Goal: Task Accomplishment & Management: Manage account settings

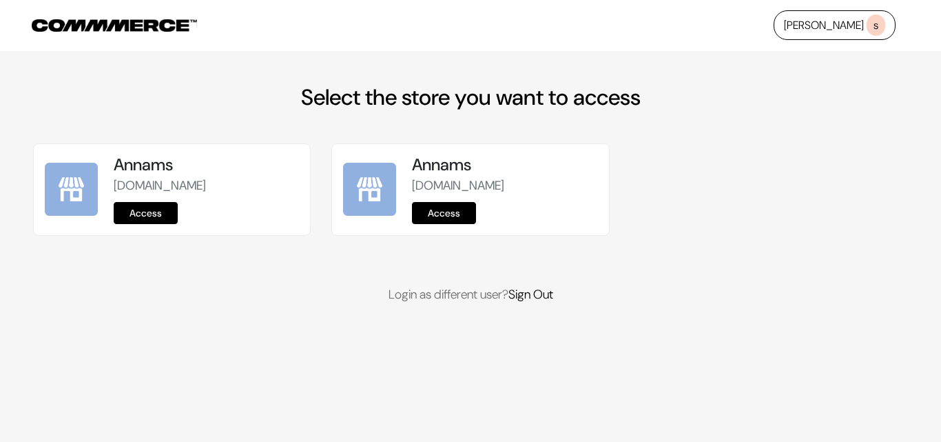
click at [154, 214] on link "Access" at bounding box center [146, 213] width 64 height 22
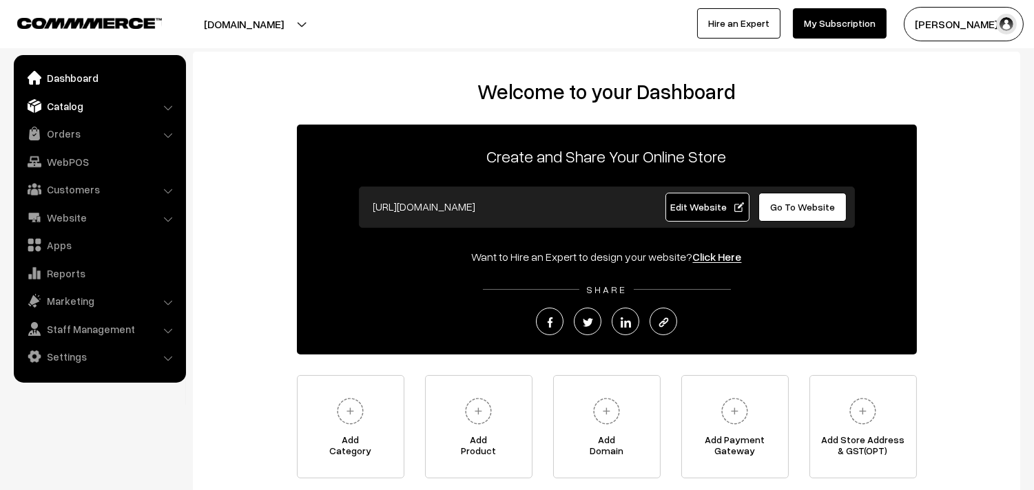
click at [74, 113] on link "Catalog" at bounding box center [99, 106] width 164 height 25
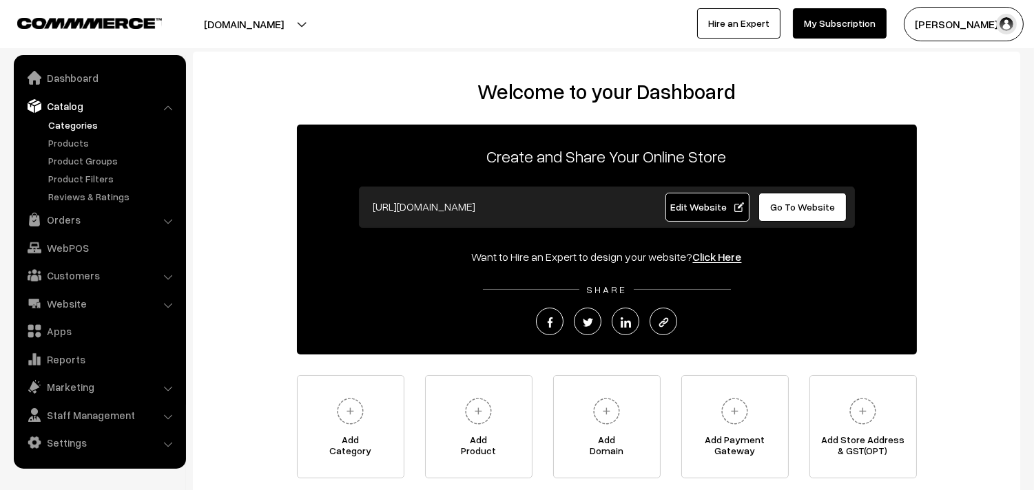
click at [71, 129] on link "Categories" at bounding box center [113, 125] width 136 height 14
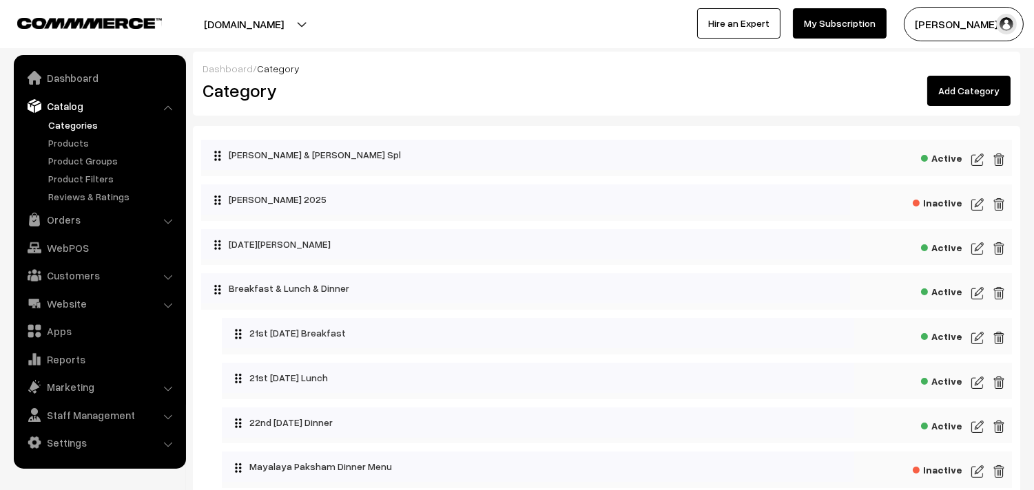
click at [980, 343] on img at bounding box center [977, 338] width 12 height 17
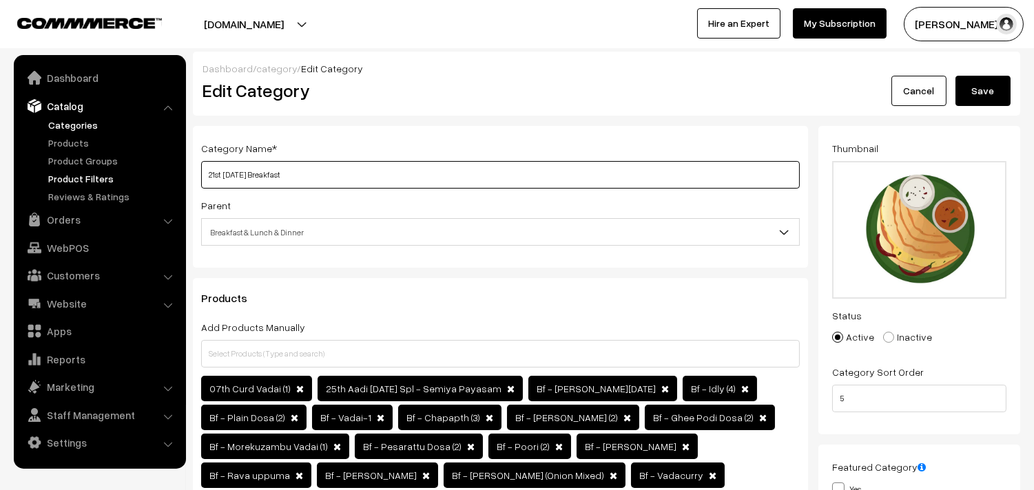
drag, startPoint x: 252, startPoint y: 172, endPoint x: 180, endPoint y: 176, distance: 71.7
click at [207, 174] on input "23rd Tuesday Breakfast" at bounding box center [500, 175] width 599 height 28
type input "23rd Tuesday Breakfast"
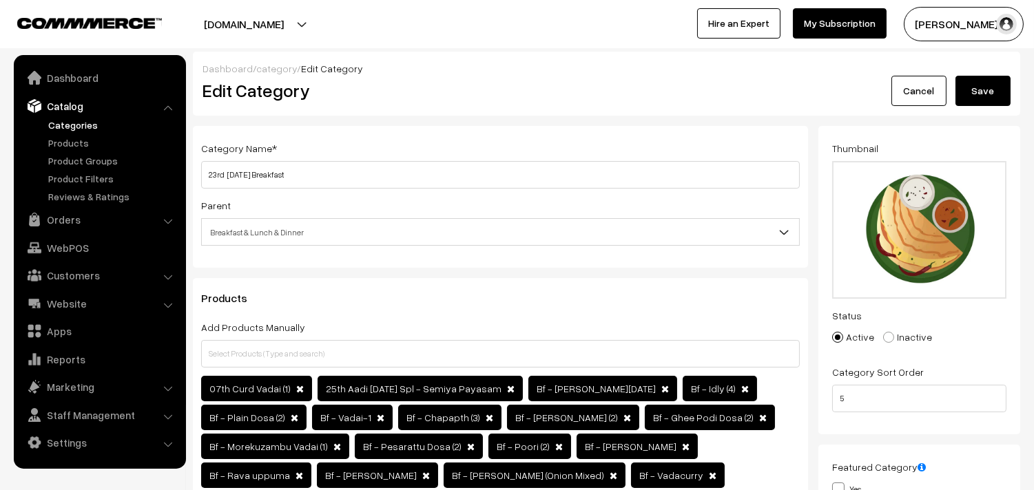
click at [997, 92] on button "Save" at bounding box center [982, 91] width 55 height 30
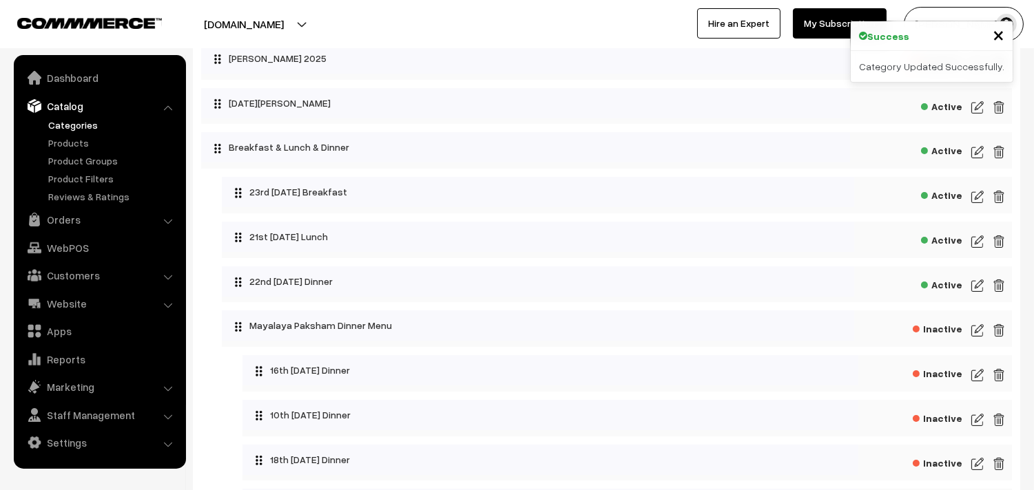
scroll to position [153, 0]
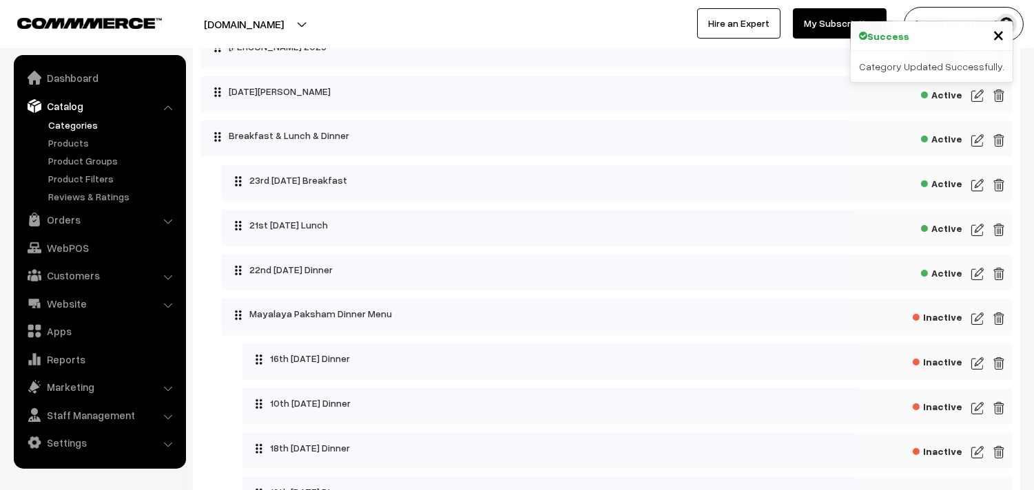
click at [982, 229] on img at bounding box center [977, 230] width 12 height 17
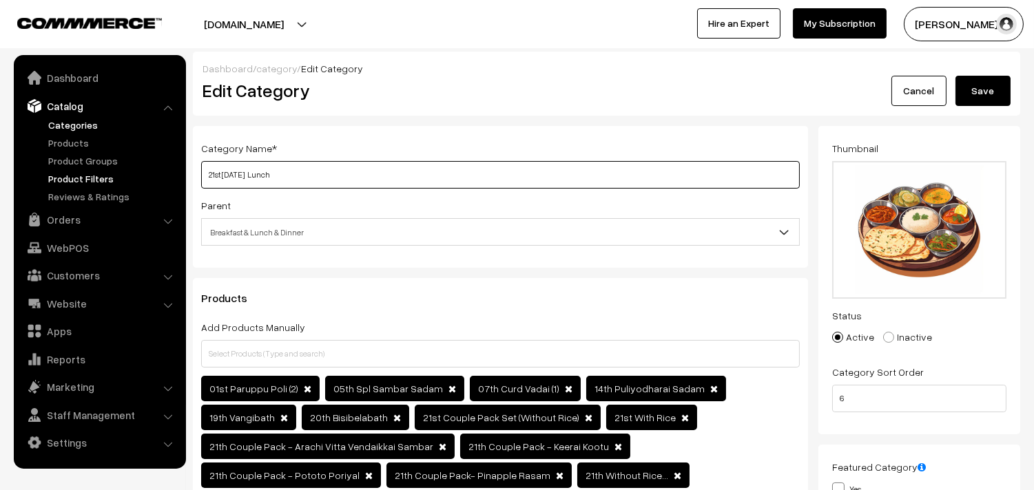
drag, startPoint x: 0, startPoint y: 0, endPoint x: 176, endPoint y: 171, distance: 245.5
paste input "3rd [DATE]"
type input "23rd [DATE] Lunch"
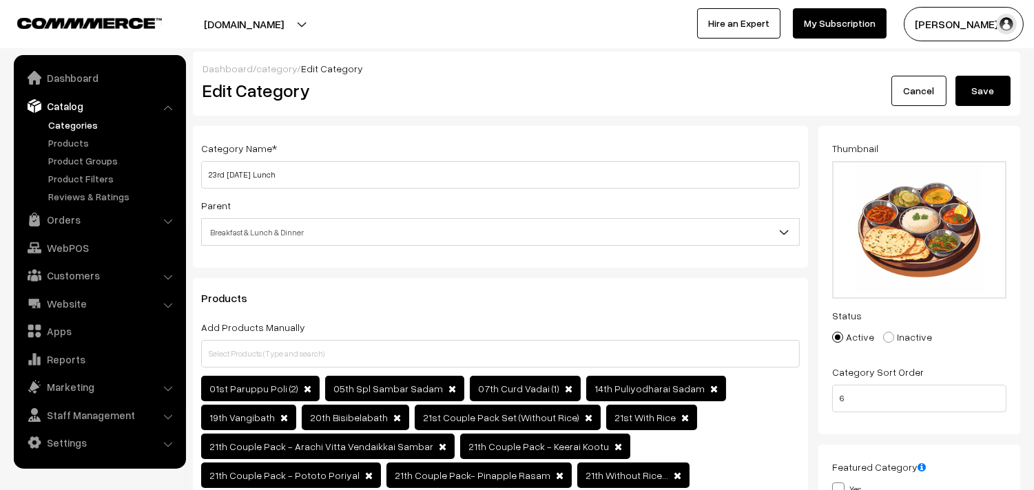
drag, startPoint x: 1004, startPoint y: 100, endPoint x: 994, endPoint y: 98, distance: 9.9
click at [1003, 99] on button "Save" at bounding box center [982, 91] width 55 height 30
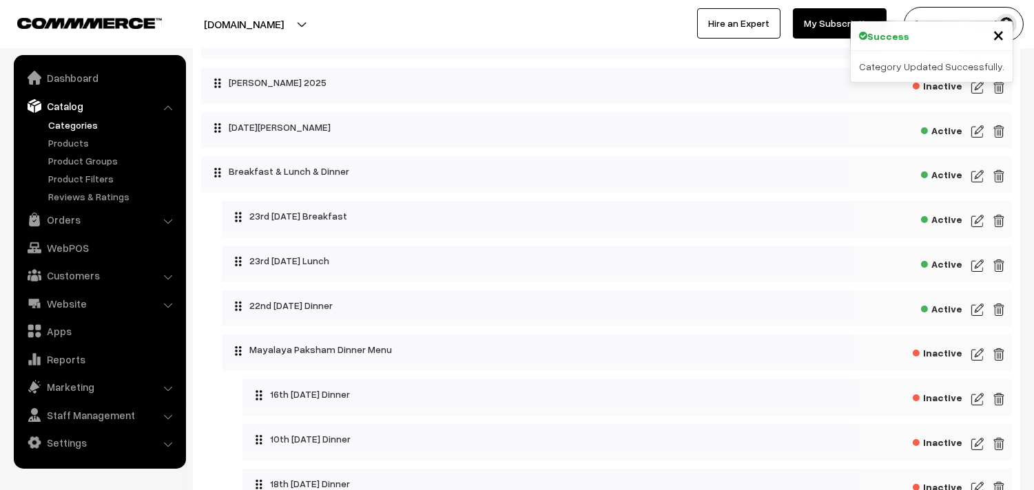
scroll to position [153, 0]
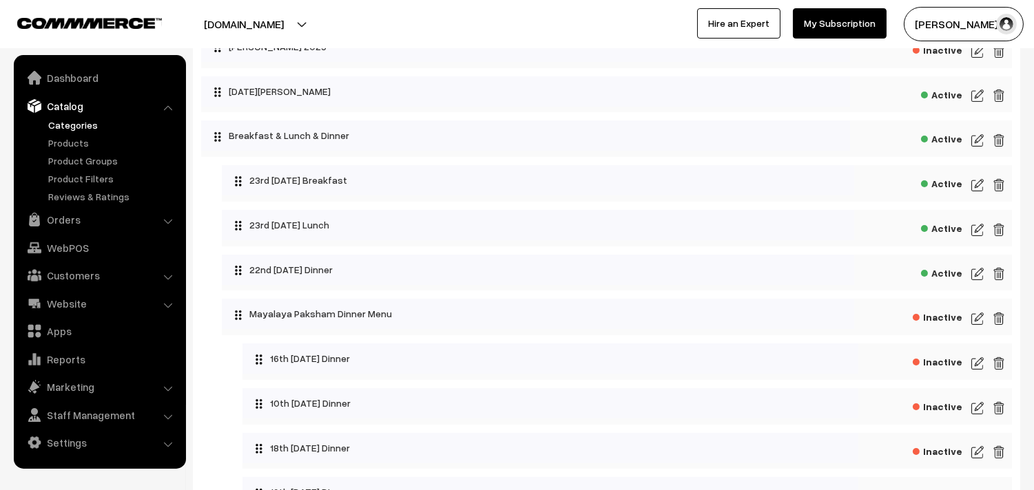
click at [982, 278] on img at bounding box center [977, 274] width 12 height 17
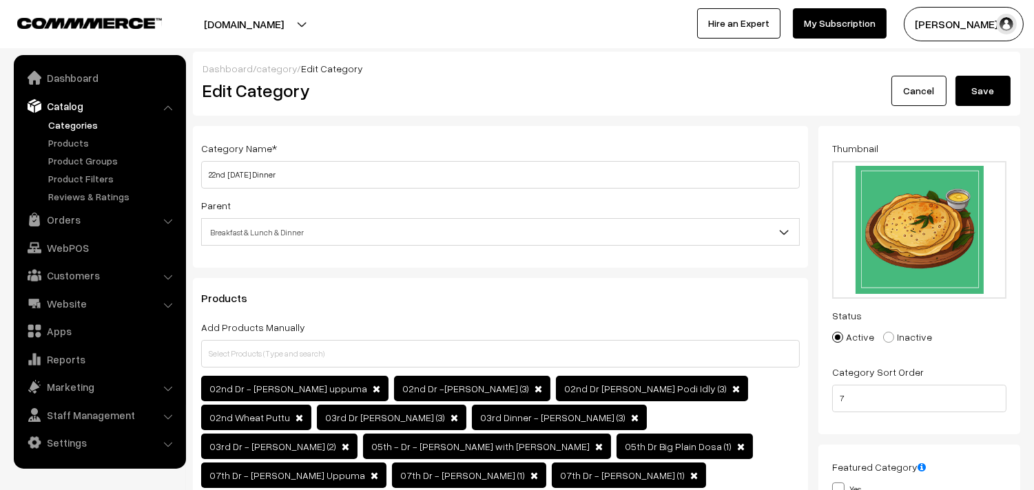
click at [935, 96] on link "Cancel" at bounding box center [918, 91] width 55 height 30
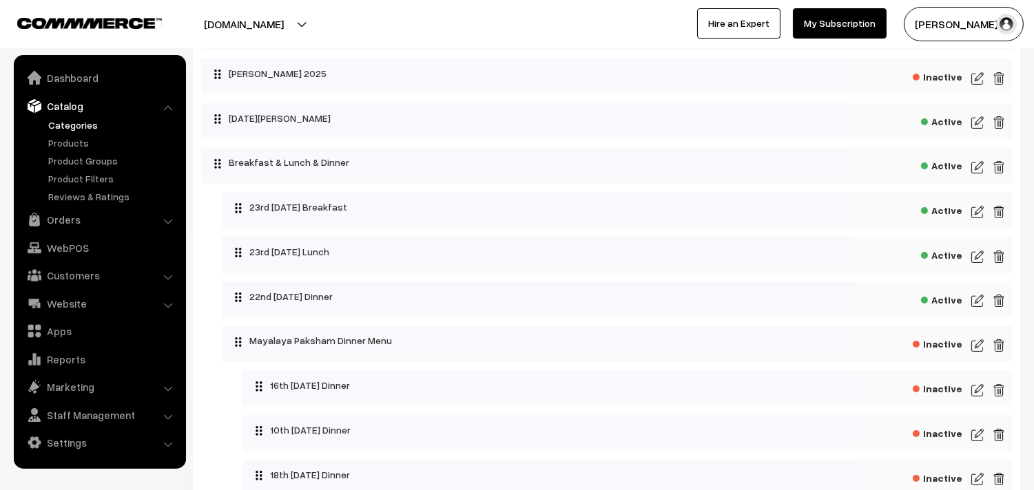
scroll to position [153, 0]
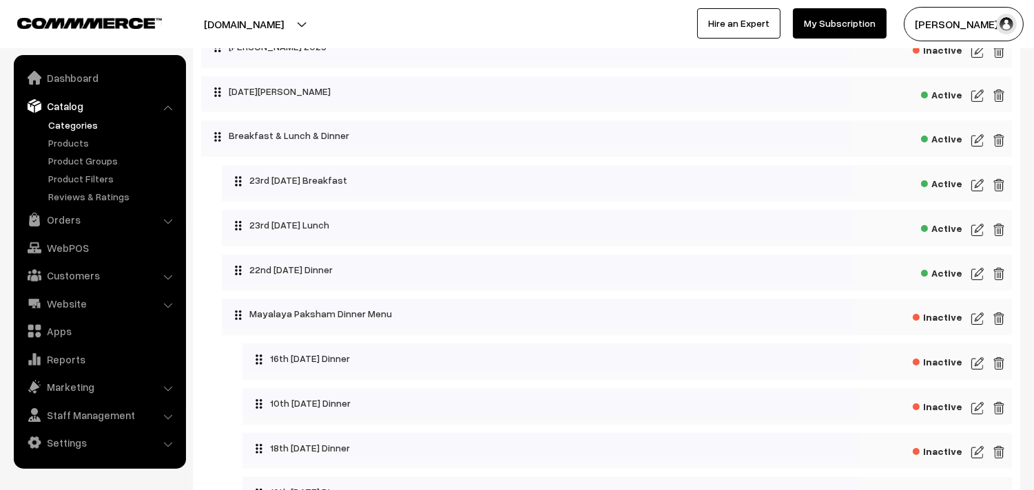
click at [974, 231] on img at bounding box center [977, 230] width 12 height 17
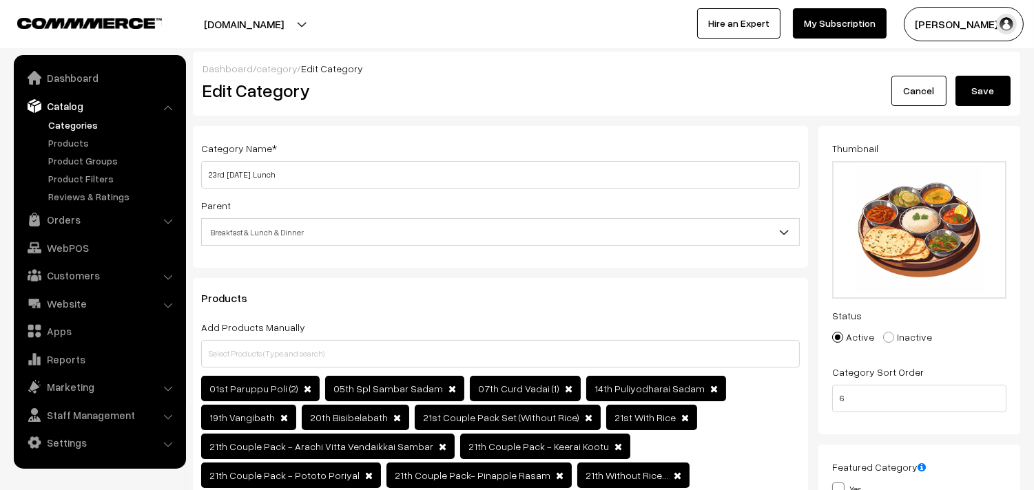
click at [969, 94] on button "Save" at bounding box center [982, 91] width 55 height 30
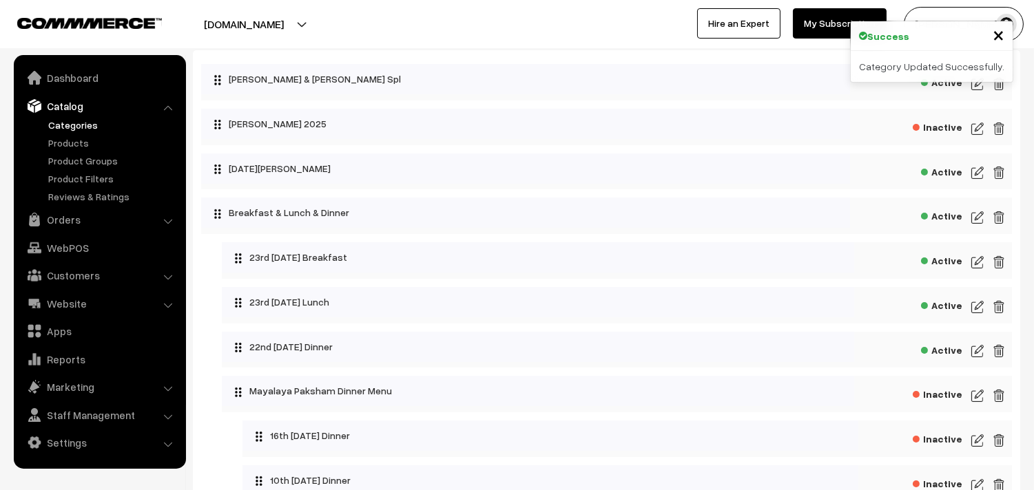
scroll to position [76, 0]
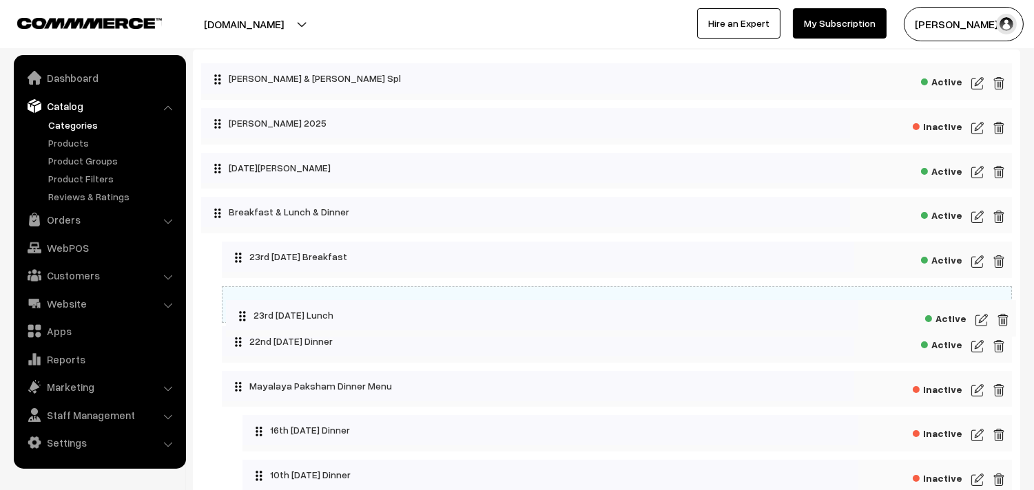
drag, startPoint x: 273, startPoint y: 304, endPoint x: 278, endPoint y: 317, distance: 13.3
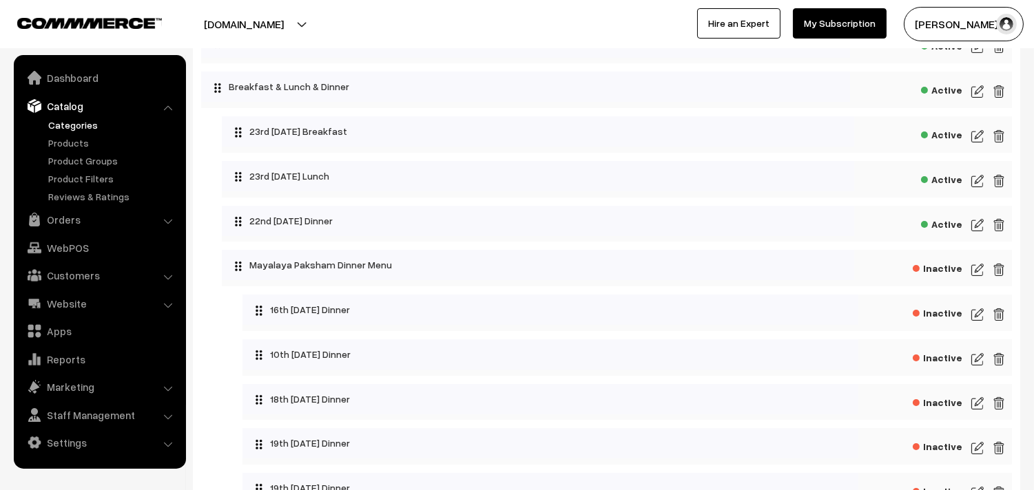
scroll to position [229, 0]
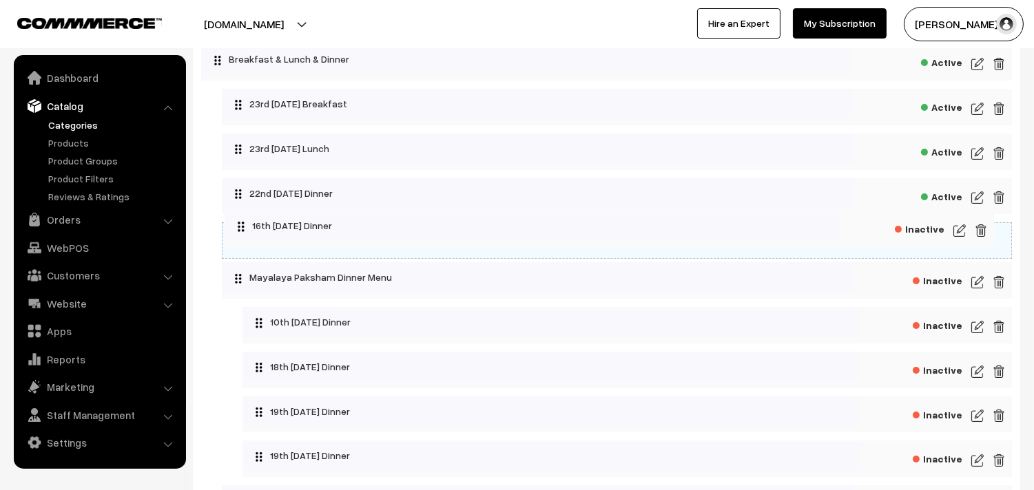
drag, startPoint x: 336, startPoint y: 284, endPoint x: 319, endPoint y: 225, distance: 62.4
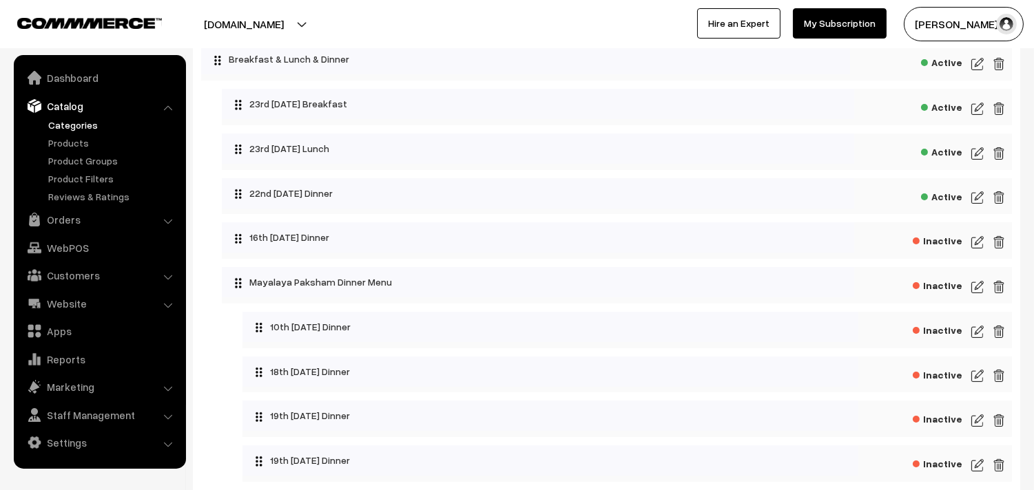
click at [974, 247] on img at bounding box center [977, 242] width 12 height 17
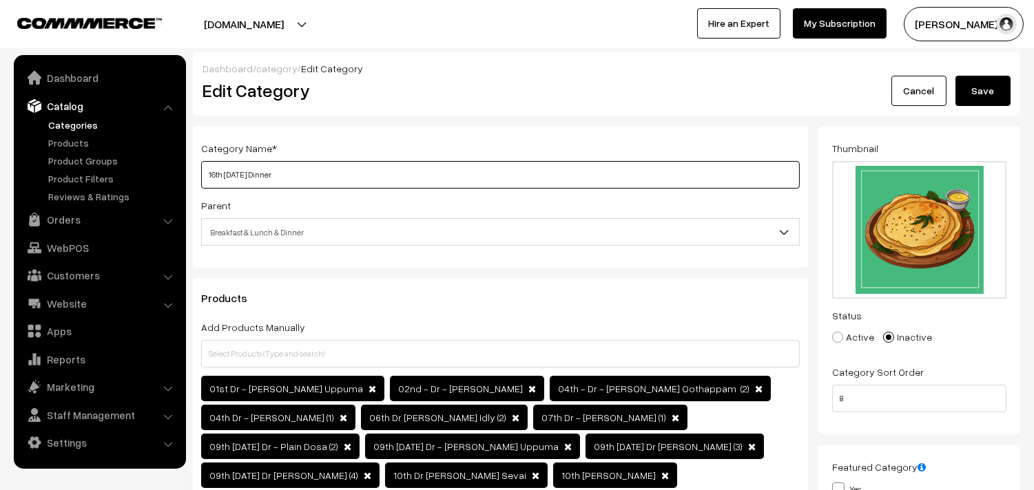
drag, startPoint x: 0, startPoint y: 0, endPoint x: 156, endPoint y: 168, distance: 229.6
paste input "23rd Tuesday"
type input "23rd [DATE] Dinner"
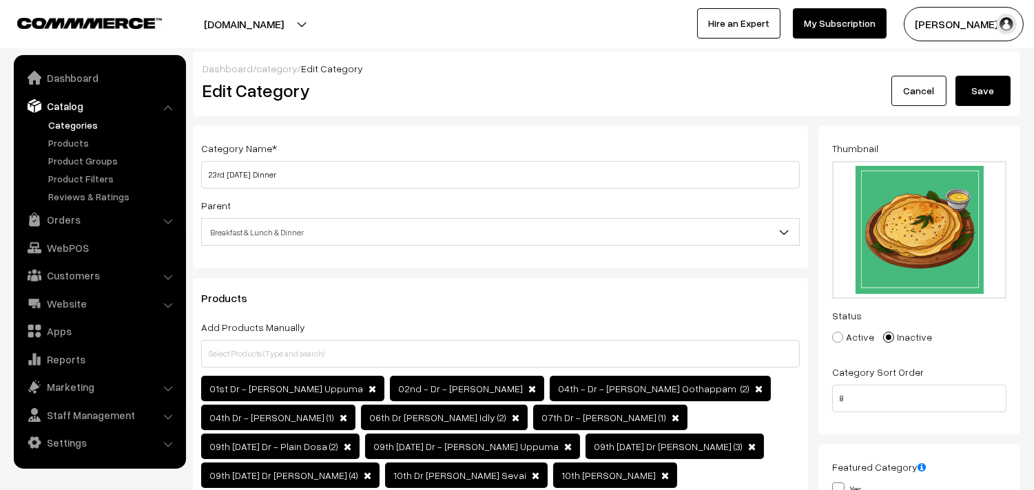
click at [977, 86] on button "Save" at bounding box center [982, 91] width 55 height 30
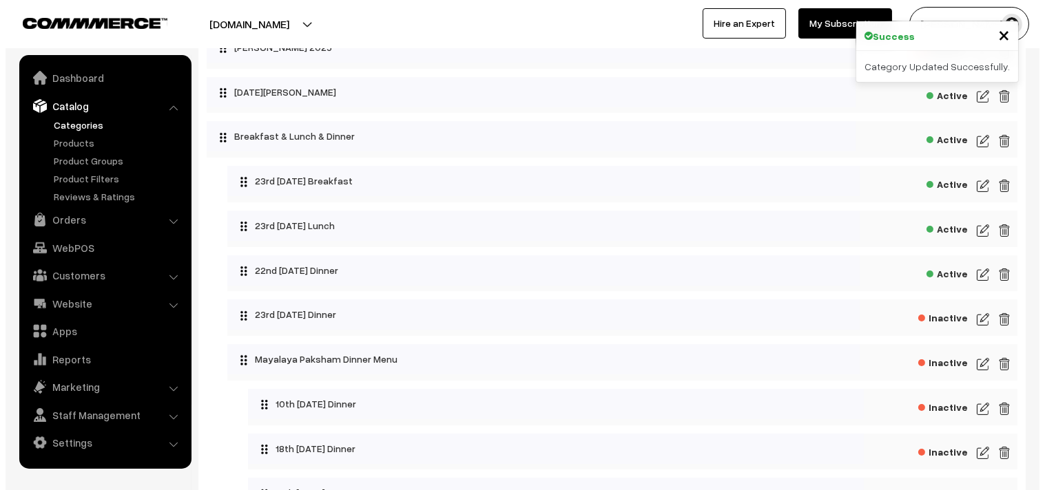
scroll to position [153, 0]
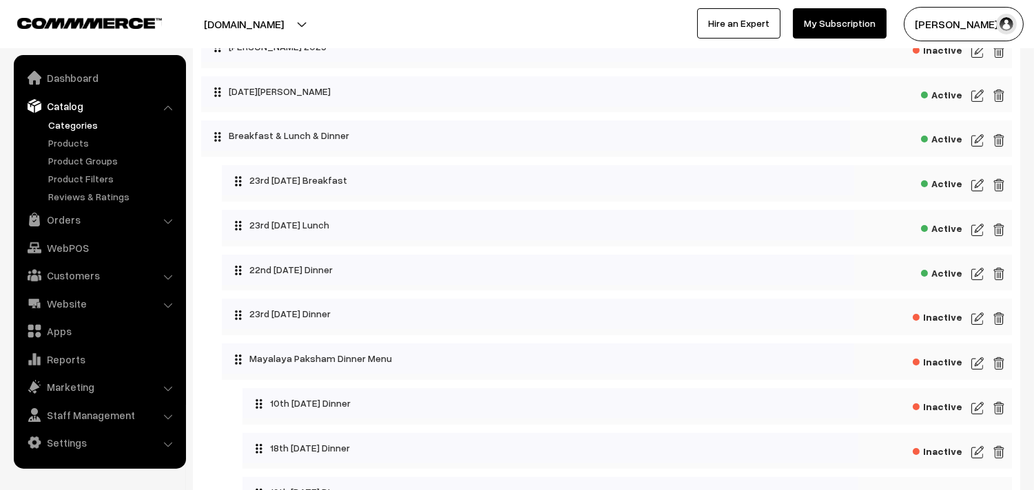
click at [944, 314] on span "Inactive" at bounding box center [938, 315] width 50 height 17
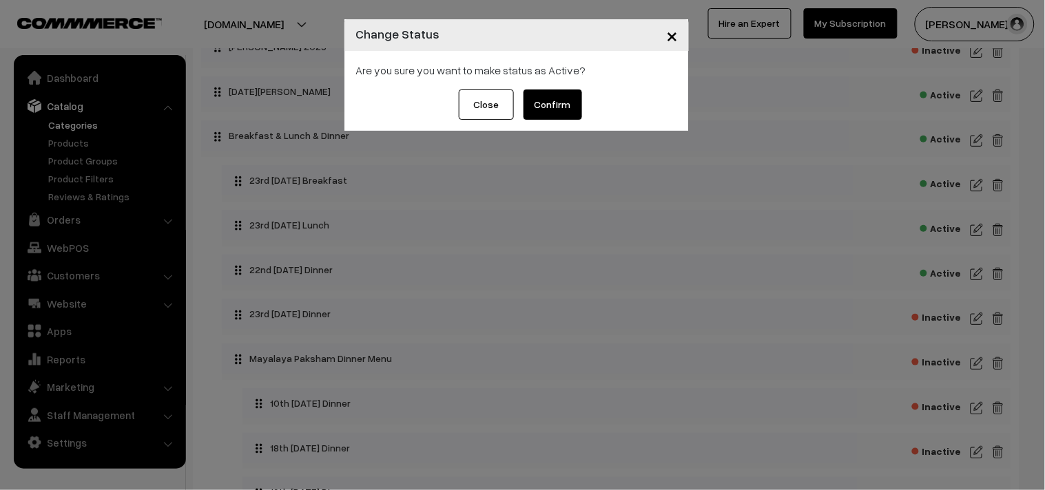
click at [569, 108] on button "Confirm" at bounding box center [553, 105] width 59 height 30
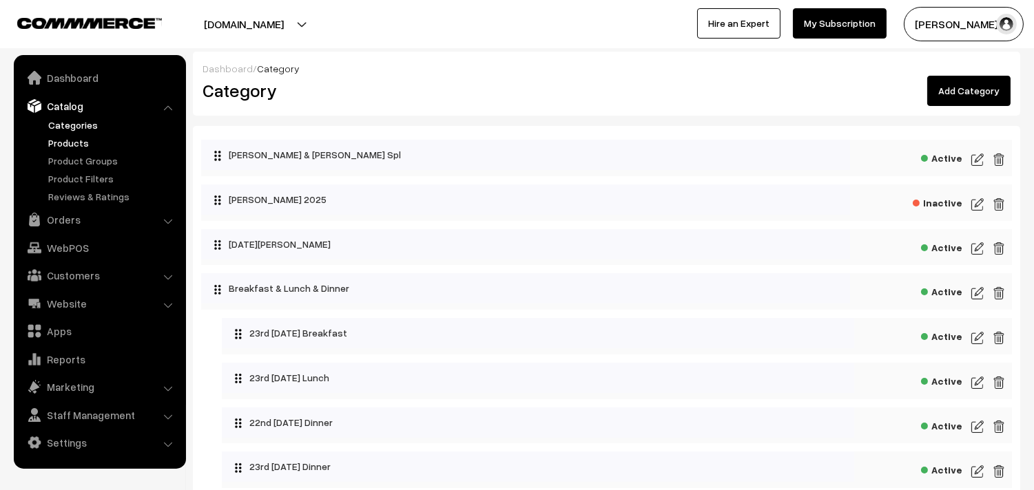
click at [72, 143] on link "Products" at bounding box center [113, 143] width 136 height 14
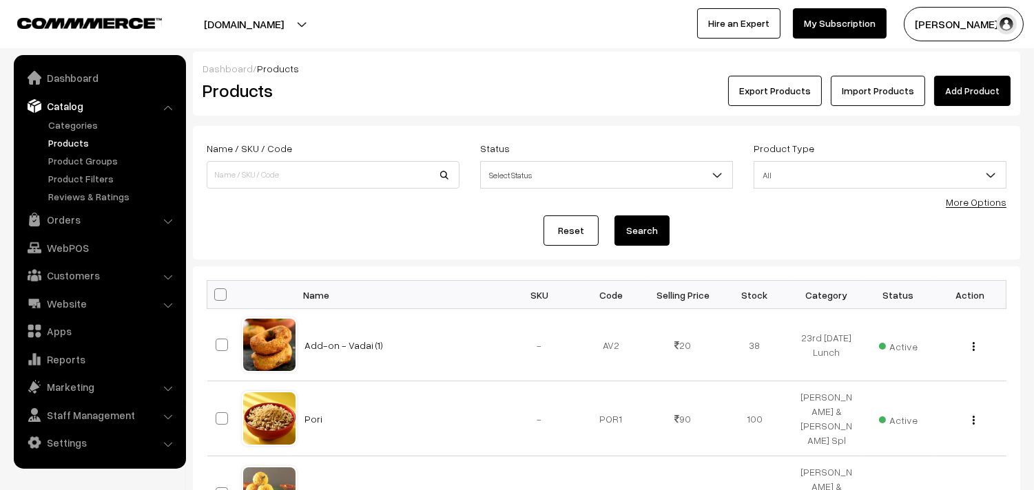
click at [76, 145] on link "Products" at bounding box center [113, 143] width 136 height 14
click at [973, 198] on link "More Options" at bounding box center [976, 202] width 61 height 12
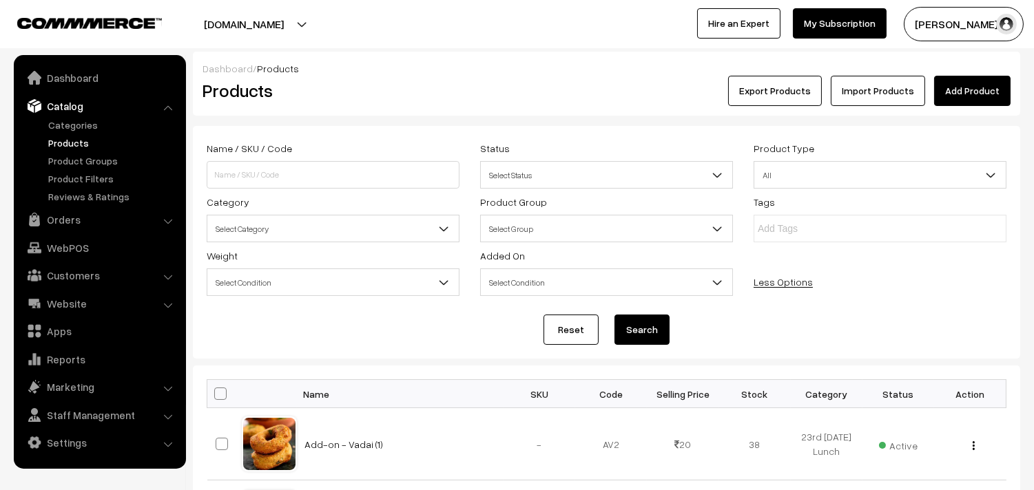
click at [233, 237] on span "Select Category" at bounding box center [332, 229] width 251 height 24
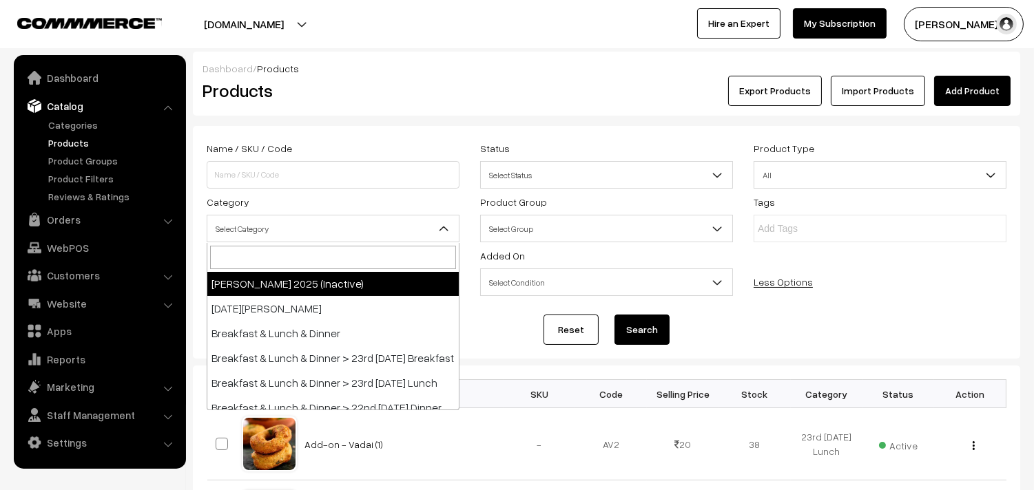
scroll to position [76, 0]
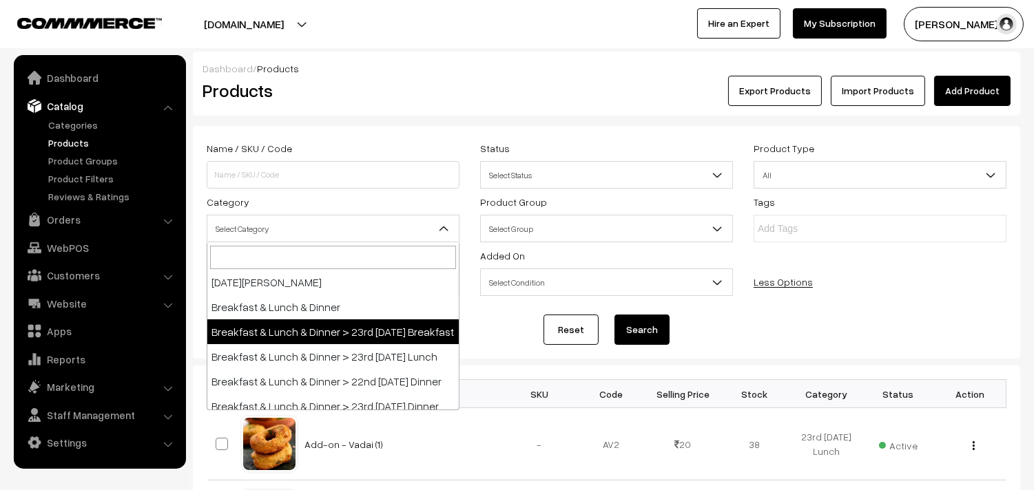
drag, startPoint x: 380, startPoint y: 331, endPoint x: 391, endPoint y: 329, distance: 11.9
select select "91"
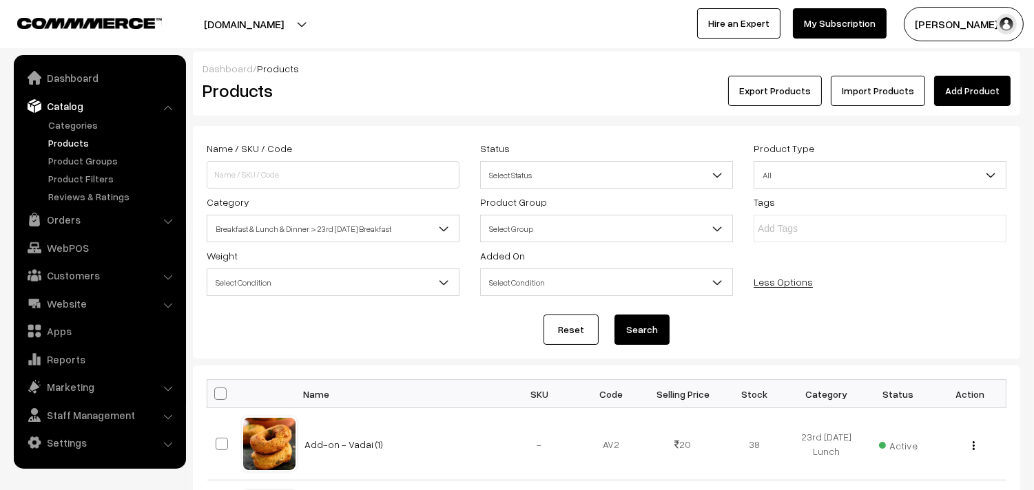
click at [645, 324] on button "Search" at bounding box center [641, 330] width 55 height 30
click at [74, 299] on link "Website" at bounding box center [99, 303] width 164 height 25
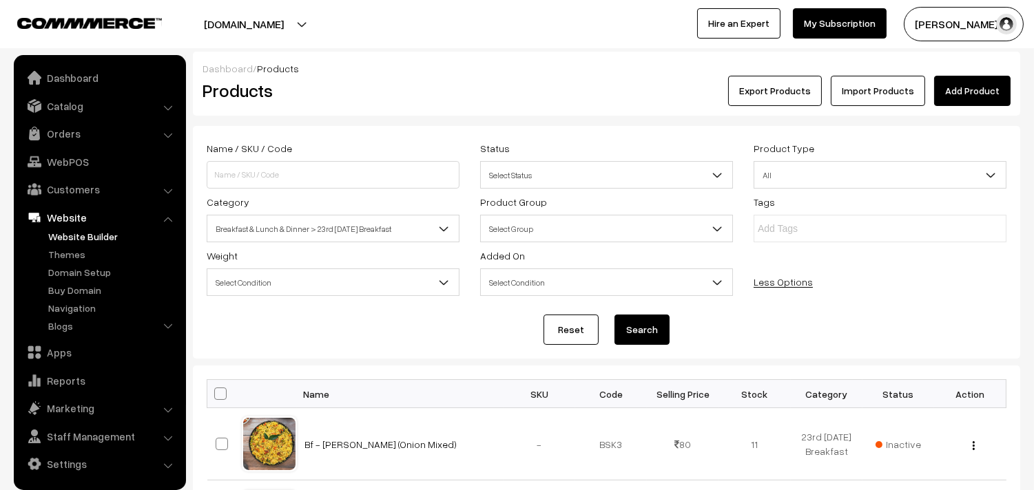
click at [80, 238] on link "Website Builder" at bounding box center [113, 236] width 136 height 14
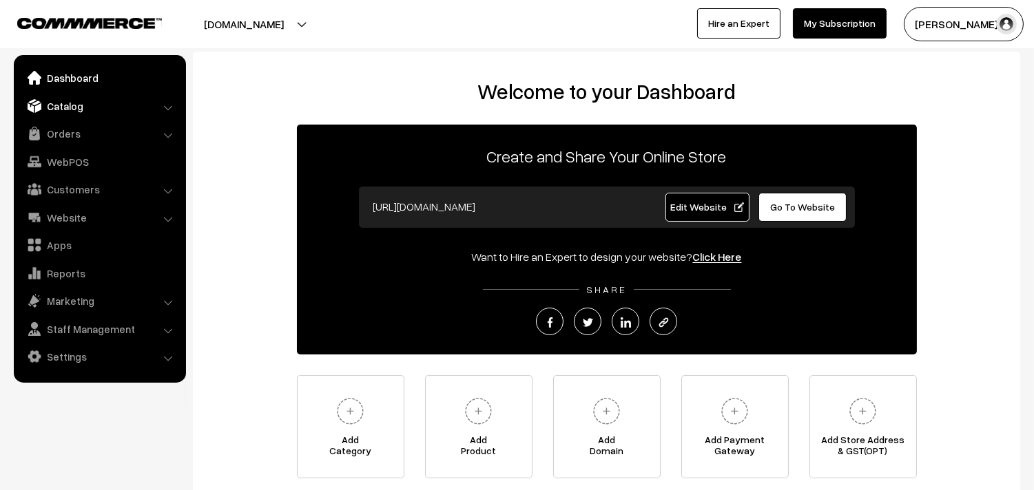
click at [78, 106] on link "Catalog" at bounding box center [99, 106] width 164 height 25
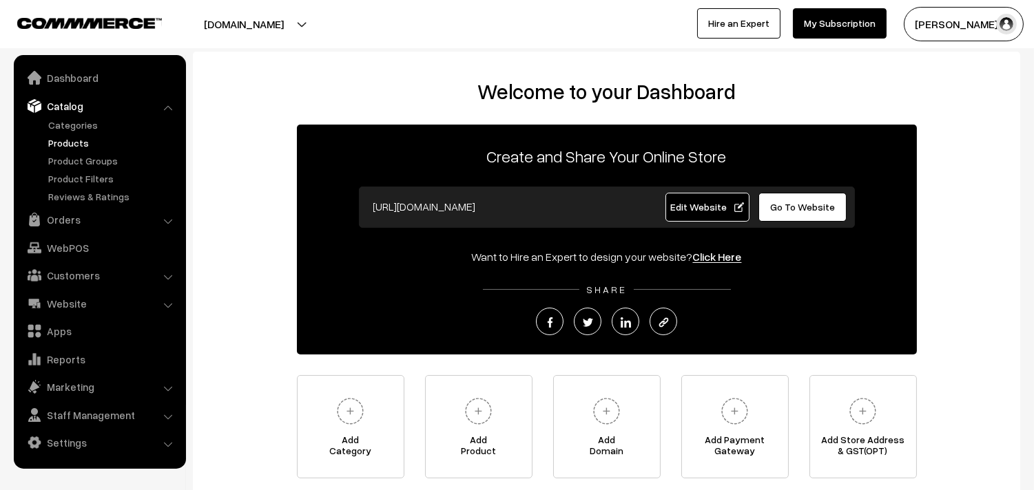
click at [78, 141] on link "Products" at bounding box center [113, 143] width 136 height 14
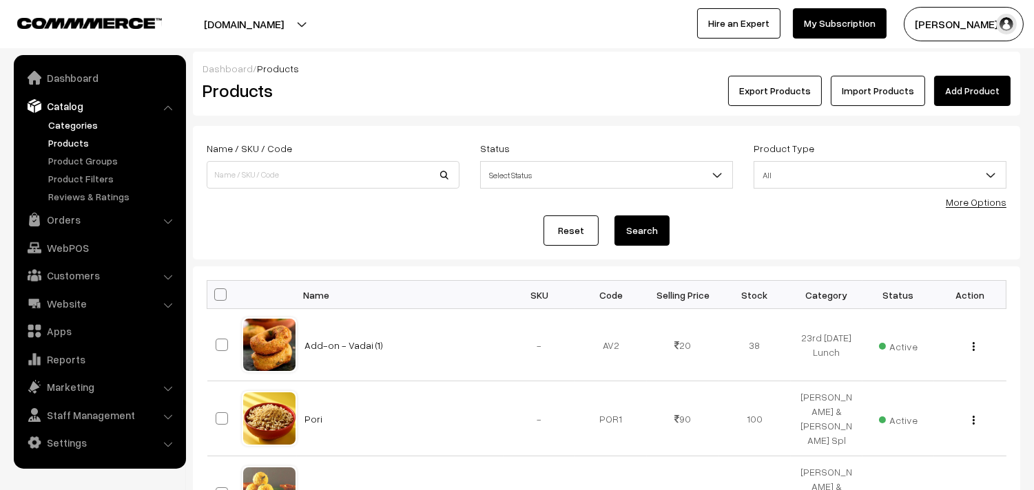
click at [57, 118] on link "Categories" at bounding box center [113, 125] width 136 height 14
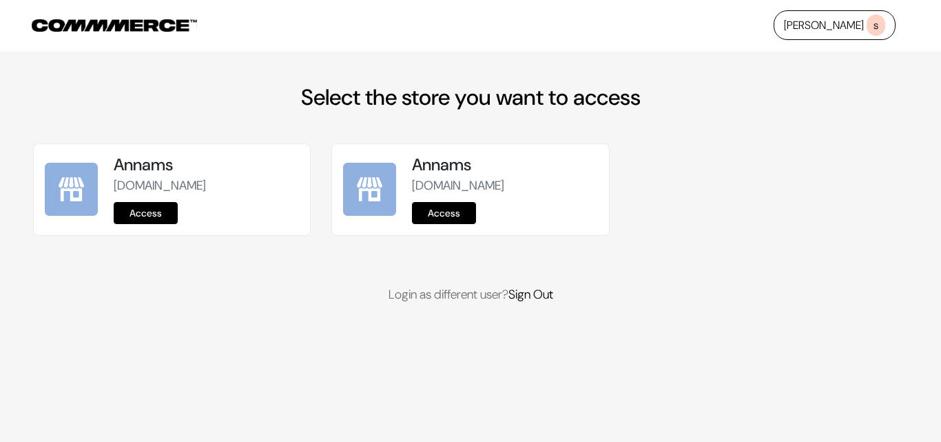
click at [149, 225] on div "Annams annams.commmerce.com Access" at bounding box center [172, 189] width 276 height 91
click at [148, 218] on link "Access" at bounding box center [146, 213] width 64 height 22
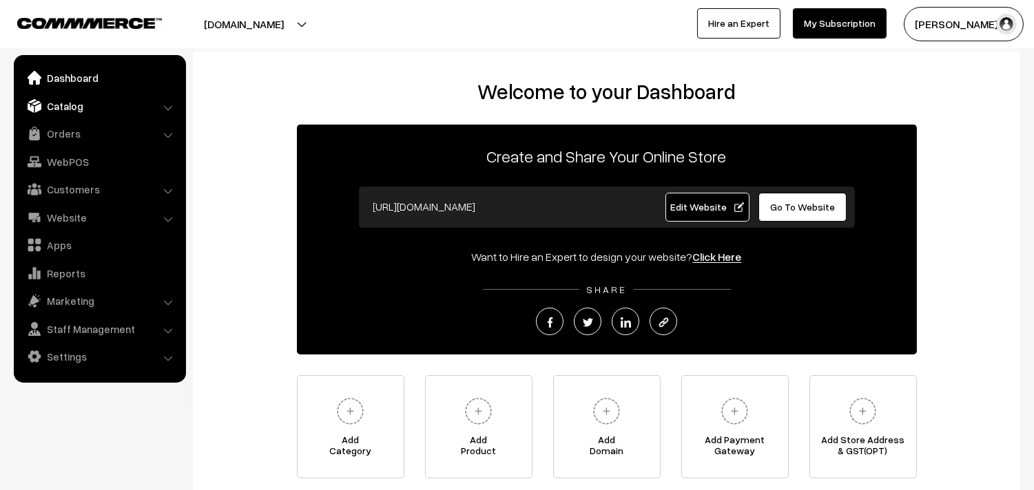
click at [69, 114] on link "Catalog" at bounding box center [99, 106] width 164 height 25
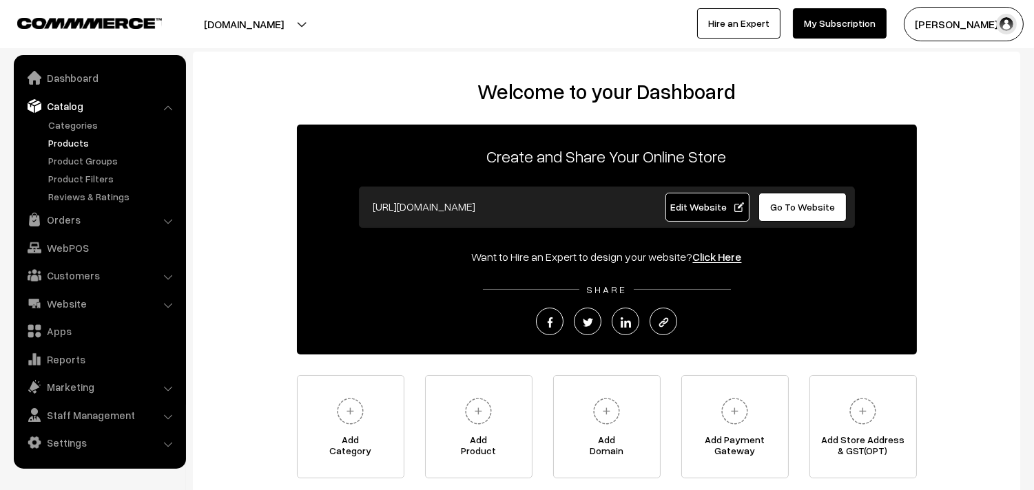
click at [70, 136] on link "Products" at bounding box center [113, 143] width 136 height 14
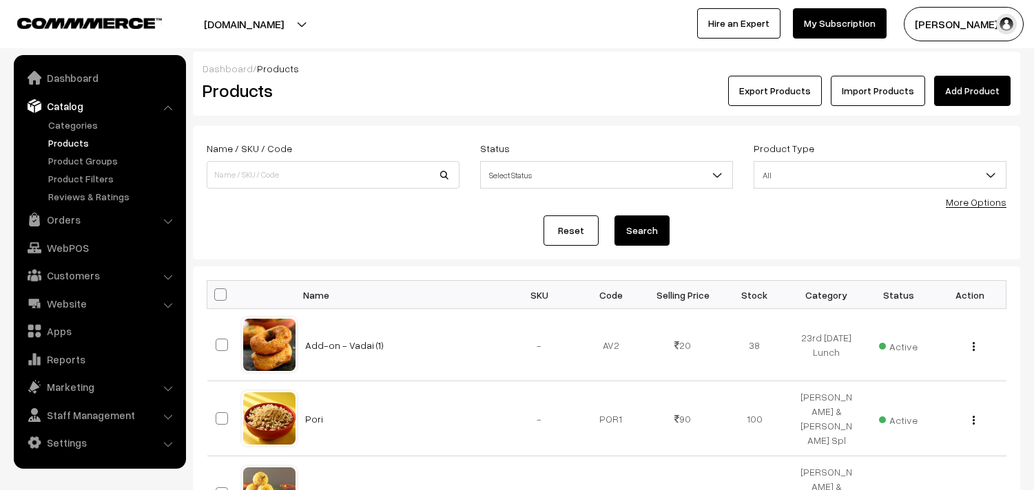
click at [955, 205] on link "More Options" at bounding box center [976, 202] width 61 height 12
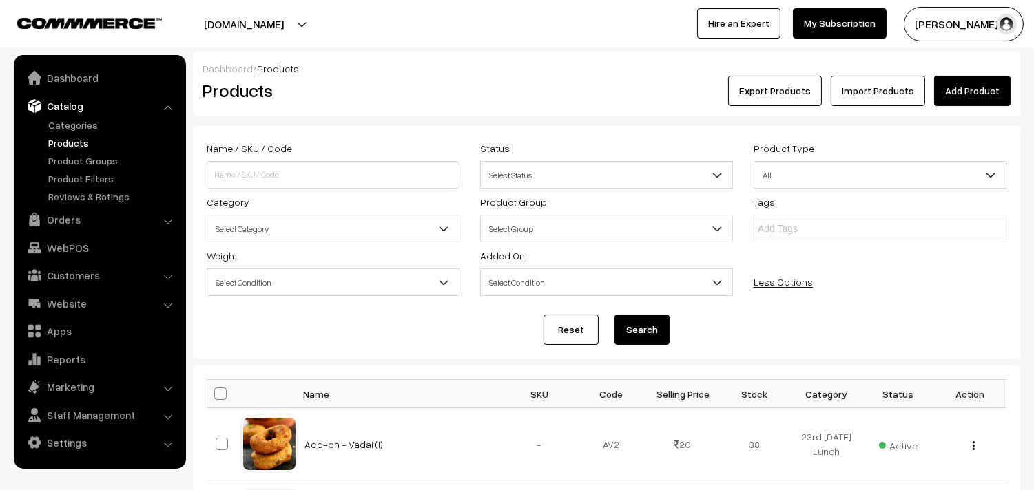
click at [235, 225] on span "Select Category" at bounding box center [332, 229] width 251 height 24
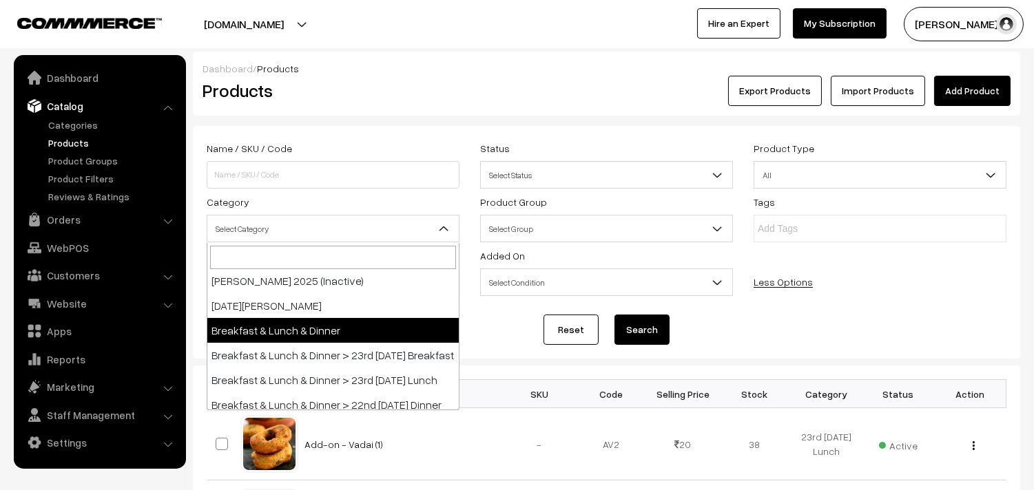
scroll to position [76, 0]
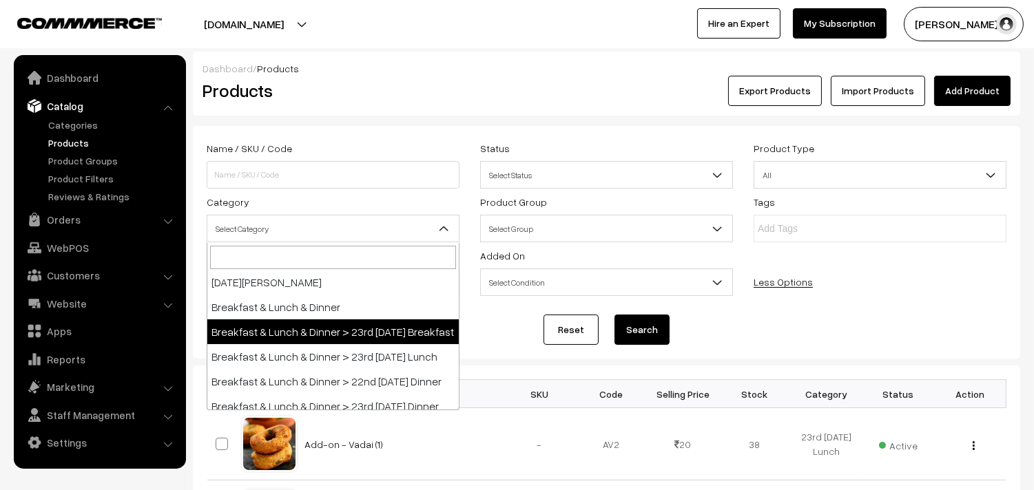
select select "91"
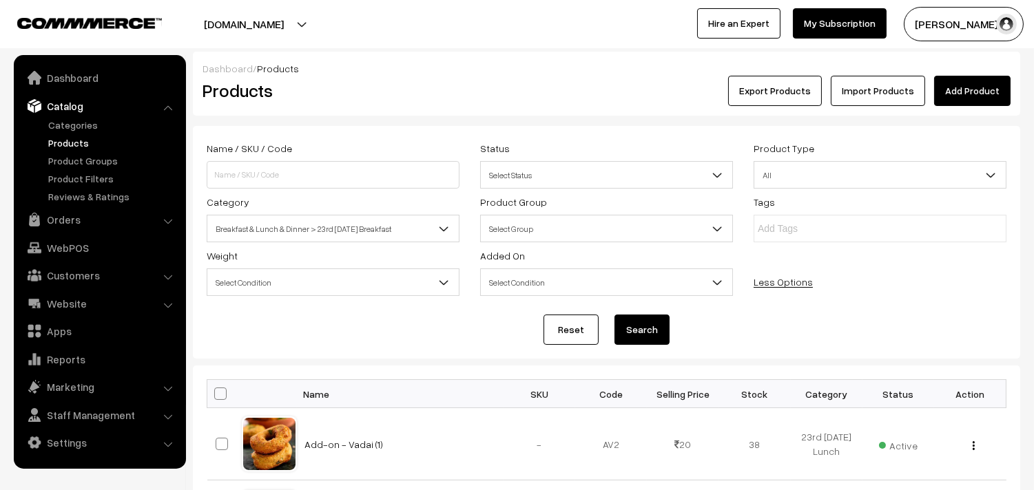
click at [659, 334] on button "Search" at bounding box center [641, 330] width 55 height 30
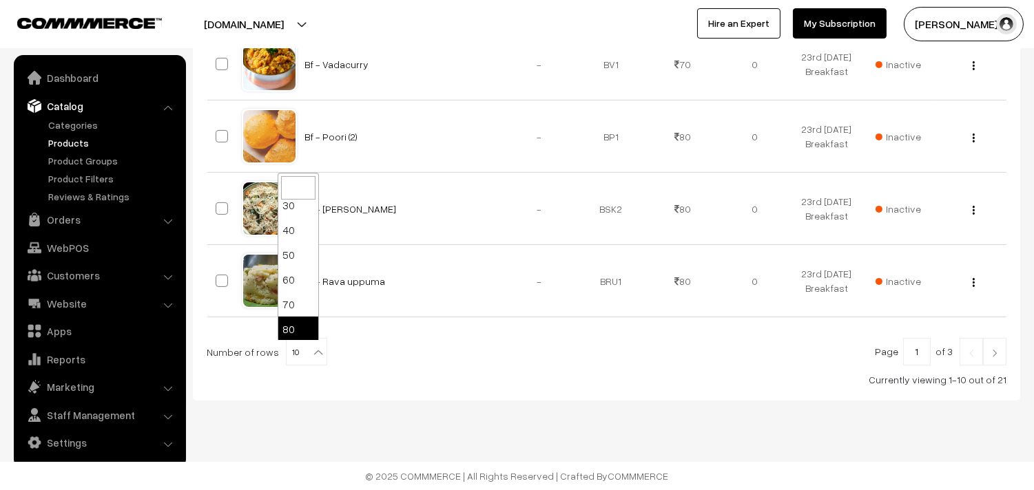
scroll to position [110, 0]
select select "90"
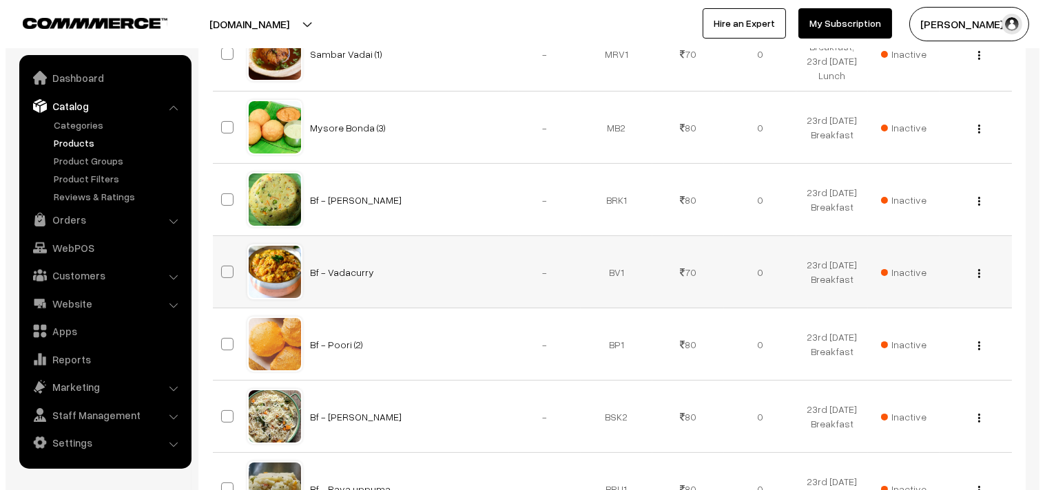
scroll to position [765, 0]
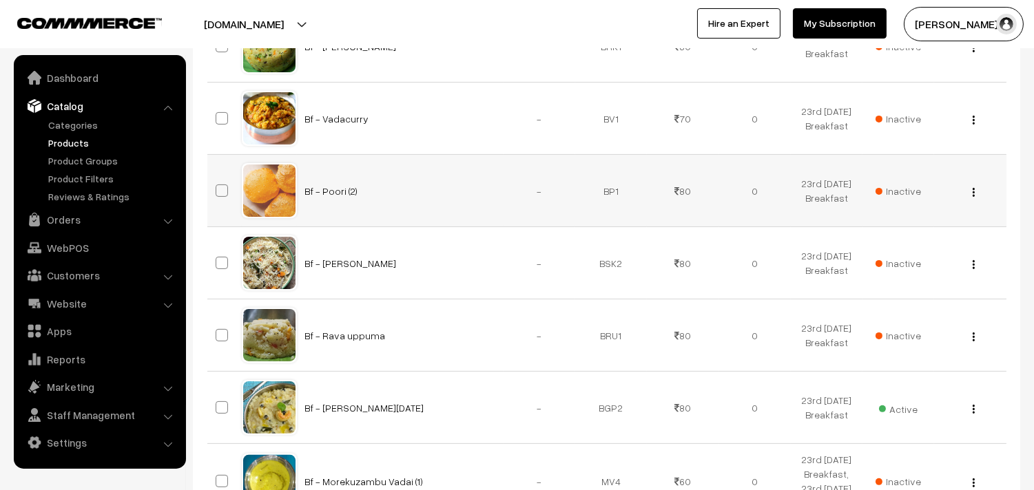
click at [910, 189] on span "Inactive" at bounding box center [898, 191] width 45 height 14
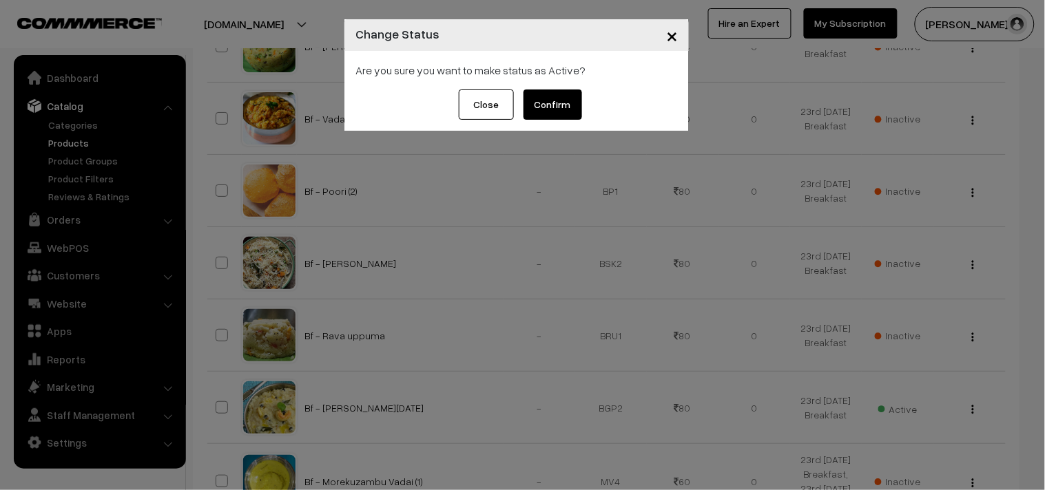
click at [552, 102] on button "Confirm" at bounding box center [553, 105] width 59 height 30
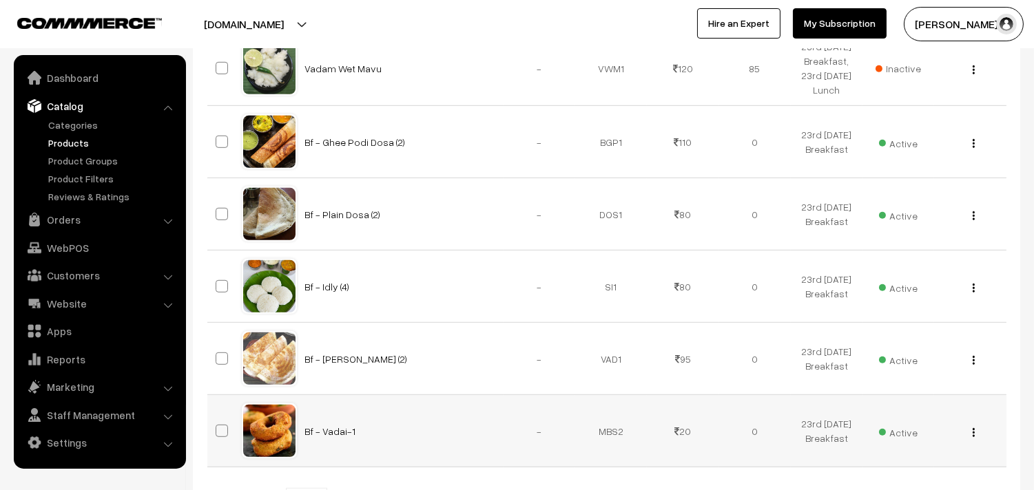
scroll to position [1596, 0]
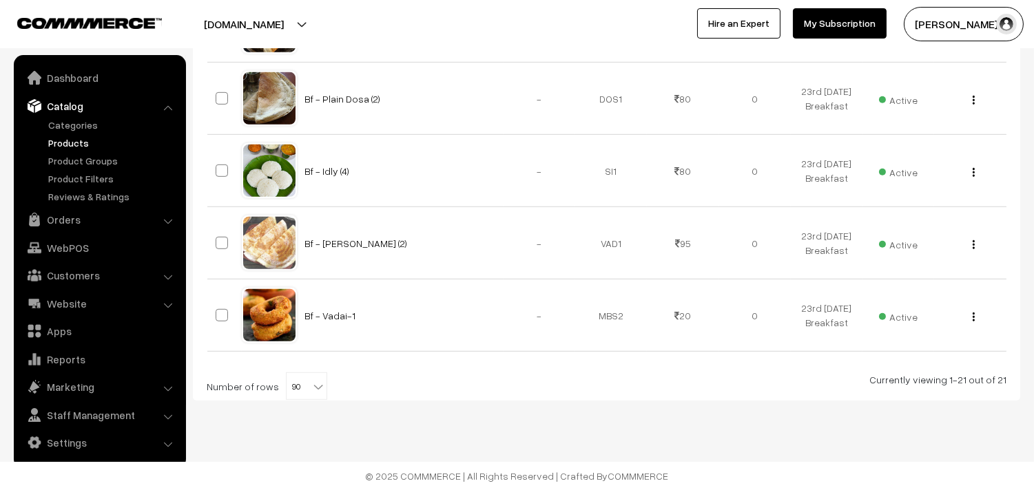
click at [289, 380] on span "90" at bounding box center [307, 387] width 40 height 28
select select "100"
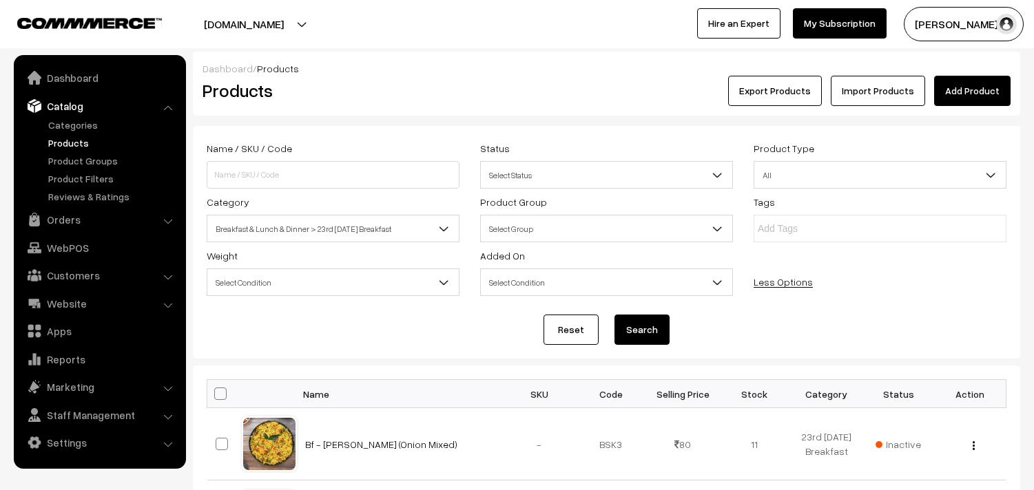
scroll to position [153, 0]
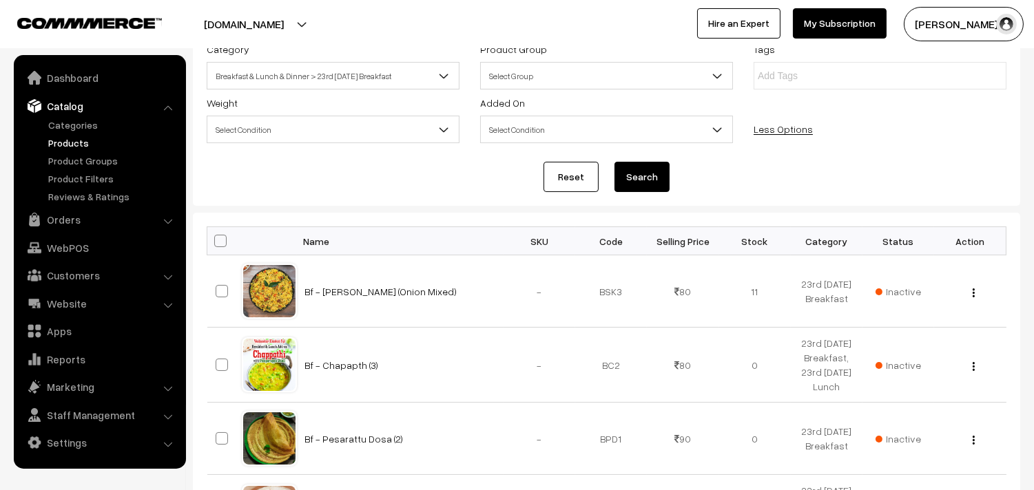
click at [221, 242] on span at bounding box center [220, 241] width 12 height 12
click at [216, 242] on input "checkbox" at bounding box center [211, 240] width 9 height 9
checkbox input "true"
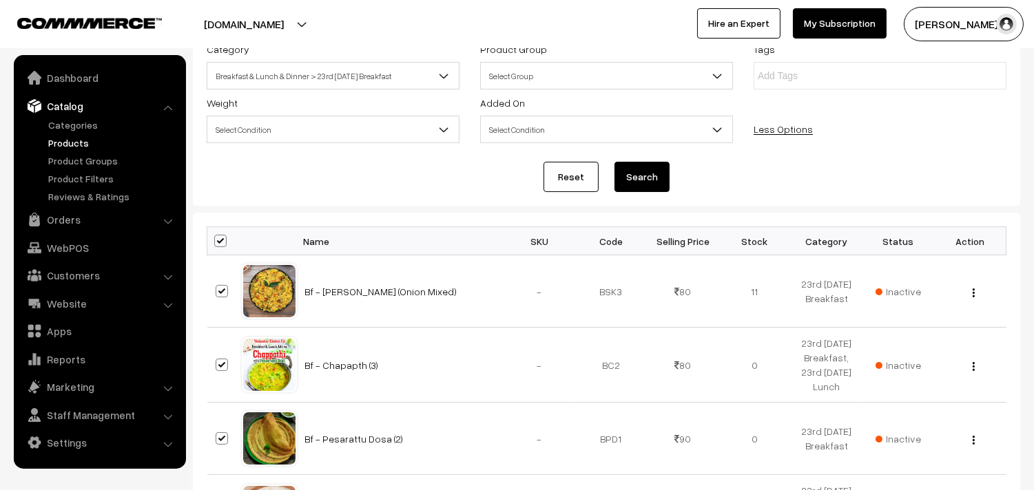
checkbox input "true"
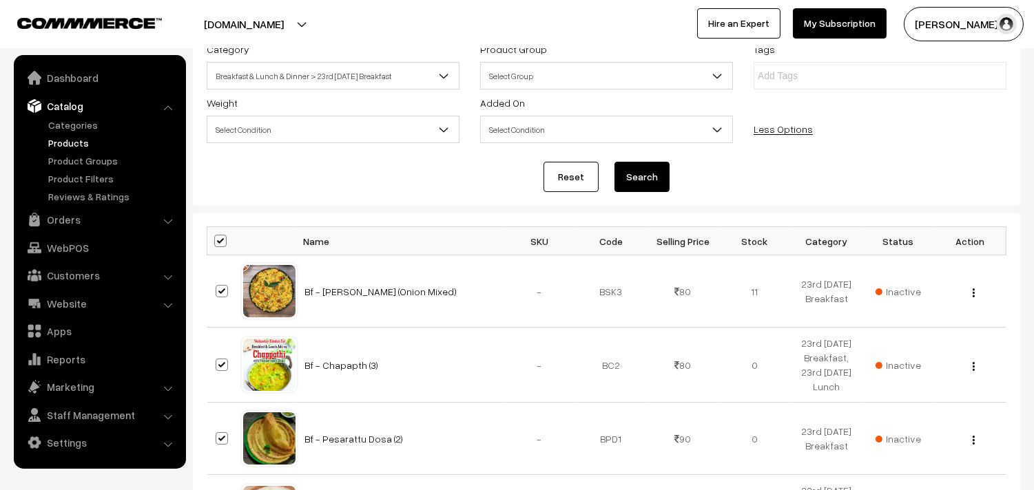
checkbox input "true"
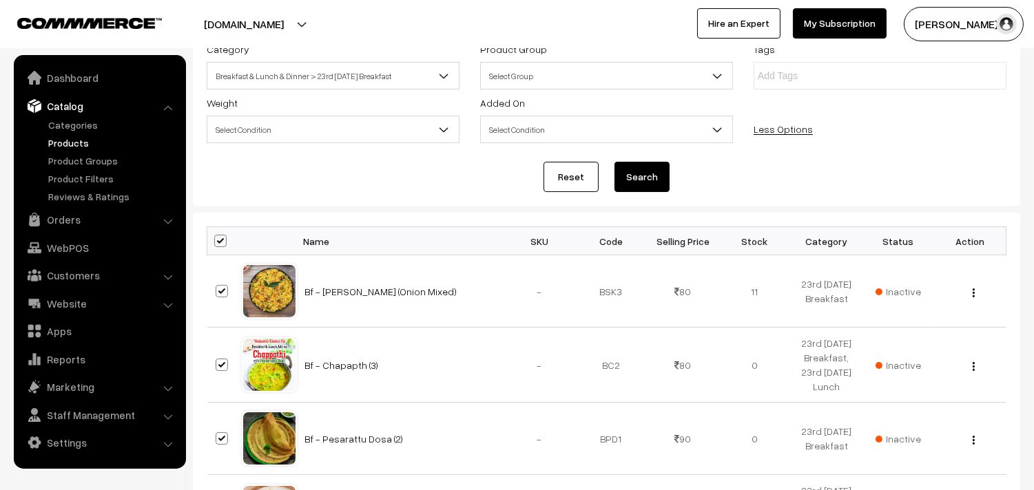
checkbox input "true"
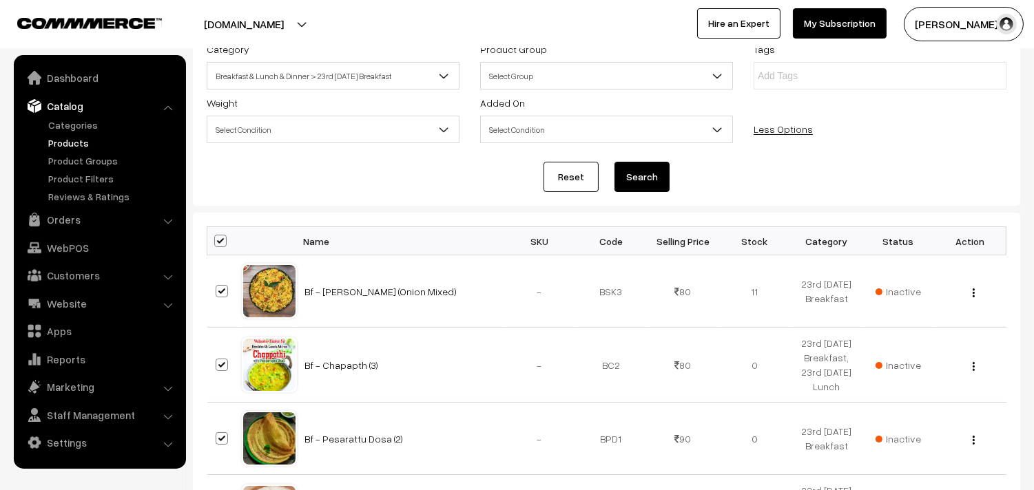
checkbox input "true"
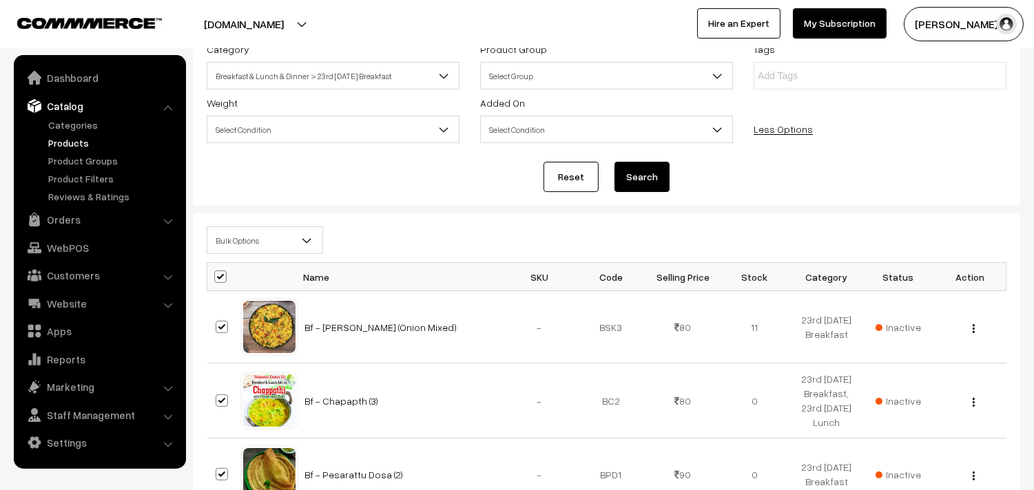
click at [247, 248] on span "Bulk Options" at bounding box center [264, 241] width 115 height 24
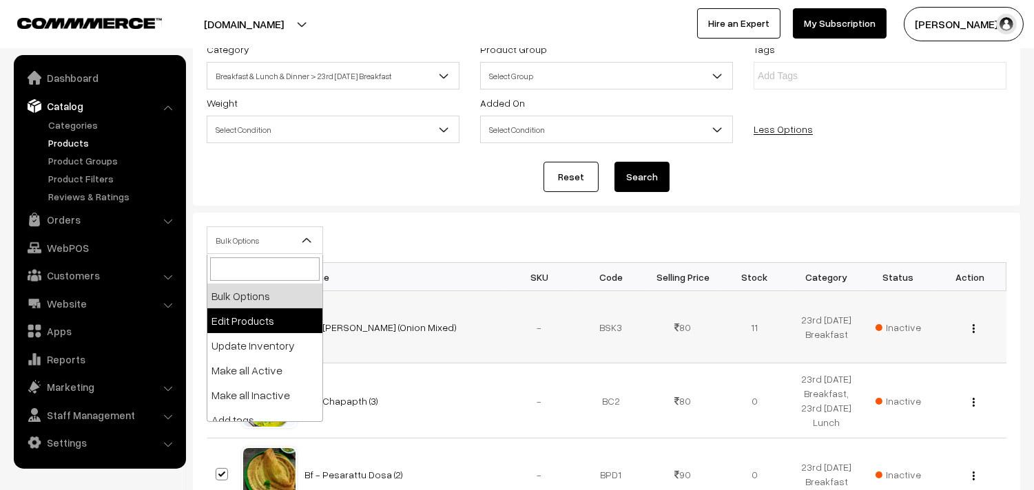
select select "editProduct"
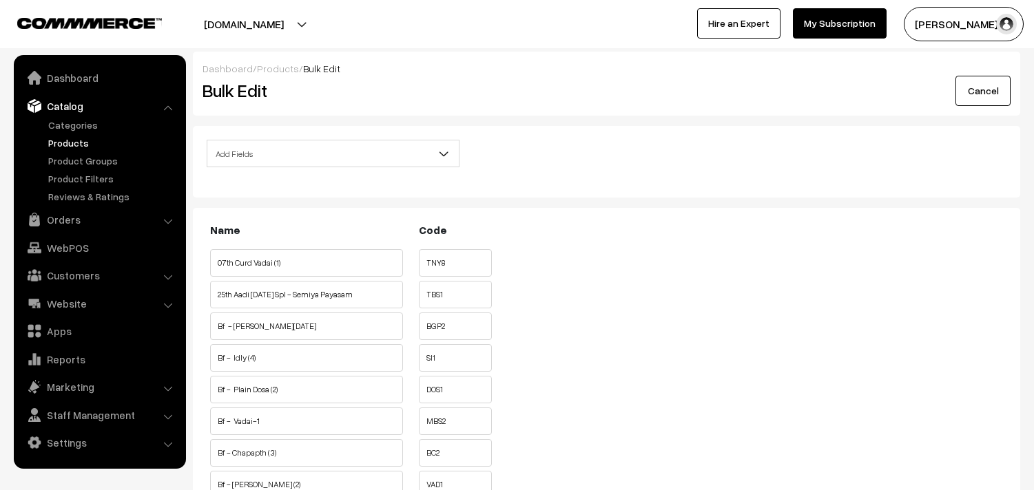
click at [280, 146] on span "Add Fields" at bounding box center [332, 154] width 251 height 24
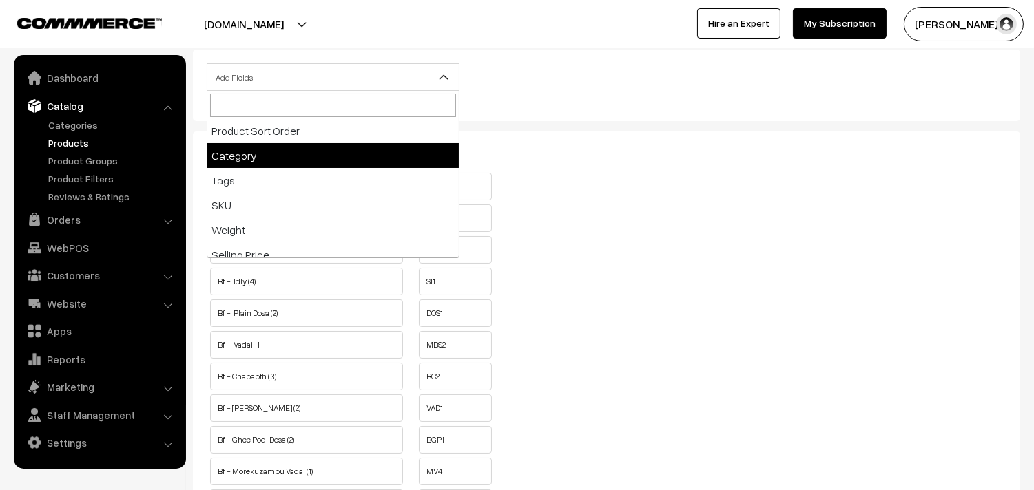
scroll to position [153, 0]
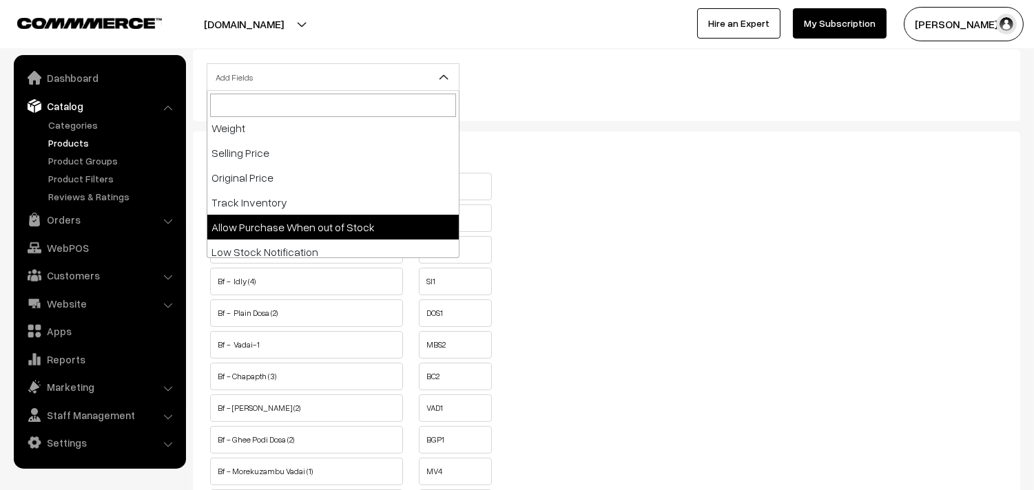
select select "allow-purchase"
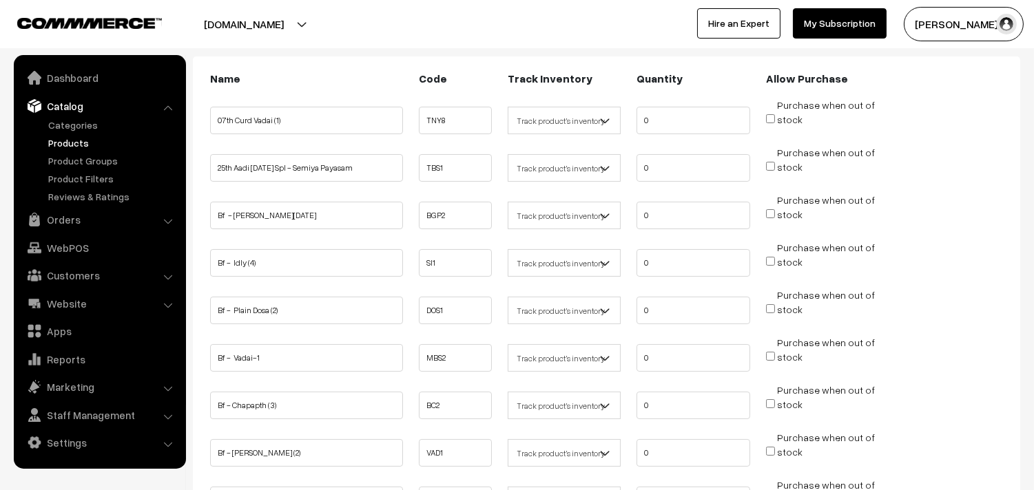
scroll to position [229, 0]
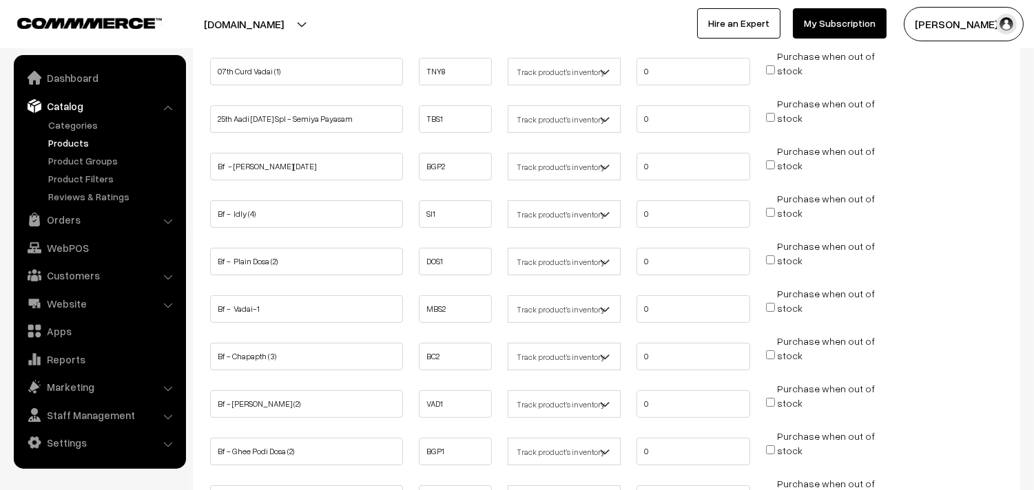
click at [772, 165] on input "Purchase when out of stock" at bounding box center [770, 164] width 9 height 9
checkbox input "true"
click at [772, 210] on input "Purchase when out of stock" at bounding box center [770, 212] width 9 height 9
checkbox input "true"
click at [772, 259] on input "Purchase when out of stock" at bounding box center [770, 260] width 9 height 9
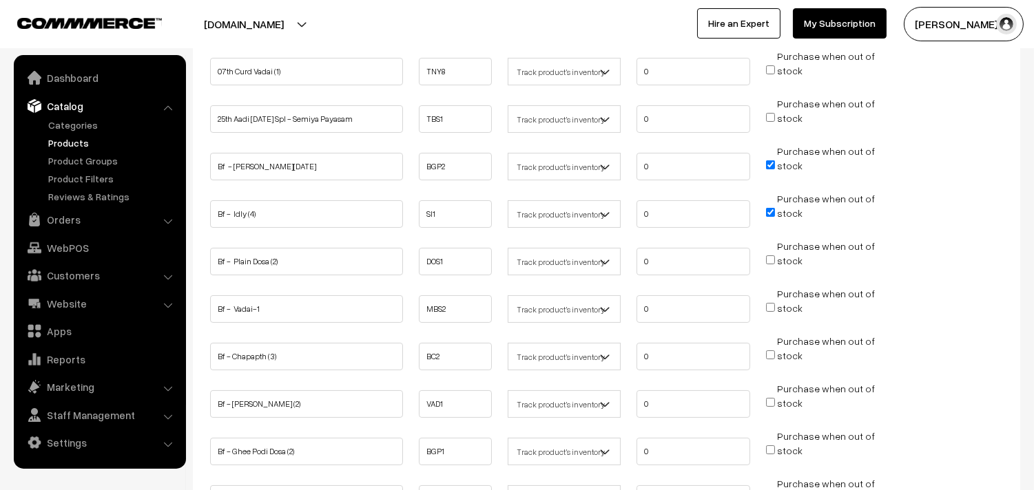
checkbox input "true"
click at [772, 307] on input "Purchase when out of stock" at bounding box center [770, 307] width 9 height 9
checkbox input "true"
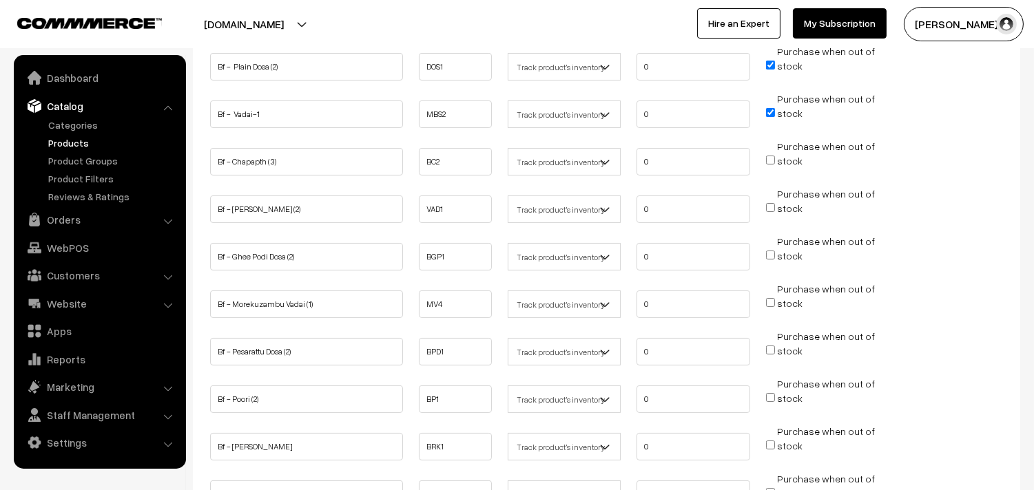
scroll to position [459, 0]
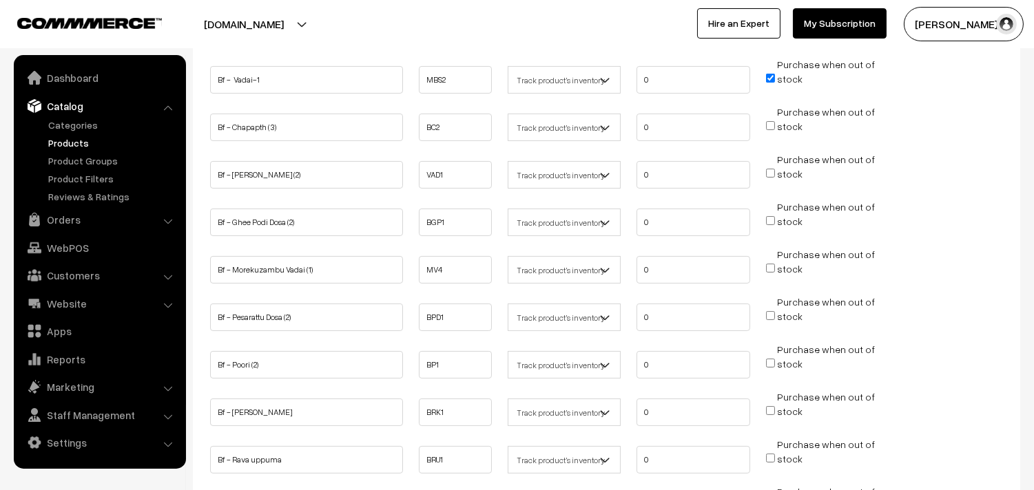
click at [772, 169] on input "Purchase when out of stock" at bounding box center [770, 173] width 9 height 9
checkbox input "true"
click at [770, 216] on input "Purchase when out of stock" at bounding box center [770, 220] width 9 height 9
checkbox input "true"
click at [767, 359] on input "Purchase when out of stock" at bounding box center [770, 363] width 9 height 9
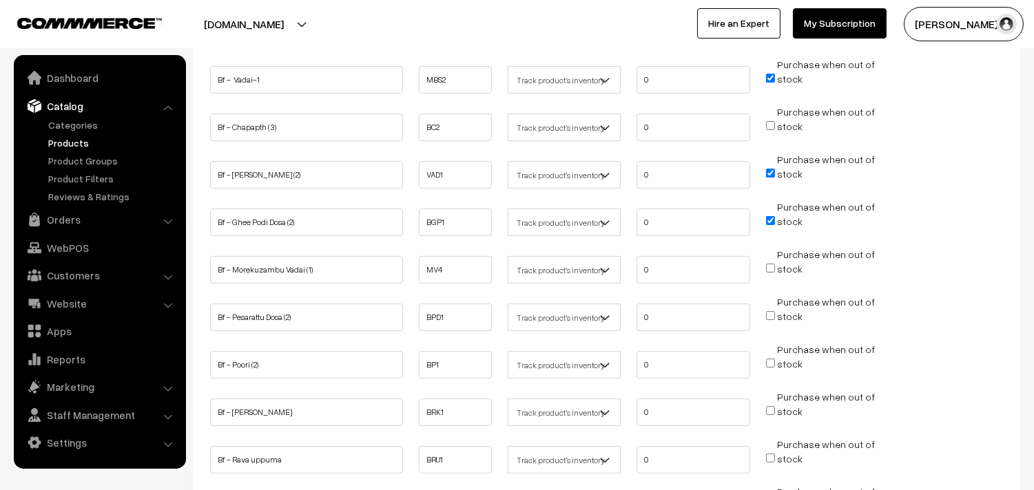
checkbox input "true"
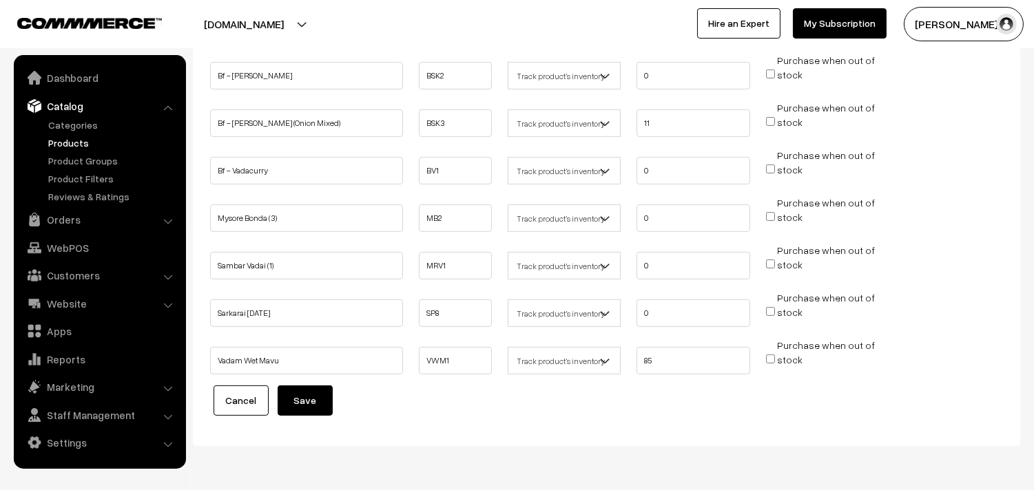
scroll to position [930, 0]
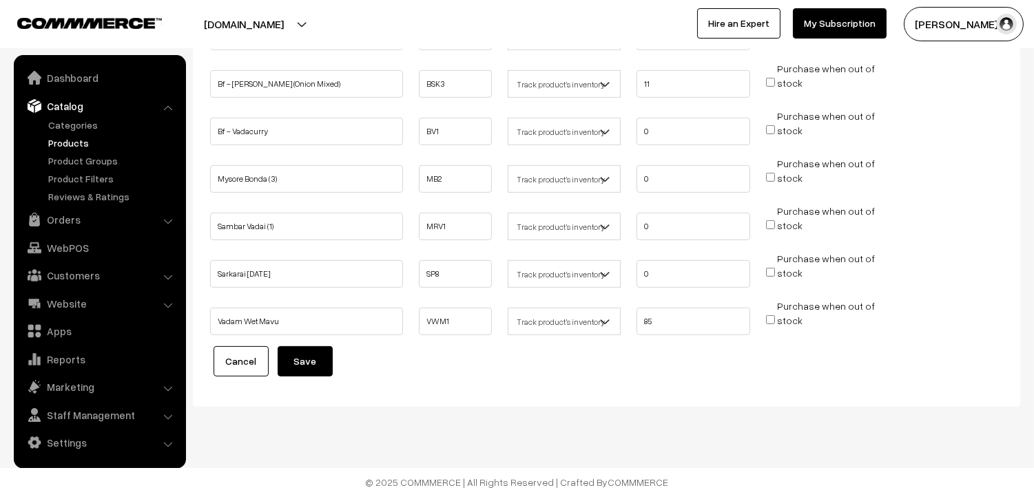
click at [320, 358] on button "Save" at bounding box center [305, 361] width 55 height 30
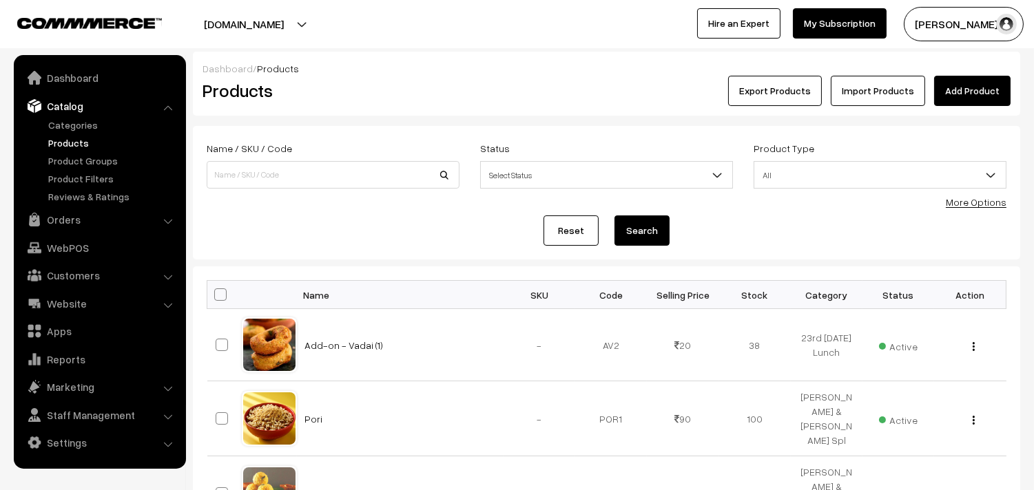
click at [987, 203] on link "More Options" at bounding box center [976, 202] width 61 height 12
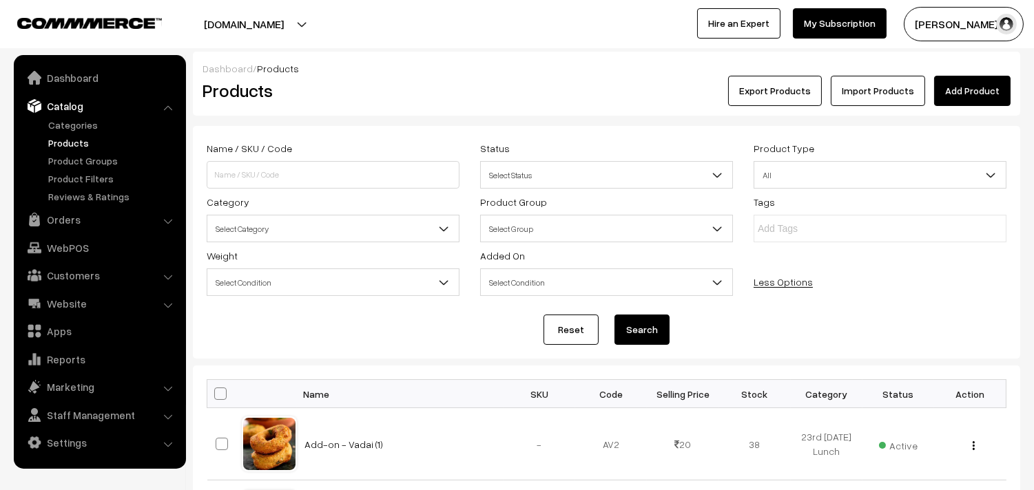
click at [269, 222] on span "Select Category" at bounding box center [332, 229] width 251 height 24
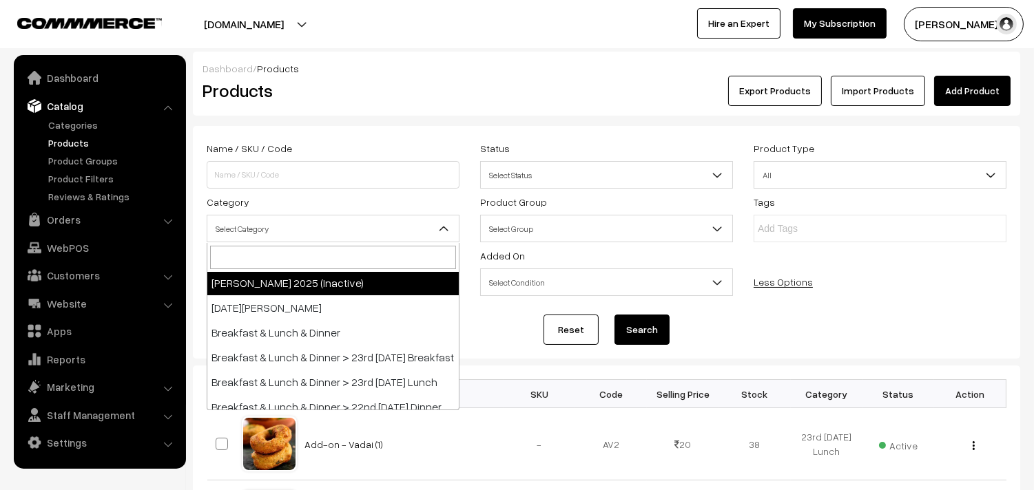
scroll to position [76, 0]
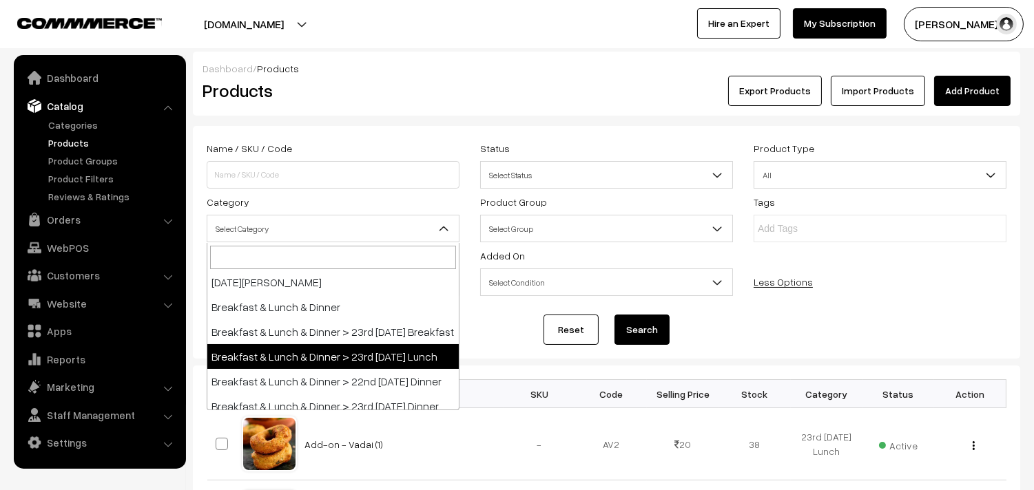
select select "95"
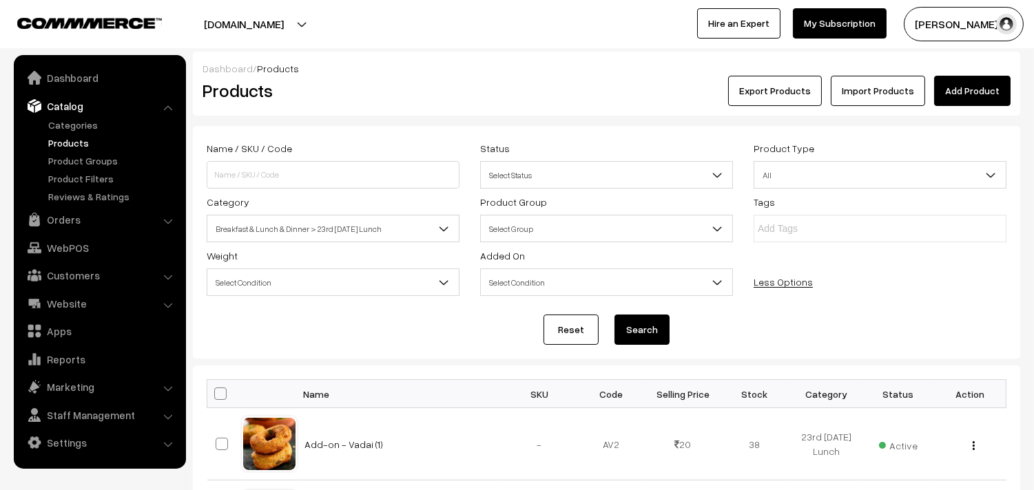
click at [636, 335] on button "Search" at bounding box center [641, 330] width 55 height 30
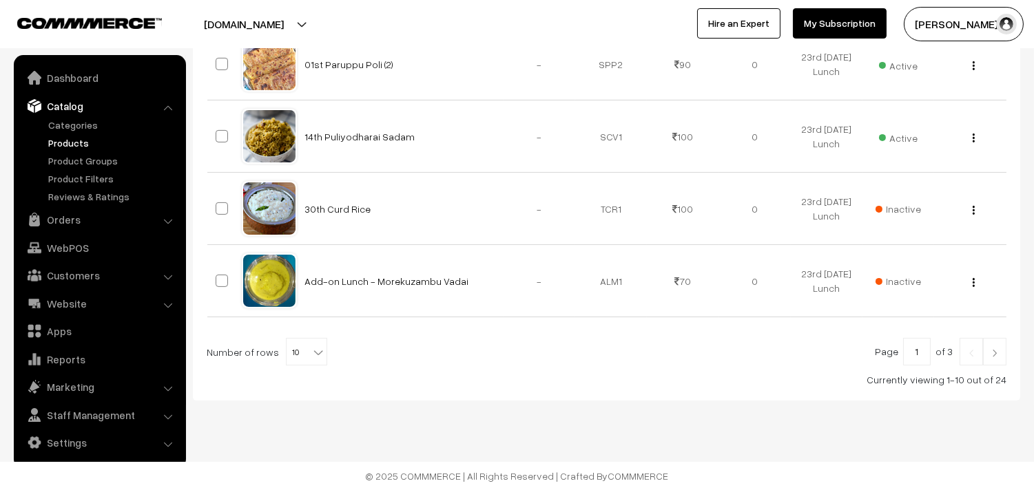
scroll to position [821, 0]
click at [311, 356] on b at bounding box center [318, 353] width 14 height 14
select select "60"
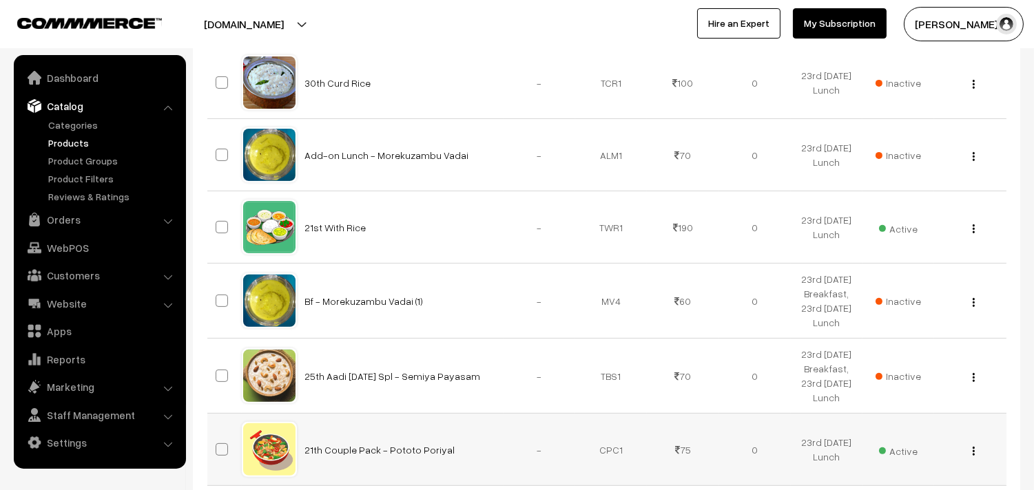
scroll to position [918, 0]
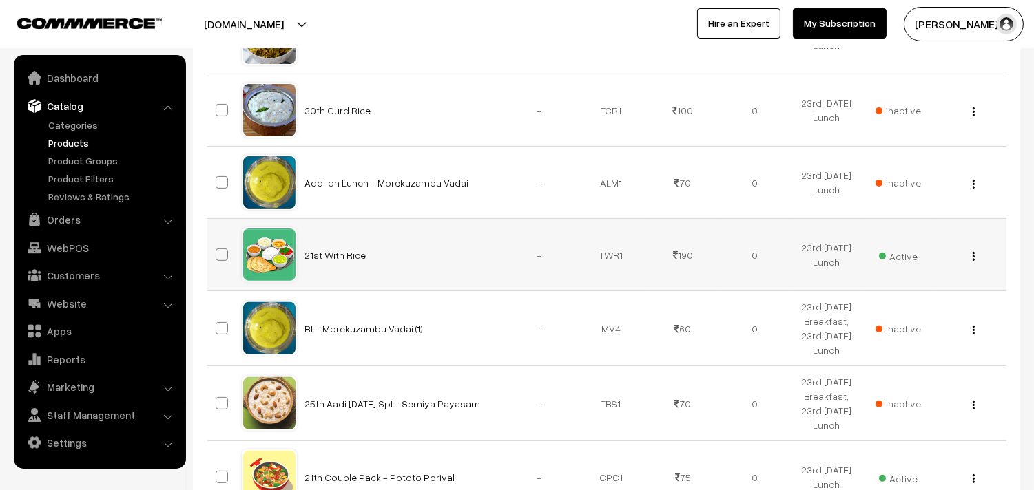
click at [974, 259] on img "button" at bounding box center [974, 256] width 2 height 9
drag, startPoint x: 900, startPoint y: 306, endPoint x: 749, endPoint y: 281, distance: 152.9
click at [899, 306] on link "Edit" at bounding box center [911, 306] width 117 height 30
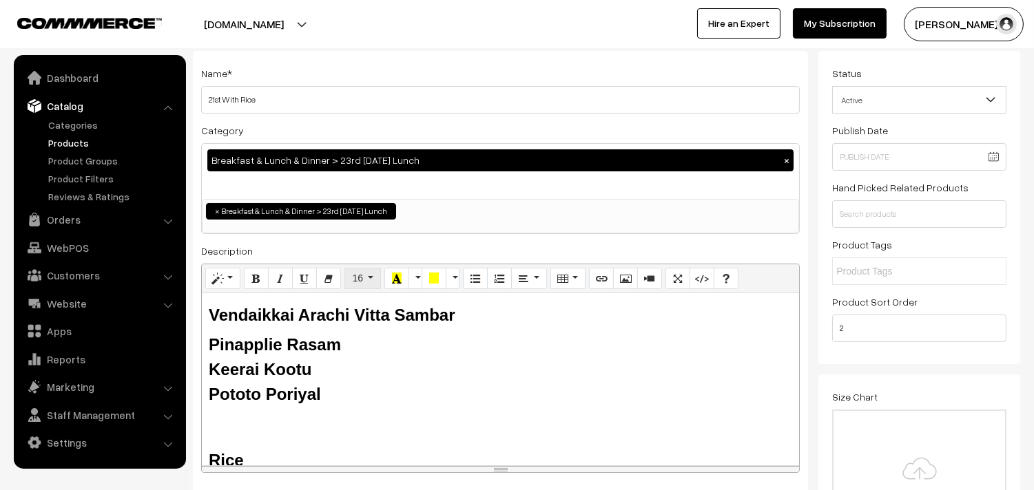
scroll to position [76, 0]
drag, startPoint x: 383, startPoint y: 315, endPoint x: 169, endPoint y: 299, distance: 214.1
drag, startPoint x: 282, startPoint y: 342, endPoint x: 186, endPoint y: 342, distance: 96.4
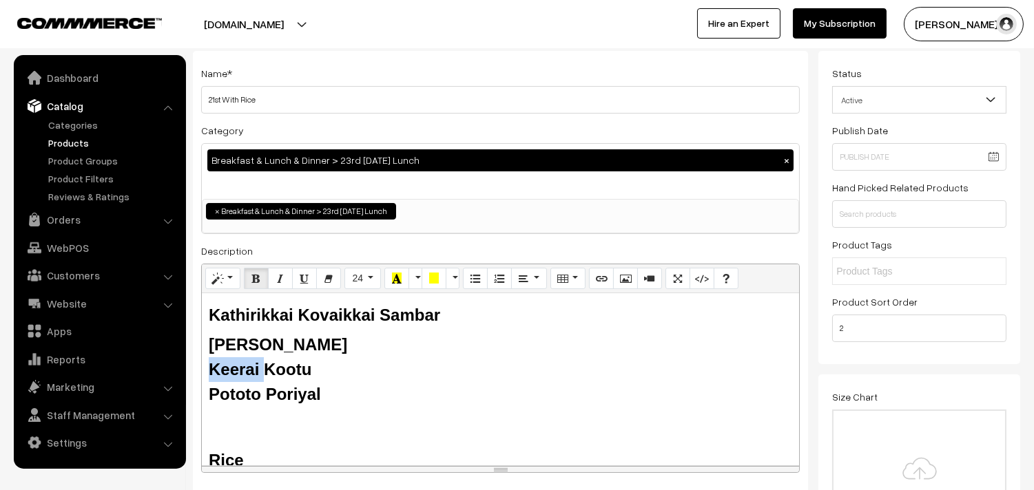
drag, startPoint x: 263, startPoint y: 371, endPoint x: 207, endPoint y: 353, distance: 58.4
click at [205, 357] on div "Kathirikkai Kovaikkai Sambar Tomato Rasam Keerai Kootu Pototo Poriyal Rice Butt…" at bounding box center [500, 379] width 597 height 172
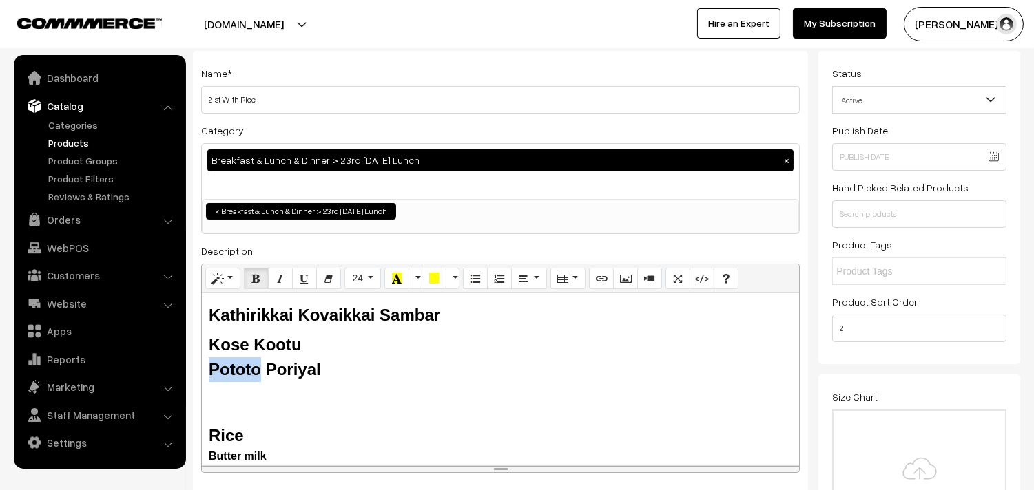
drag, startPoint x: 262, startPoint y: 368, endPoint x: 211, endPoint y: 365, distance: 51.7
click at [211, 365] on b "Pototo Poriyal" at bounding box center [265, 369] width 112 height 19
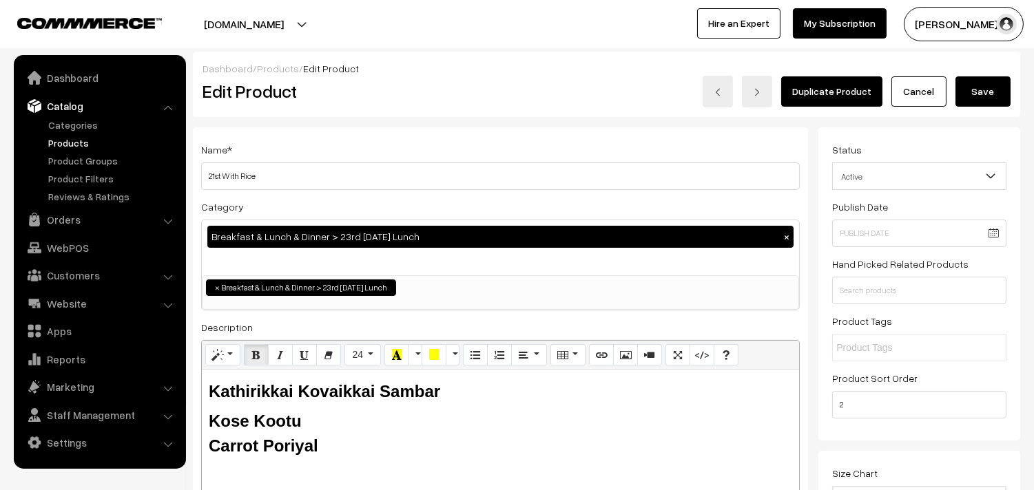
drag, startPoint x: 331, startPoint y: 449, endPoint x: 205, endPoint y: 374, distance: 146.7
click at [205, 374] on div "Kathirikkai Kovaikkai Sambar Kose Kootu Carrot Poriyal Rice Butter milk" at bounding box center [500, 456] width 597 height 172
click at [308, 423] on div "Kose Kootu" at bounding box center [500, 421] width 583 height 25
click at [466, 388] on h2 "Kathirikkai Kovaikkai Sambar" at bounding box center [500, 390] width 583 height 26
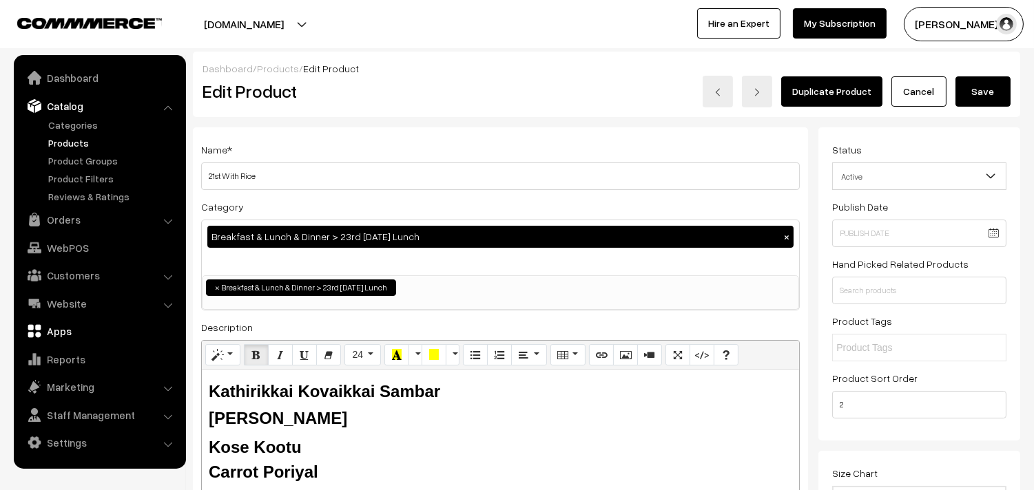
drag, startPoint x: 369, startPoint y: 433, endPoint x: 125, endPoint y: 329, distance: 265.1
copy div "Kathirikkai Kovaikkai Sambar Tomato Rasam Kose Kootu Carrot Poriyal"
click at [995, 84] on button "Save" at bounding box center [982, 91] width 55 height 30
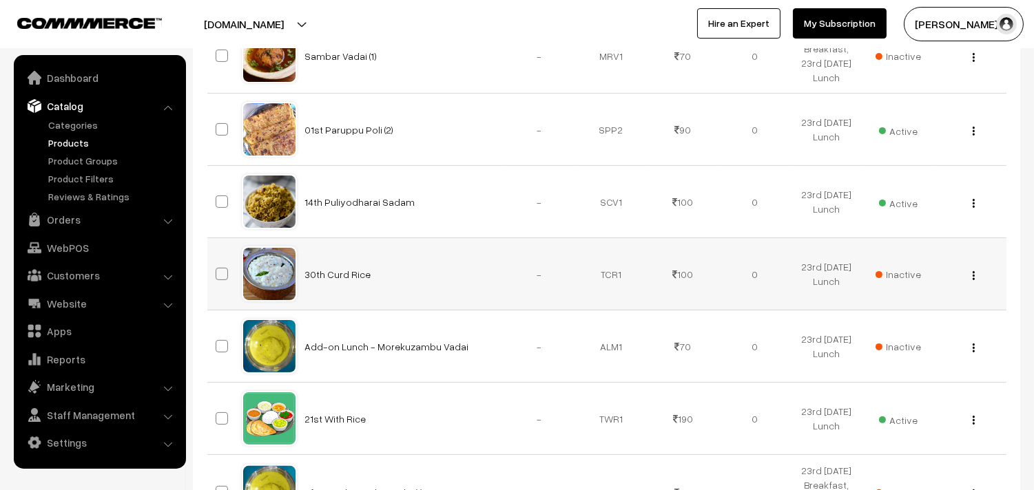
scroll to position [765, 0]
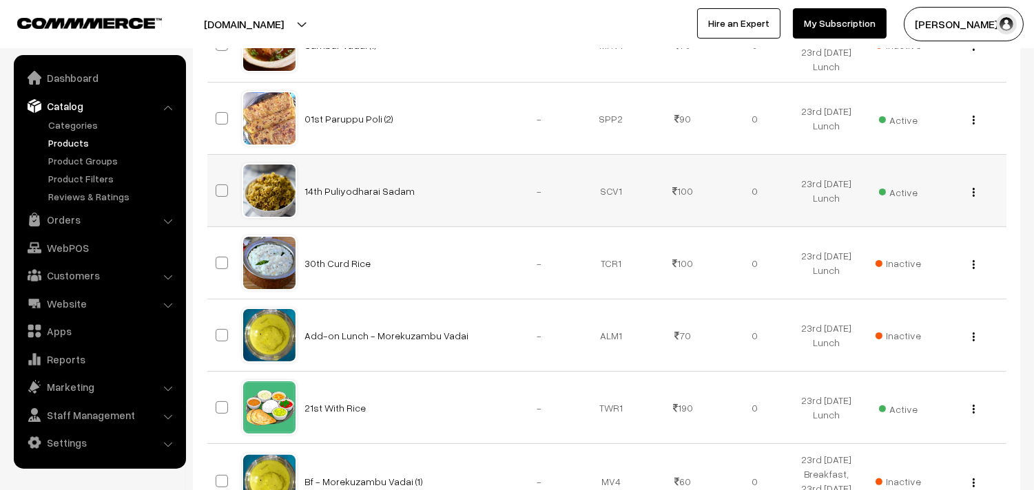
click at [972, 190] on button "button" at bounding box center [973, 192] width 3 height 11
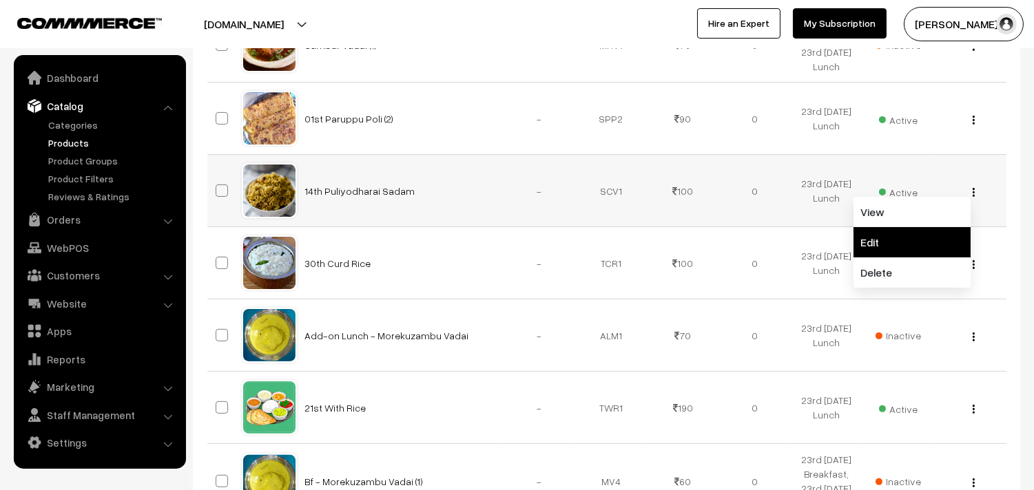
click at [907, 234] on link "Edit" at bounding box center [911, 242] width 117 height 30
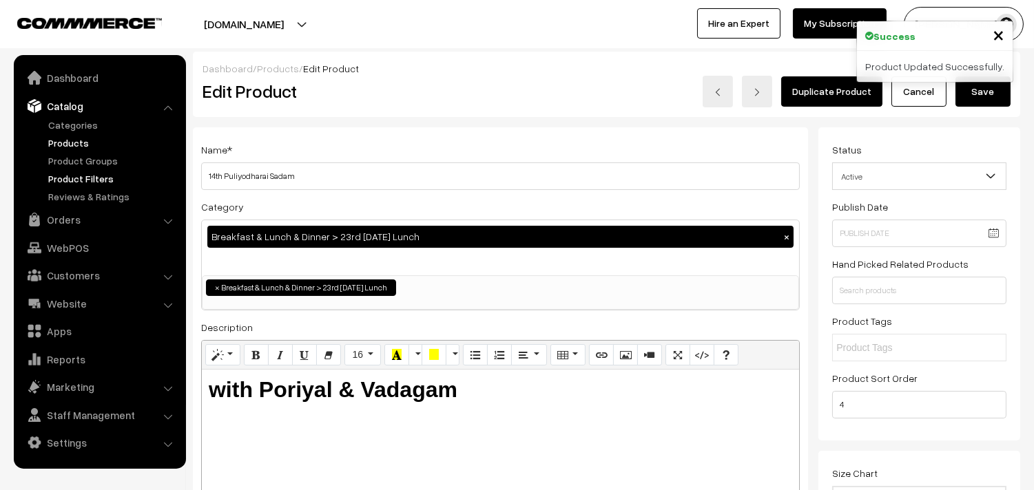
drag, startPoint x: 223, startPoint y: 176, endPoint x: 177, endPoint y: 175, distance: 46.2
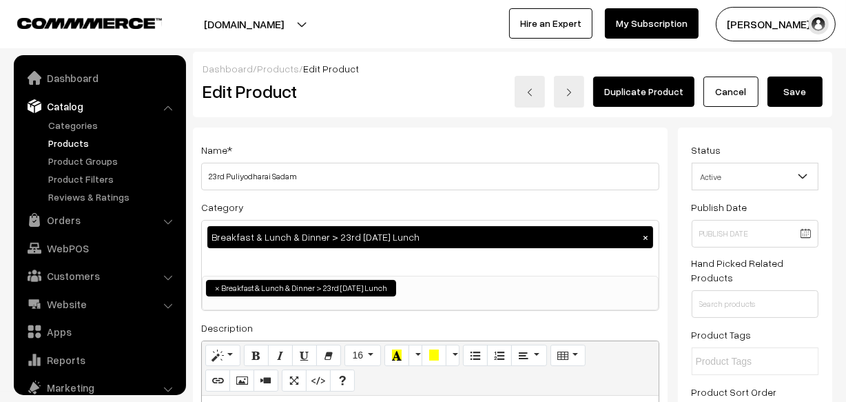
click at [269, 172] on input "23rd Puliyodharai Sadam" at bounding box center [430, 177] width 458 height 28
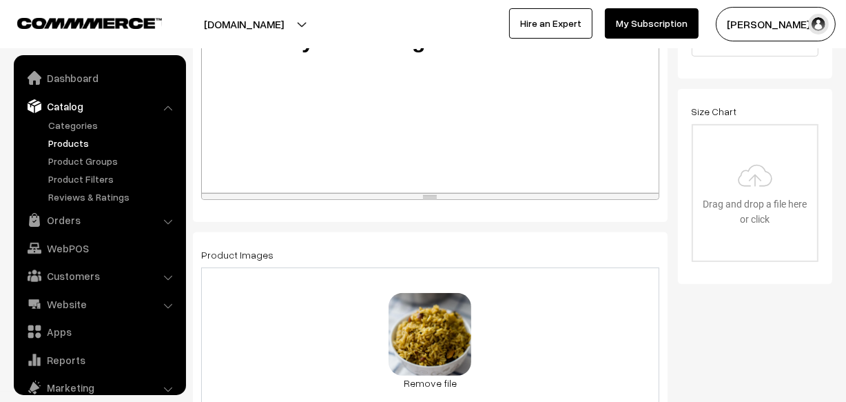
scroll to position [501, 0]
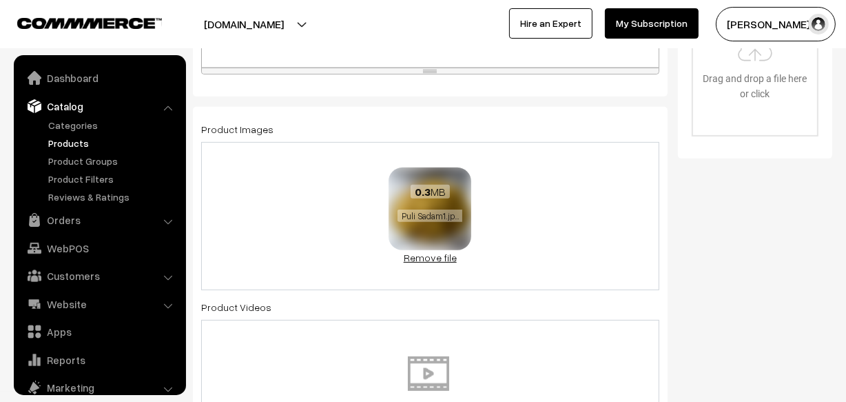
type input "23rd Lemon Sadam"
click at [444, 252] on div "0.3 MB Puli Sadam1.jpg Check Error Remove file" at bounding box center [430, 215] width 83 height 97
click at [442, 255] on link "Remove file" at bounding box center [430, 257] width 83 height 14
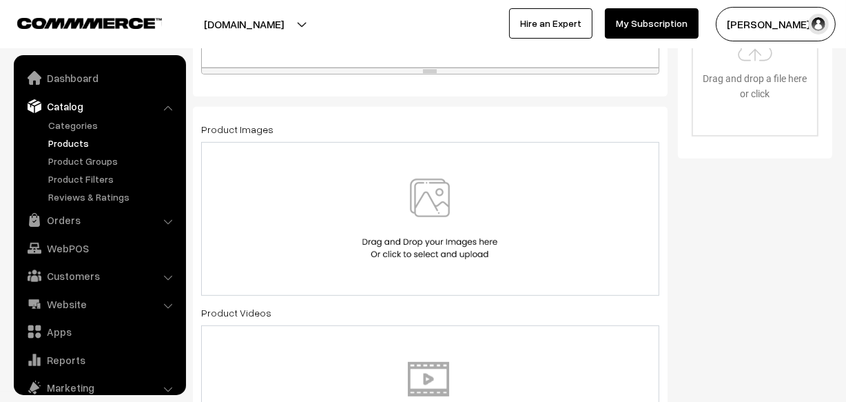
click at [439, 227] on img at bounding box center [430, 218] width 142 height 81
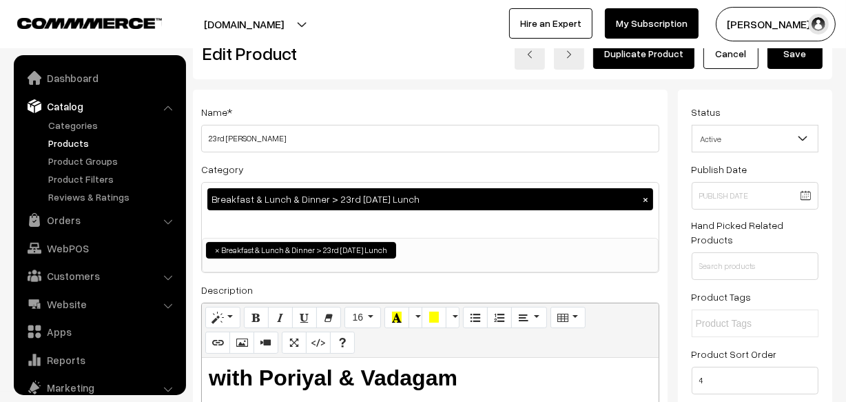
scroll to position [0, 0]
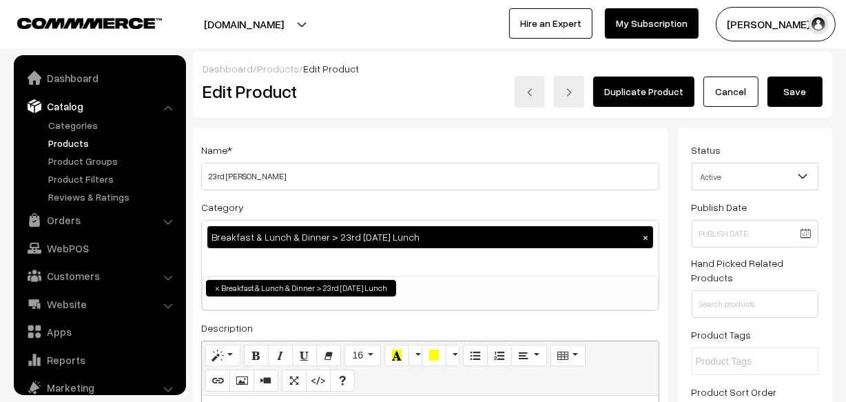
click at [792, 90] on button "Save" at bounding box center [794, 91] width 55 height 30
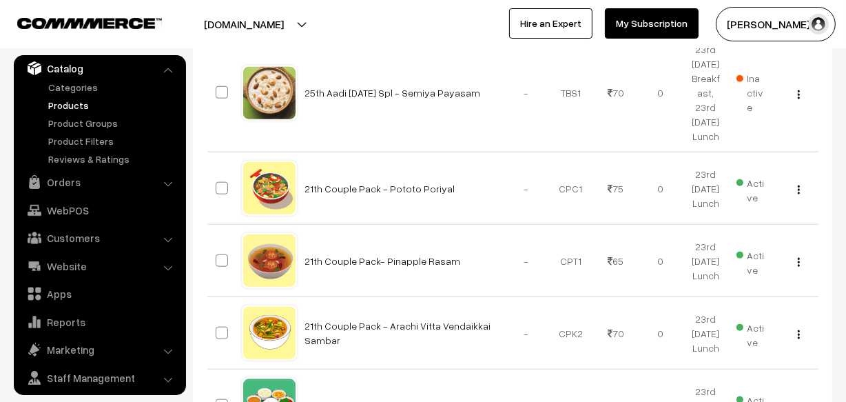
scroll to position [1502, 0]
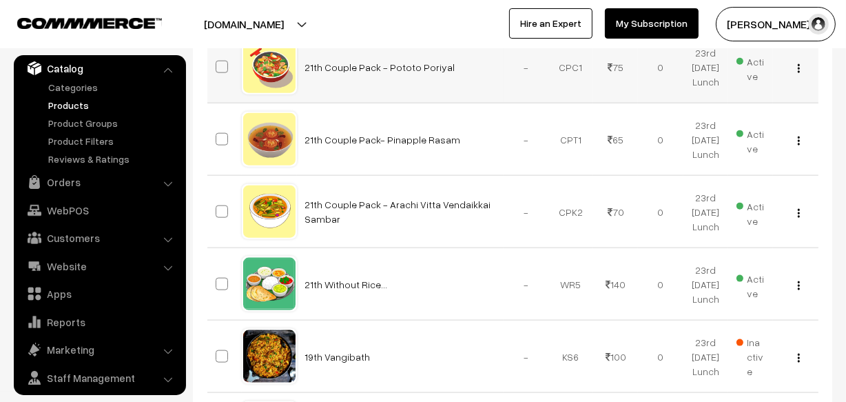
click at [799, 73] on img "button" at bounding box center [799, 68] width 2 height 9
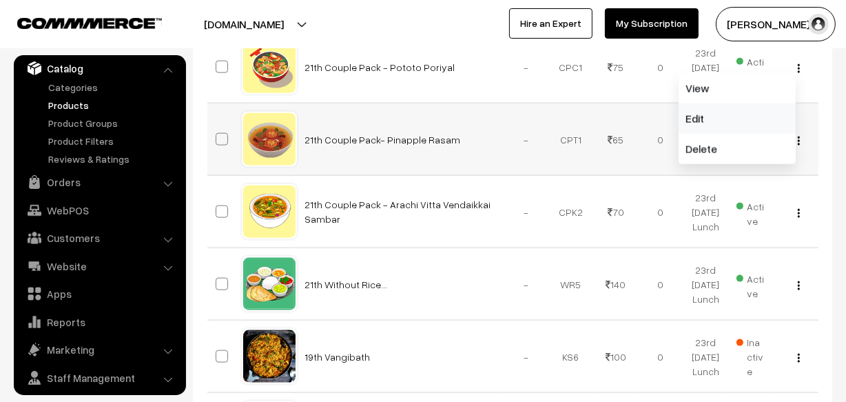
click at [745, 134] on link "Edit" at bounding box center [737, 118] width 117 height 30
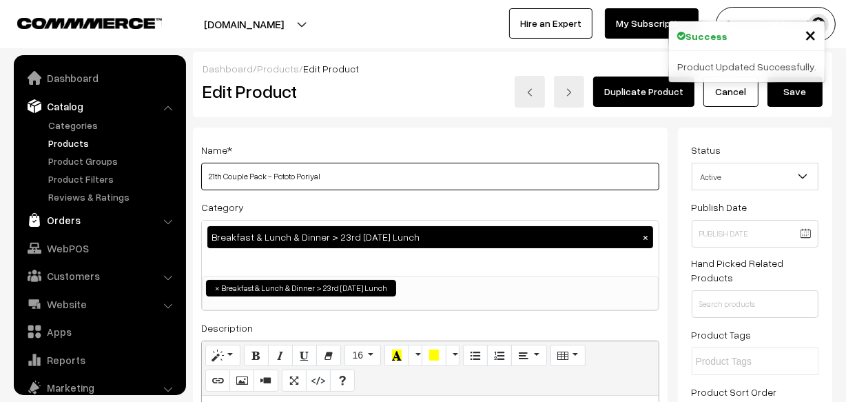
scroll to position [38, 0]
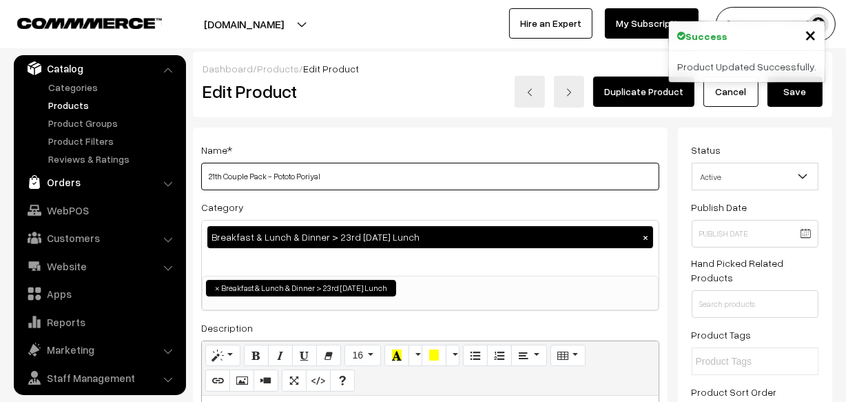
drag, startPoint x: 276, startPoint y: 172, endPoint x: 301, endPoint y: 168, distance: 25.7
click at [300, 172] on input "23rd Couple Pack - Pototo Poriyal" at bounding box center [430, 177] width 458 height 28
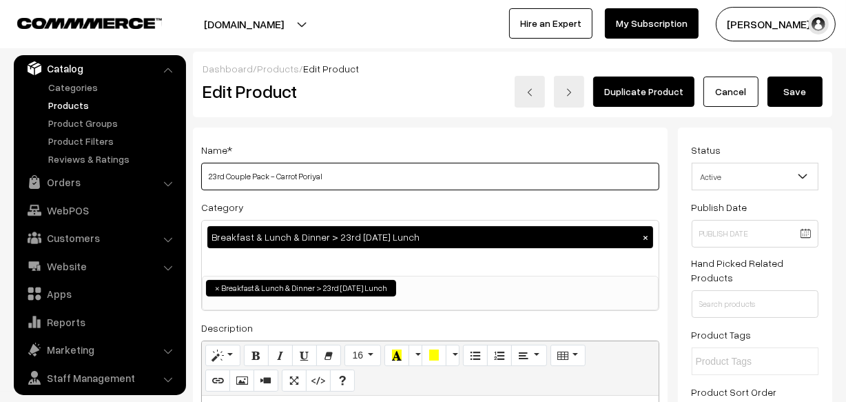
type input "23rd Couple Pack - Carrot Poriyal"
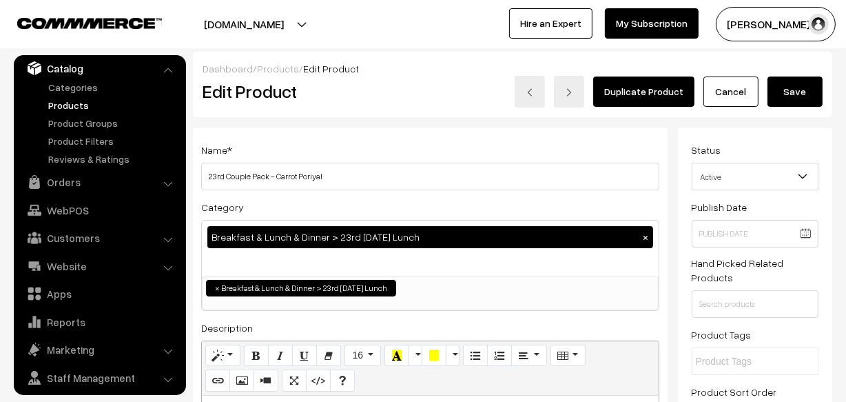
click at [820, 101] on button "Save" at bounding box center [794, 91] width 55 height 30
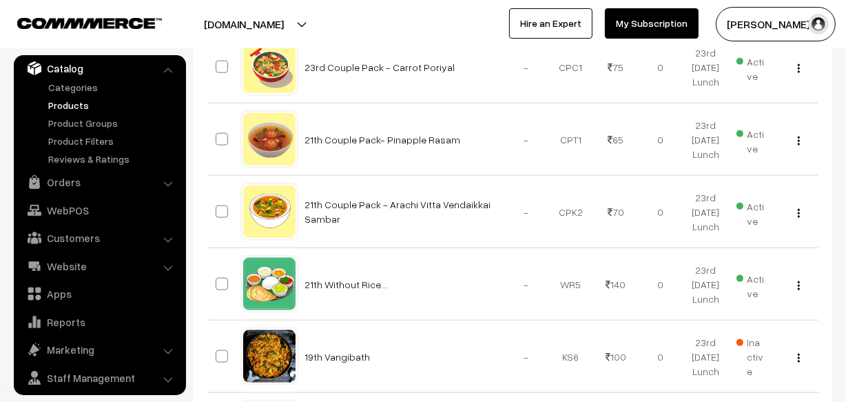
scroll to position [1628, 0]
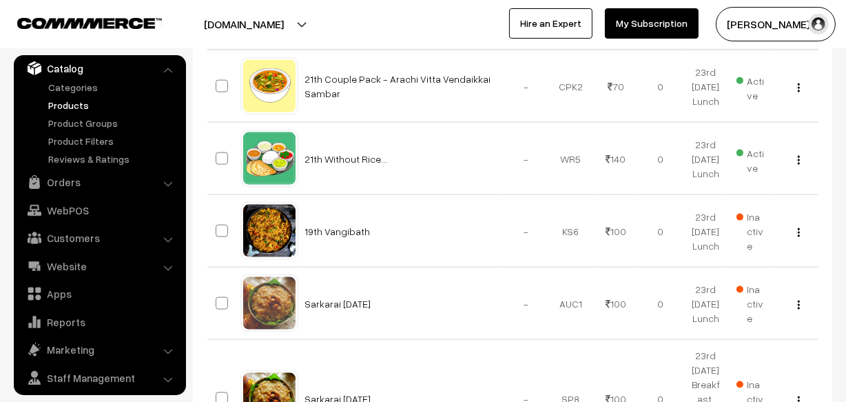
click at [798, 20] on img "button" at bounding box center [799, 15] width 2 height 9
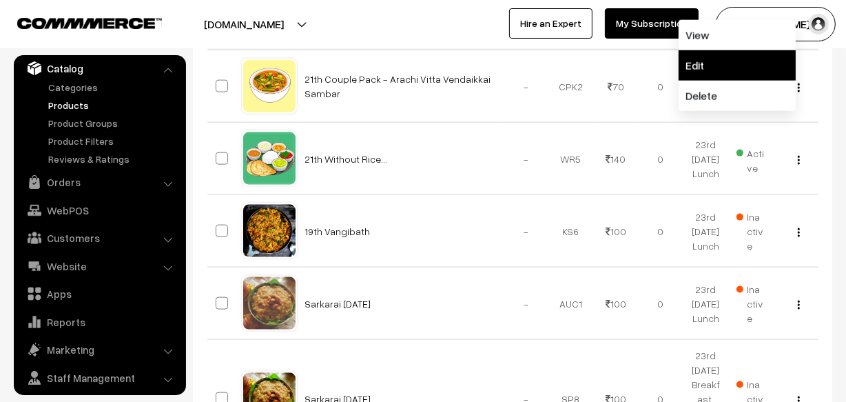
click at [754, 81] on link "Edit" at bounding box center [737, 65] width 117 height 30
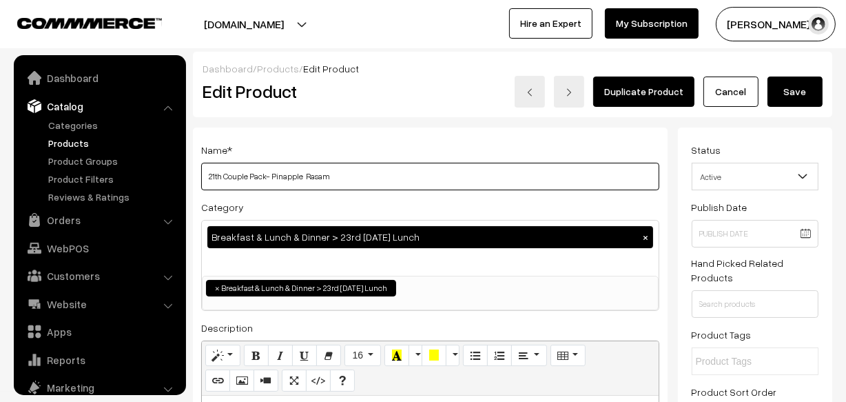
scroll to position [38, 0]
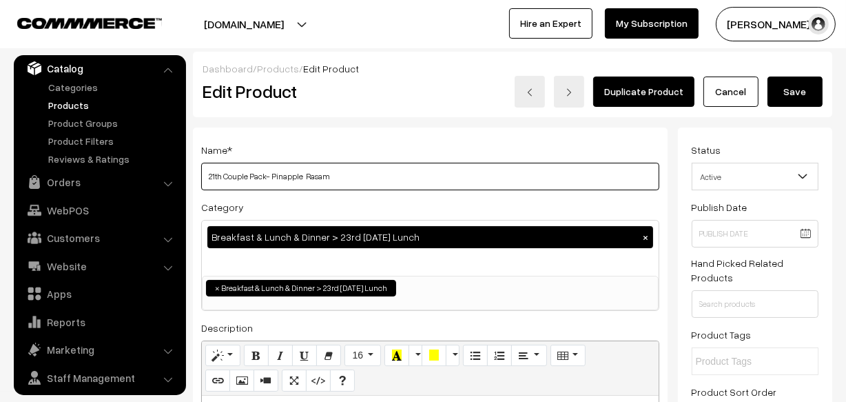
drag, startPoint x: 222, startPoint y: 175, endPoint x: 200, endPoint y: 178, distance: 23.0
click at [201, 179] on input "21th Couple Pack- Pinapple Rasam" at bounding box center [430, 177] width 458 height 28
drag, startPoint x: 273, startPoint y: 175, endPoint x: 304, endPoint y: 171, distance: 31.3
click at [304, 171] on input "23rd Couple Pack- Pinapple Rasam" at bounding box center [430, 177] width 458 height 28
type input "23rd Couple Pack- Tomato Rasam"
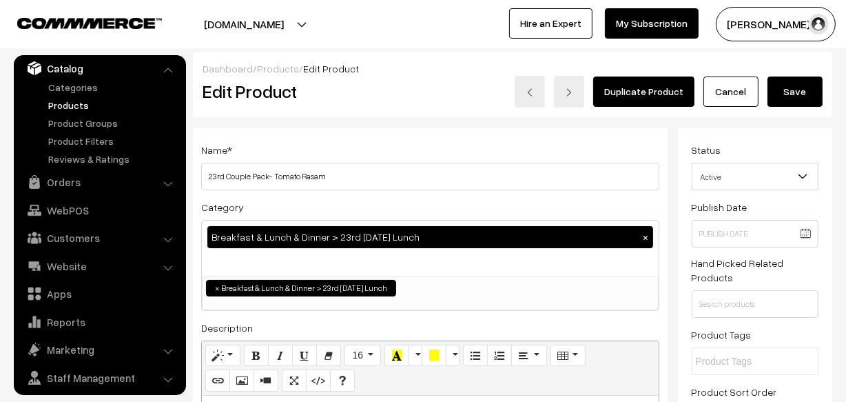
click at [789, 96] on button "Save" at bounding box center [794, 91] width 55 height 30
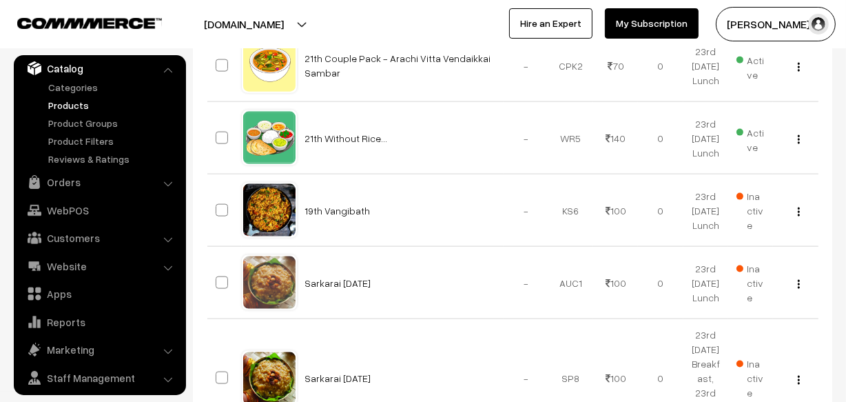
scroll to position [1753, 0]
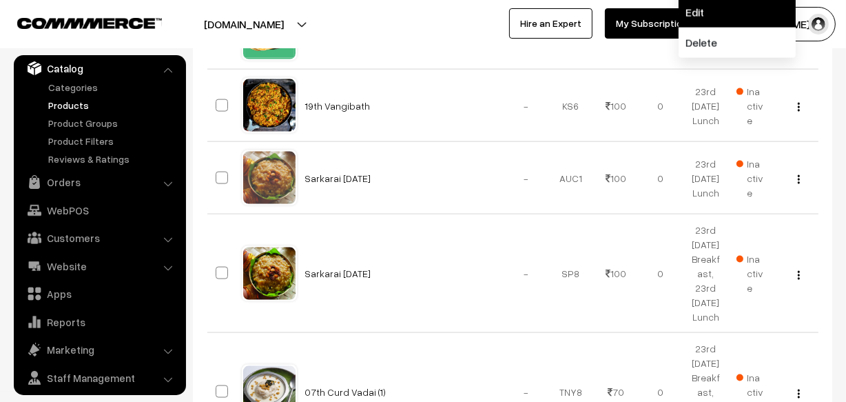
click at [751, 28] on link "Edit" at bounding box center [737, 12] width 117 height 30
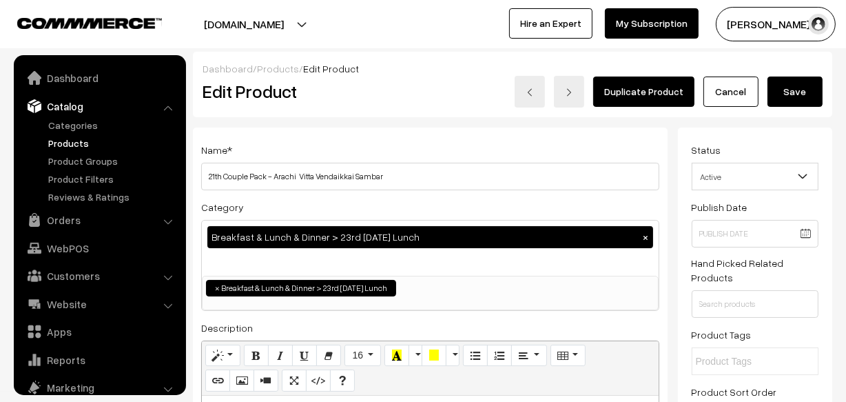
scroll to position [38, 0]
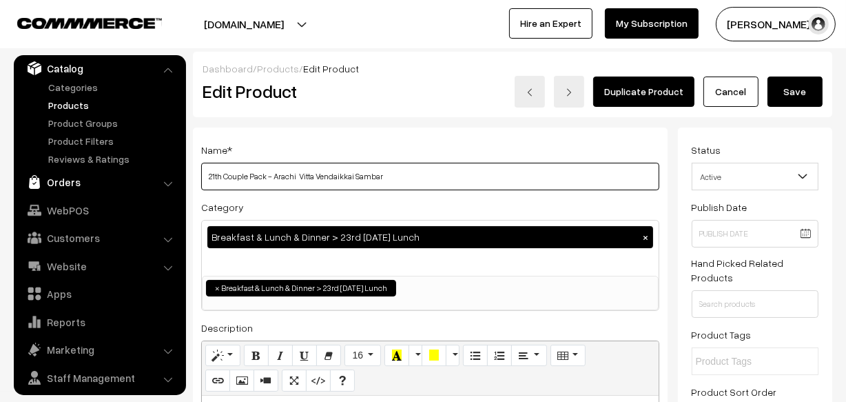
drag, startPoint x: 222, startPoint y: 172, endPoint x: 172, endPoint y: 173, distance: 51.0
drag, startPoint x: 276, startPoint y: 176, endPoint x: 585, endPoint y: 176, distance: 308.6
click at [585, 176] on input "23rd Couple Pack - Arachi Vitta Vendaikkai Sambar" at bounding box center [430, 177] width 458 height 28
type input "23rd Couple Pack - Kovaikkai Kathirkkai Sambar"
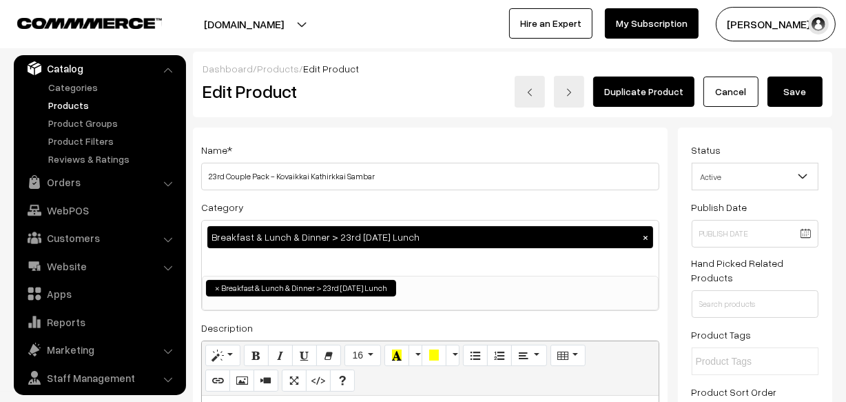
click at [822, 101] on button "Save" at bounding box center [794, 91] width 55 height 30
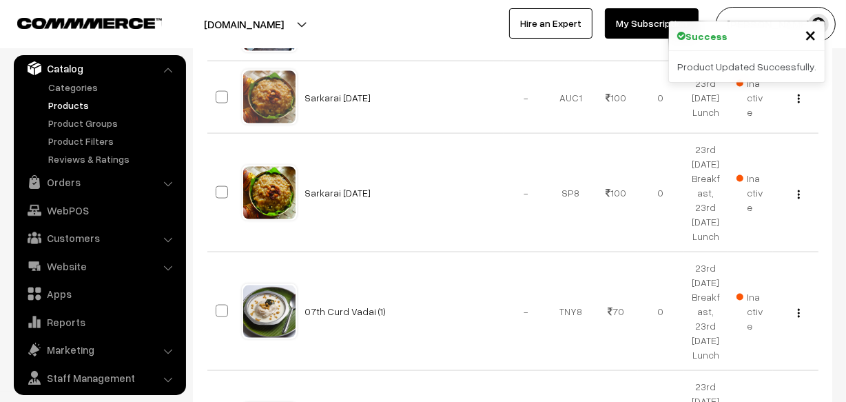
scroll to position [1816, 0]
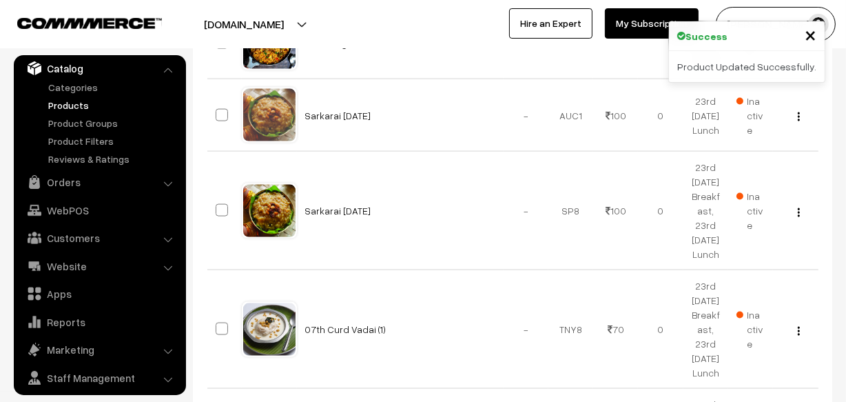
click at [727, 37] on link "Edit" at bounding box center [737, 22] width 117 height 30
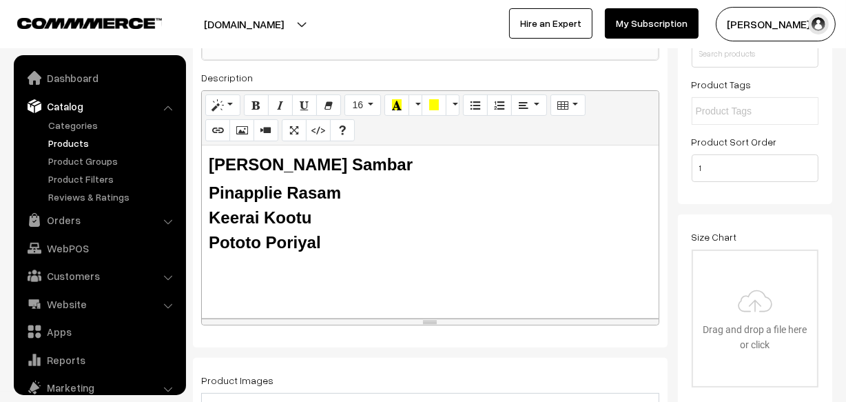
scroll to position [38, 0]
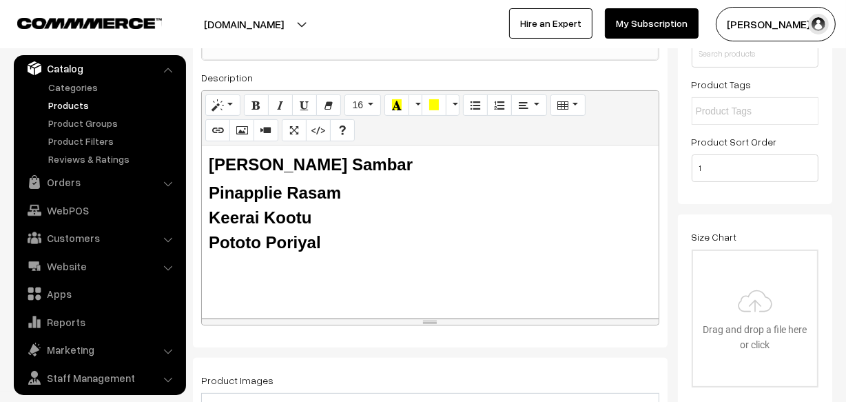
drag, startPoint x: 358, startPoint y: 248, endPoint x: 192, endPoint y: 145, distance: 195.0
paste div
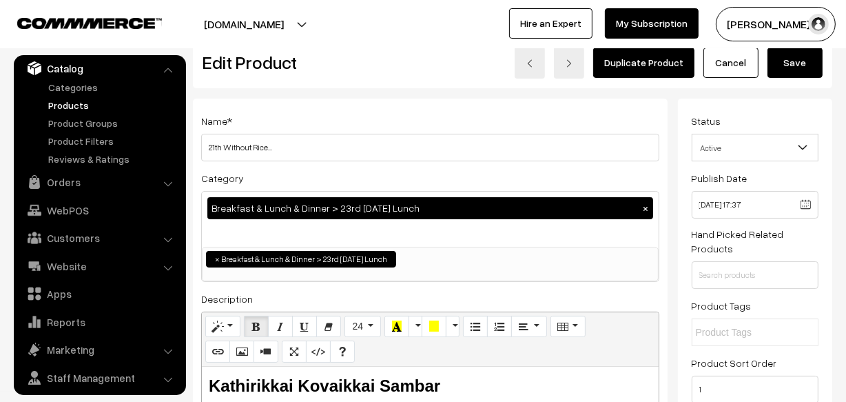
scroll to position [0, 0]
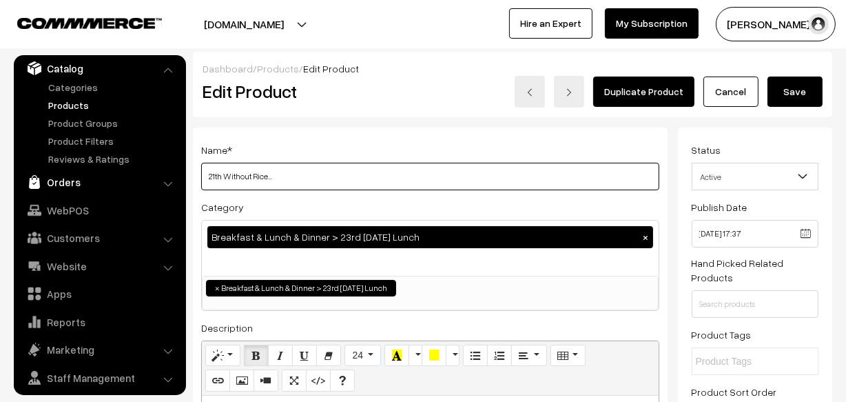
drag, startPoint x: 222, startPoint y: 172, endPoint x: 168, endPoint y: 167, distance: 53.9
type input "23rd Without Rice..."
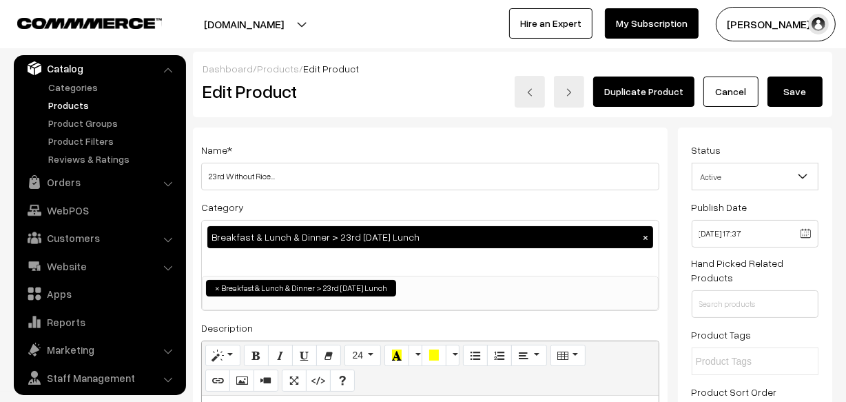
click at [793, 90] on button "Save" at bounding box center [794, 91] width 55 height 30
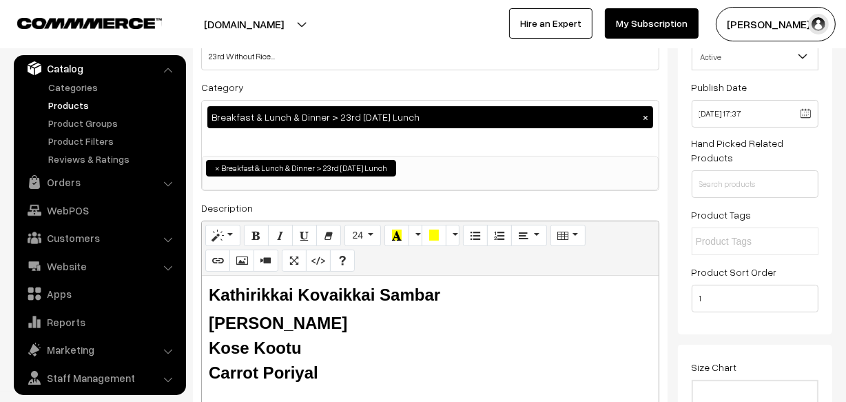
scroll to position [250, 0]
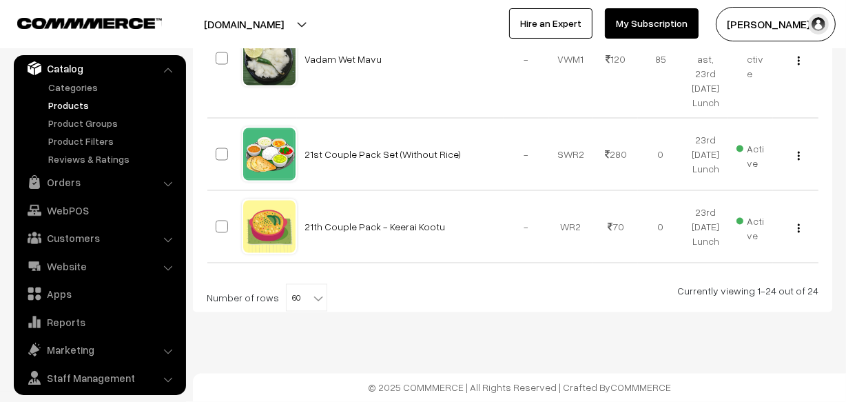
scroll to position [2442, 0]
click at [798, 160] on img "button" at bounding box center [799, 156] width 2 height 9
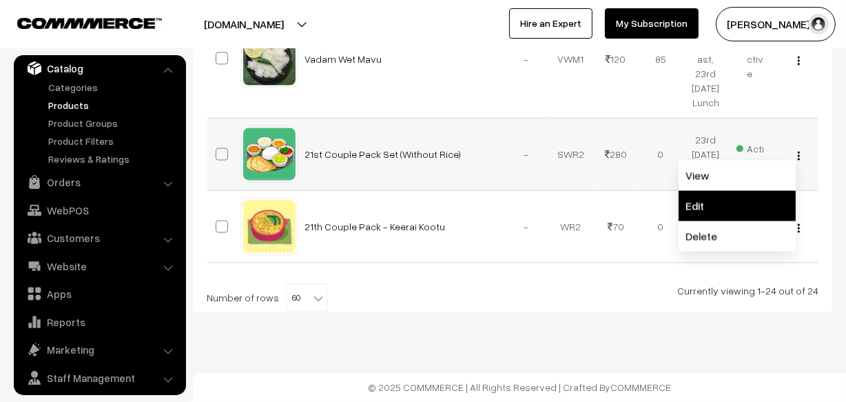
click at [747, 208] on link "Edit" at bounding box center [737, 206] width 117 height 30
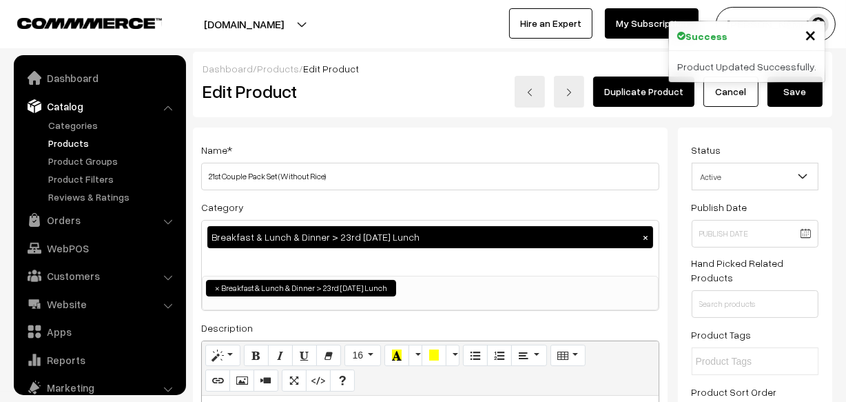
click at [200, 174] on div "Name * 21st Couple Pack Set (Without Rice) Category Breakfast & Lunch & Dinner …" at bounding box center [430, 362] width 475 height 470
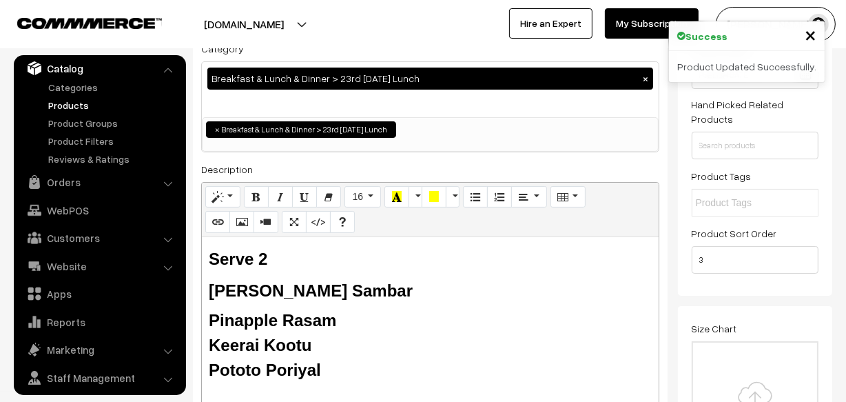
scroll to position [250, 0]
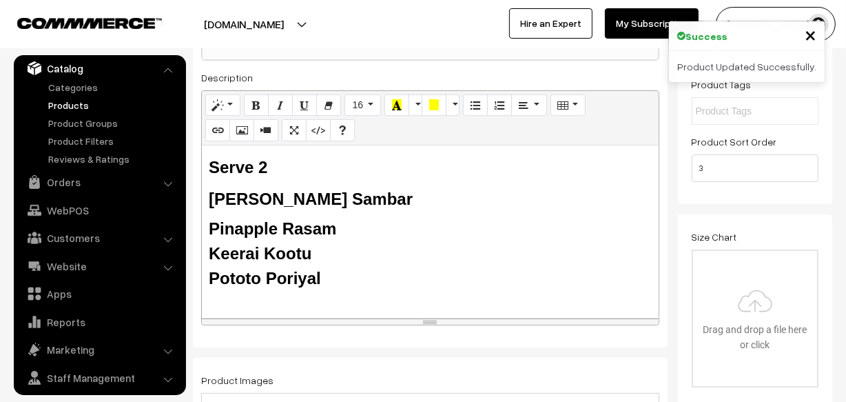
type input "23rd Couple Pack Set (Without Rice)"
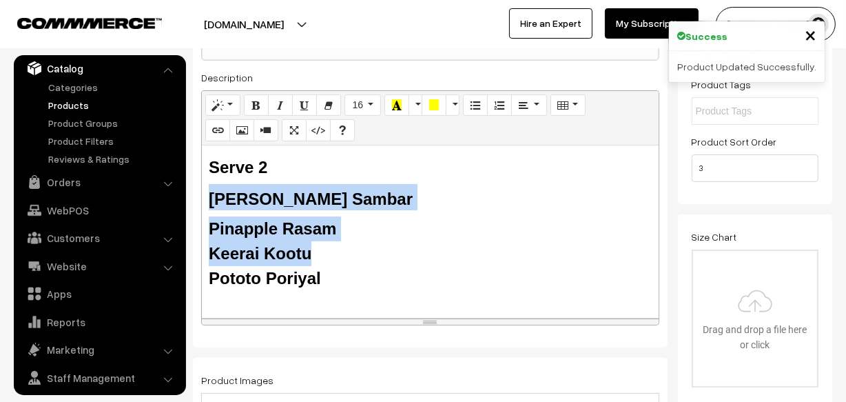
drag, startPoint x: 237, startPoint y: 228, endPoint x: 198, endPoint y: 204, distance: 46.1
click at [198, 204] on div "Name * 23rd Couple Pack Set (Without Rice) Category Breakfast & Lunch & Dinner …" at bounding box center [430, 112] width 475 height 470
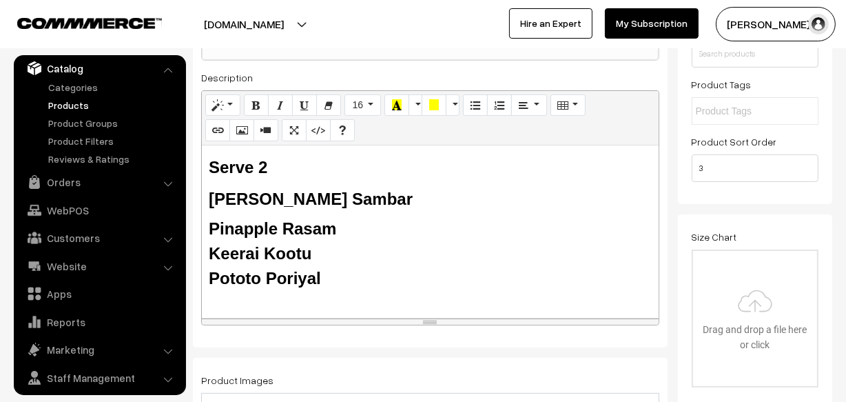
click at [321, 269] on b "Pototo Poriyal" at bounding box center [265, 278] width 112 height 19
drag, startPoint x: 330, startPoint y: 275, endPoint x: 200, endPoint y: 196, distance: 151.5
click at [201, 196] on div "Normal Quote Code Header 1 Header 2 Header 3 Header 4 Header 5 Header 6 24 8 9 …" at bounding box center [430, 207] width 458 height 235
paste div
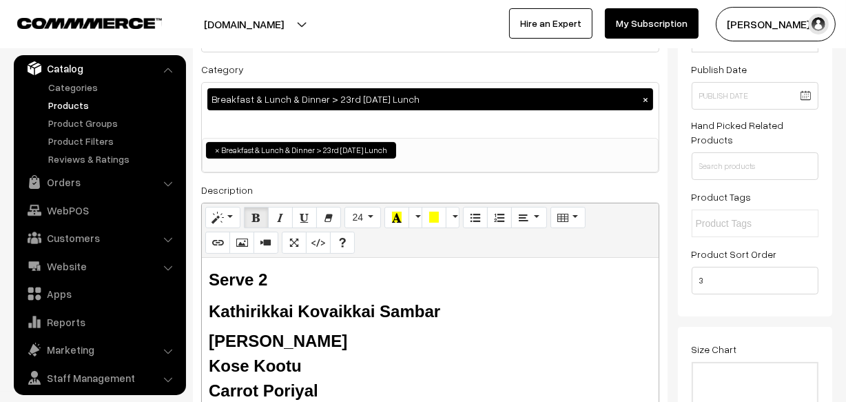
scroll to position [0, 0]
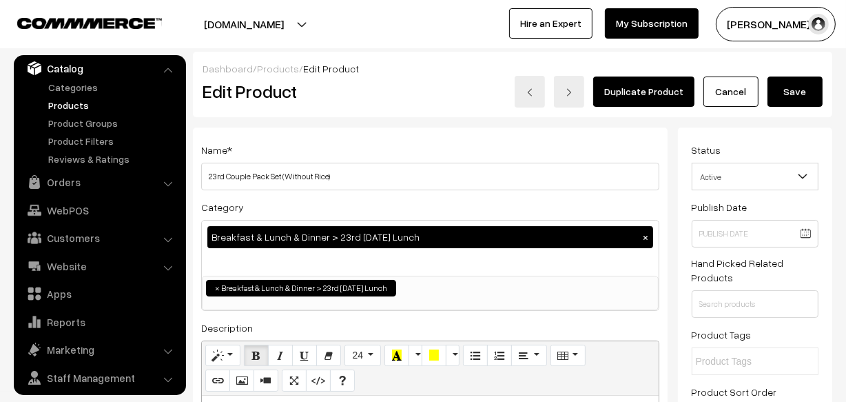
click at [805, 94] on button "Save" at bounding box center [794, 91] width 55 height 30
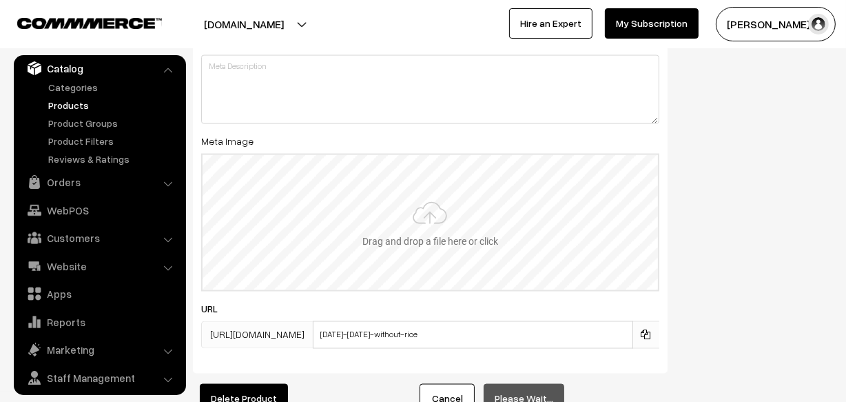
scroll to position [2119, 0]
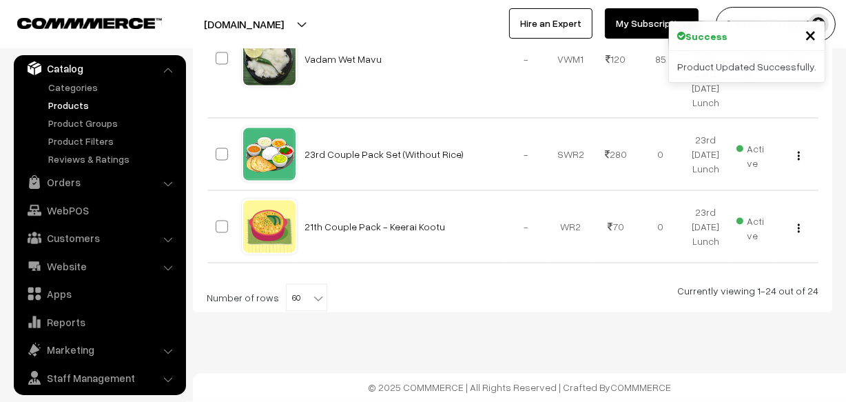
scroll to position [2454, 0]
click at [798, 226] on img "button" at bounding box center [799, 228] width 2 height 9
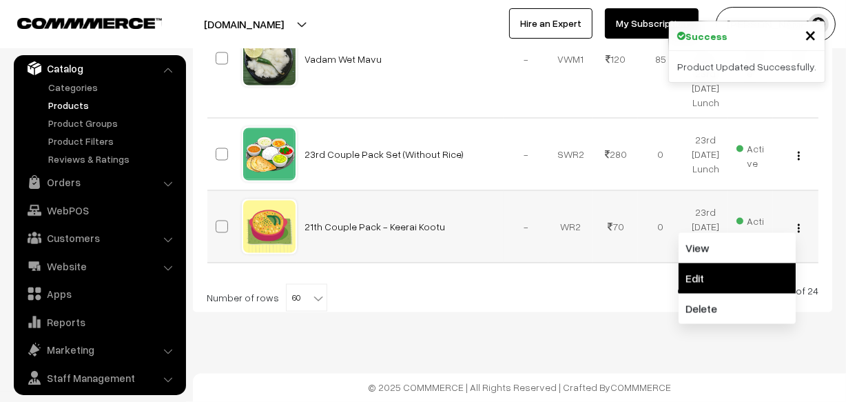
click at [726, 284] on link "Edit" at bounding box center [737, 278] width 117 height 30
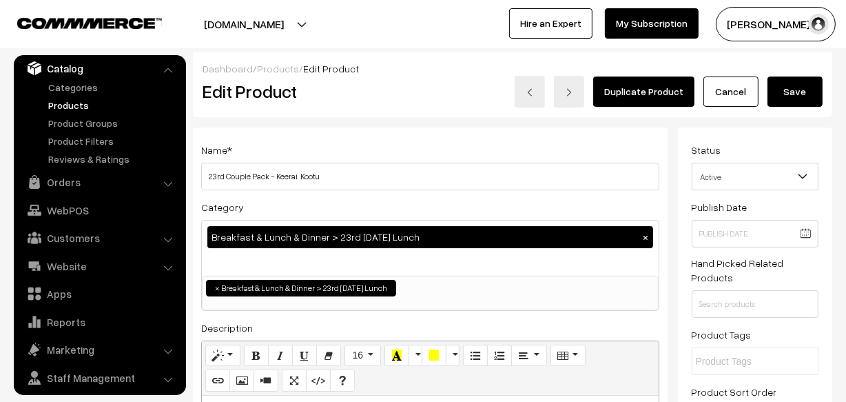
drag, startPoint x: 278, startPoint y: 176, endPoint x: 403, endPoint y: 176, distance: 124.7
click at [403, 176] on input "23rd Couple Pack - Keerai Kootu" at bounding box center [430, 177] width 458 height 28
type input "23rd Couple Pack - Kose Kootu"
click at [809, 89] on button "Save" at bounding box center [794, 91] width 55 height 30
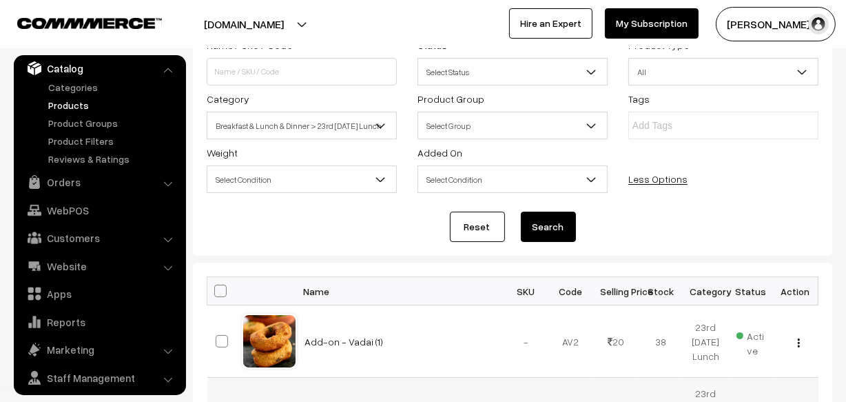
scroll to position [250, 0]
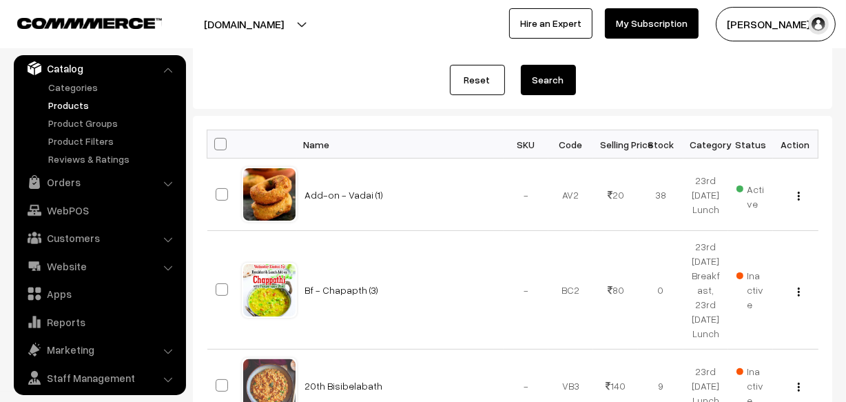
click at [219, 138] on th at bounding box center [224, 144] width 34 height 28
click at [227, 141] on th at bounding box center [224, 144] width 34 height 28
click at [221, 149] on span at bounding box center [220, 144] width 12 height 12
click at [216, 148] on input "checkbox" at bounding box center [211, 143] width 9 height 9
checkbox input "true"
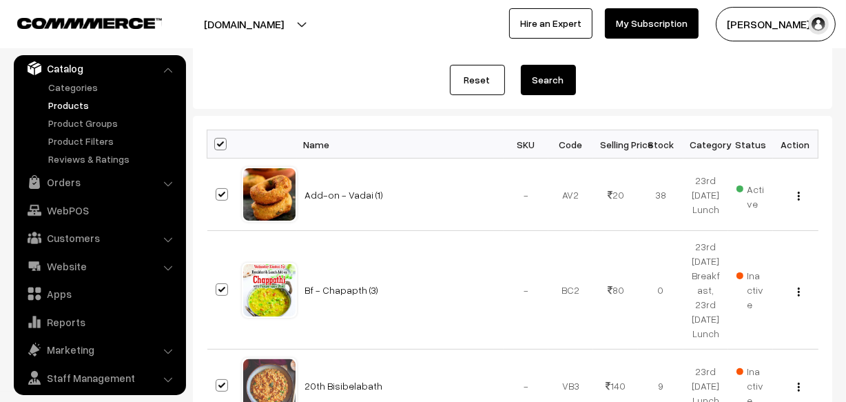
checkbox input "true"
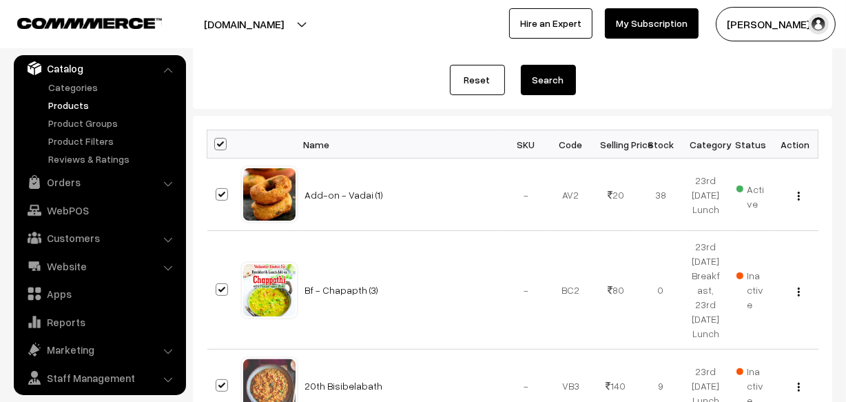
checkbox input "true"
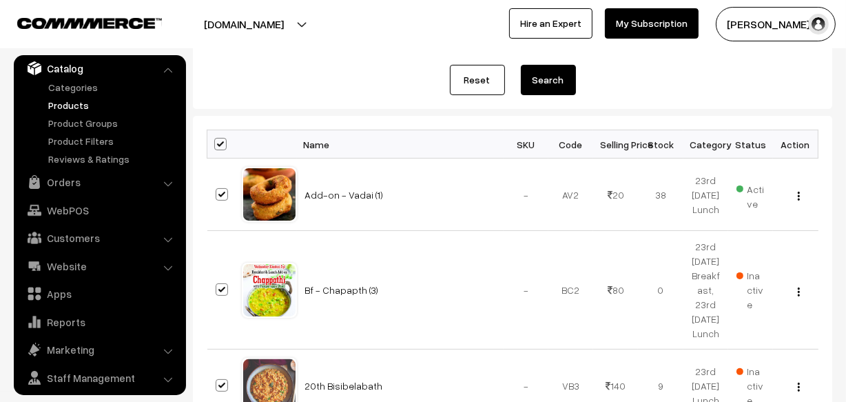
checkbox input "true"
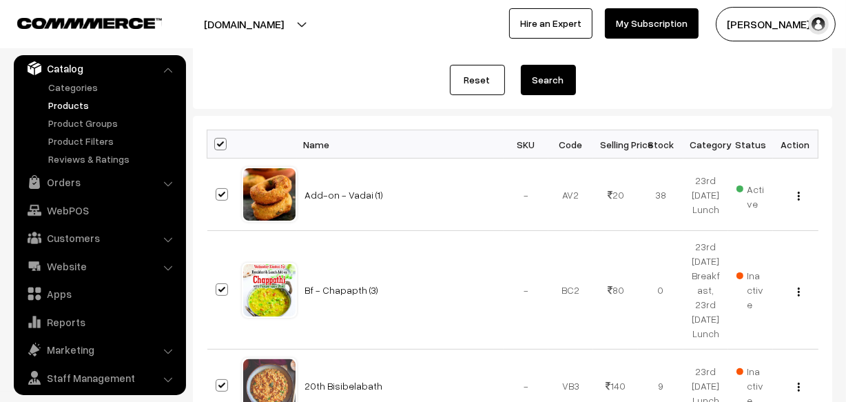
checkbox input "true"
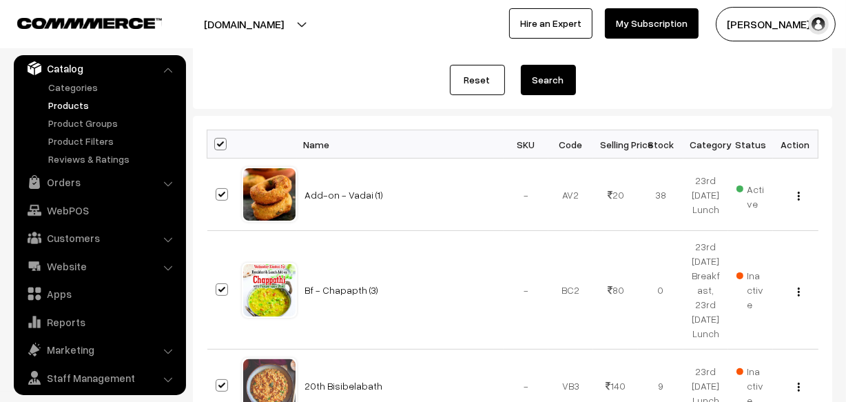
checkbox input "true"
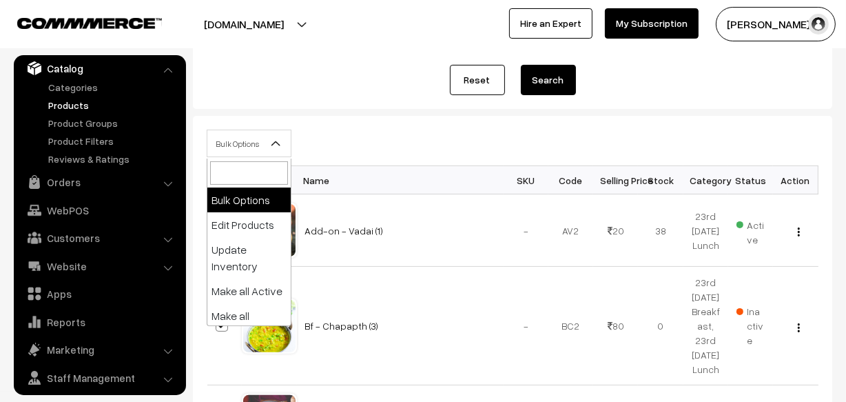
click at [242, 143] on span "Bulk Options" at bounding box center [248, 144] width 83 height 24
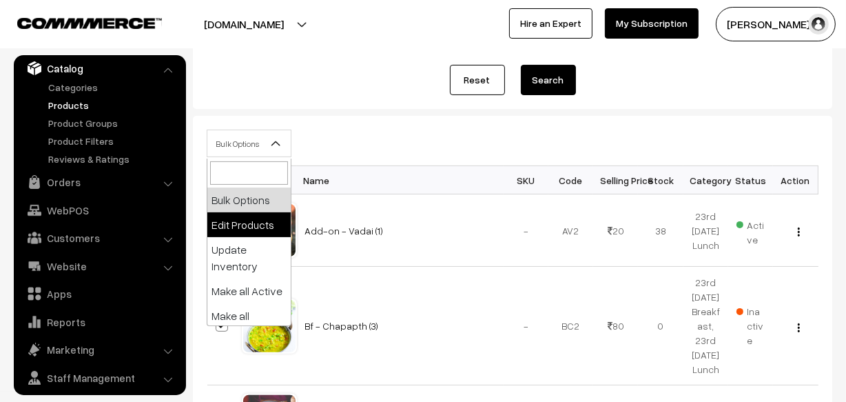
select select "editProduct"
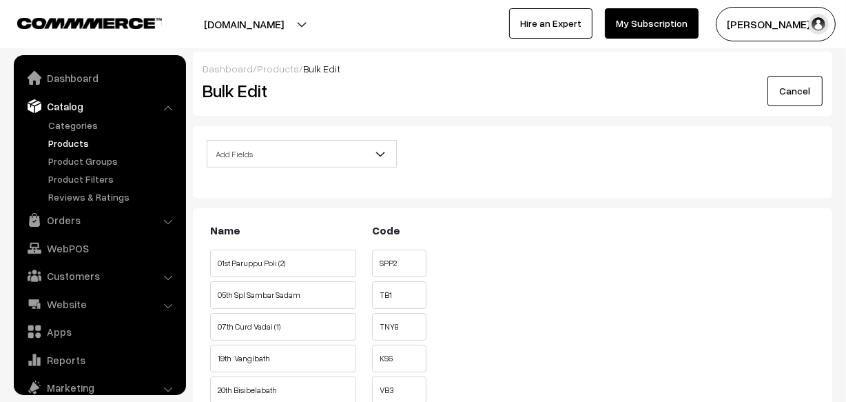
click at [267, 152] on span "Add Fields" at bounding box center [301, 154] width 189 height 24
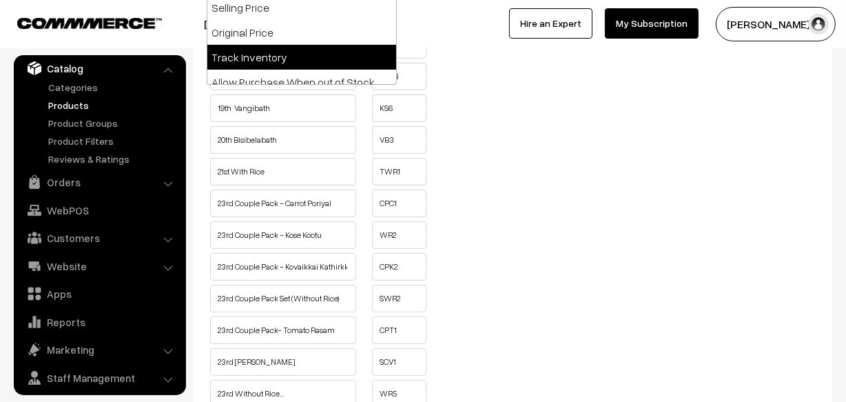
scroll to position [187, 0]
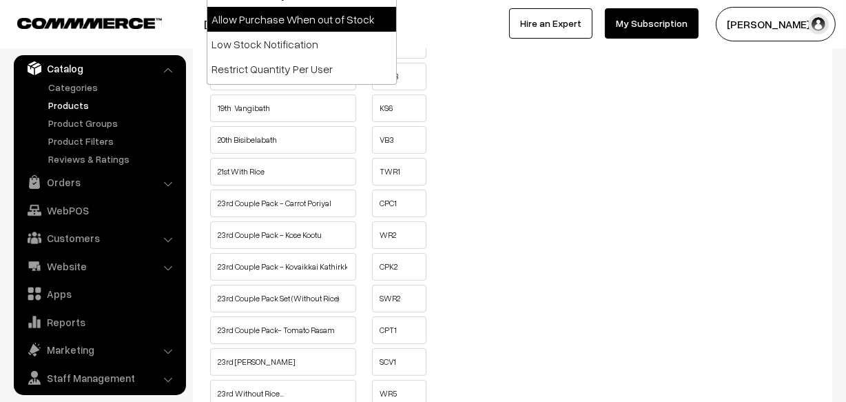
select select "allow-purchase"
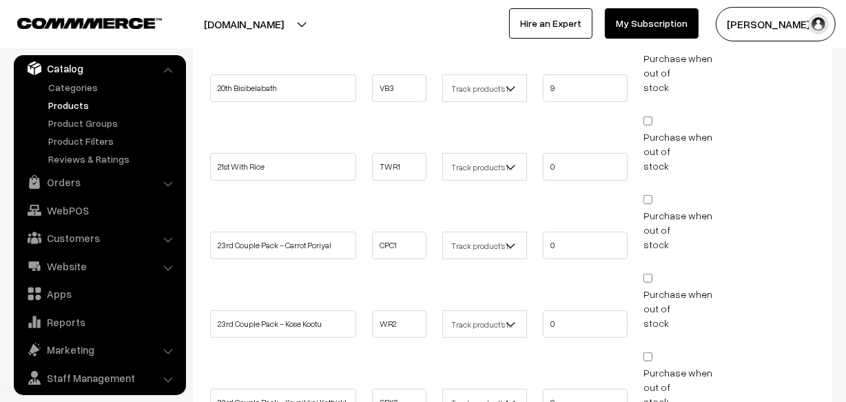
scroll to position [563, 0]
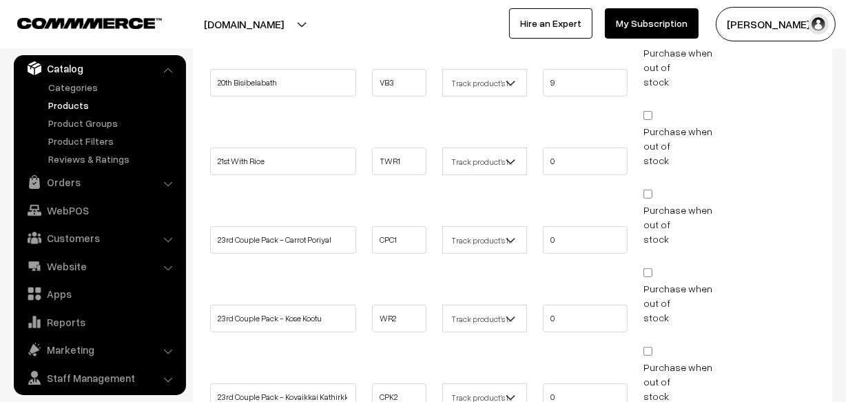
click at [650, 114] on input "Purchase when out of stock" at bounding box center [647, 115] width 9 height 9
checkbox input "true"
click at [650, 189] on input "Purchase when out of stock" at bounding box center [647, 193] width 9 height 9
checkbox input "true"
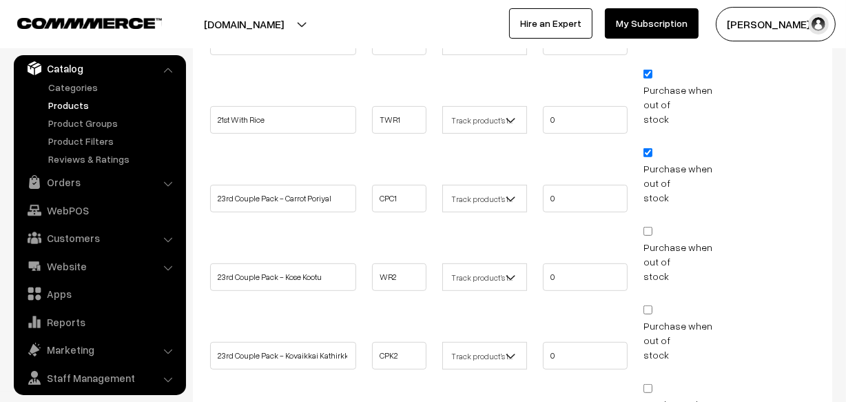
scroll to position [626, 0]
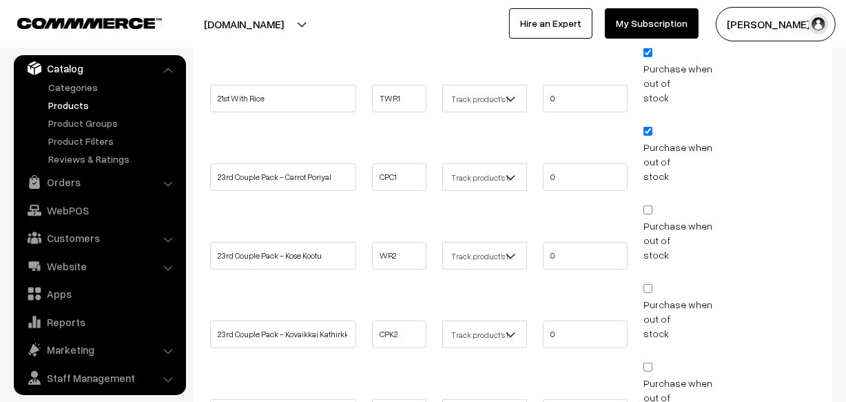
click at [652, 209] on input "Purchase when out of stock" at bounding box center [647, 209] width 9 height 9
checkbox input "true"
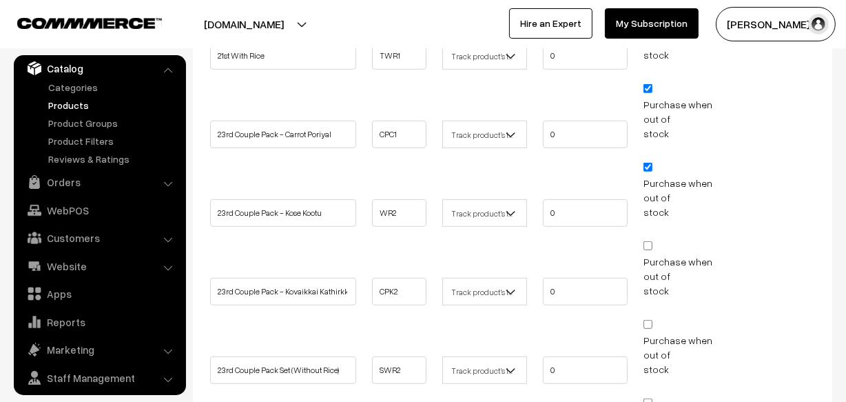
scroll to position [689, 0]
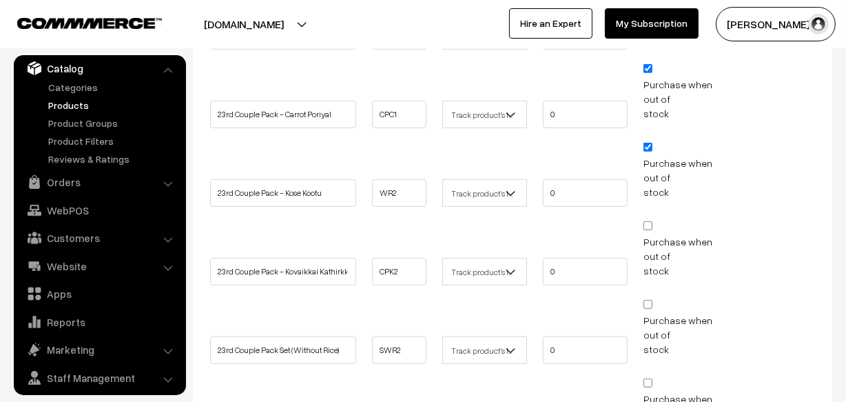
click at [649, 221] on input "Purchase when out of stock" at bounding box center [647, 225] width 9 height 9
checkbox input "true"
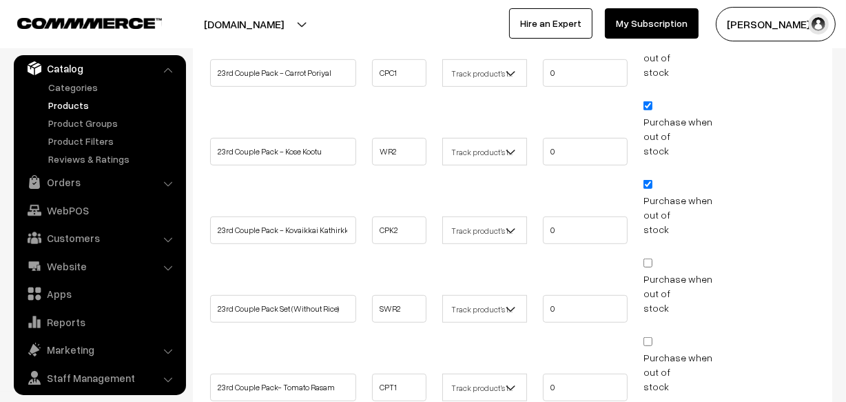
scroll to position [751, 0]
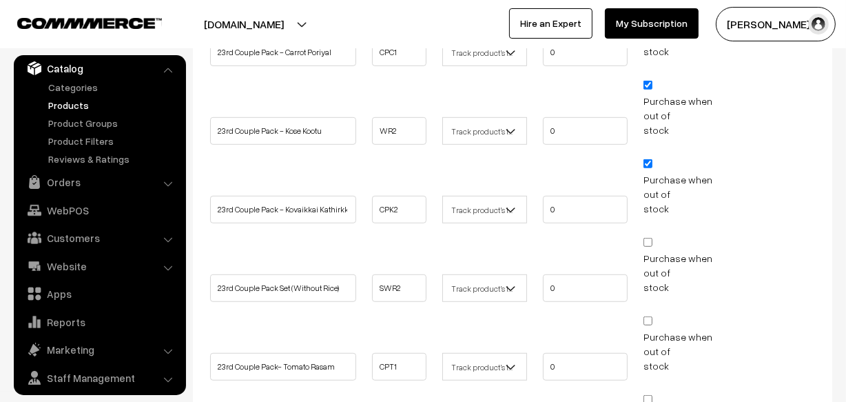
click at [646, 238] on input "Purchase when out of stock" at bounding box center [647, 242] width 9 height 9
checkbox input "true"
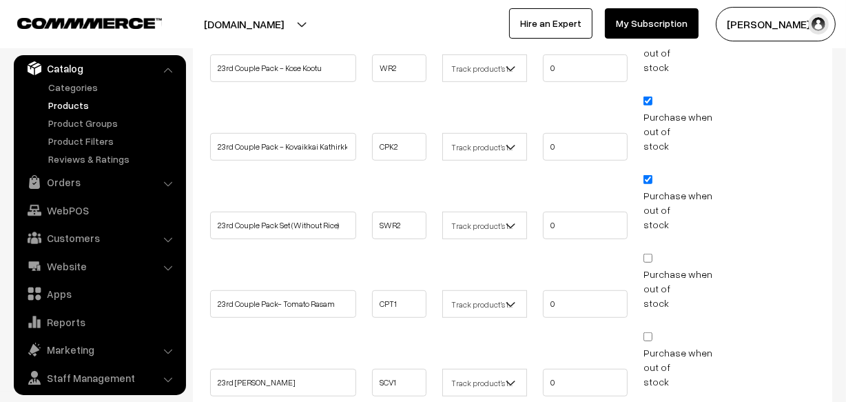
click at [647, 253] on input "Purchase when out of stock" at bounding box center [647, 257] width 9 height 9
checkbox input "true"
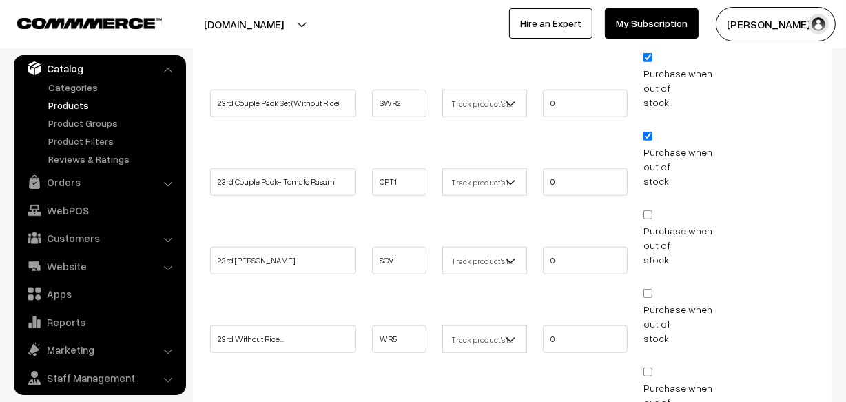
scroll to position [939, 0]
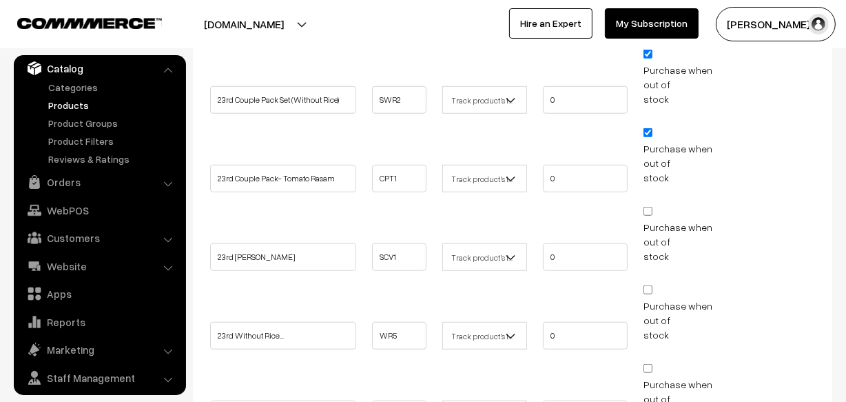
click at [649, 208] on input "Purchase when out of stock" at bounding box center [647, 211] width 9 height 9
checkbox input "true"
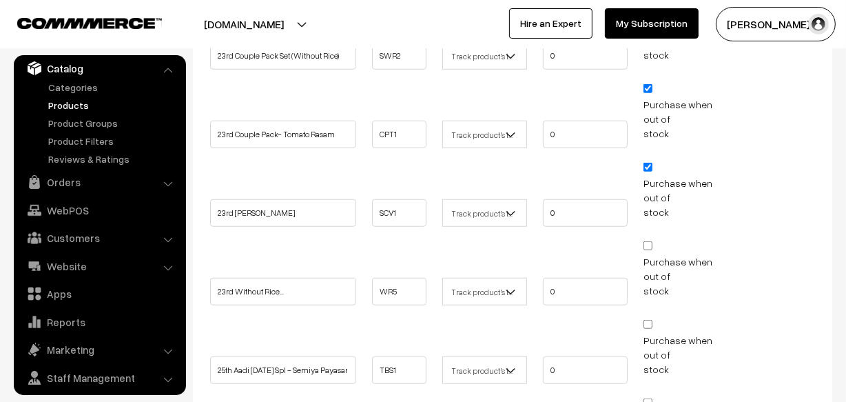
scroll to position [1002, 0]
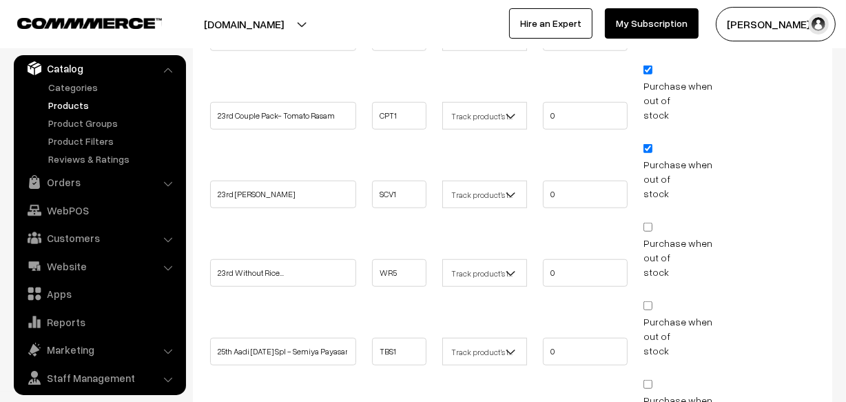
click at [648, 222] on input "Purchase when out of stock" at bounding box center [647, 226] width 9 height 9
checkbox input "true"
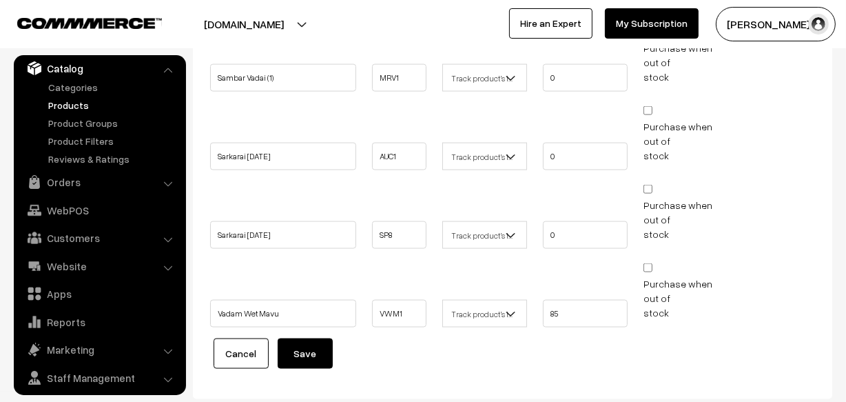
scroll to position [1902, 0]
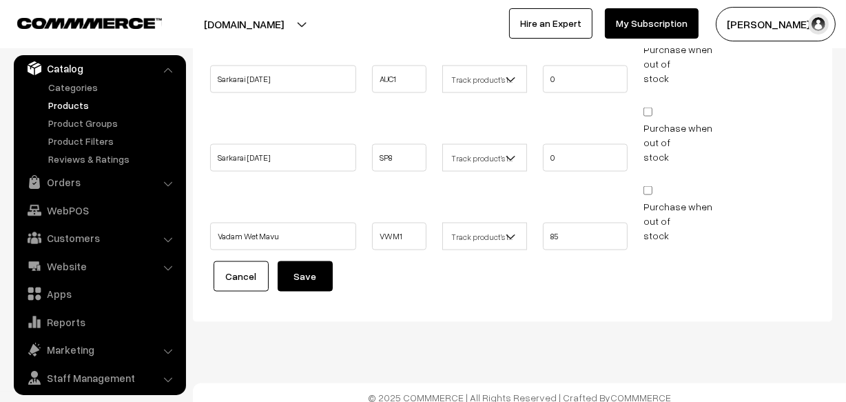
click at [315, 268] on button "Save" at bounding box center [305, 276] width 55 height 30
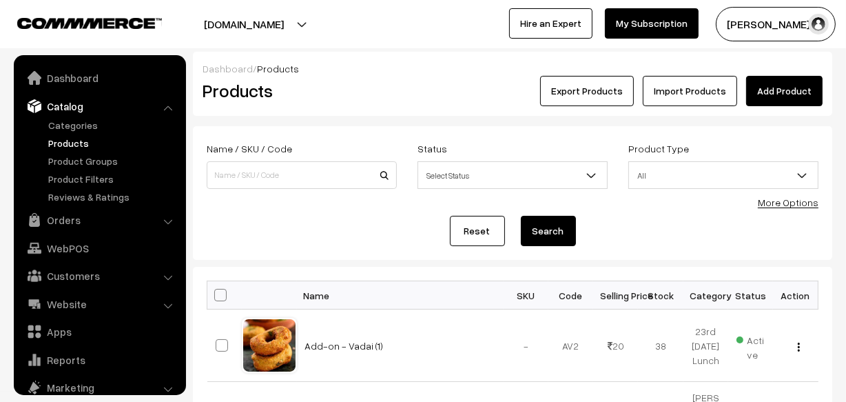
scroll to position [38, 0]
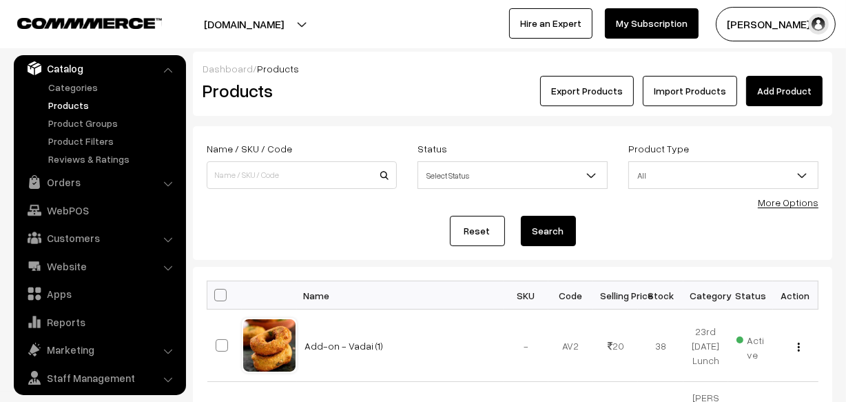
click at [784, 207] on div "More Options" at bounding box center [788, 202] width 61 height 14
click at [798, 198] on link "More Options" at bounding box center [788, 202] width 61 height 12
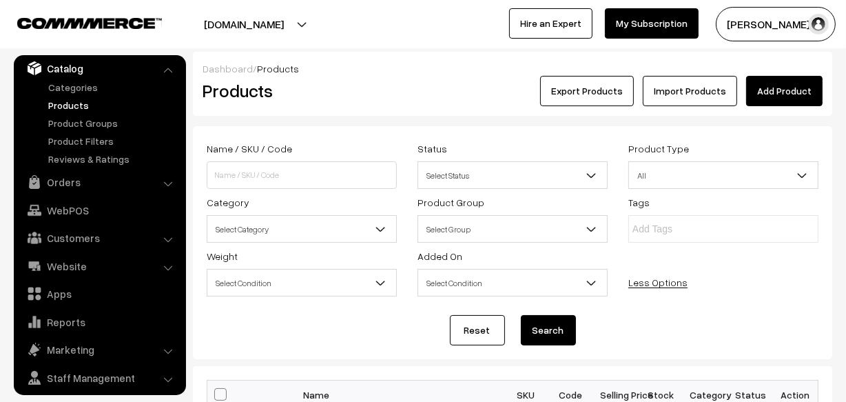
click at [324, 229] on span "Select Category" at bounding box center [301, 229] width 189 height 24
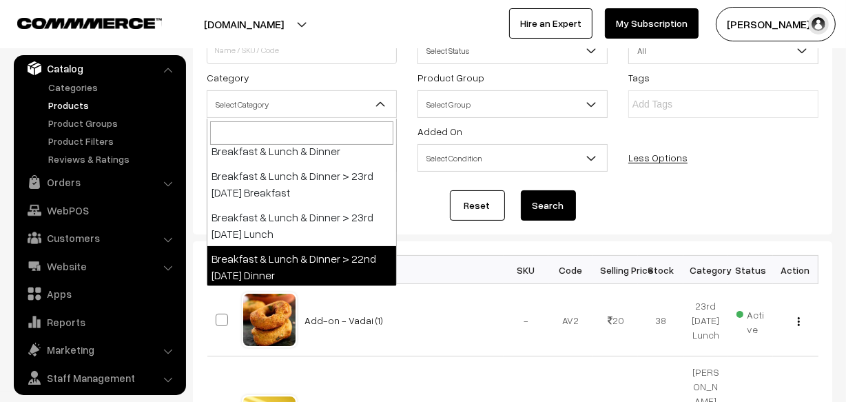
scroll to position [187, 0]
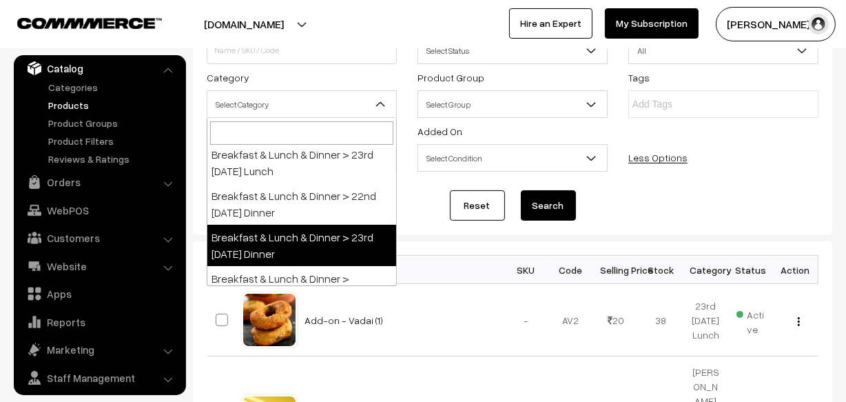
select select "68"
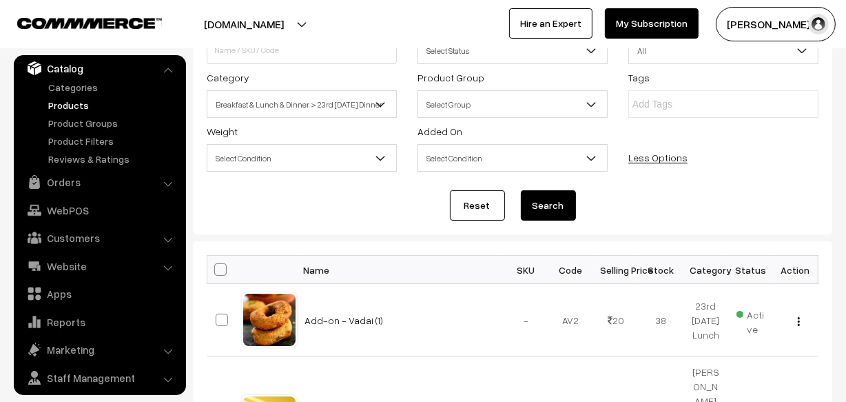
click at [559, 202] on button "Search" at bounding box center [548, 205] width 55 height 30
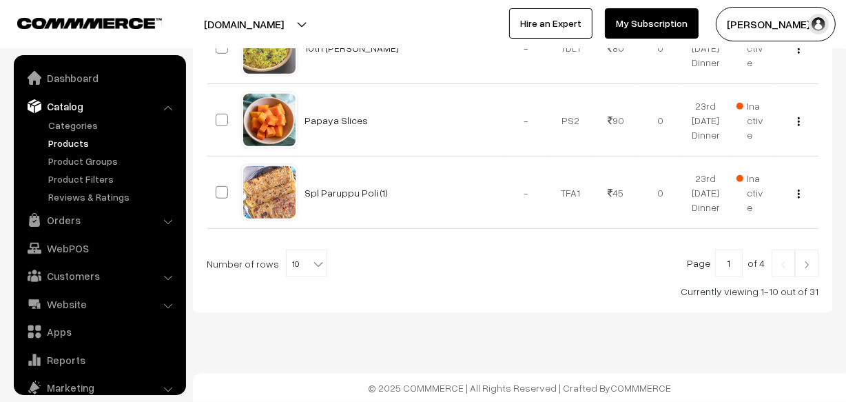
scroll to position [38, 0]
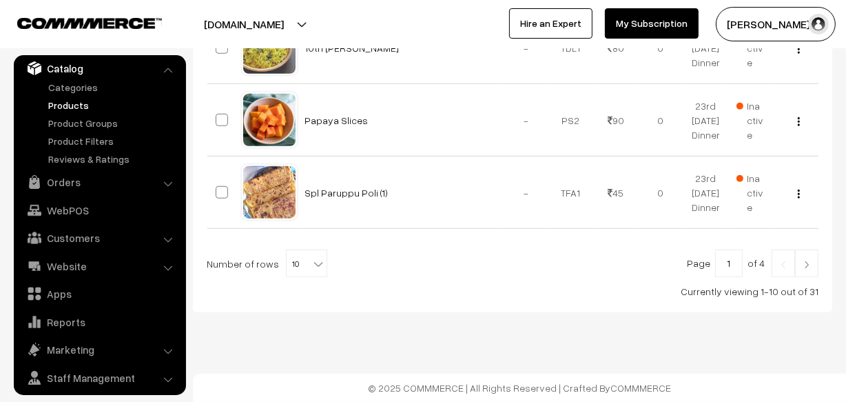
click at [292, 263] on span "10" at bounding box center [307, 264] width 40 height 28
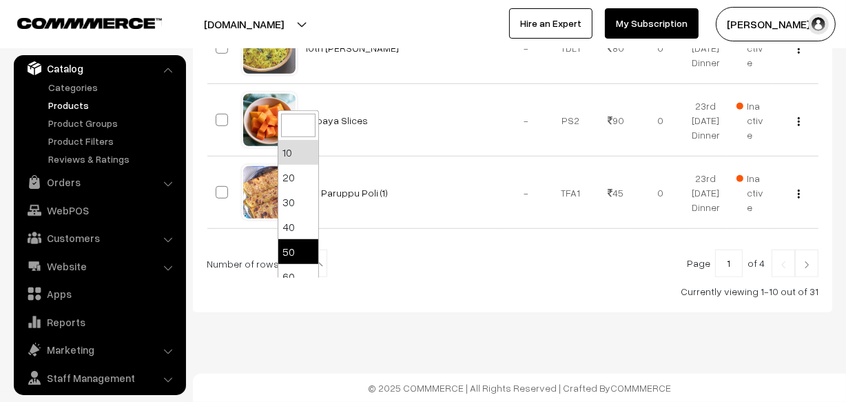
click at [302, 257] on span "10" at bounding box center [307, 264] width 40 height 28
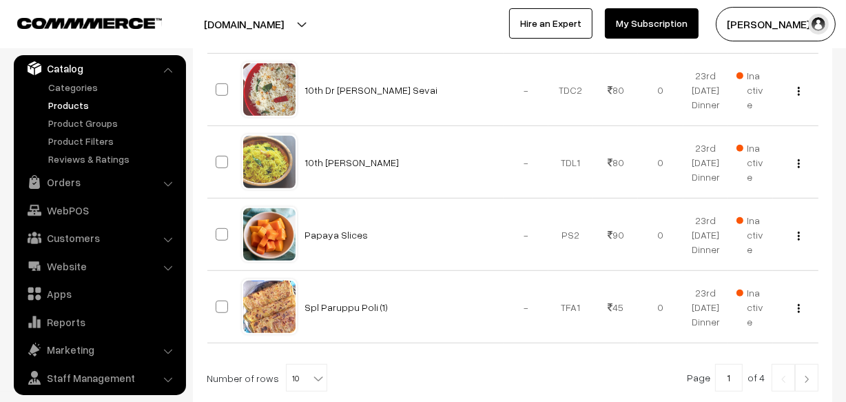
scroll to position [931, 0]
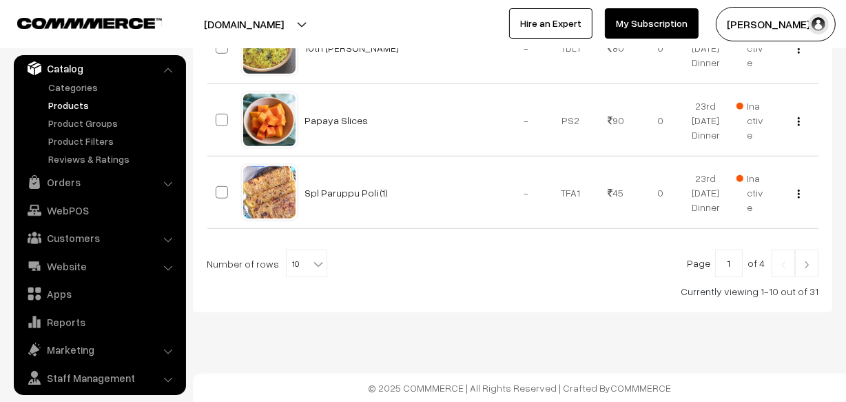
click at [311, 262] on b at bounding box center [318, 264] width 14 height 14
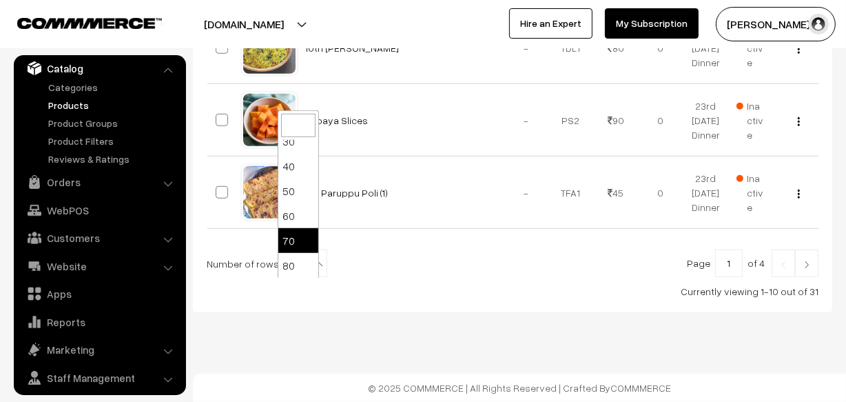
scroll to position [110, 0]
select select "90"
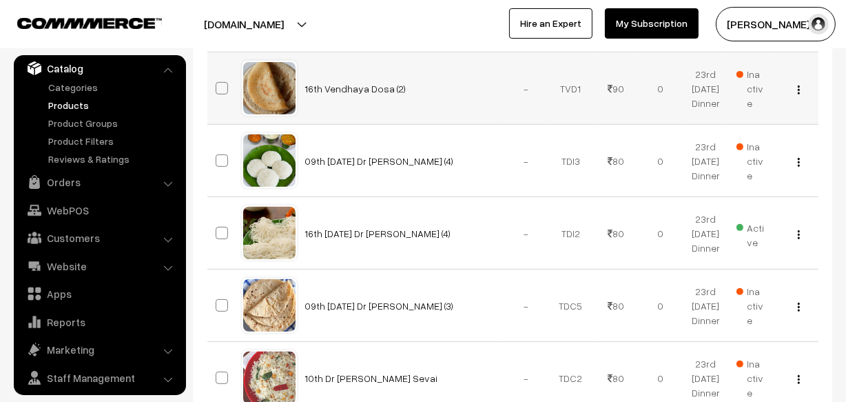
scroll to position [563, 0]
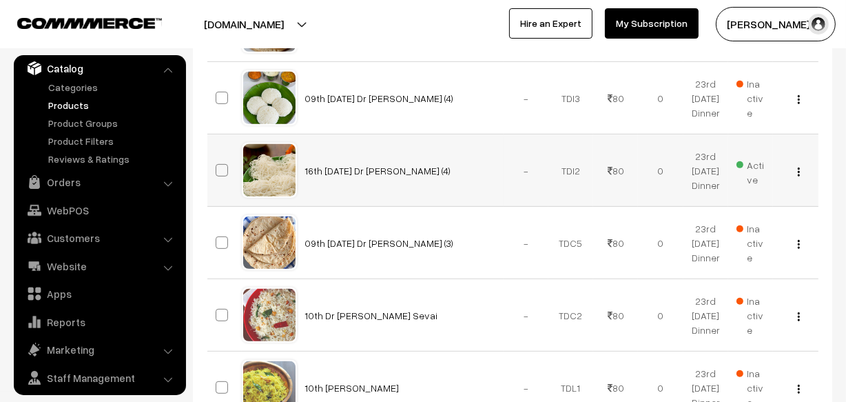
click at [800, 178] on div "View Edit Delete" at bounding box center [795, 170] width 28 height 14
click at [800, 177] on button "button" at bounding box center [798, 171] width 3 height 11
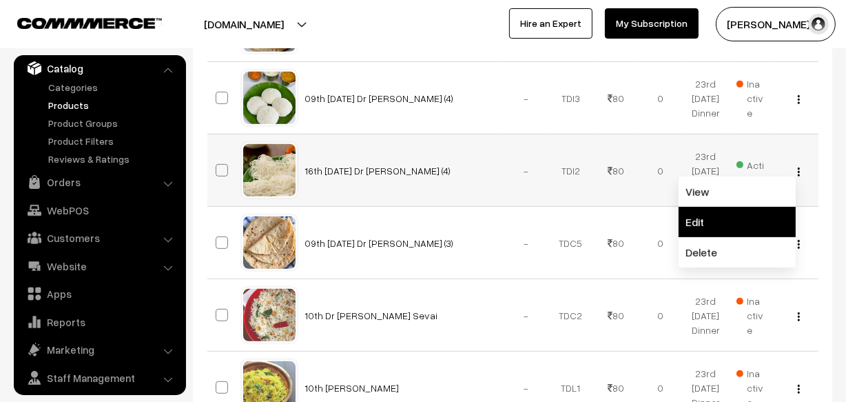
click at [703, 227] on link "Edit" at bounding box center [737, 222] width 117 height 30
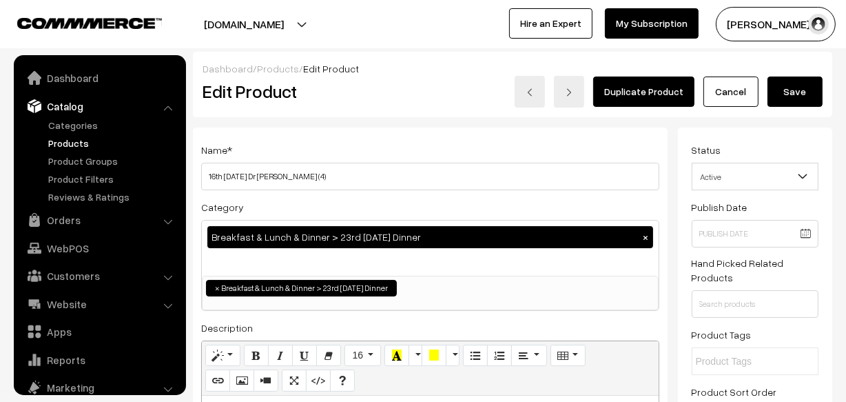
scroll to position [38, 0]
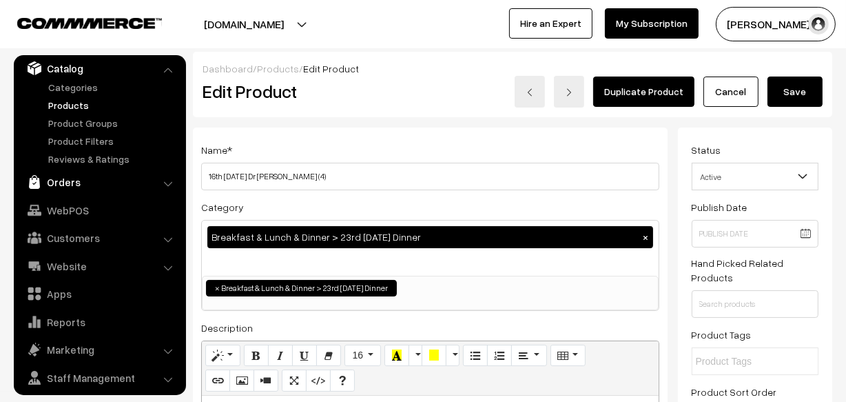
drag, startPoint x: 224, startPoint y: 174, endPoint x: 157, endPoint y: 176, distance: 66.9
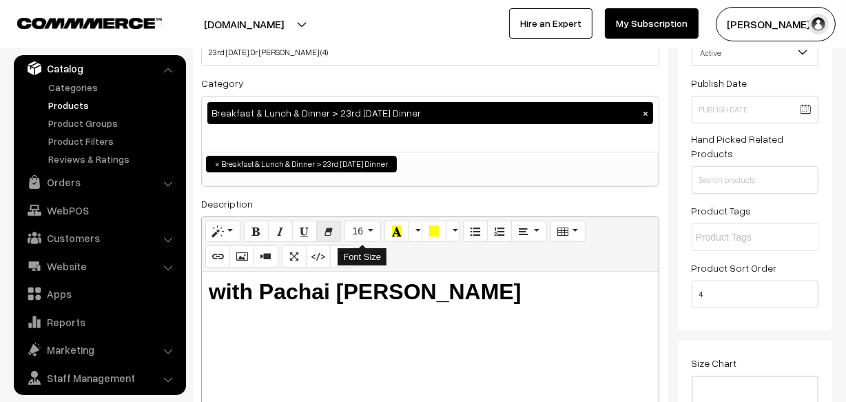
scroll to position [125, 0]
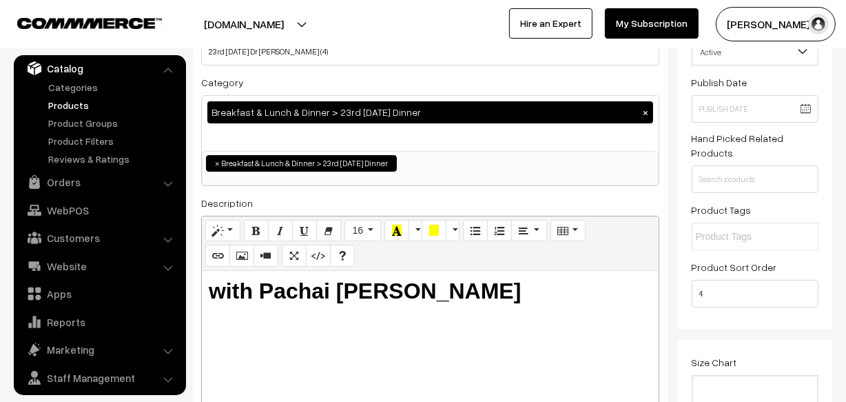
type input "23rd [DATE] Dr [PERSON_NAME] (4)"
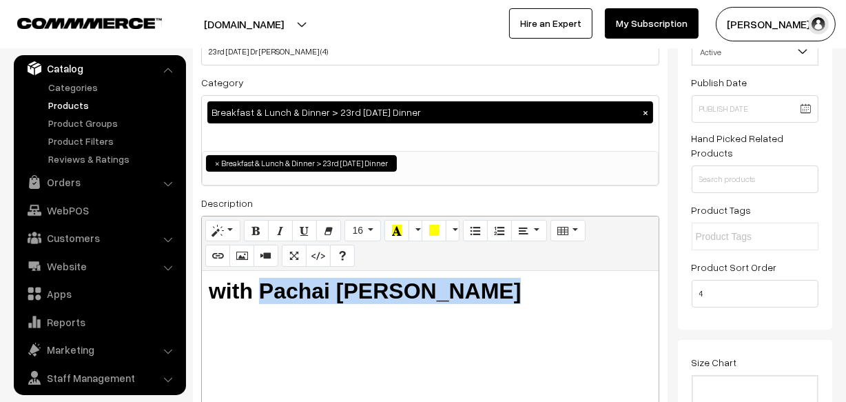
click at [590, 316] on div "with Pachai [PERSON_NAME]" at bounding box center [430, 357] width 457 height 172
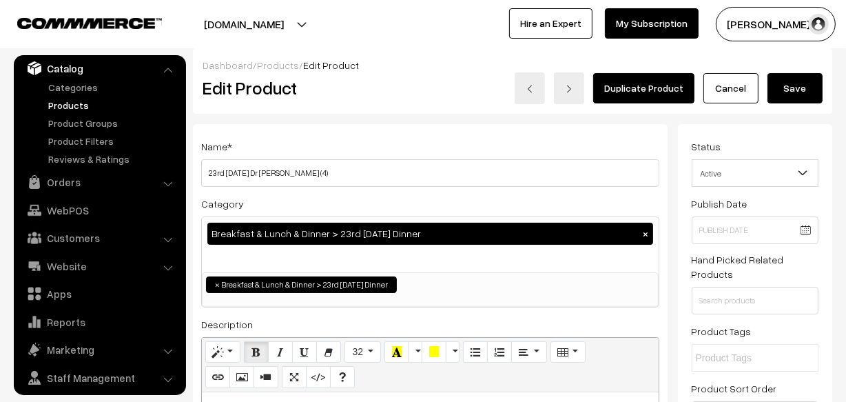
scroll to position [0, 0]
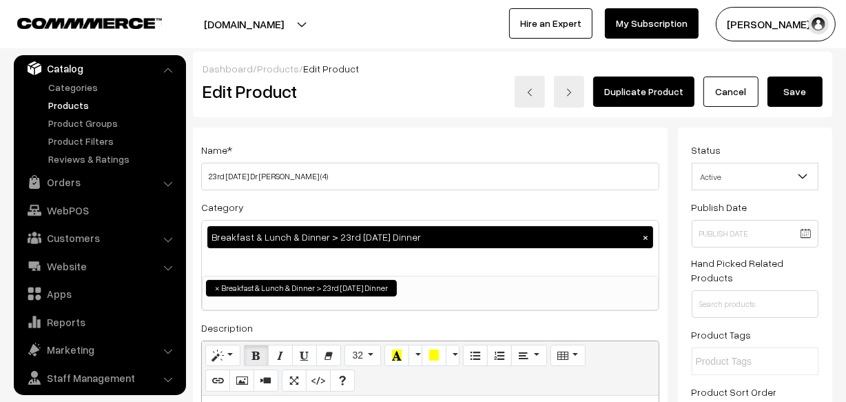
click at [790, 79] on button "Save" at bounding box center [794, 91] width 55 height 30
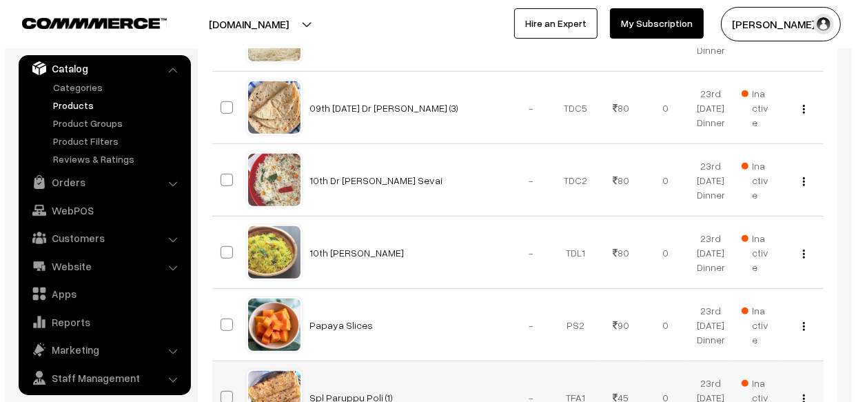
scroll to position [689, 0]
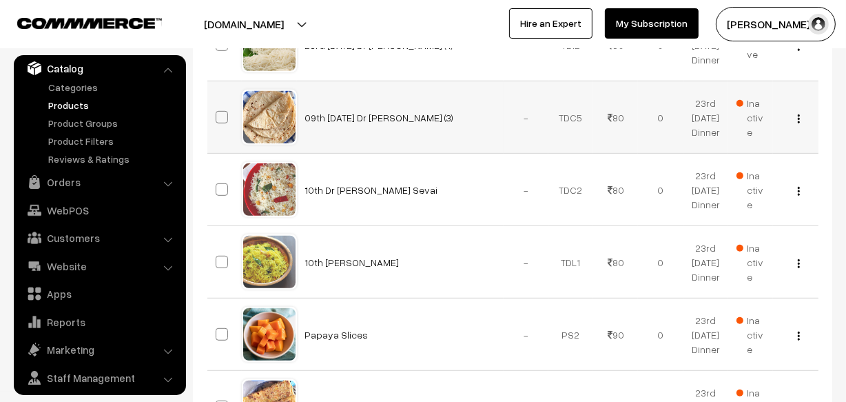
click at [745, 125] on span "Inactive" at bounding box center [750, 117] width 28 height 43
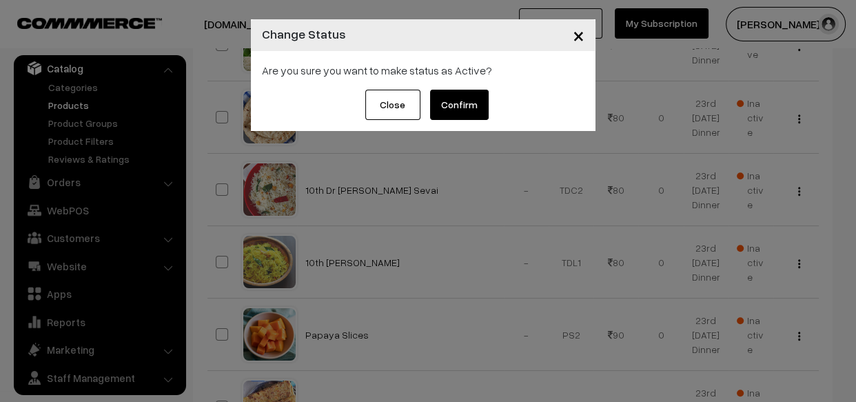
click at [470, 103] on button "Confirm" at bounding box center [459, 105] width 59 height 30
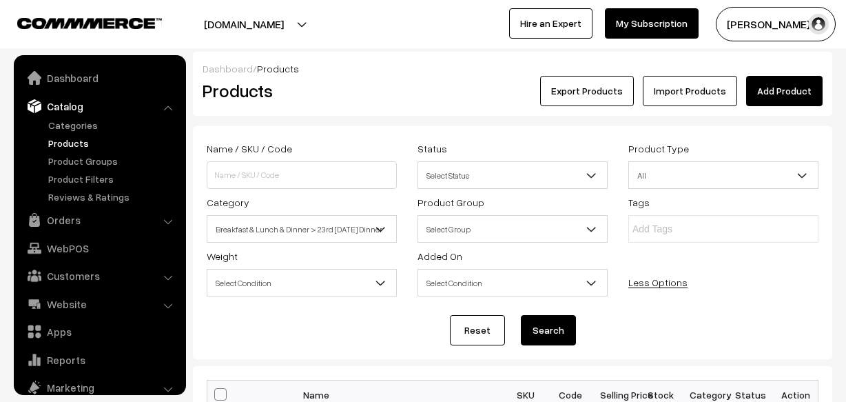
scroll to position [689, 0]
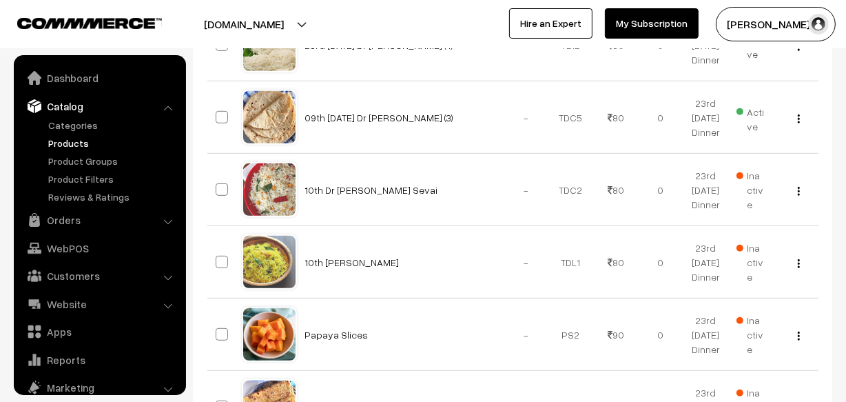
click at [796, 125] on div "View Edit Delete" at bounding box center [795, 117] width 28 height 14
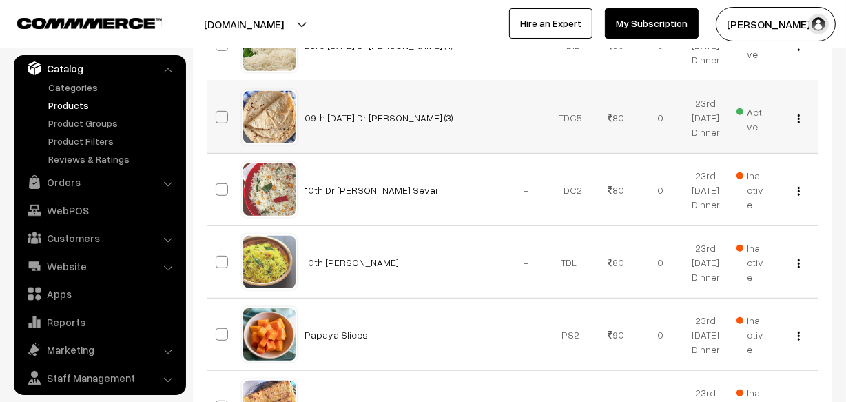
click at [798, 123] on img "button" at bounding box center [799, 118] width 2 height 9
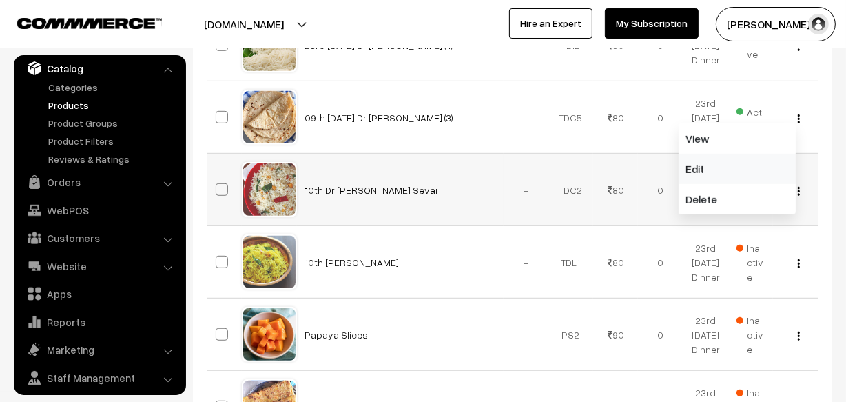
click at [723, 180] on link "Edit" at bounding box center [737, 169] width 117 height 30
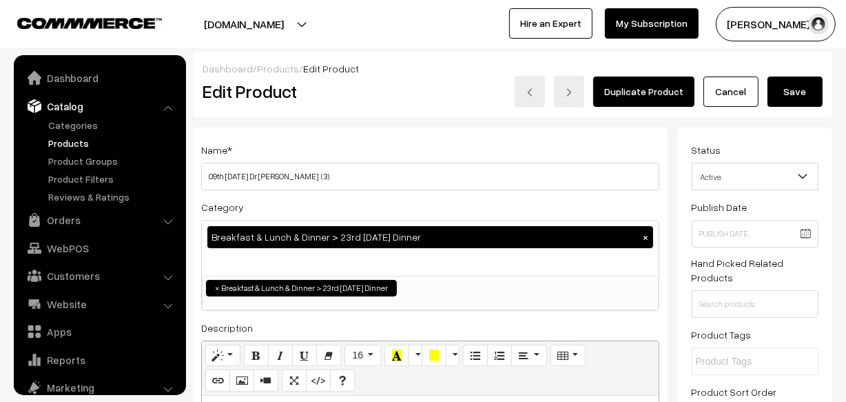
scroll to position [38, 0]
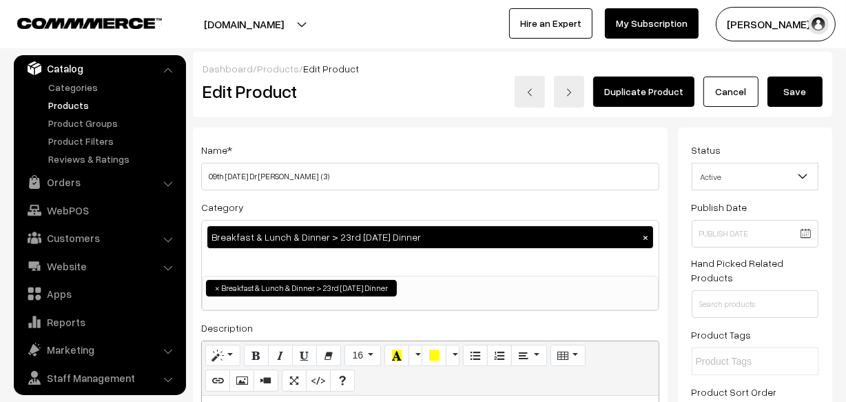
drag, startPoint x: 224, startPoint y: 172, endPoint x: 165, endPoint y: 168, distance: 58.7
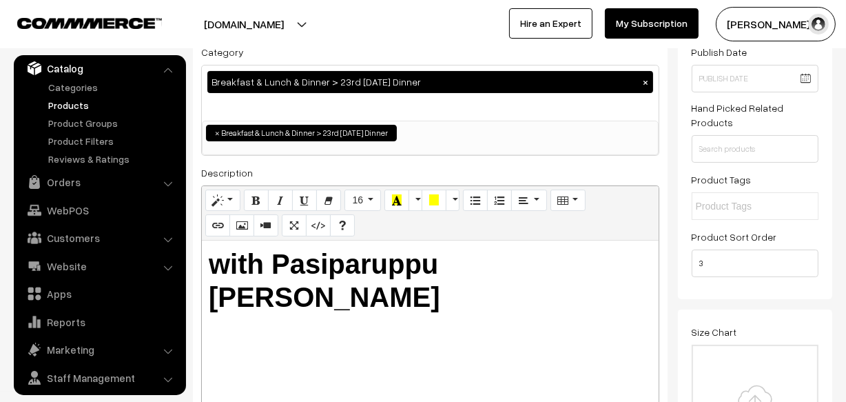
scroll to position [250, 0]
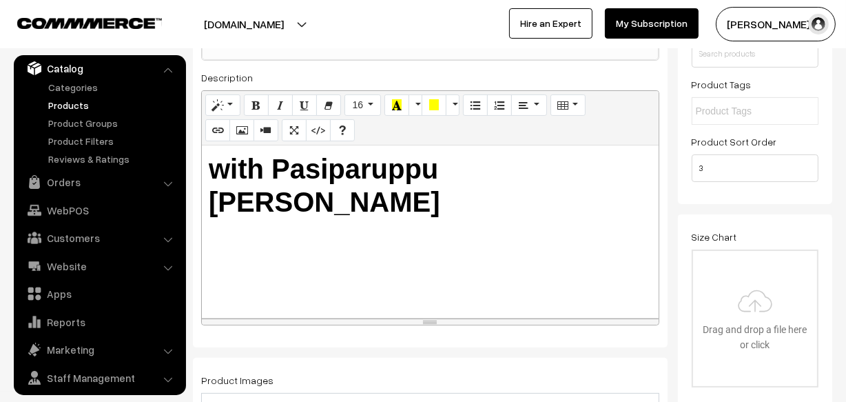
type input "23rd [DATE] Dr [PERSON_NAME] (3)"
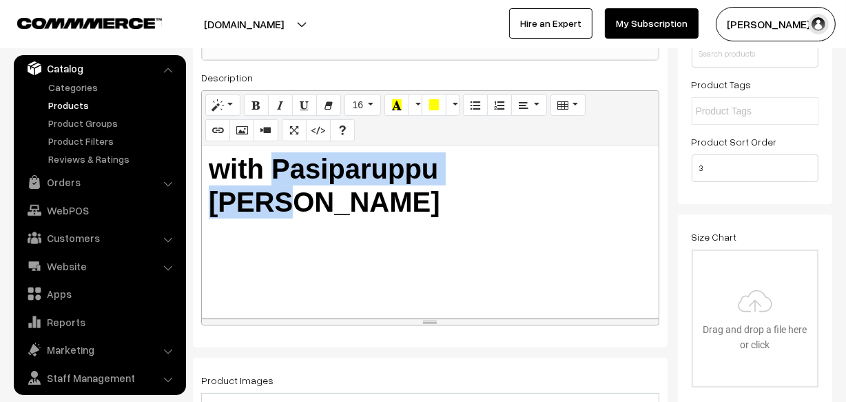
drag, startPoint x: 280, startPoint y: 169, endPoint x: 579, endPoint y: 165, distance: 299.0
click at [579, 165] on h1 "with Pasiparuppu [PERSON_NAME]" at bounding box center [430, 185] width 443 height 66
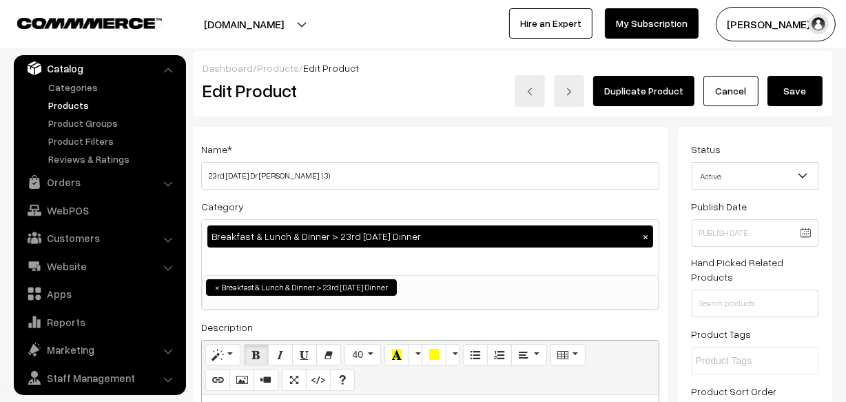
scroll to position [0, 0]
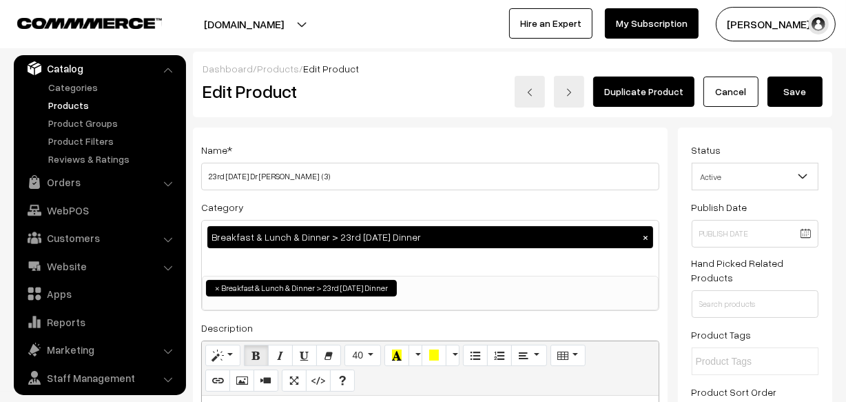
click at [787, 90] on button "Save" at bounding box center [794, 91] width 55 height 30
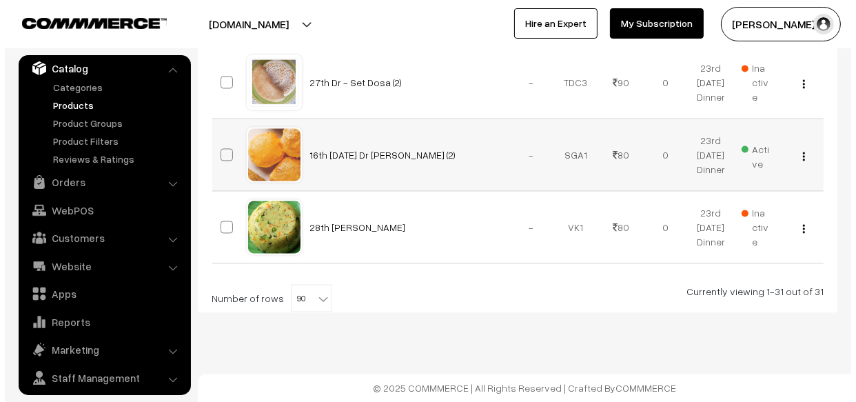
scroll to position [2442, 0]
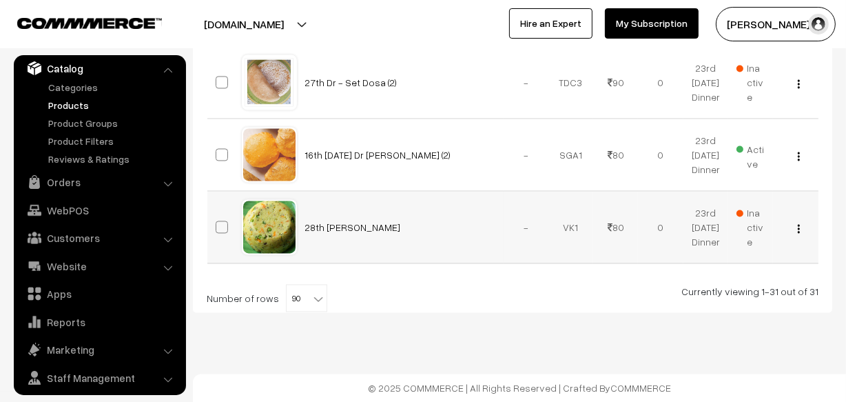
click at [758, 249] on span "Inactive" at bounding box center [750, 226] width 28 height 43
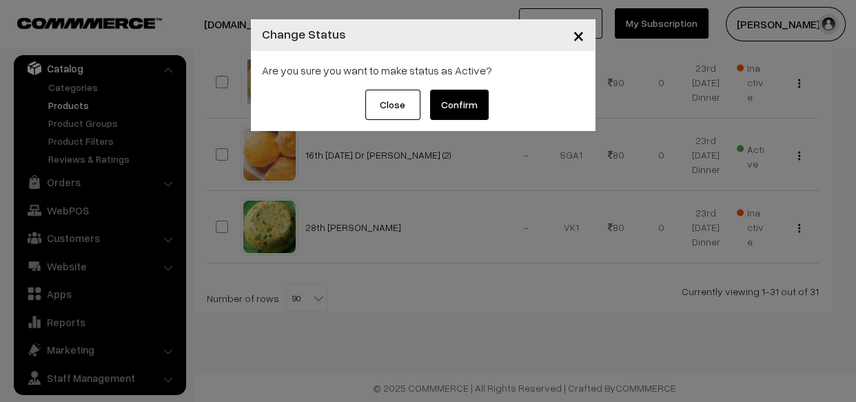
click at [476, 106] on button "Confirm" at bounding box center [459, 105] width 59 height 30
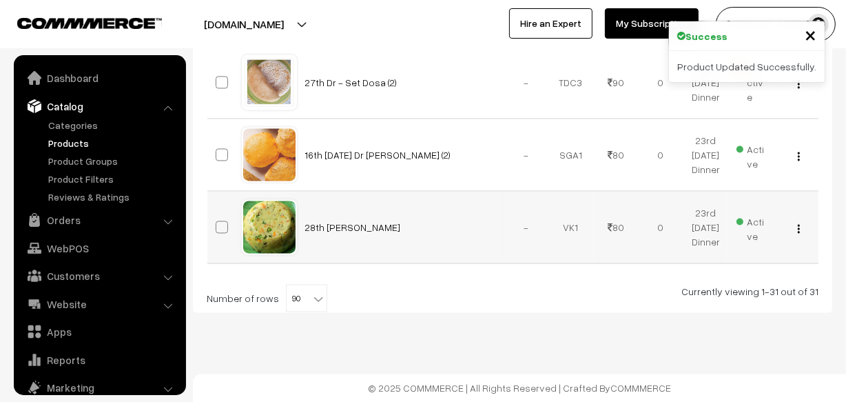
scroll to position [38, 0]
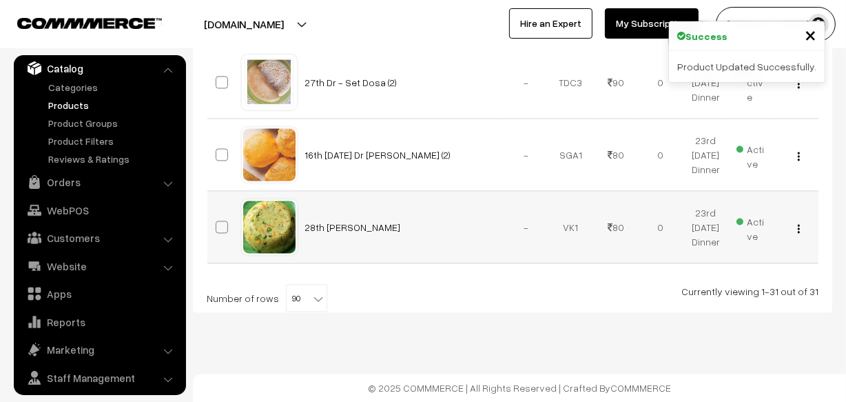
click at [800, 234] on button "button" at bounding box center [798, 227] width 3 height 11
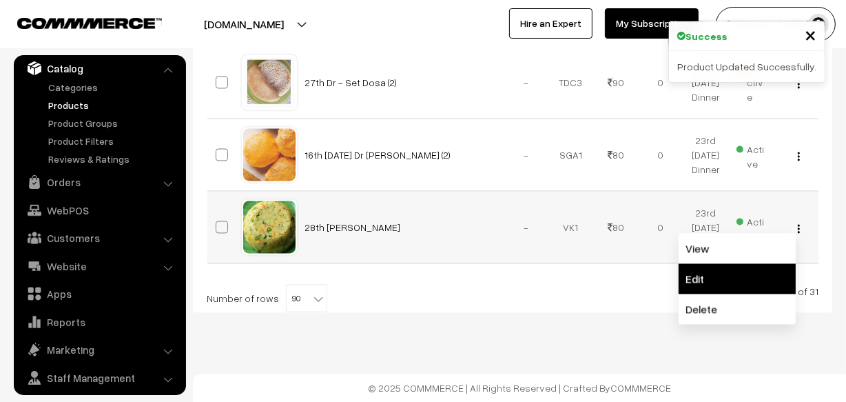
click at [733, 293] on link "Edit" at bounding box center [737, 278] width 117 height 30
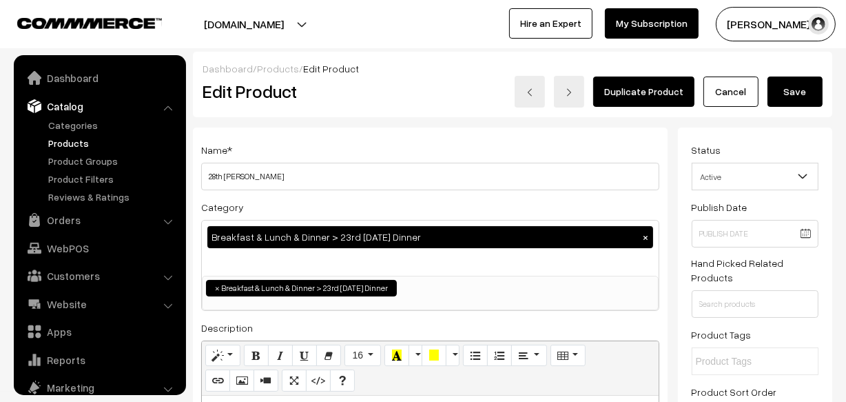
scroll to position [38, 0]
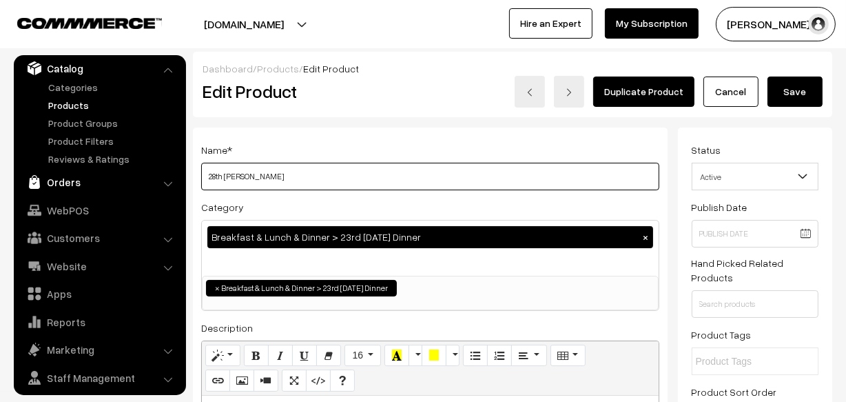
drag, startPoint x: 220, startPoint y: 176, endPoint x: 178, endPoint y: 177, distance: 42.0
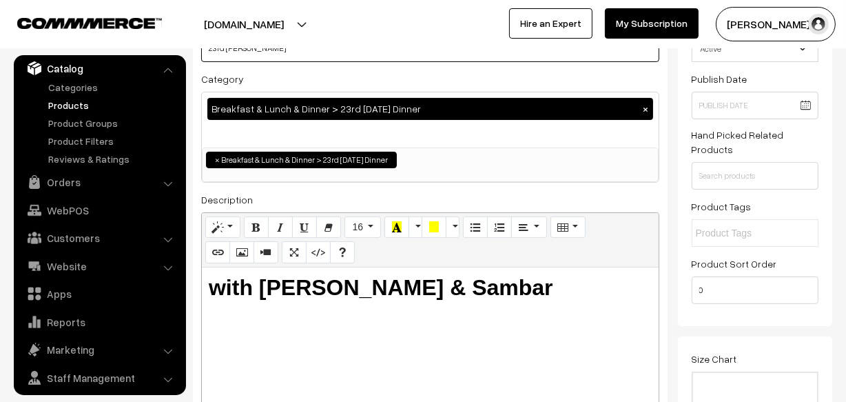
scroll to position [0, 0]
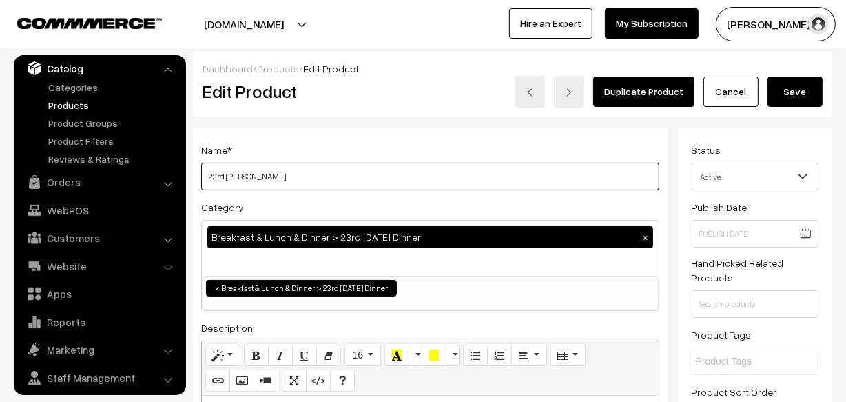
type input "23rd [PERSON_NAME]"
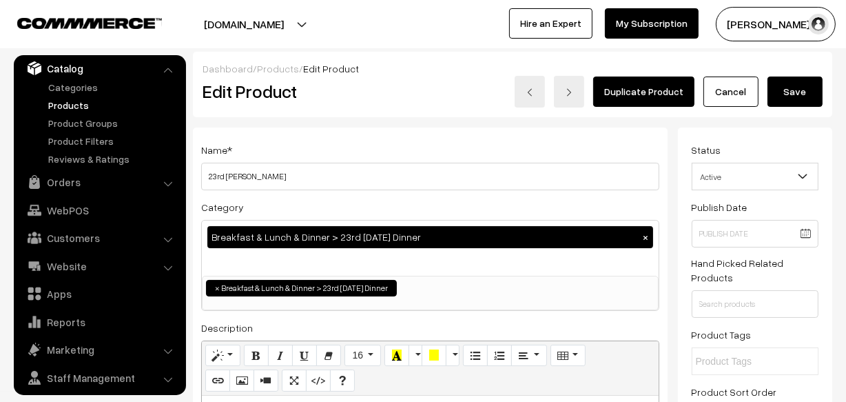
click at [780, 91] on button "Save" at bounding box center [794, 91] width 55 height 30
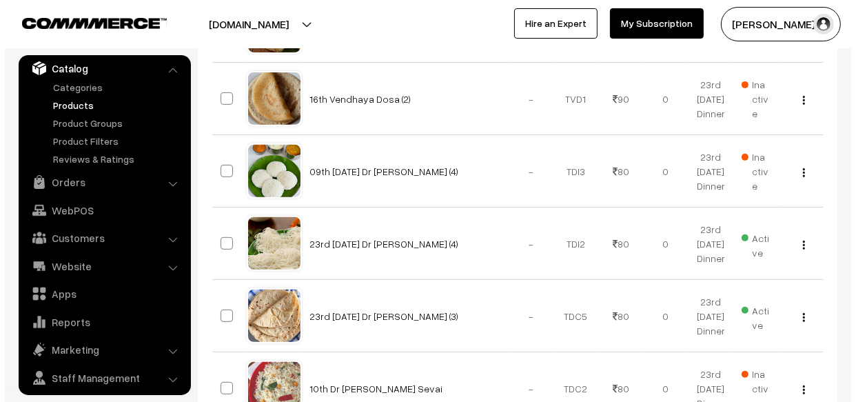
scroll to position [468, 0]
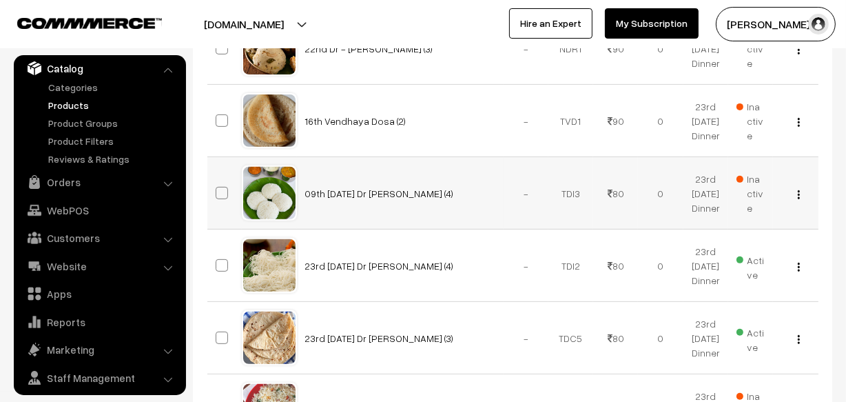
click at [800, 200] on button "button" at bounding box center [798, 194] width 3 height 11
click at [742, 193] on span "Inactive" at bounding box center [750, 193] width 28 height 43
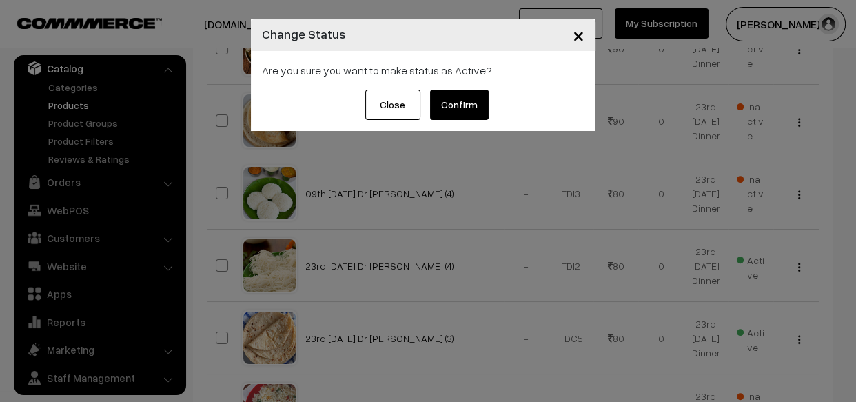
click at [474, 110] on button "Confirm" at bounding box center [459, 105] width 59 height 30
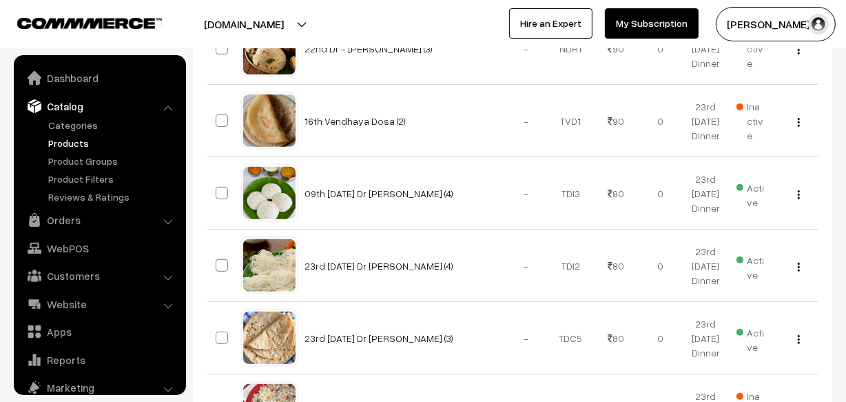
scroll to position [38, 0]
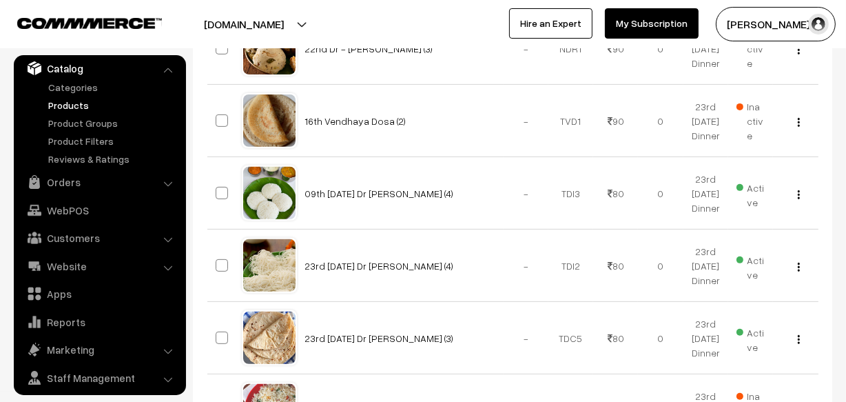
click at [799, 199] on img "button" at bounding box center [799, 194] width 2 height 9
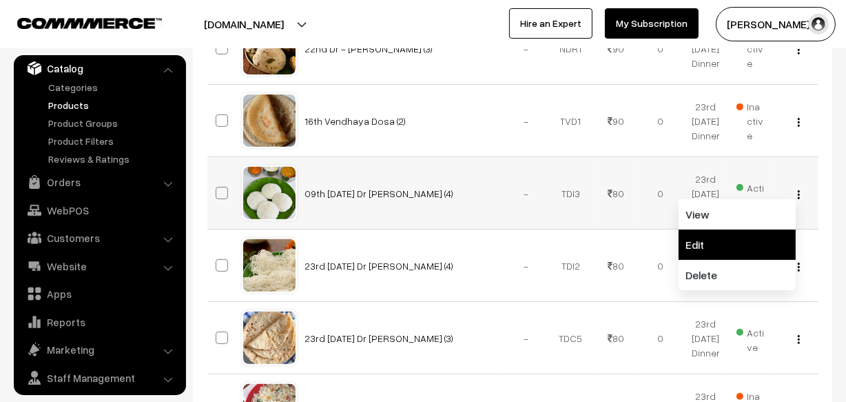
click at [716, 255] on link "Edit" at bounding box center [737, 244] width 117 height 30
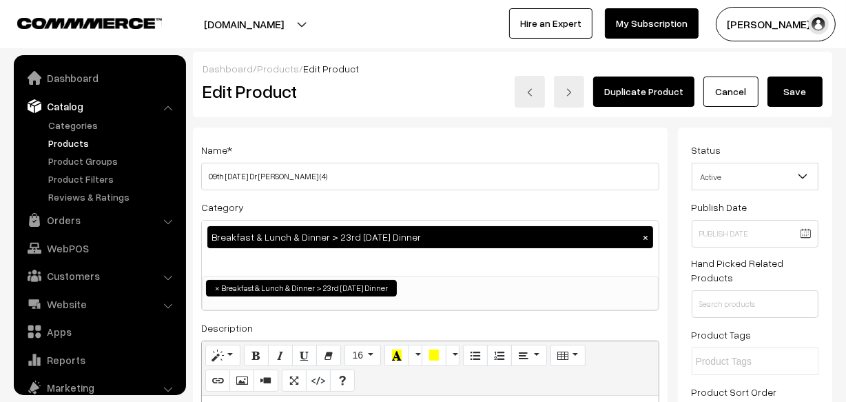
scroll to position [38, 0]
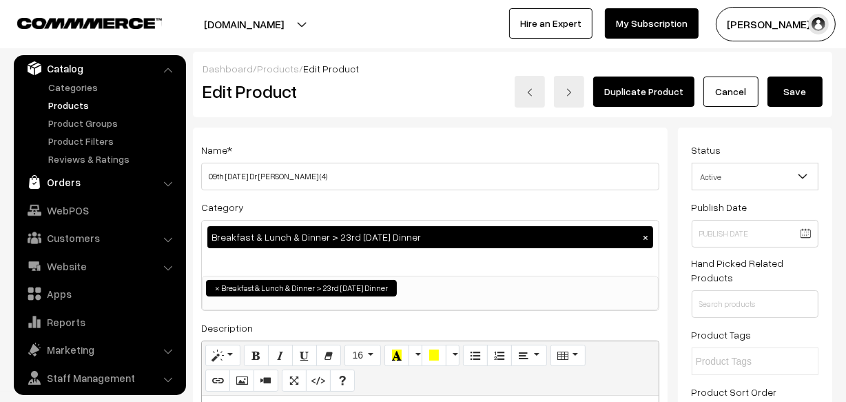
drag, startPoint x: 223, startPoint y: 173, endPoint x: 158, endPoint y: 173, distance: 65.4
type input "23rd [DATE] Dr [PERSON_NAME] (4)"
click at [796, 90] on button "Save" at bounding box center [794, 91] width 55 height 30
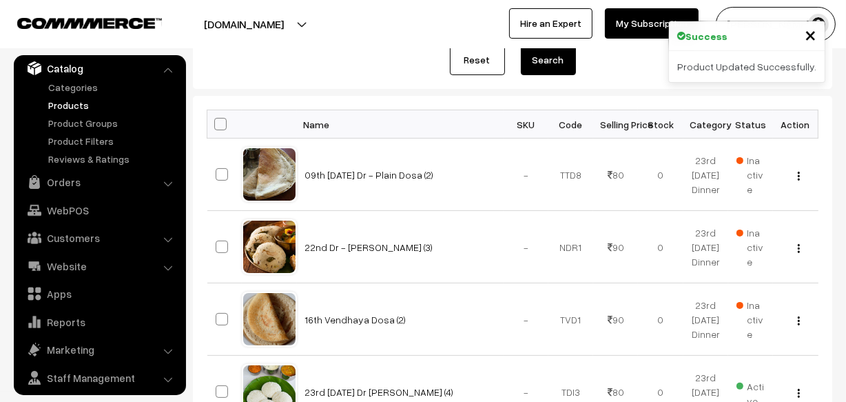
scroll to position [125, 0]
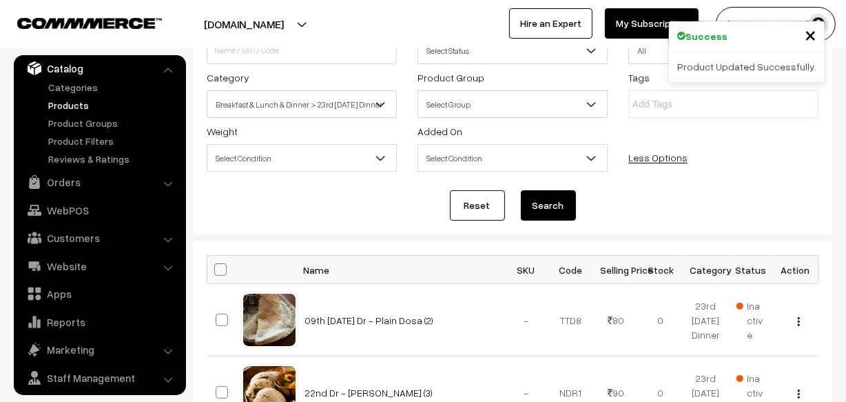
click at [227, 270] on th at bounding box center [224, 270] width 34 height 28
click at [224, 272] on span at bounding box center [220, 269] width 12 height 12
click at [216, 272] on input "checkbox" at bounding box center [211, 269] width 9 height 9
checkbox input "true"
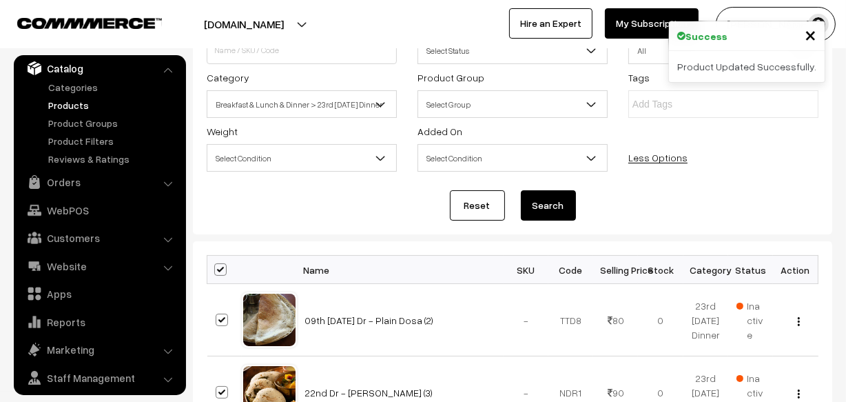
checkbox input "true"
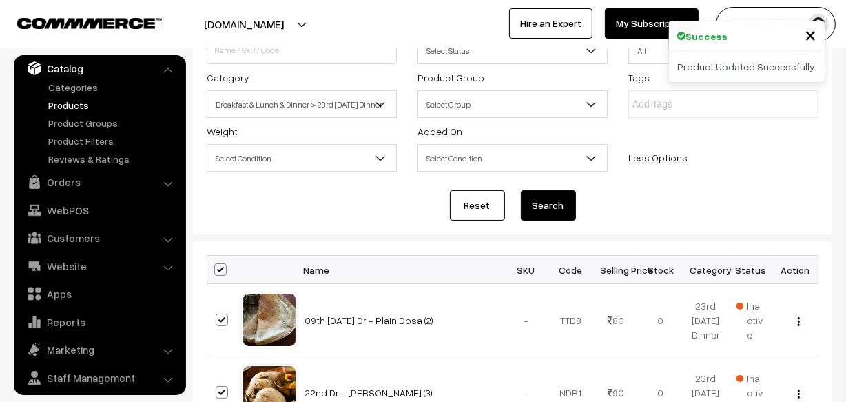
checkbox input "true"
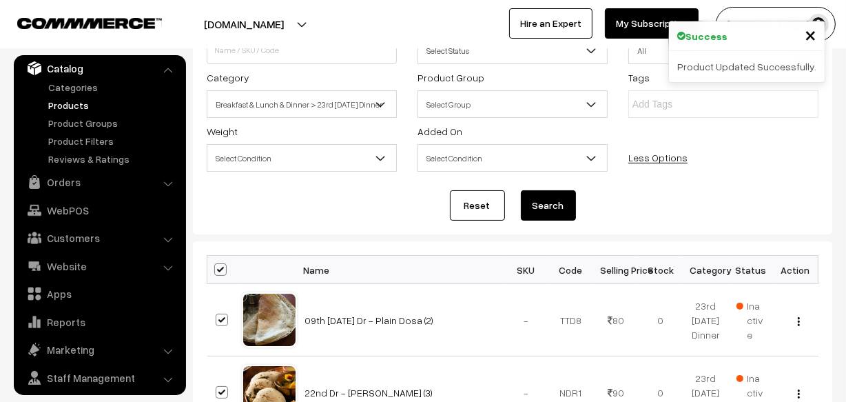
checkbox input "true"
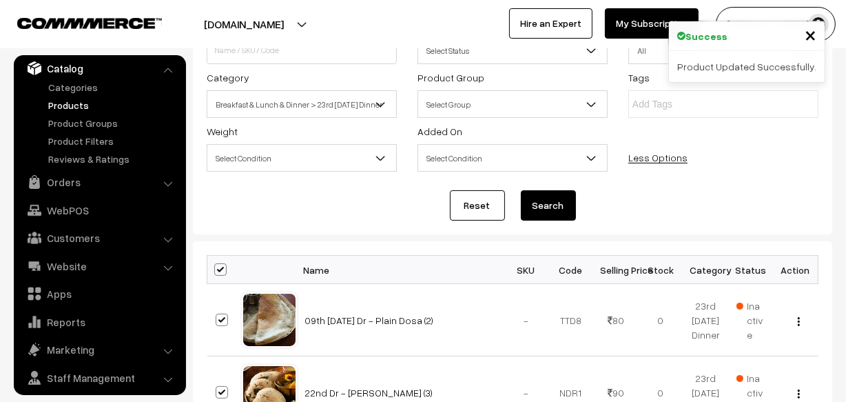
checkbox input "true"
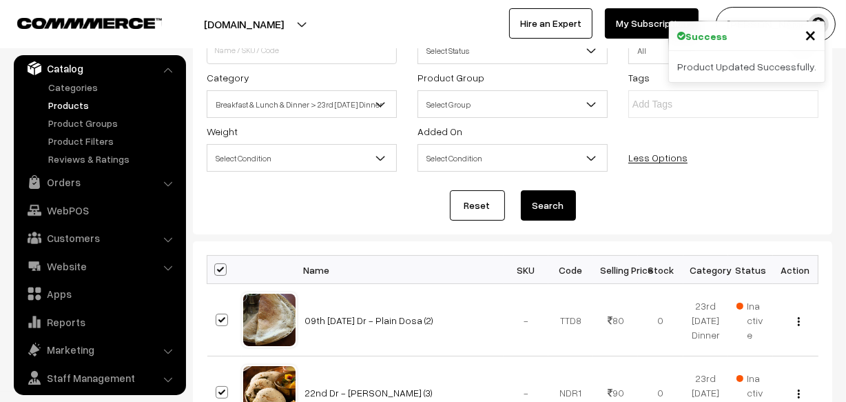
checkbox input "true"
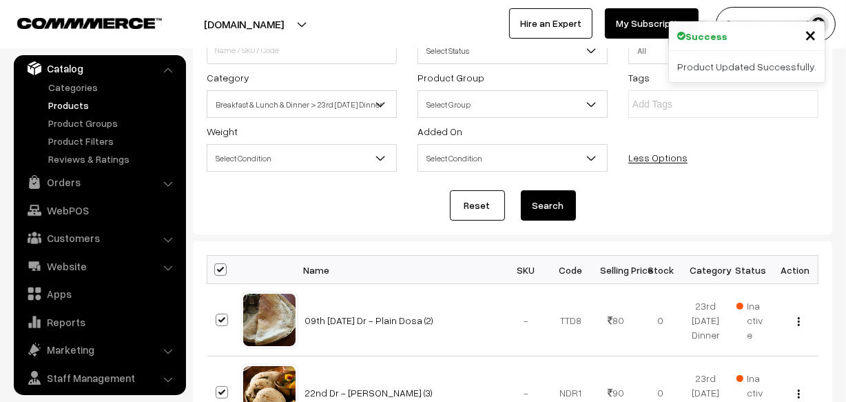
checkbox input "true"
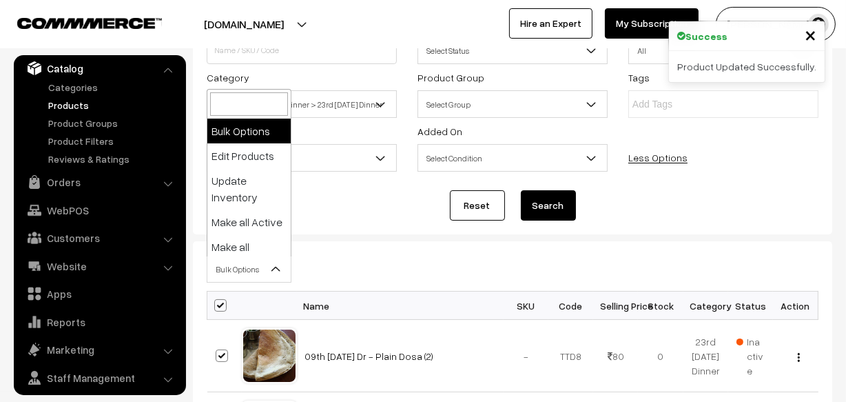
click at [234, 265] on span "Bulk Options" at bounding box center [248, 269] width 83 height 24
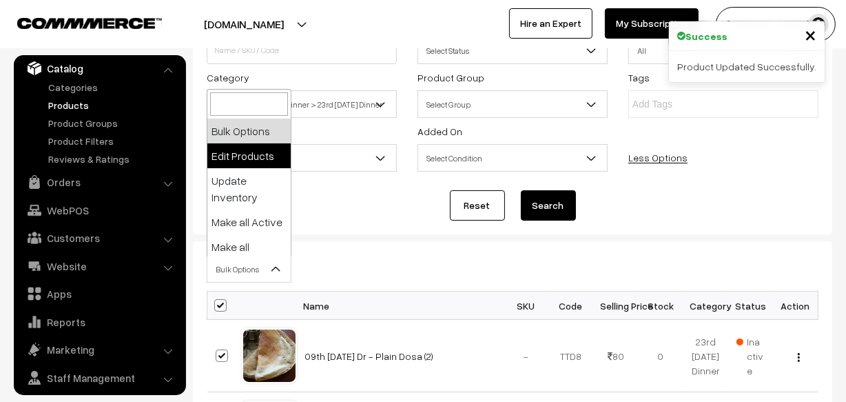
select select "editProduct"
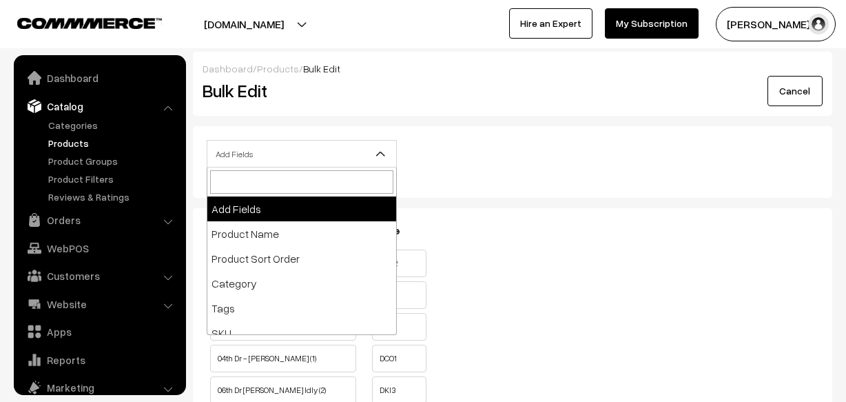
click at [301, 147] on span "Add Fields" at bounding box center [301, 154] width 189 height 24
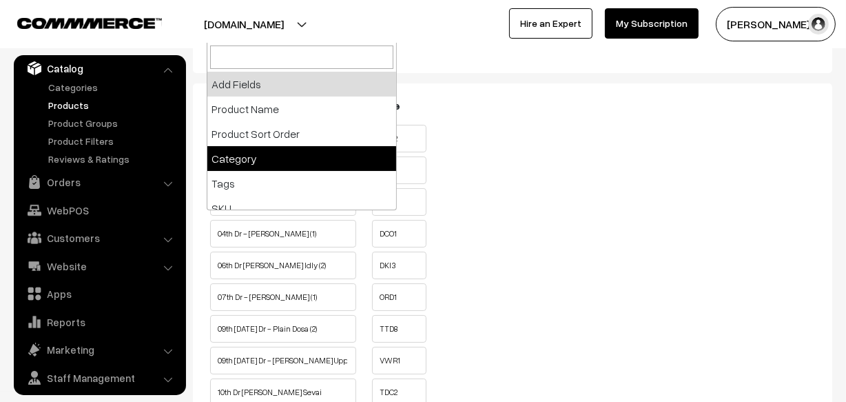
scroll to position [125, 0]
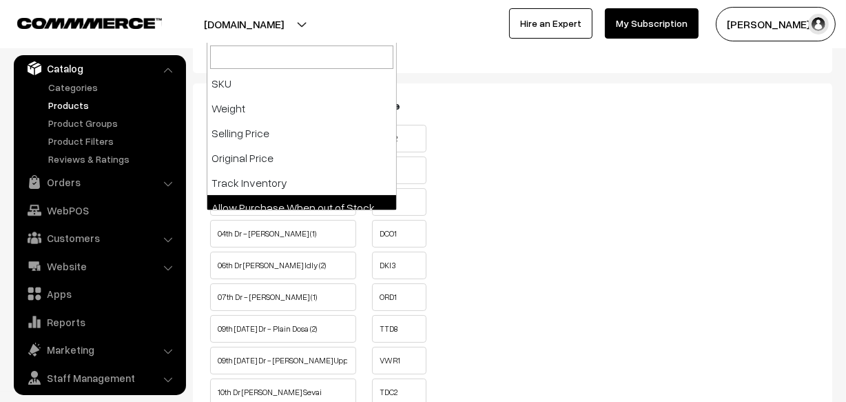
select select "allow-purchase"
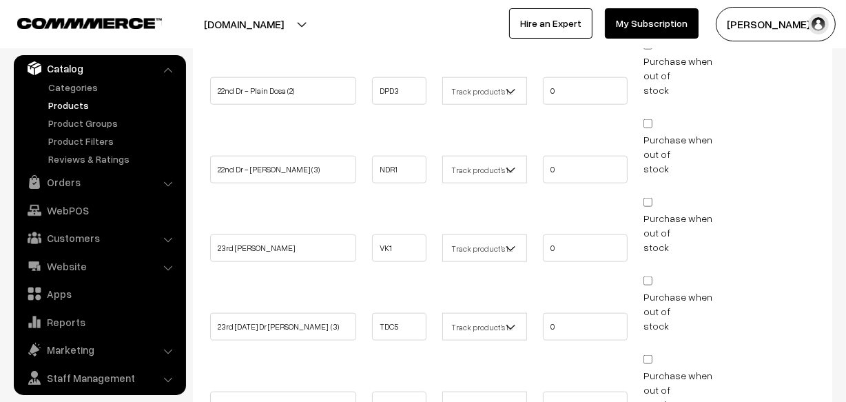
scroll to position [1440, 0]
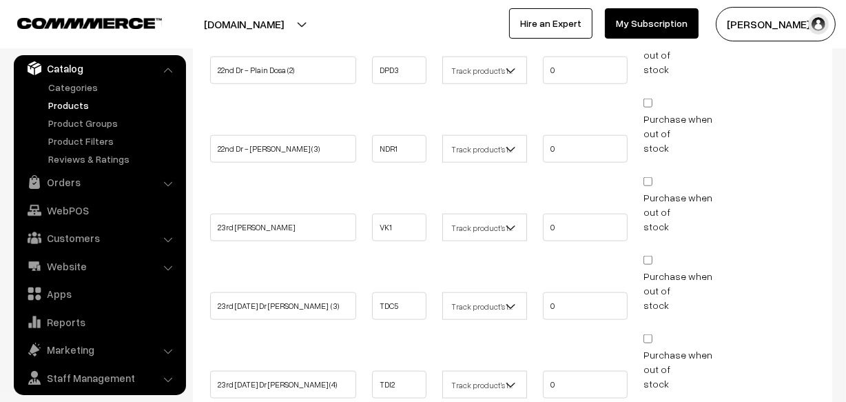
click at [650, 177] on input "Purchase when out of stock" at bounding box center [647, 181] width 9 height 9
checkbox input "true"
click at [648, 256] on input "Purchase when out of stock" at bounding box center [647, 260] width 9 height 9
checkbox input "true"
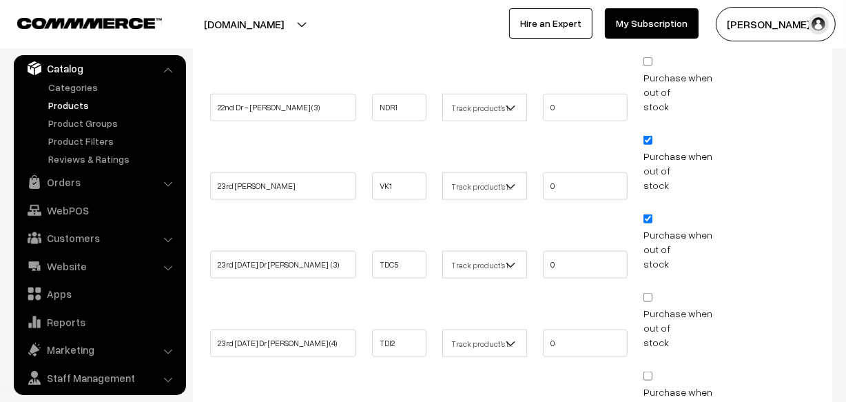
scroll to position [1502, 0]
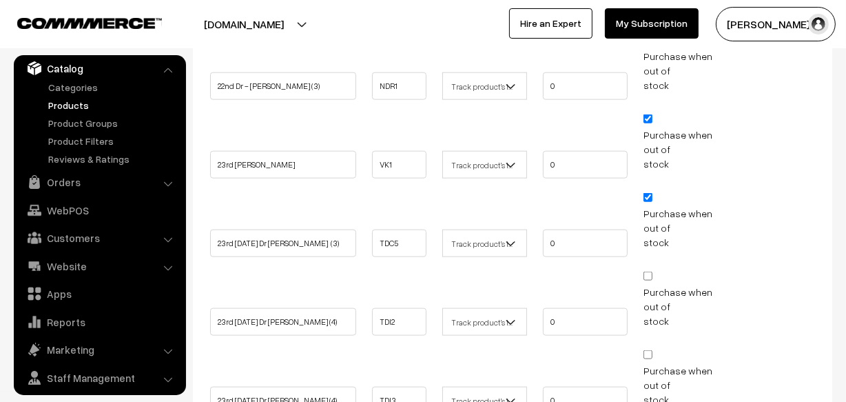
click at [652, 271] on input "Purchase when out of stock" at bounding box center [647, 275] width 9 height 9
checkbox input "true"
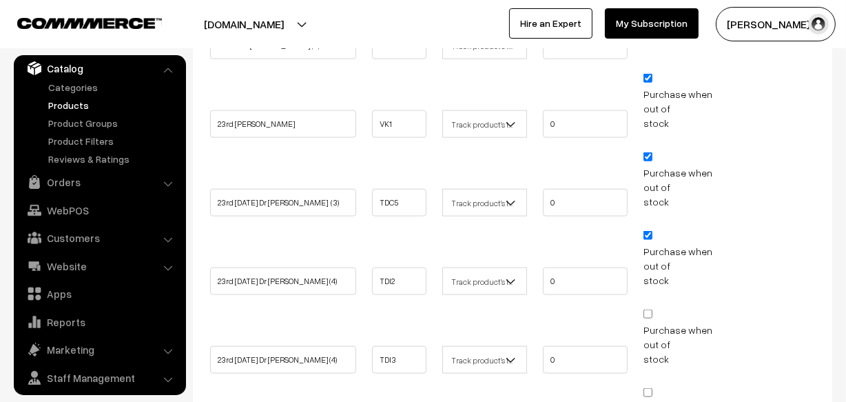
scroll to position [1565, 0]
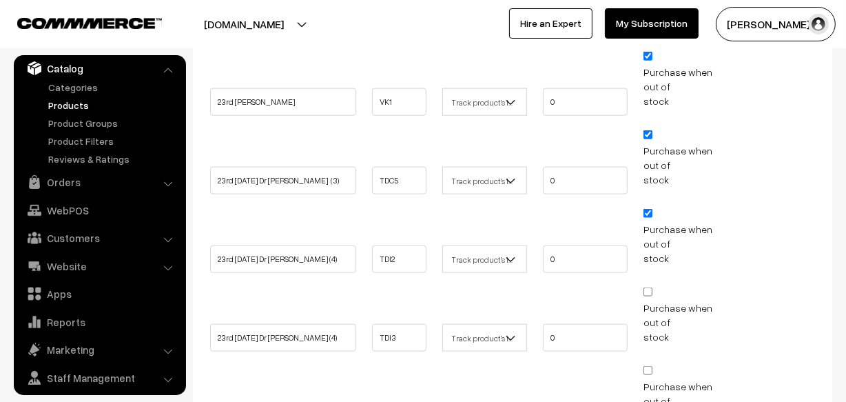
click at [648, 287] on input "Purchase when out of stock" at bounding box center [647, 291] width 9 height 9
checkbox input "true"
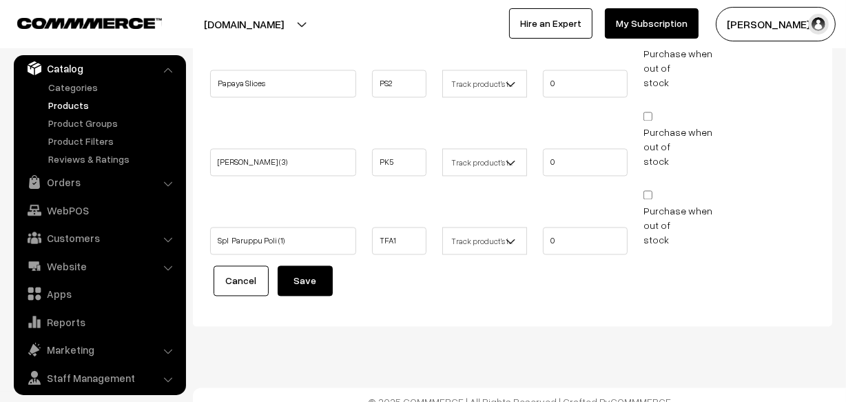
scroll to position [2449, 0]
click at [302, 271] on button "Save" at bounding box center [305, 279] width 55 height 30
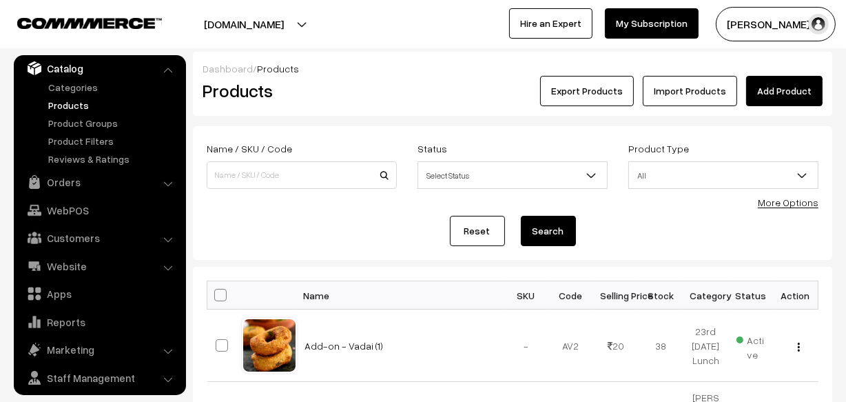
click at [85, 110] on link "Products" at bounding box center [113, 105] width 136 height 14
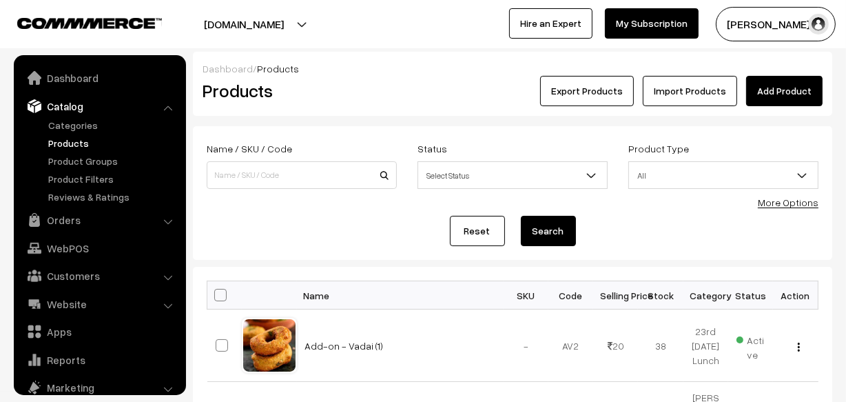
scroll to position [38, 0]
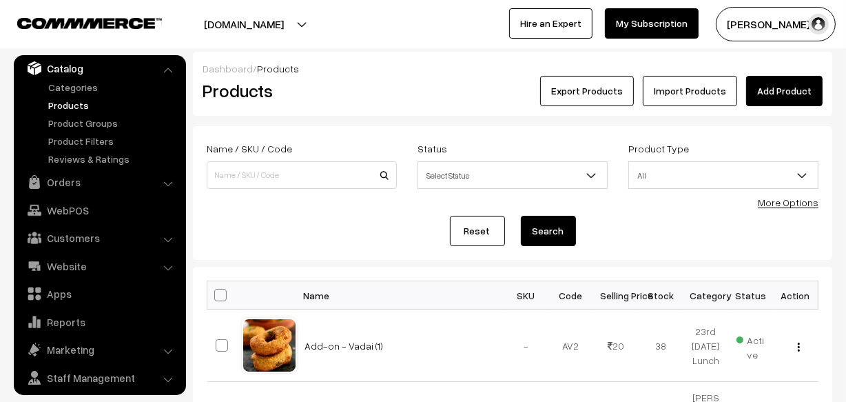
click at [780, 207] on link "More Options" at bounding box center [788, 202] width 61 height 12
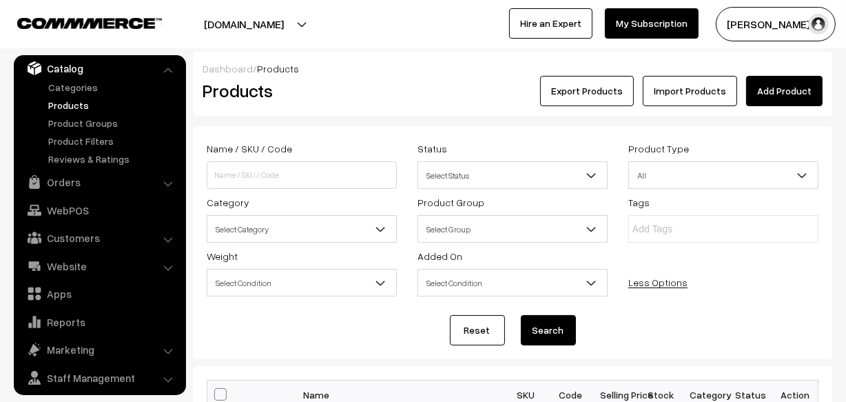
click at [269, 234] on span "Select Category" at bounding box center [301, 229] width 189 height 24
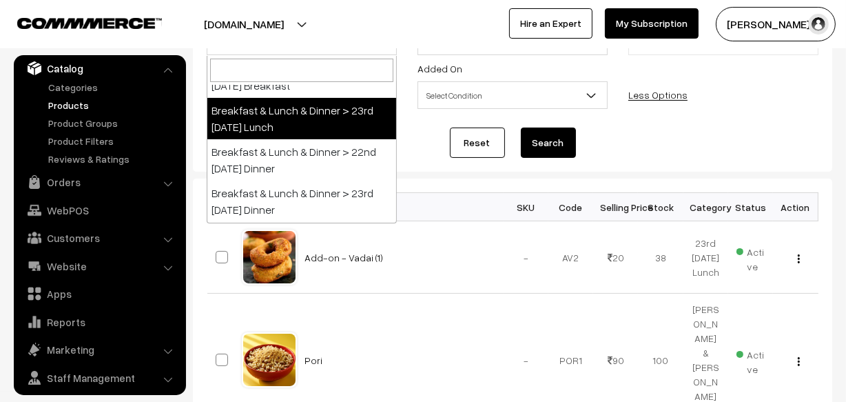
scroll to position [187, 0]
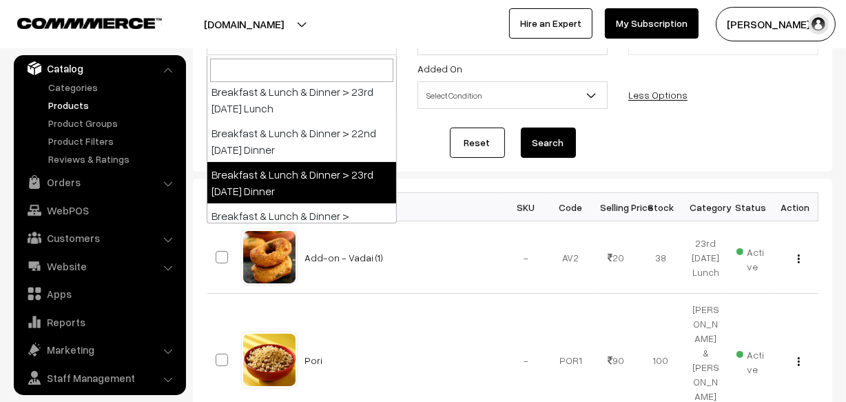
select select "68"
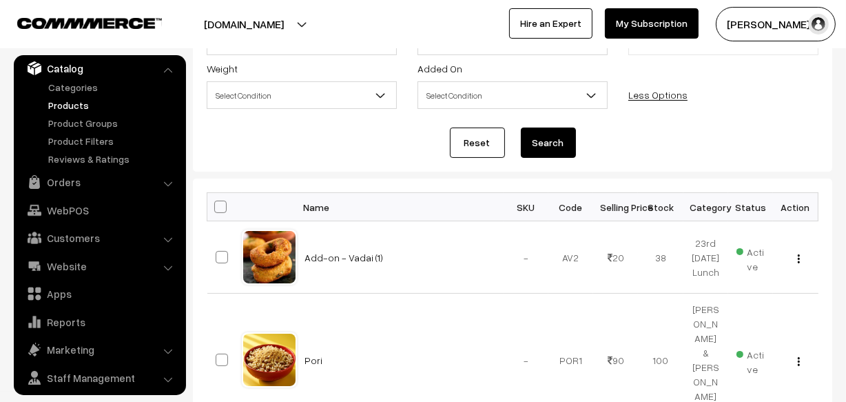
click at [525, 144] on button "Search" at bounding box center [548, 142] width 55 height 30
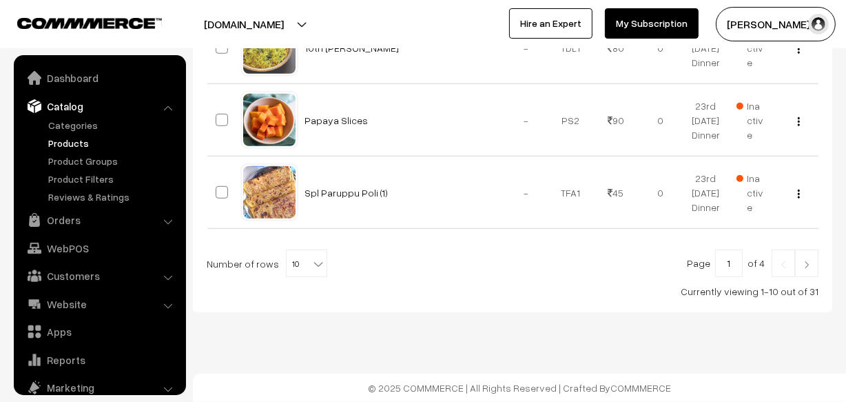
scroll to position [38, 0]
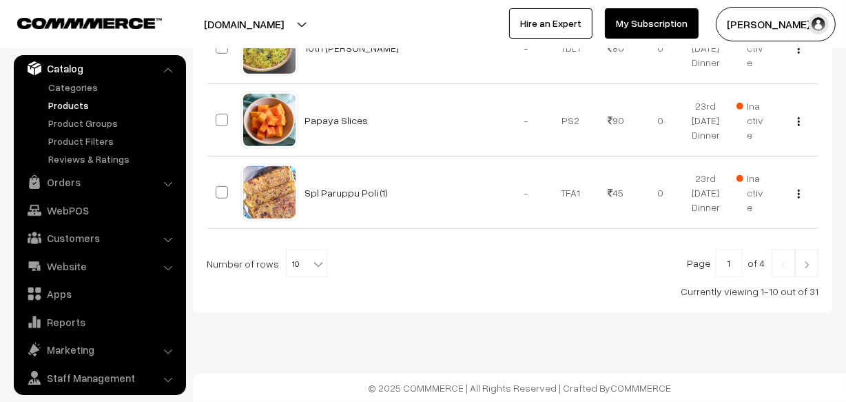
click at [289, 262] on span "10" at bounding box center [307, 264] width 40 height 28
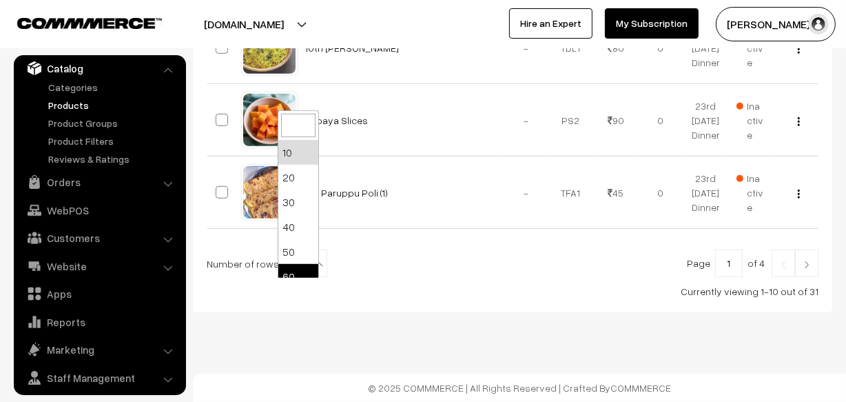
select select "60"
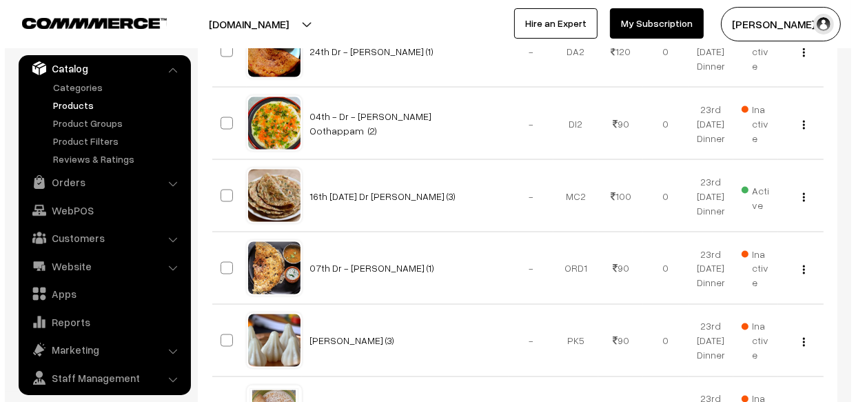
scroll to position [2129, 0]
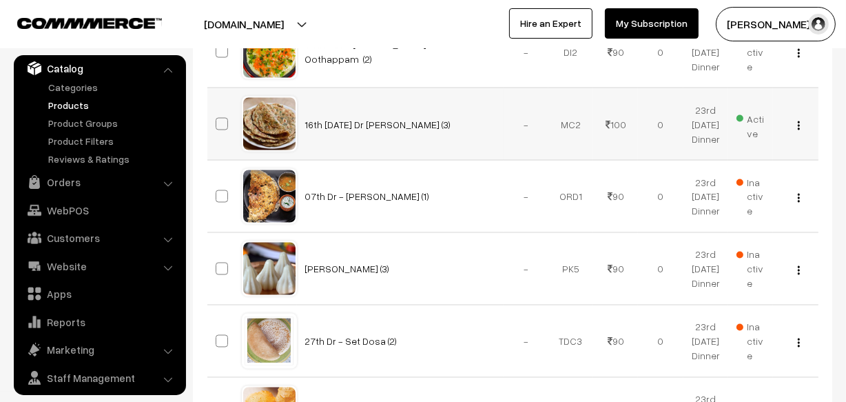
click at [750, 141] on span "Active" at bounding box center [750, 124] width 28 height 32
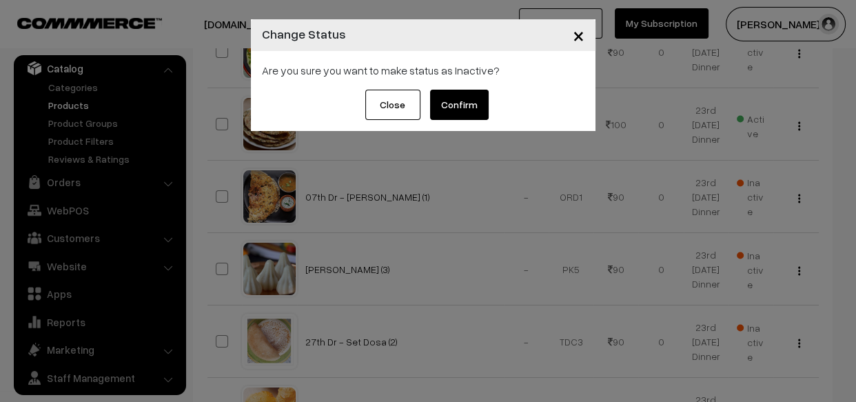
click at [450, 99] on button "Confirm" at bounding box center [459, 105] width 59 height 30
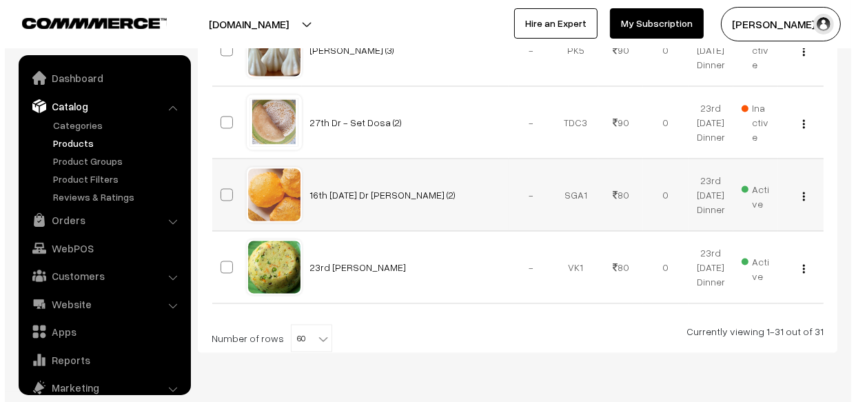
scroll to position [38, 0]
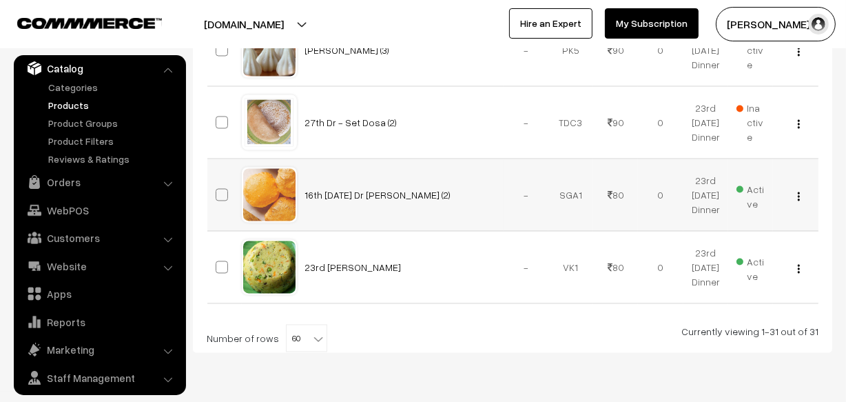
click at [751, 211] on span "Active" at bounding box center [750, 194] width 28 height 32
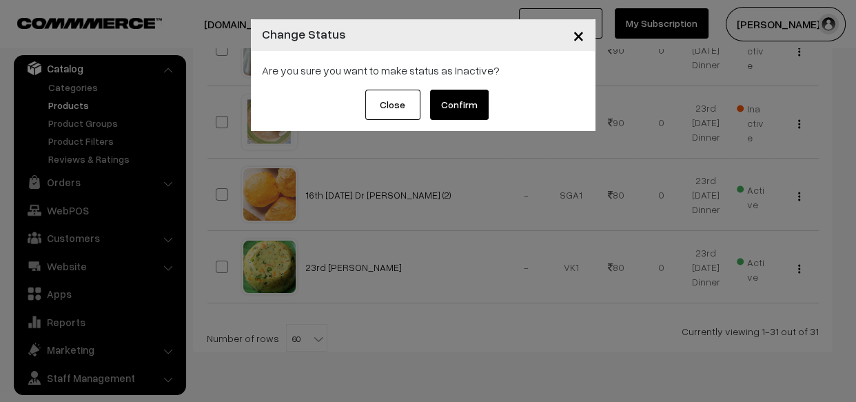
click at [448, 99] on button "Confirm" at bounding box center [459, 105] width 59 height 30
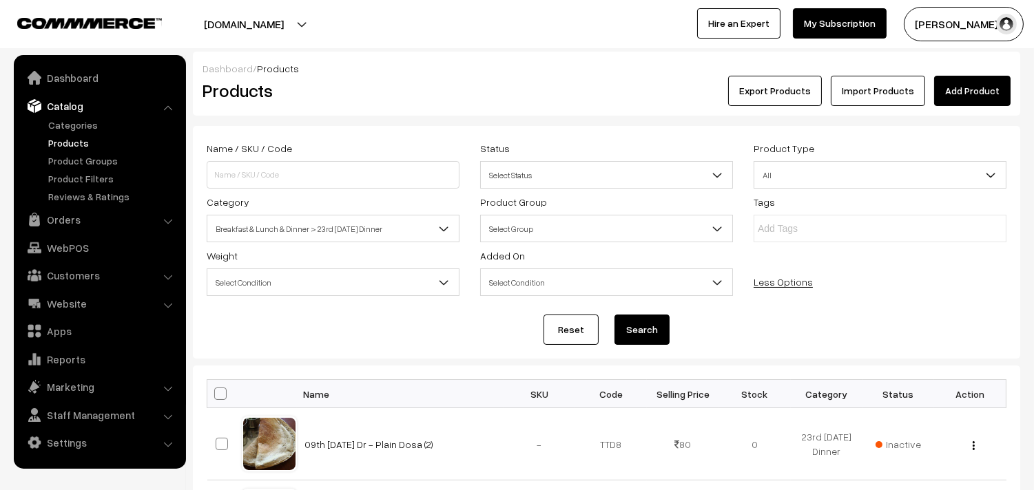
click at [286, 231] on span "Breakfast & Lunch & Dinner > 23rd [DATE] Dinner" at bounding box center [332, 229] width 251 height 24
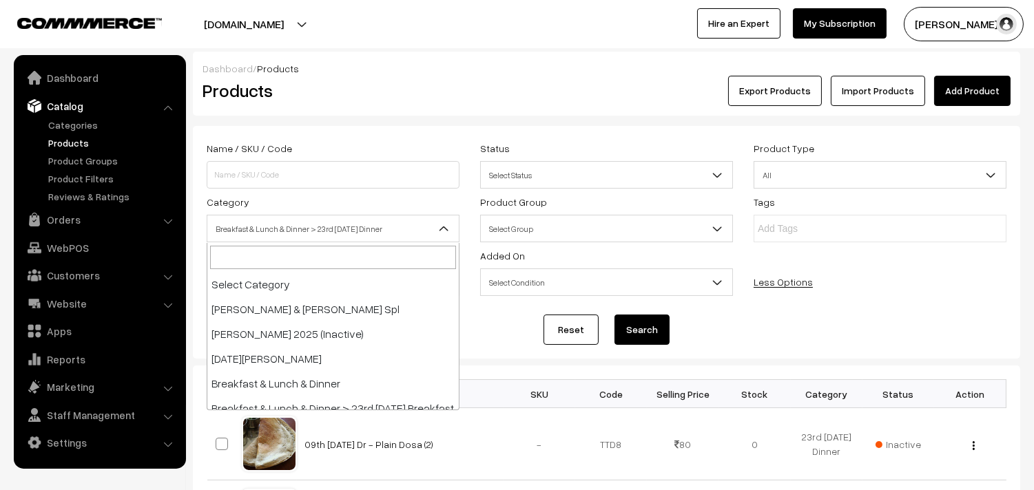
scroll to position [165, 0]
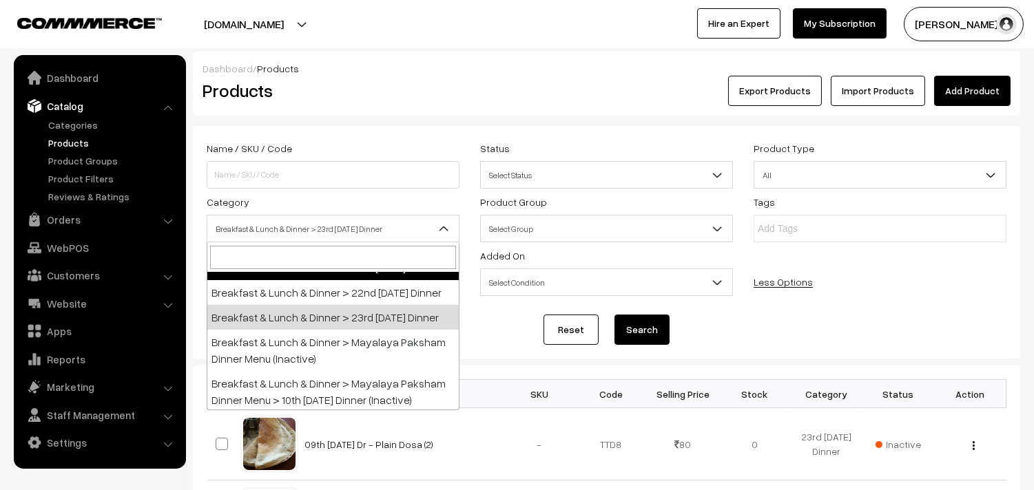
select select "95"
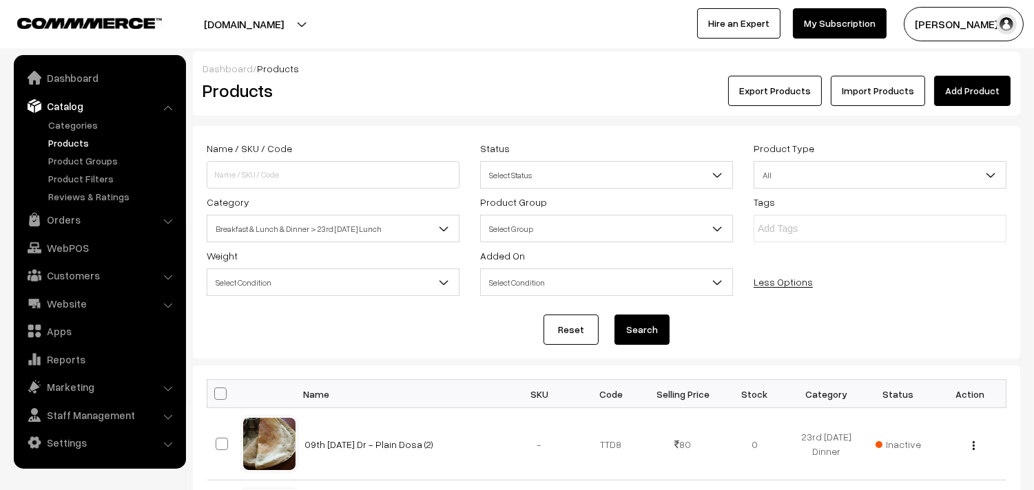
click at [639, 310] on form "Name / SKU / Code Status Select Status Active Inactive Select Status Product Ty…" at bounding box center [606, 242] width 827 height 233
click at [628, 320] on button "Search" at bounding box center [641, 330] width 55 height 30
click at [907, 435] on span "Active" at bounding box center [898, 444] width 39 height 18
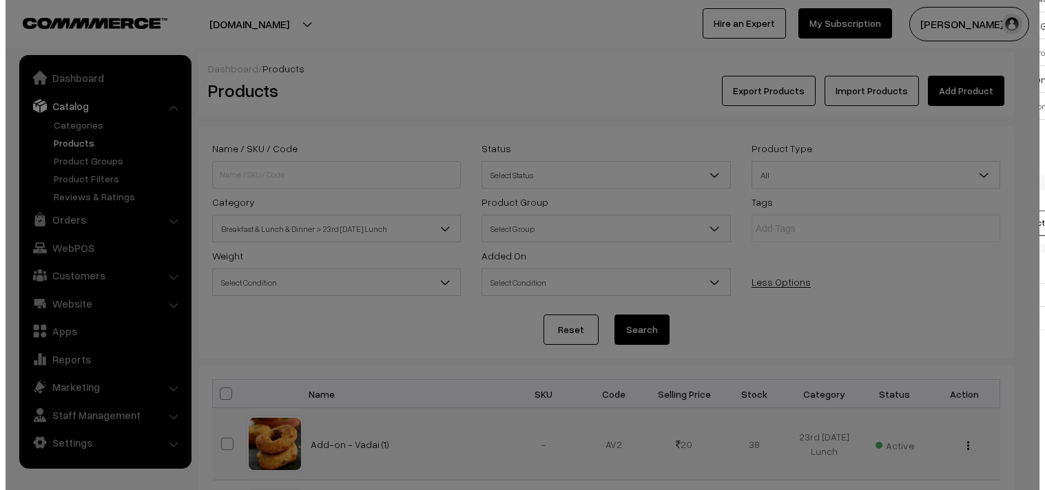
scroll to position [132, 0]
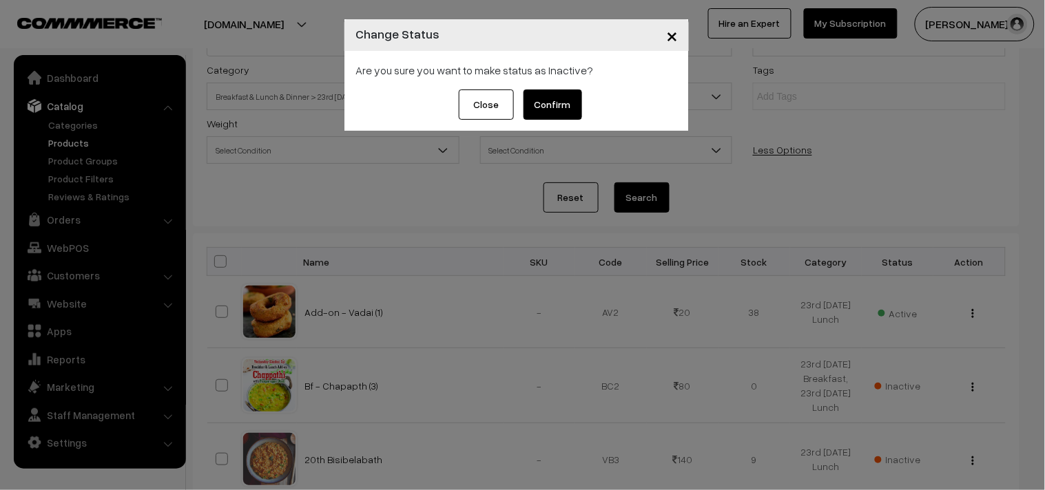
click at [568, 121] on div "Close Confirm" at bounding box center [516, 110] width 344 height 41
click at [561, 108] on button "Confirm" at bounding box center [553, 105] width 59 height 30
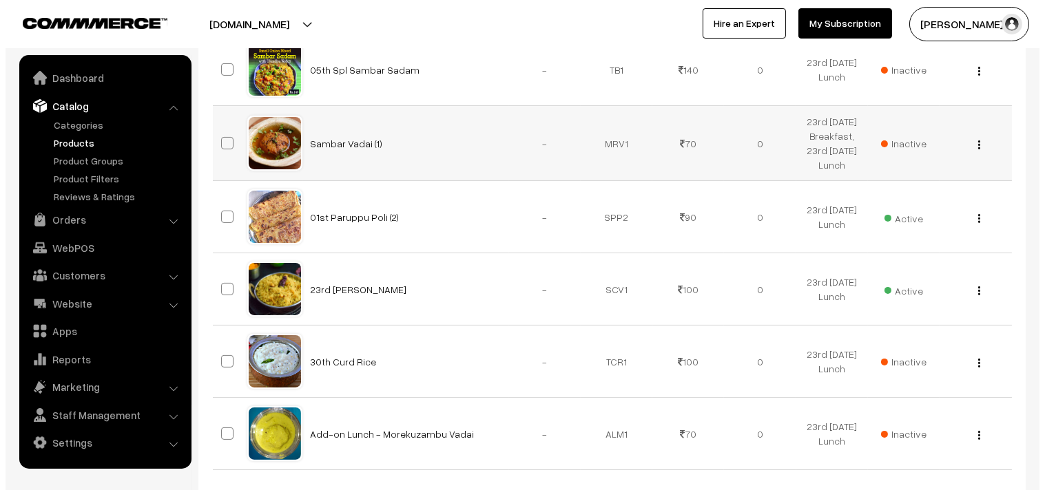
scroll to position [668, 0]
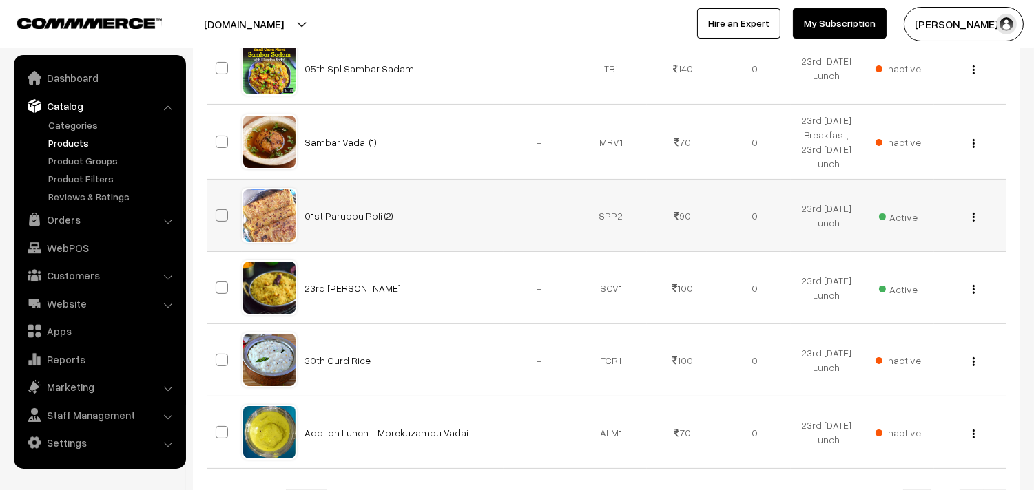
click at [908, 218] on span "Active" at bounding box center [898, 216] width 39 height 18
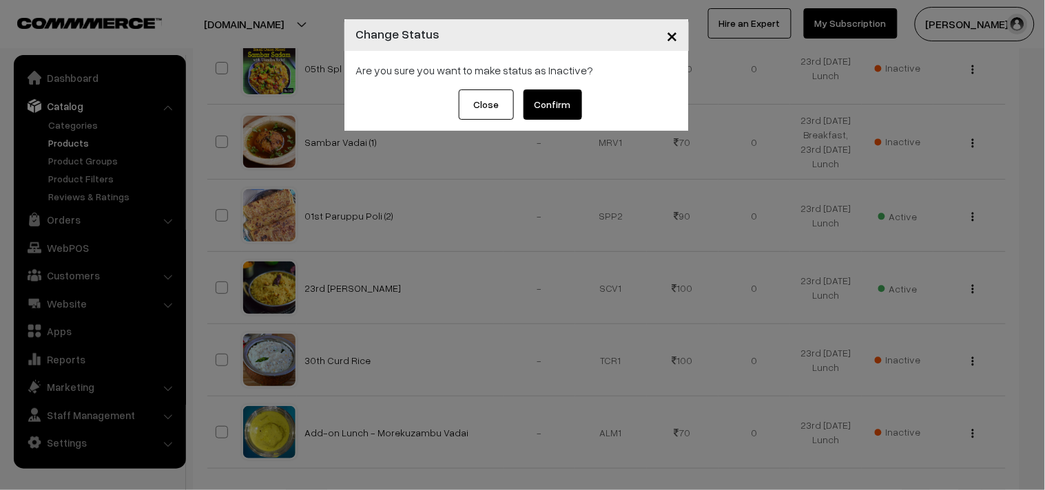
click at [528, 94] on button "Confirm" at bounding box center [553, 105] width 59 height 30
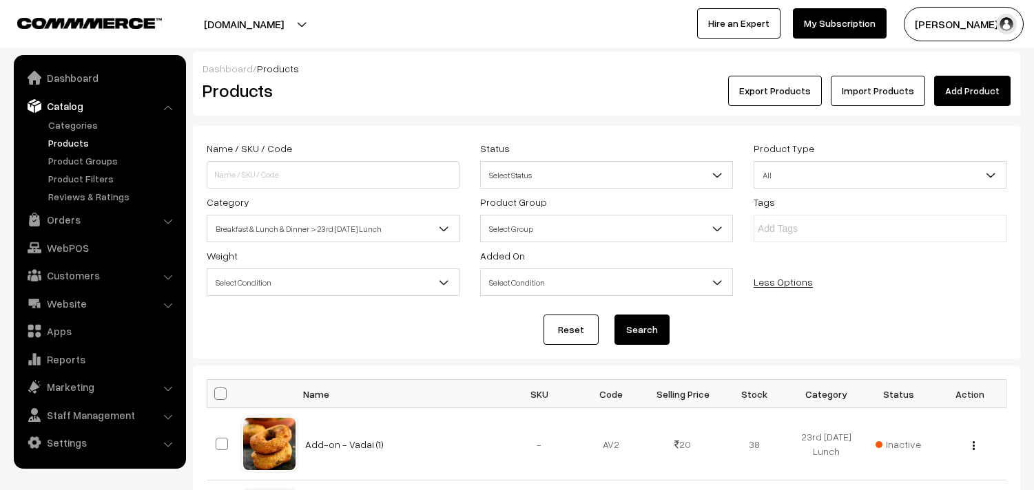
scroll to position [668, 0]
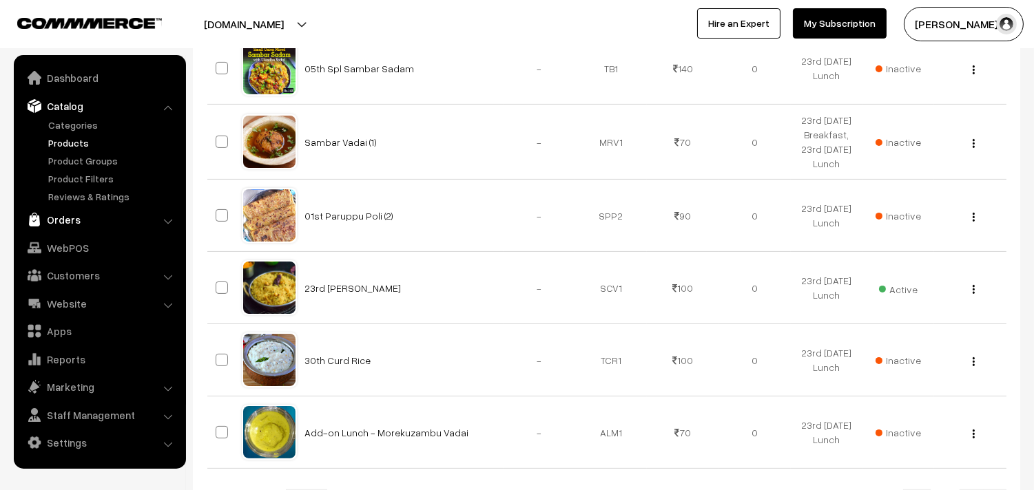
click at [65, 219] on link "Orders" at bounding box center [99, 219] width 164 height 25
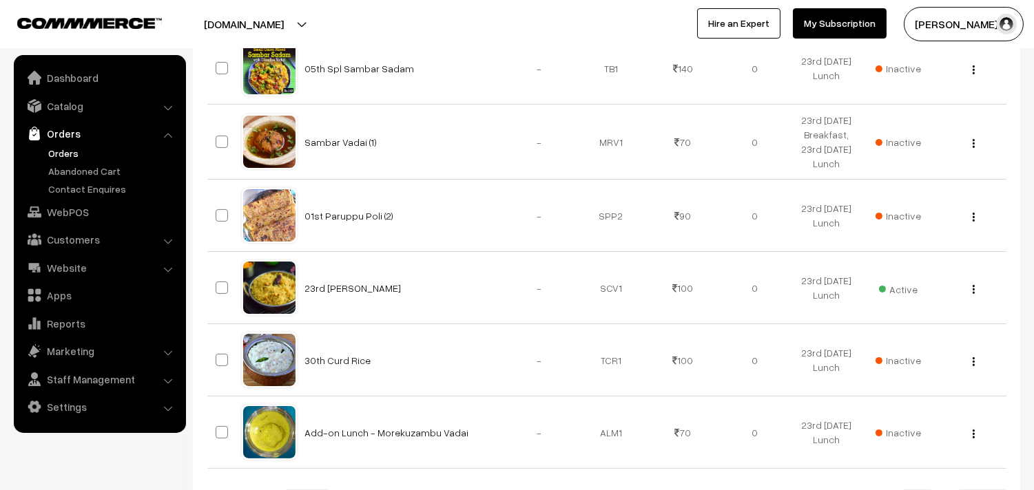
click at [68, 149] on link "Orders" at bounding box center [113, 153] width 136 height 14
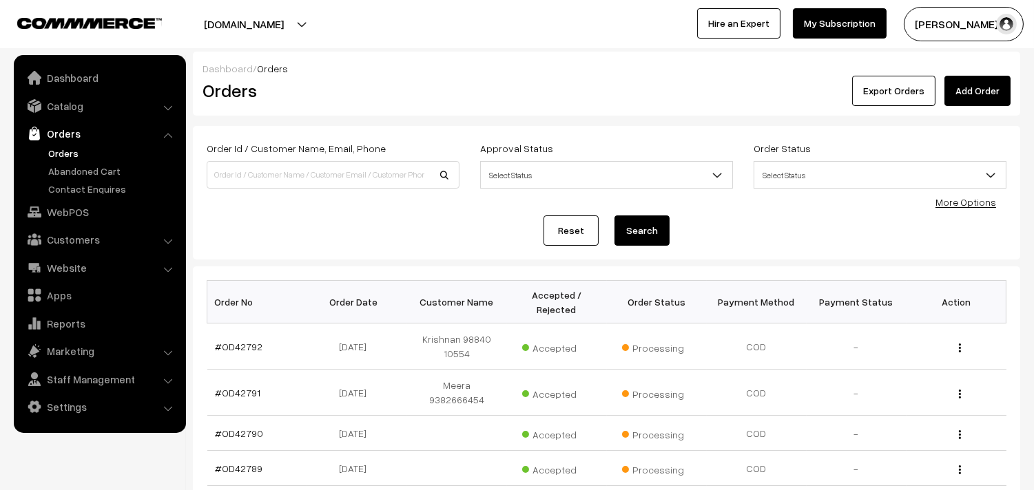
click at [973, 198] on link "More Options" at bounding box center [965, 202] width 61 height 12
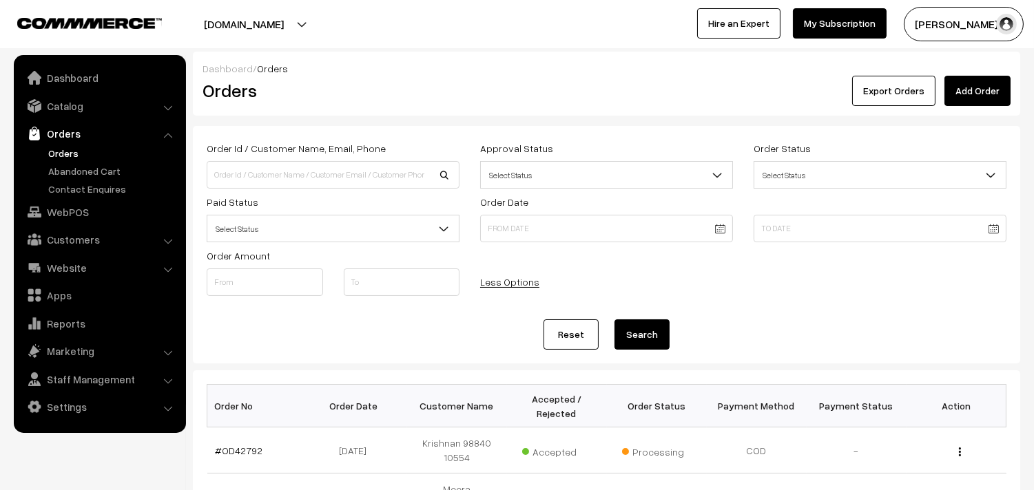
click at [297, 238] on span "Select Status" at bounding box center [332, 229] width 251 height 24
click at [340, 173] on input at bounding box center [333, 175] width 253 height 28
drag, startPoint x: 382, startPoint y: 120, endPoint x: 371, endPoint y: 127, distance: 13.6
click at [381, 121] on div "Dashboard / Orders Orders Export Orders Add Order Order Id / Customer Name, Ema…" at bounding box center [606, 479] width 827 height 855
click at [508, 273] on div "Less Options" at bounding box center [538, 277] width 116 height 17
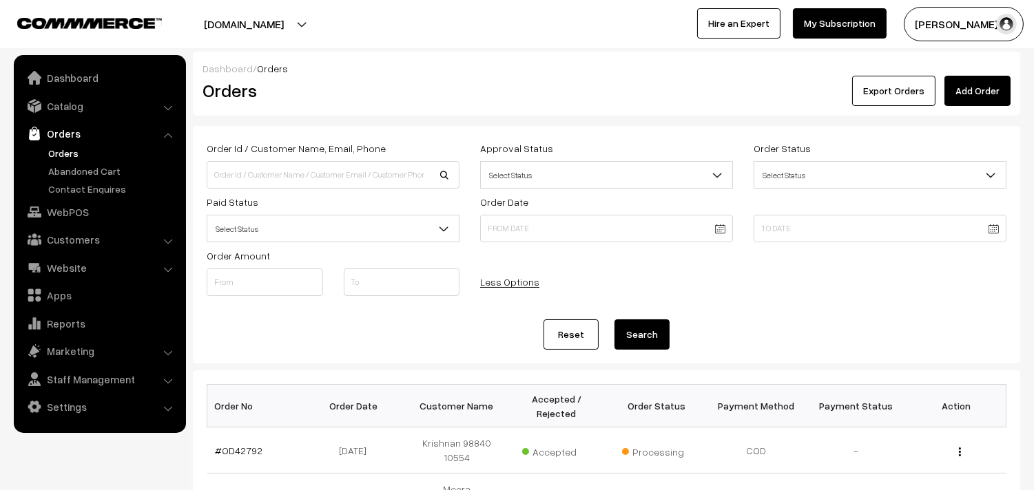
click at [506, 284] on link "Less Options" at bounding box center [509, 282] width 59 height 12
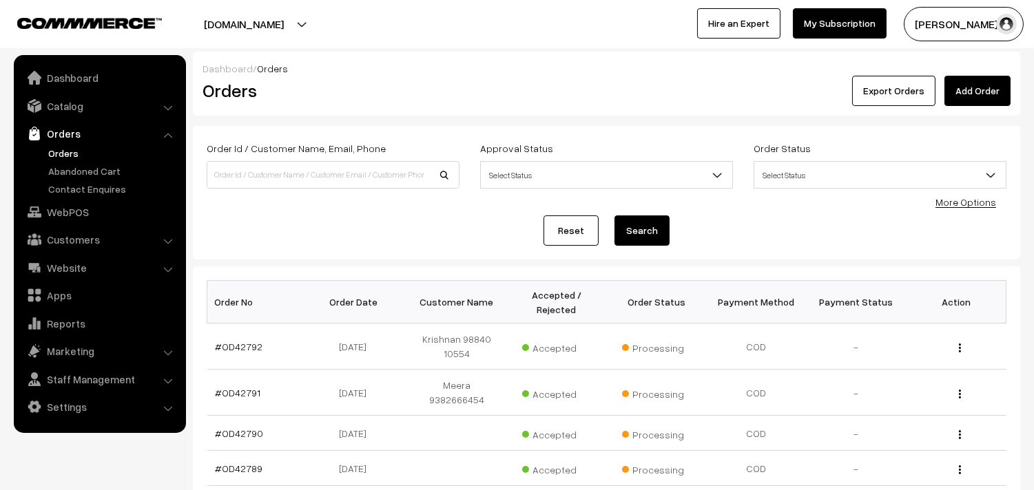
click at [949, 200] on link "More Options" at bounding box center [965, 202] width 61 height 12
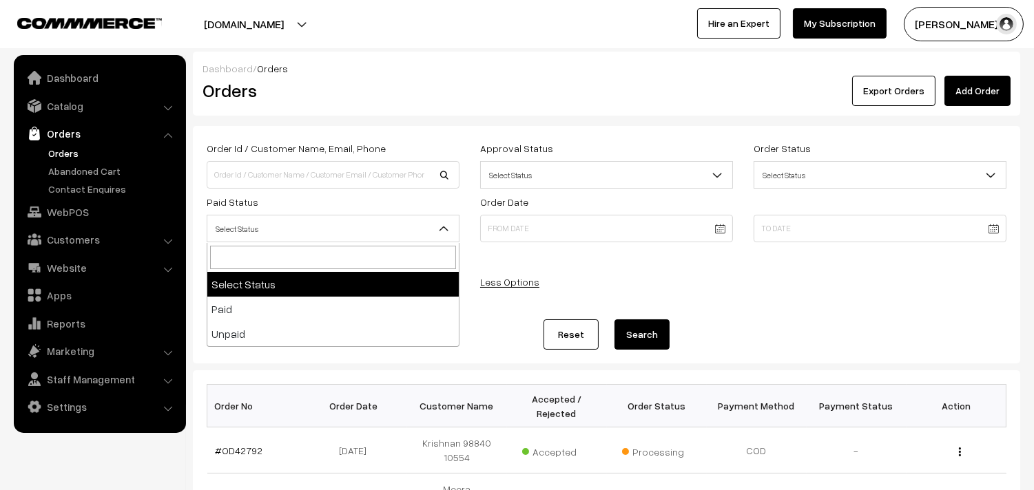
click at [307, 231] on span "Select Status" at bounding box center [332, 229] width 251 height 24
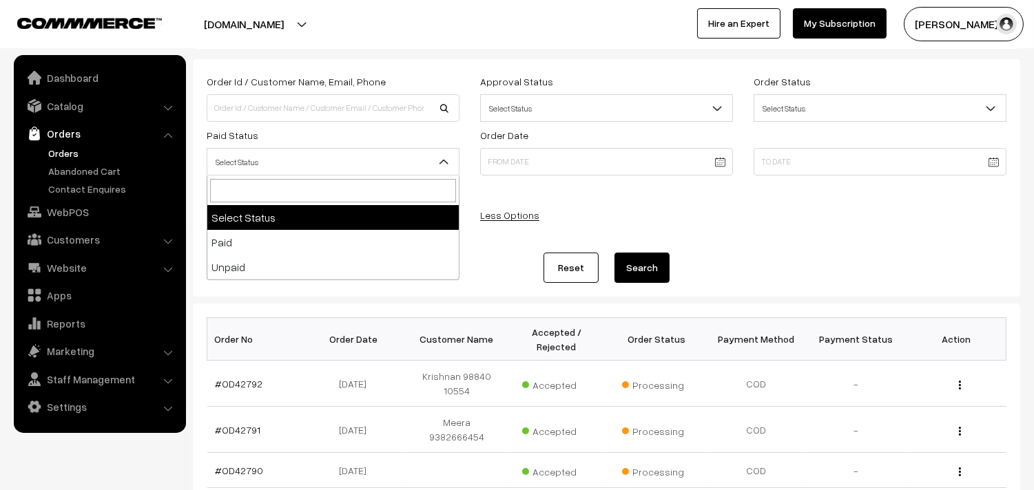
scroll to position [76, 0]
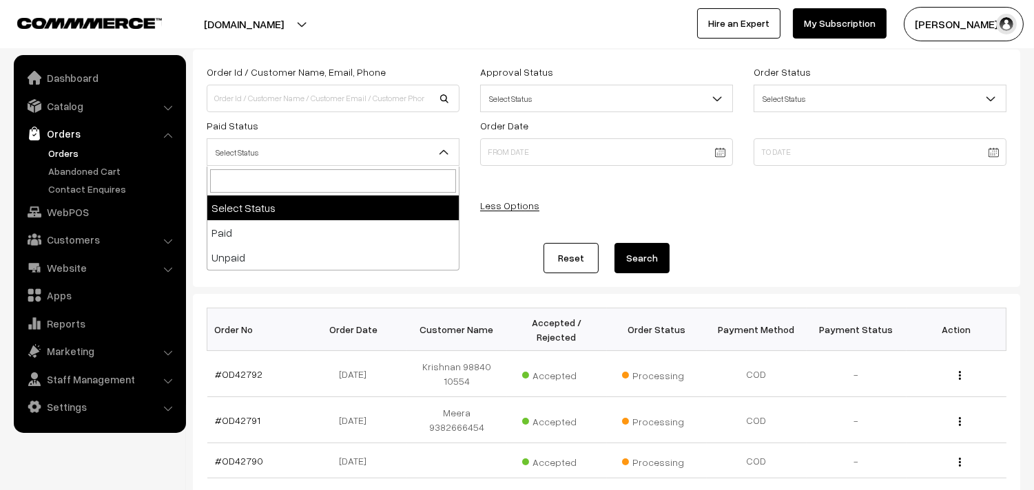
drag, startPoint x: 444, startPoint y: 8, endPoint x: 435, endPoint y: 14, distance: 11.3
click at [444, 10] on div at bounding box center [255, 24] width 504 height 34
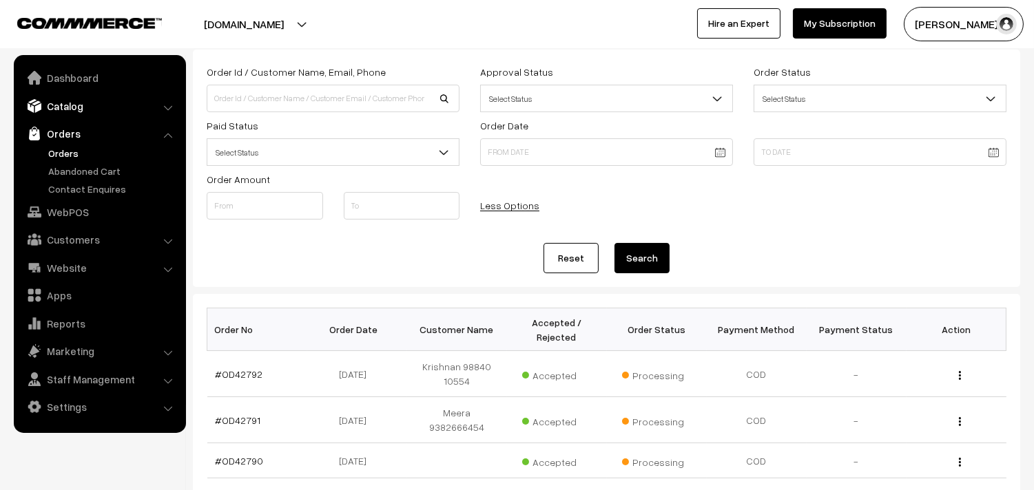
click at [56, 102] on link "Catalog" at bounding box center [99, 106] width 164 height 25
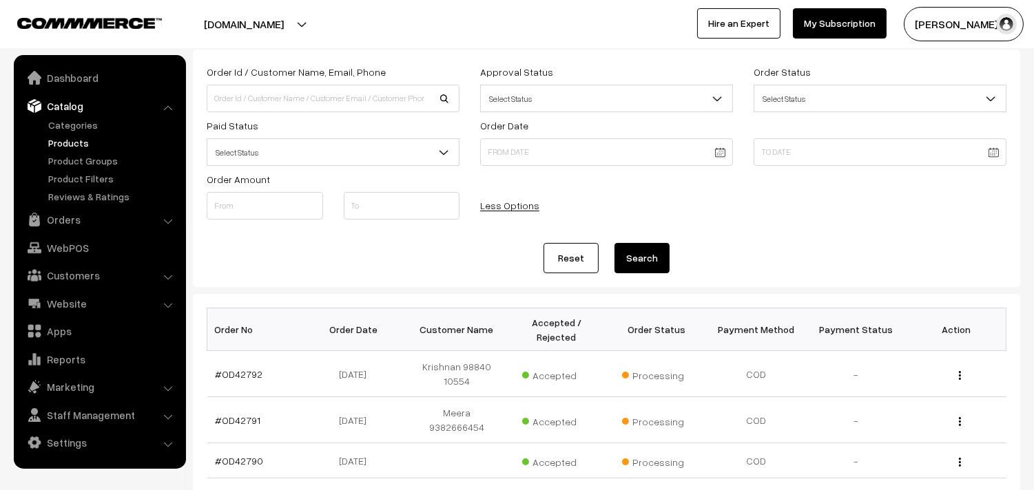
click at [74, 143] on link "Products" at bounding box center [113, 143] width 136 height 14
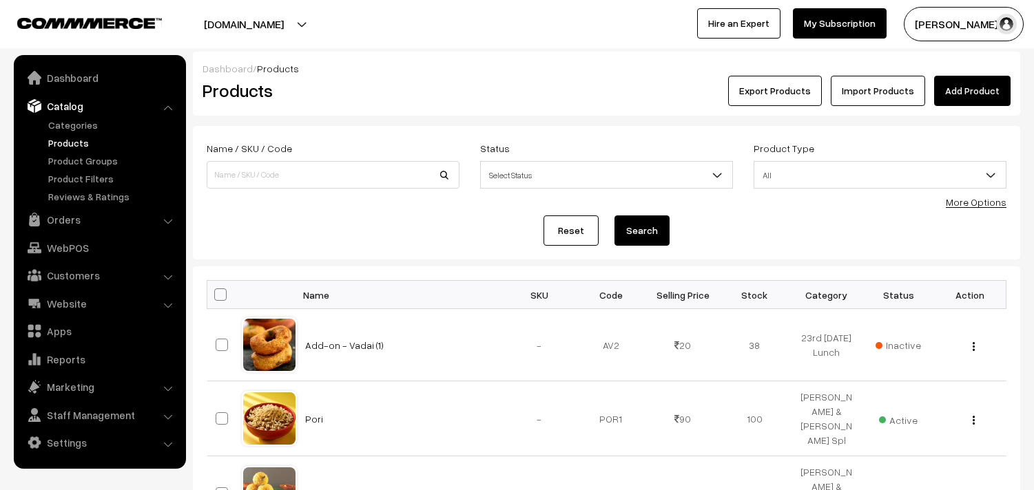
click at [971, 203] on link "More Options" at bounding box center [976, 202] width 61 height 12
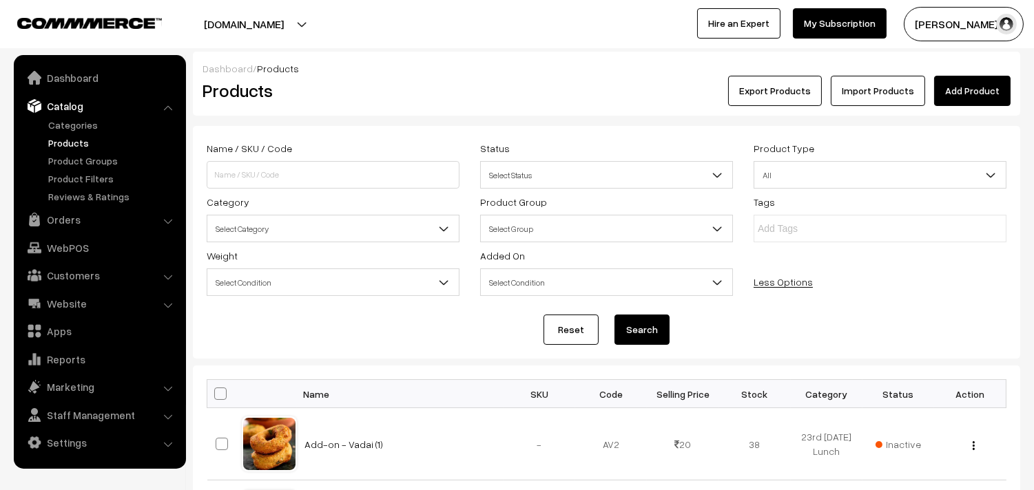
click at [333, 234] on span "Select Category" at bounding box center [332, 229] width 251 height 24
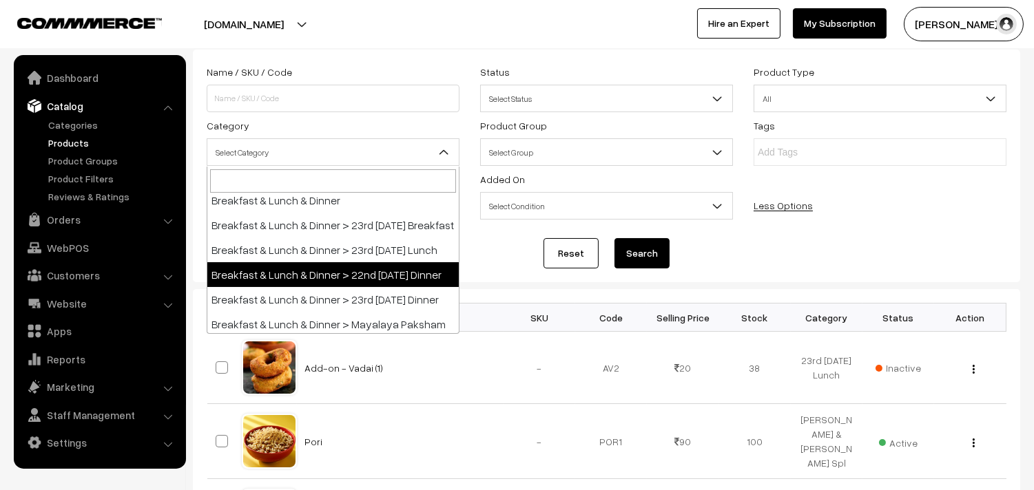
scroll to position [153, 0]
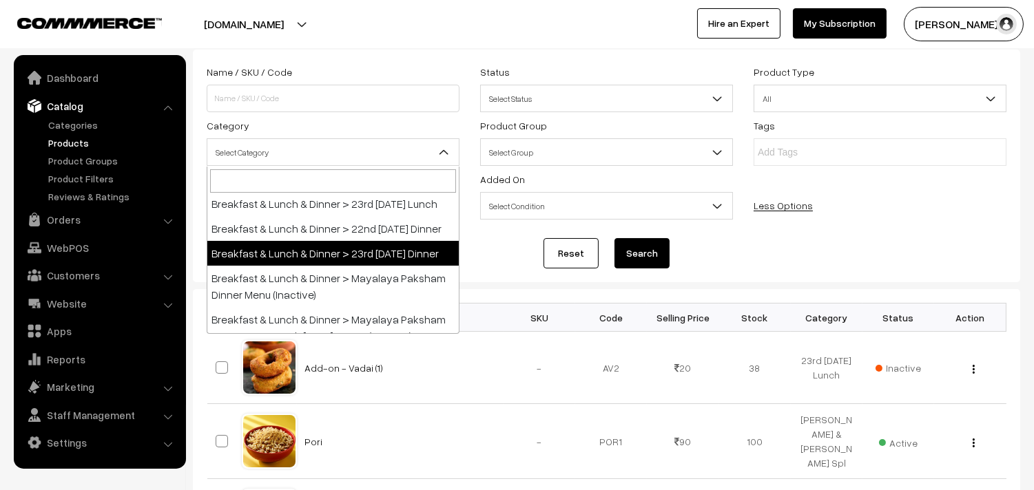
select select "68"
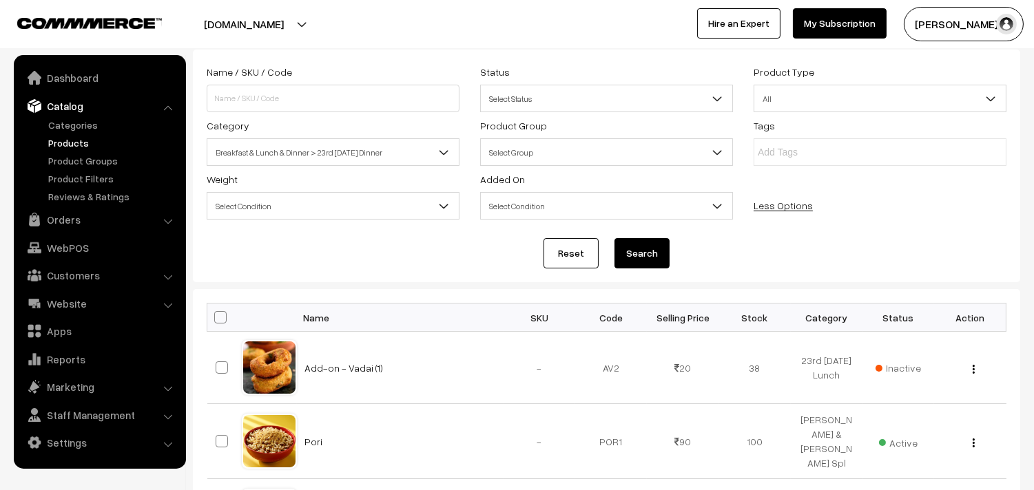
click at [648, 240] on button "Search" at bounding box center [641, 253] width 55 height 30
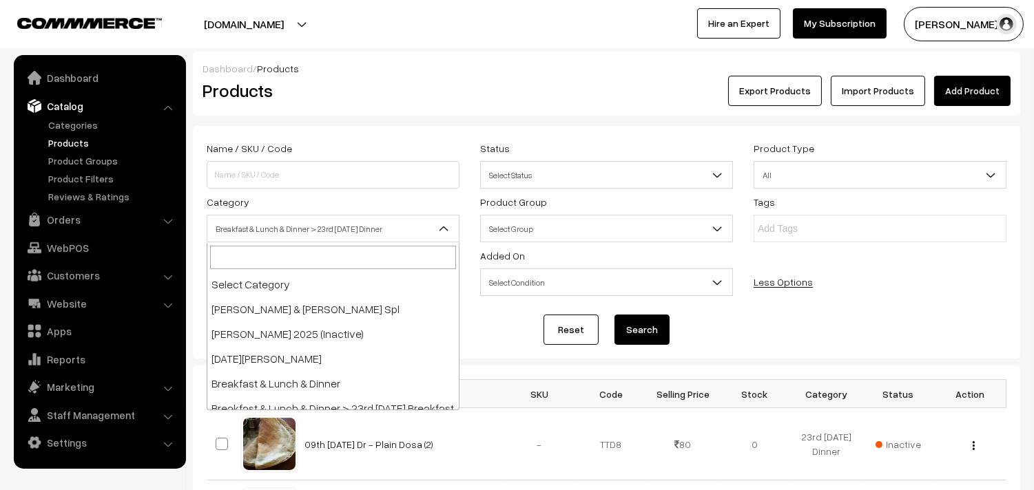
click at [368, 229] on span "Breakfast & Lunch & Dinner > 23rd [DATE] Dinner" at bounding box center [332, 229] width 251 height 24
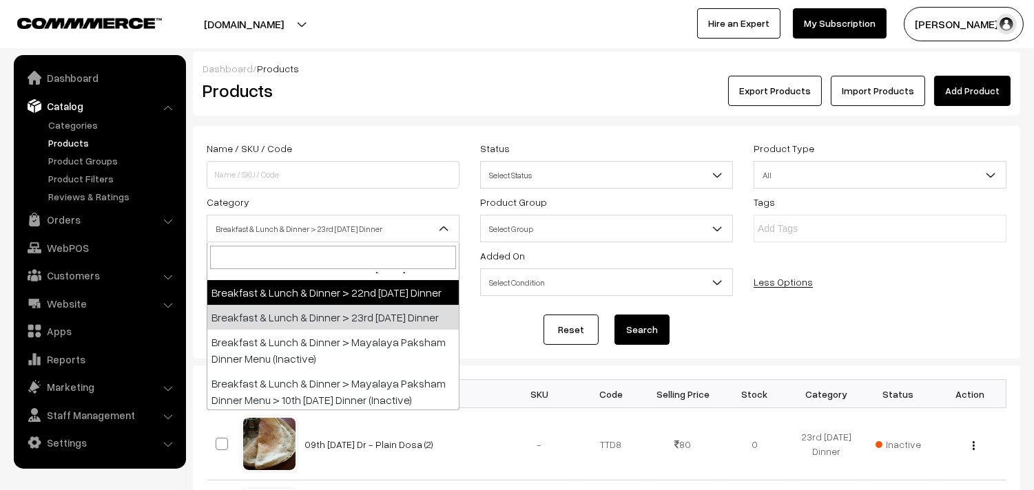
select select "96"
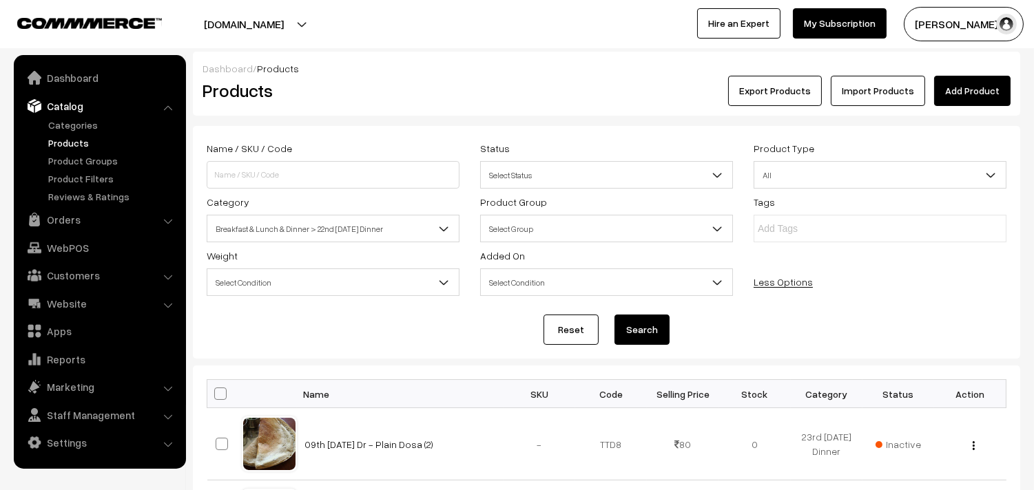
click at [630, 319] on button "Search" at bounding box center [641, 330] width 55 height 30
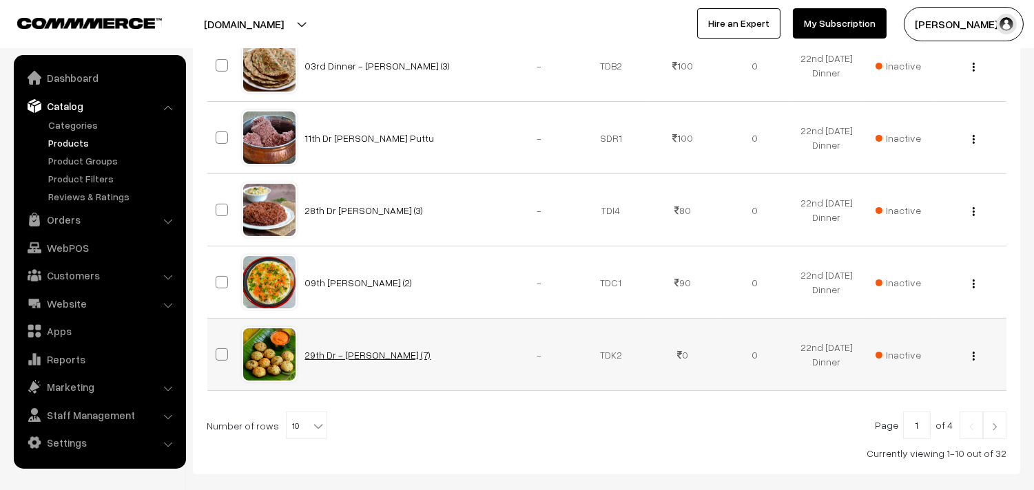
scroll to position [816, 0]
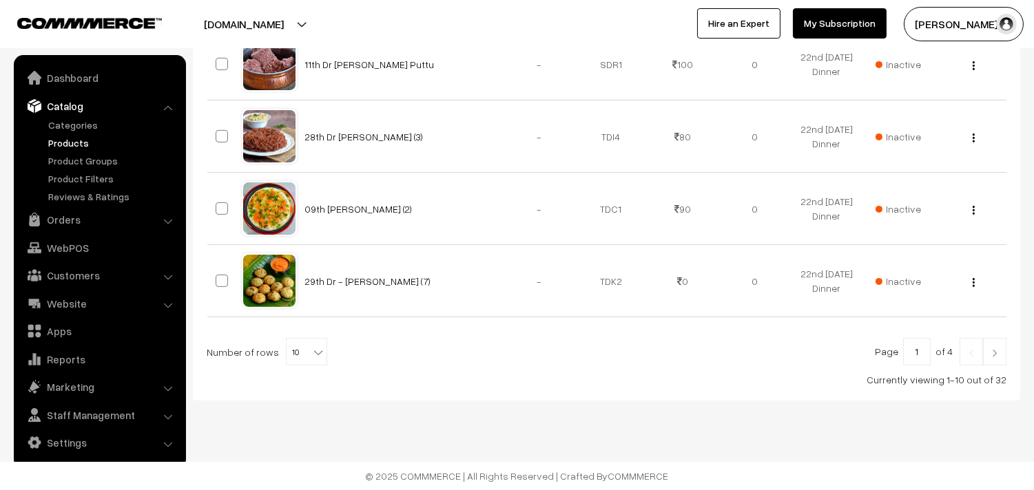
select select "60"
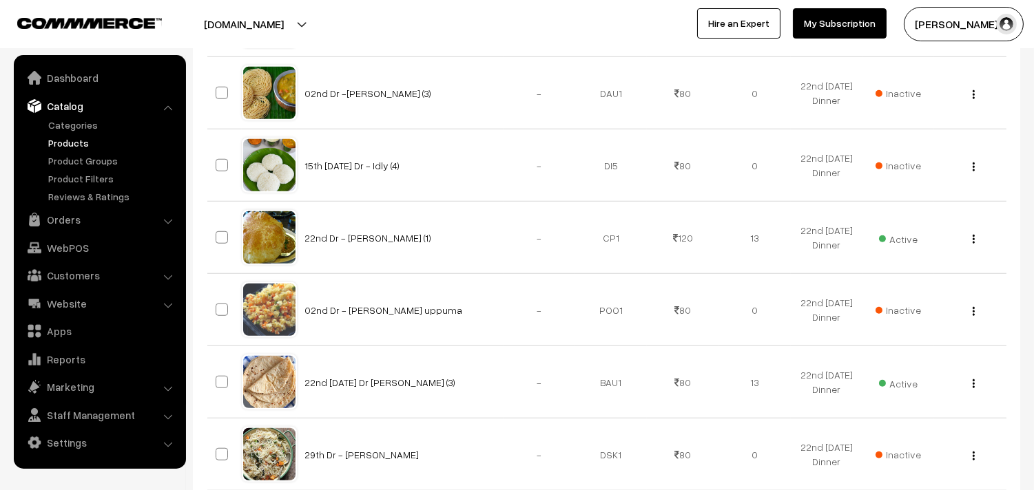
scroll to position [2143, 0]
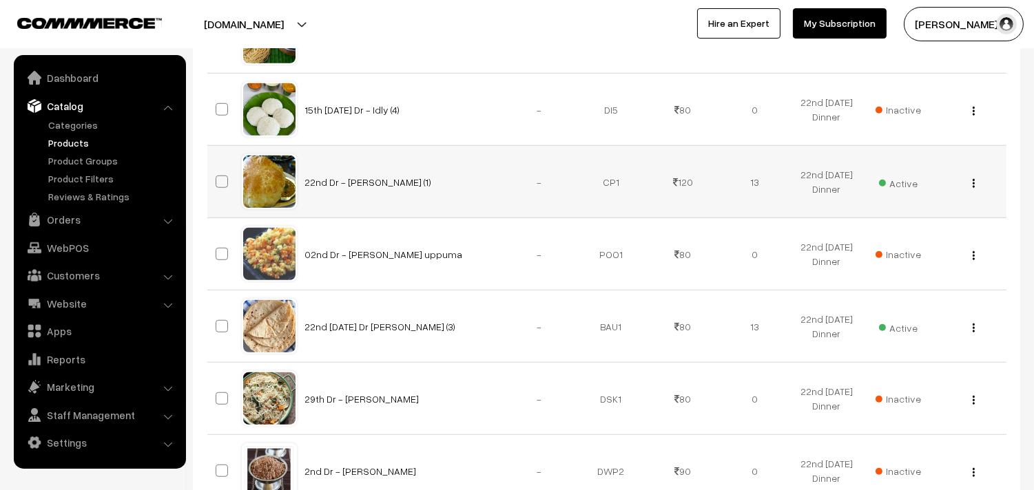
click at [976, 187] on div "View Edit Delete" at bounding box center [969, 182] width 55 height 14
click at [370, 188] on link "22nd Dr - [PERSON_NAME] (1)" at bounding box center [368, 182] width 127 height 12
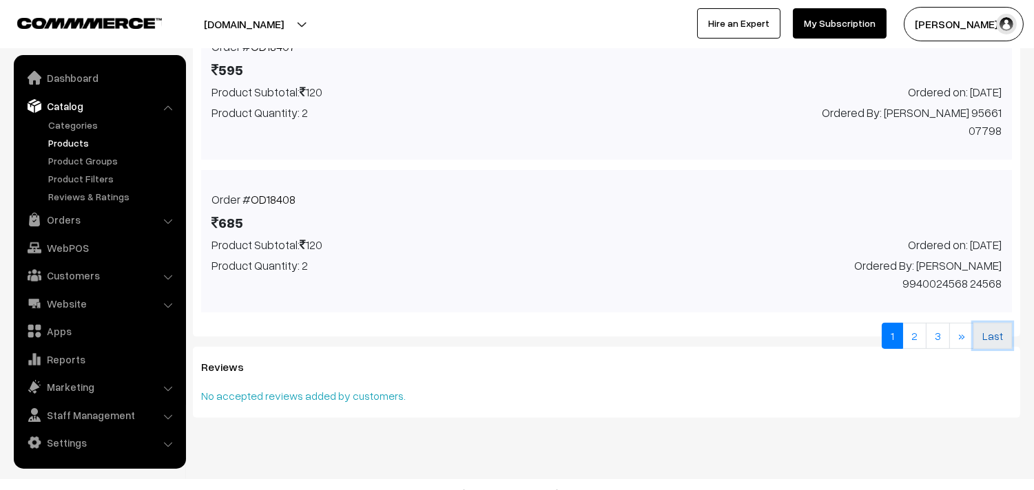
click at [1002, 323] on link "Last" at bounding box center [992, 336] width 39 height 26
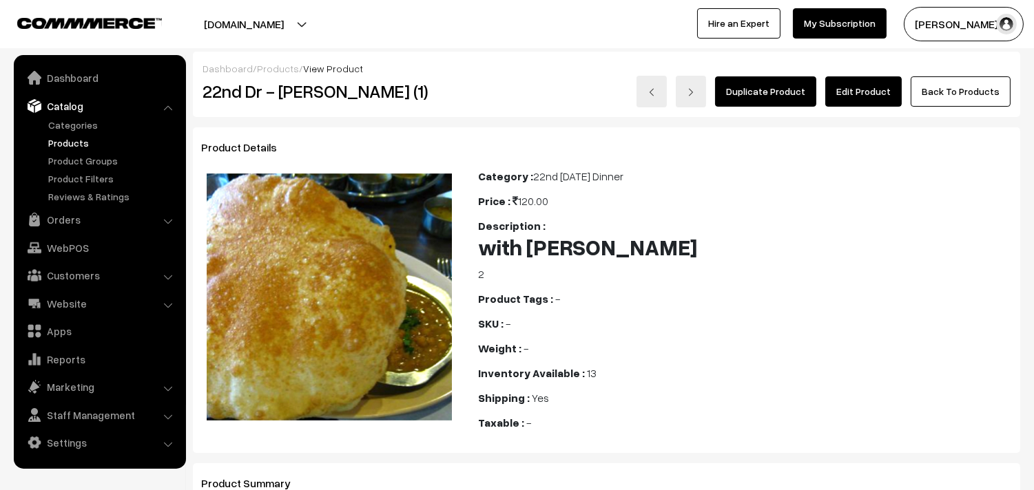
click at [845, 95] on link "Edit Product" at bounding box center [863, 91] width 76 height 30
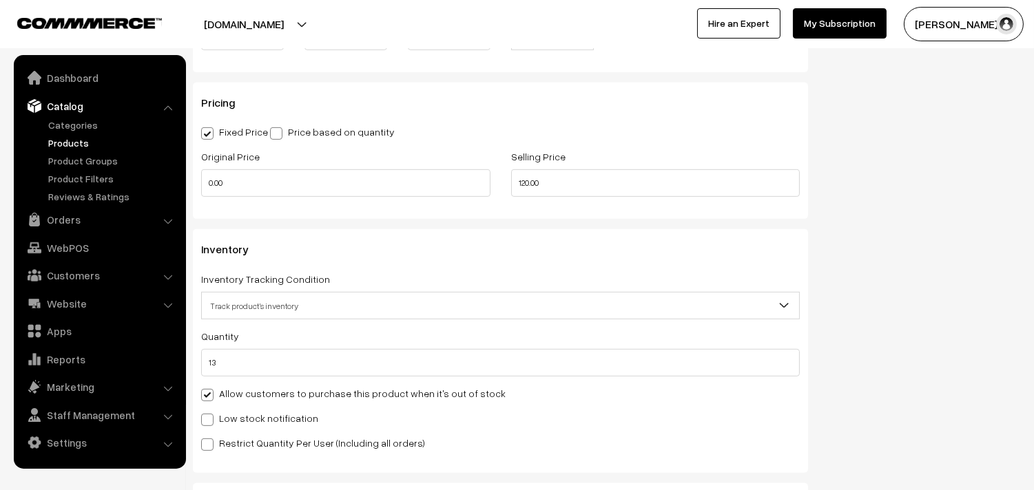
scroll to position [1148, 0]
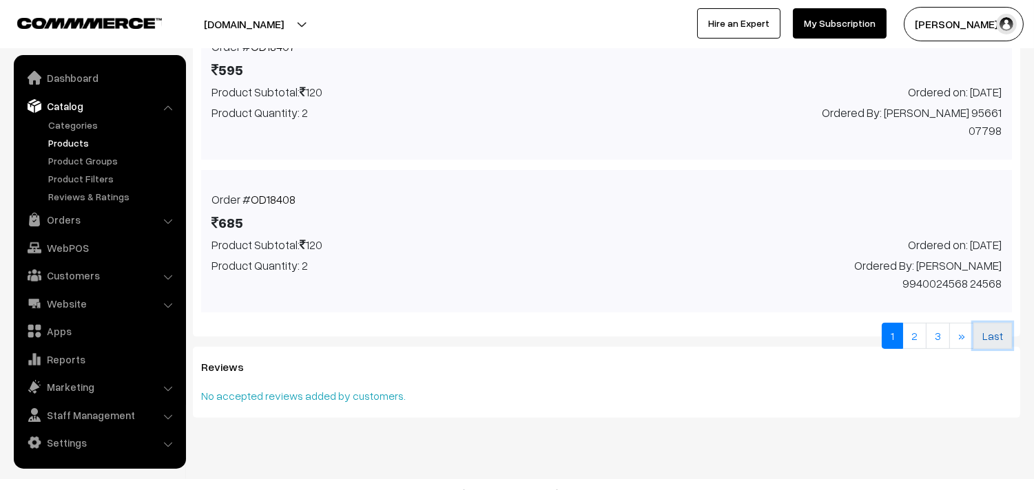
click at [1001, 323] on link "Last" at bounding box center [992, 336] width 39 height 26
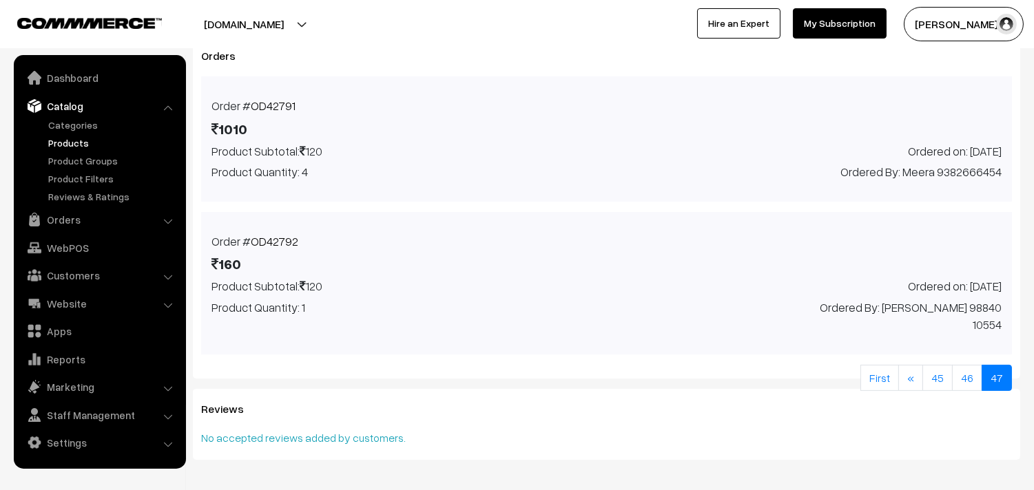
scroll to position [531, 0]
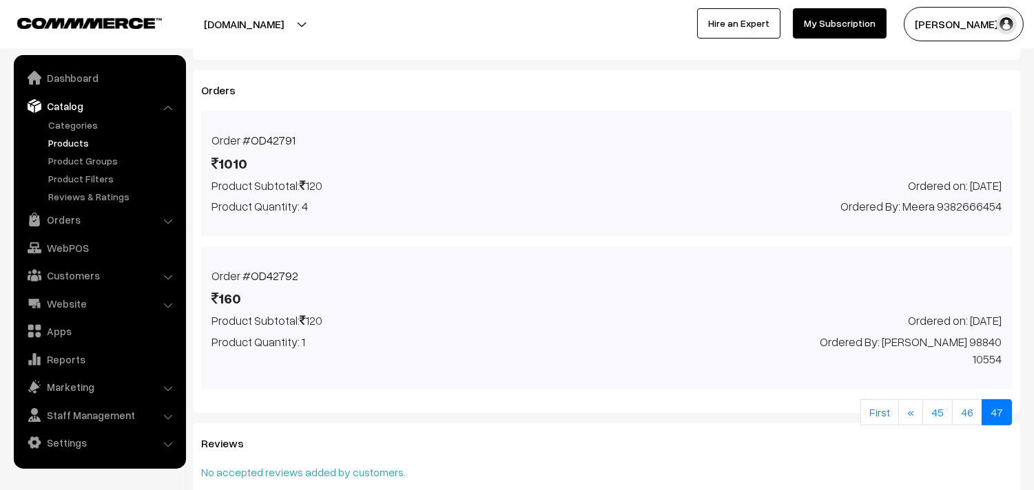
click at [267, 141] on link "OD42791" at bounding box center [273, 140] width 45 height 14
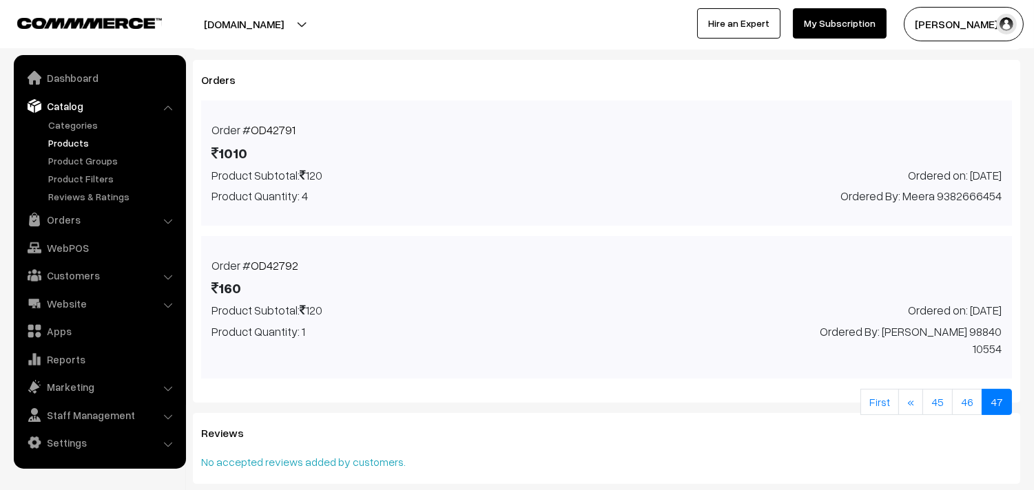
scroll to position [608, 0]
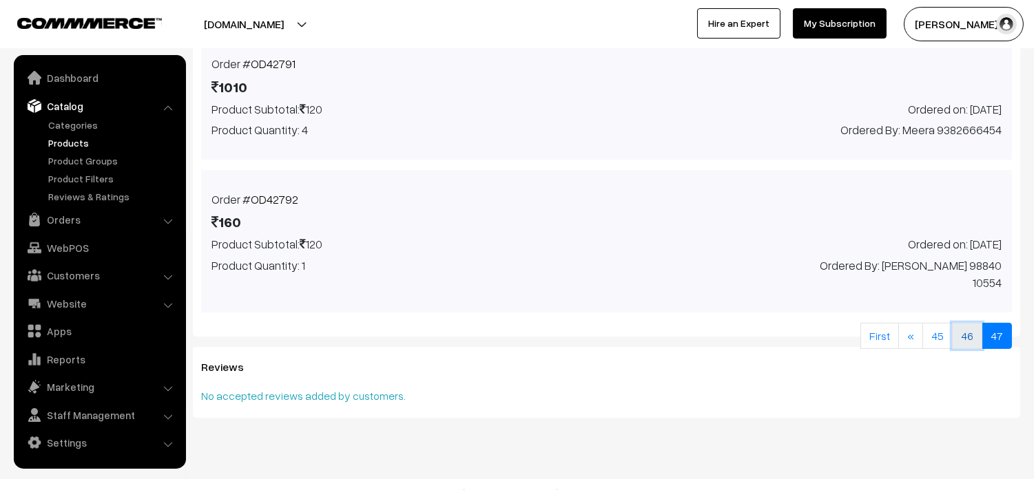
click at [964, 323] on link "46" at bounding box center [967, 336] width 30 height 26
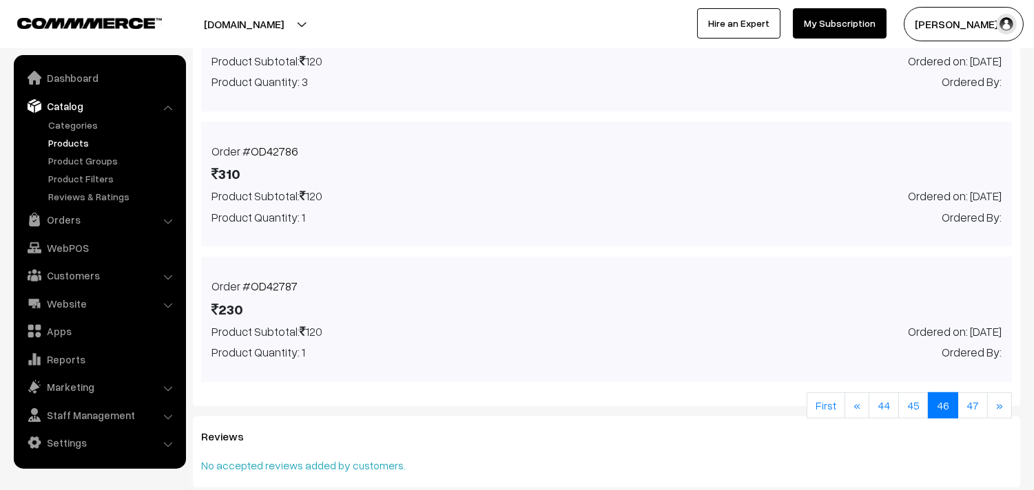
scroll to position [1011, 0]
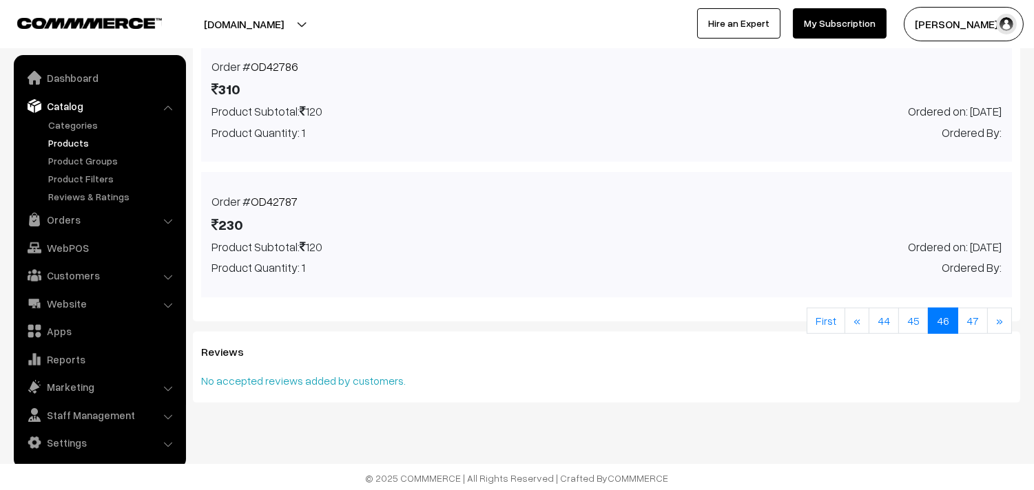
click at [273, 198] on link "OD42787" at bounding box center [274, 201] width 47 height 14
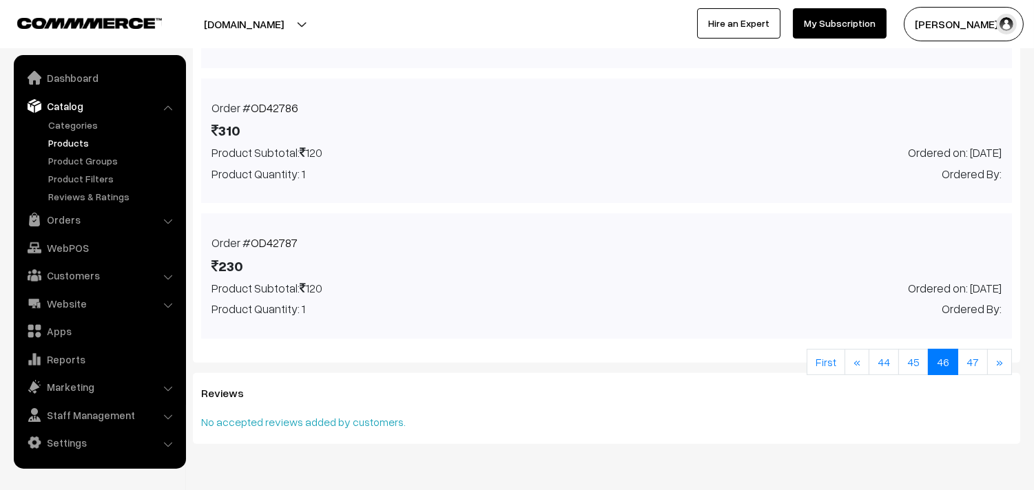
scroll to position [935, 0]
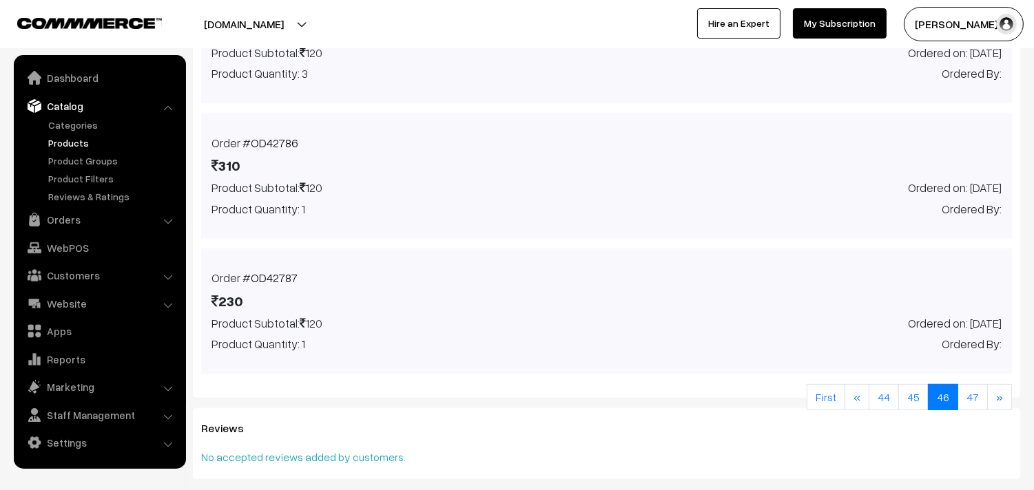
click at [265, 131] on div "Order # OD42786 310 Product Subtotal: 120 Product Quantity: 1 Ordered on: [DATE…" at bounding box center [606, 176] width 811 height 125
click at [263, 136] on link "OD42786" at bounding box center [275, 143] width 48 height 14
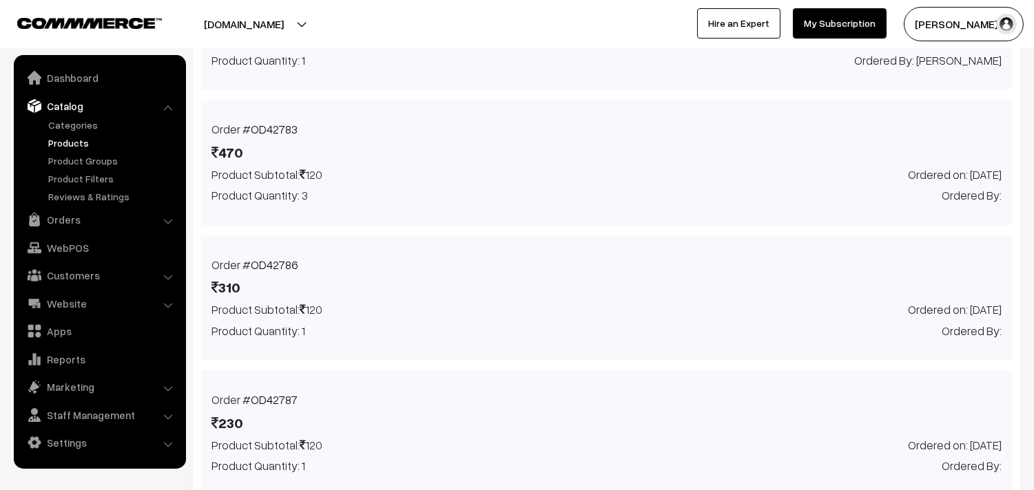
scroll to position [782, 0]
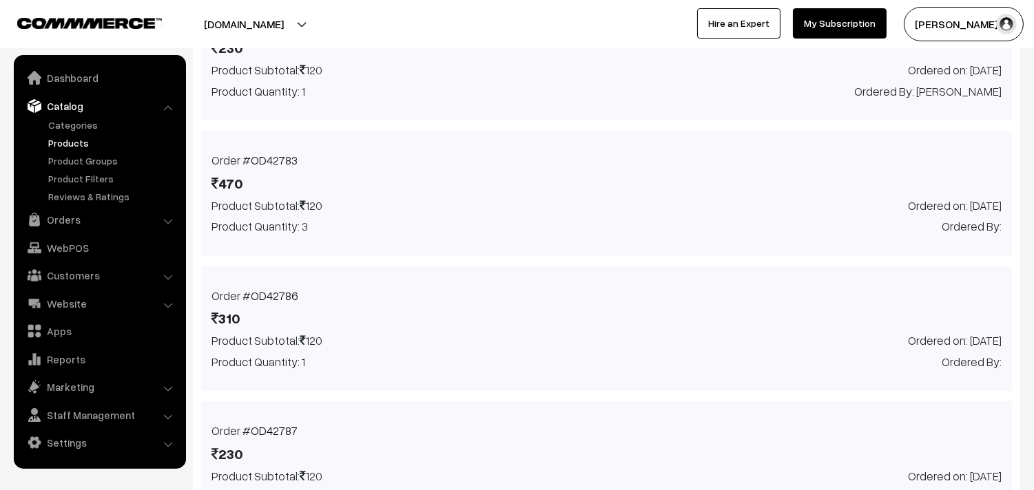
click at [273, 157] on link "OD42783" at bounding box center [274, 160] width 47 height 14
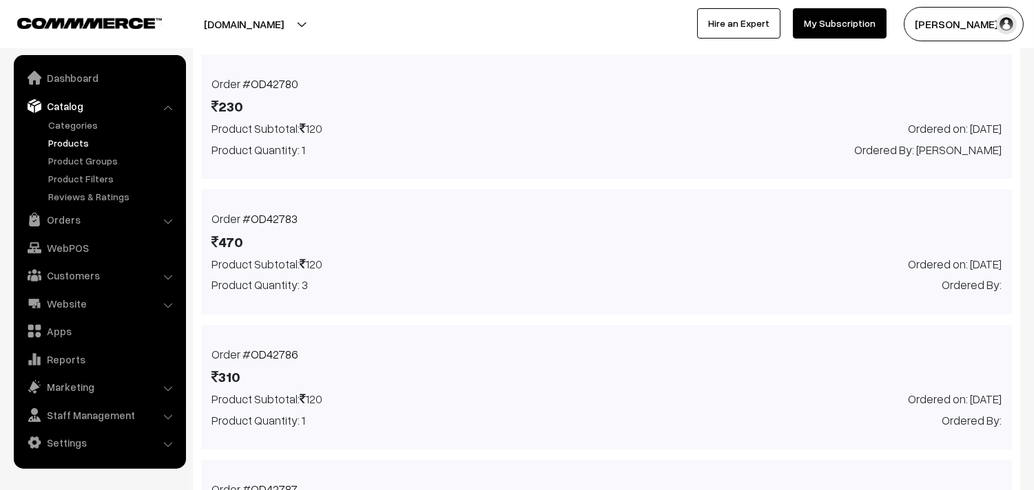
scroll to position [705, 0]
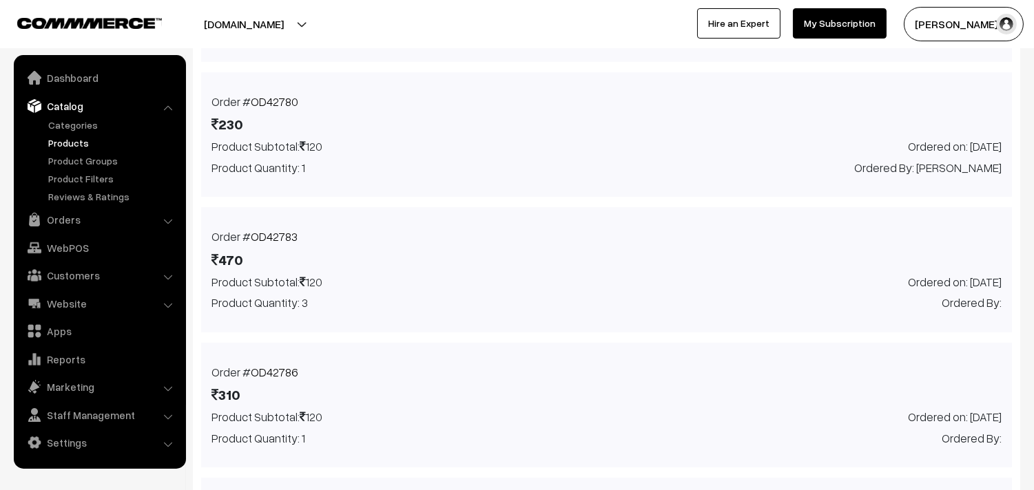
click at [269, 99] on link "OD42780" at bounding box center [275, 101] width 48 height 14
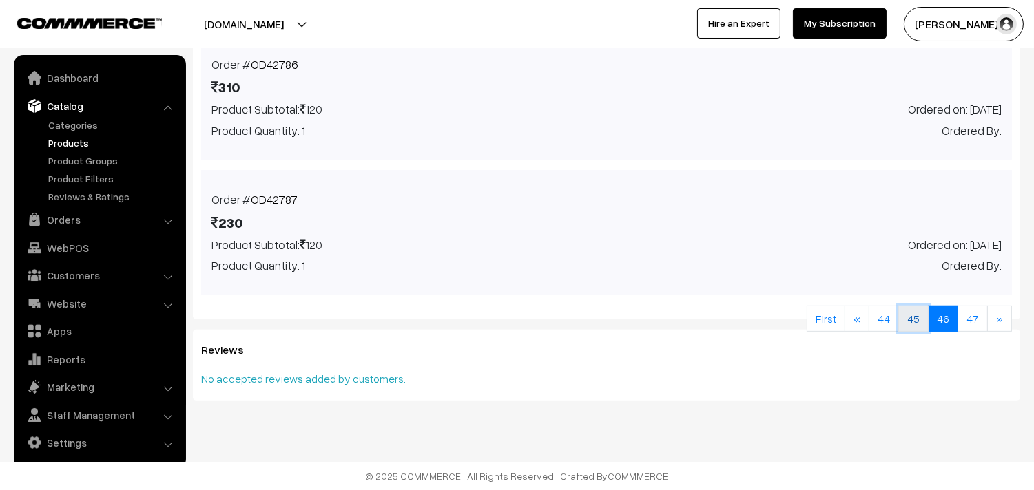
click at [914, 322] on link "45" at bounding box center [913, 319] width 30 height 26
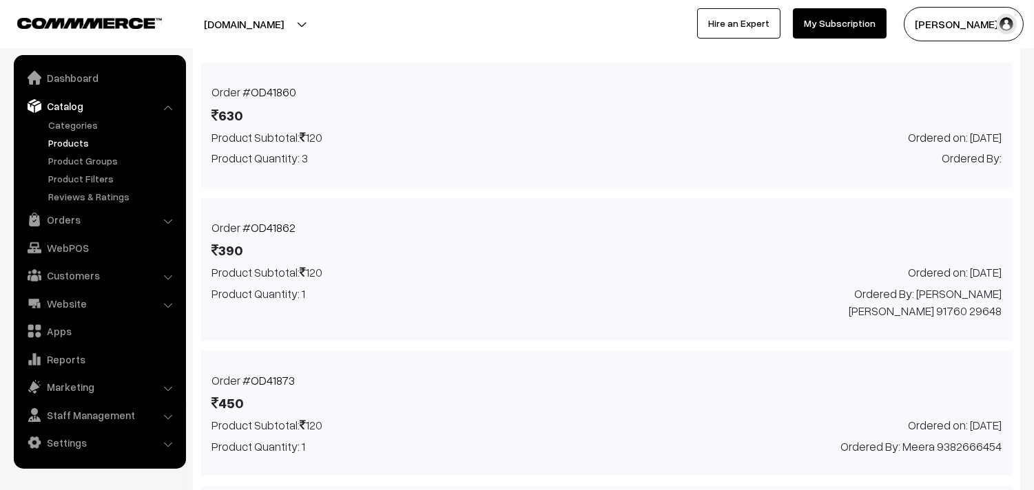
scroll to position [495, 0]
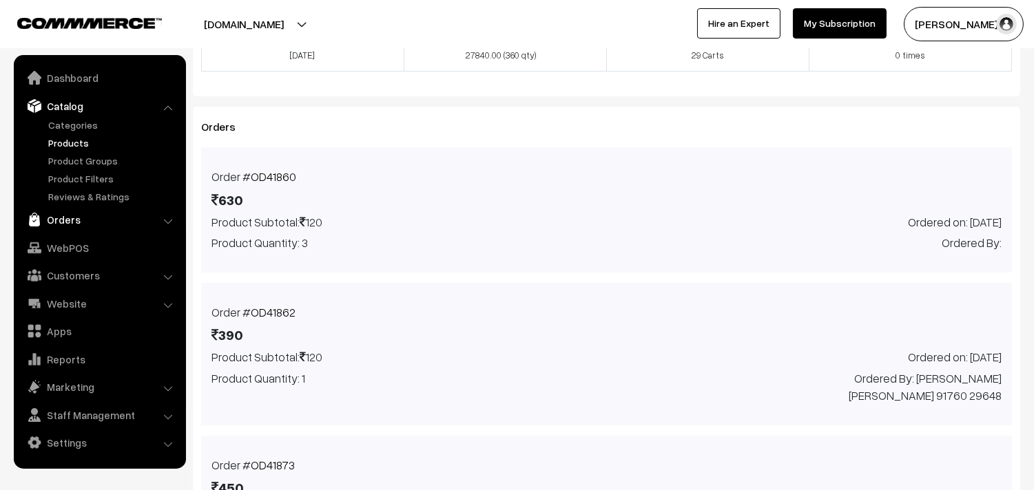
click at [49, 212] on link "Orders" at bounding box center [99, 219] width 164 height 25
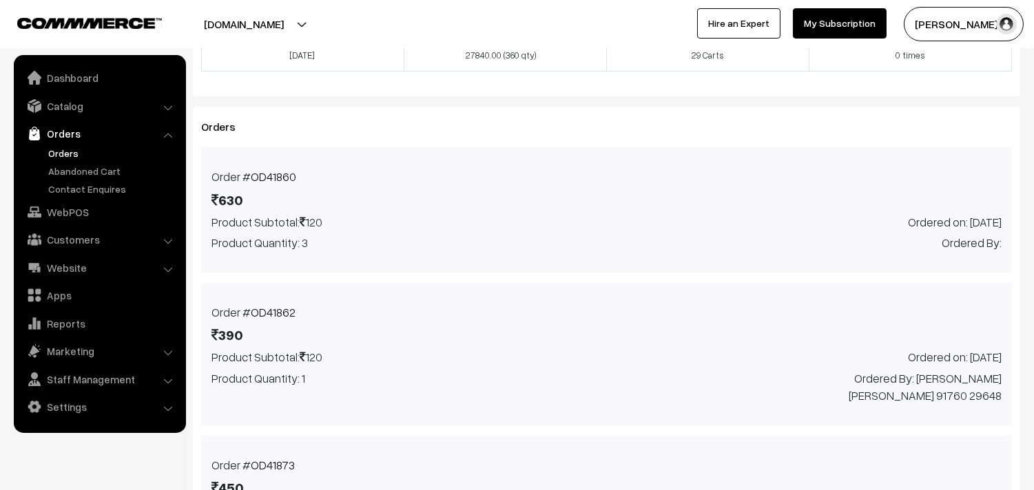
click at [73, 150] on link "Orders" at bounding box center [113, 153] width 136 height 14
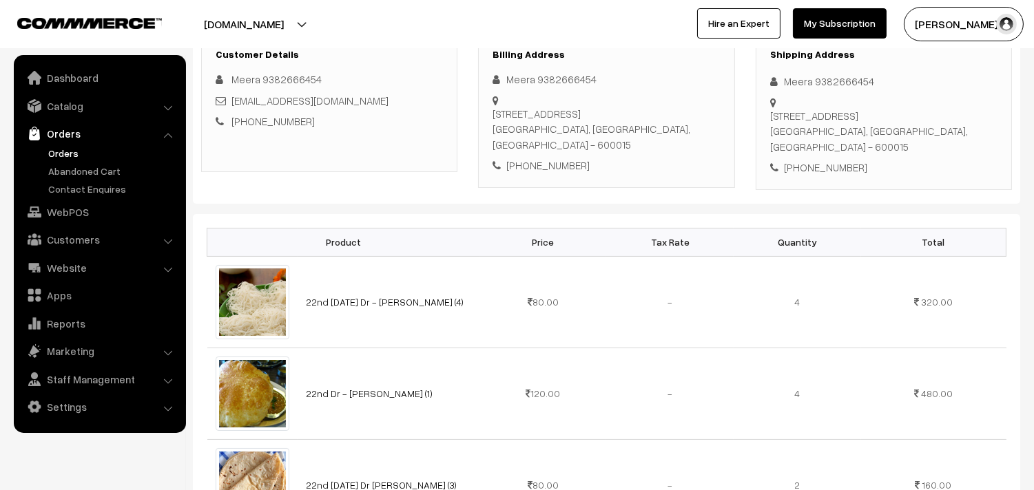
scroll to position [229, 0]
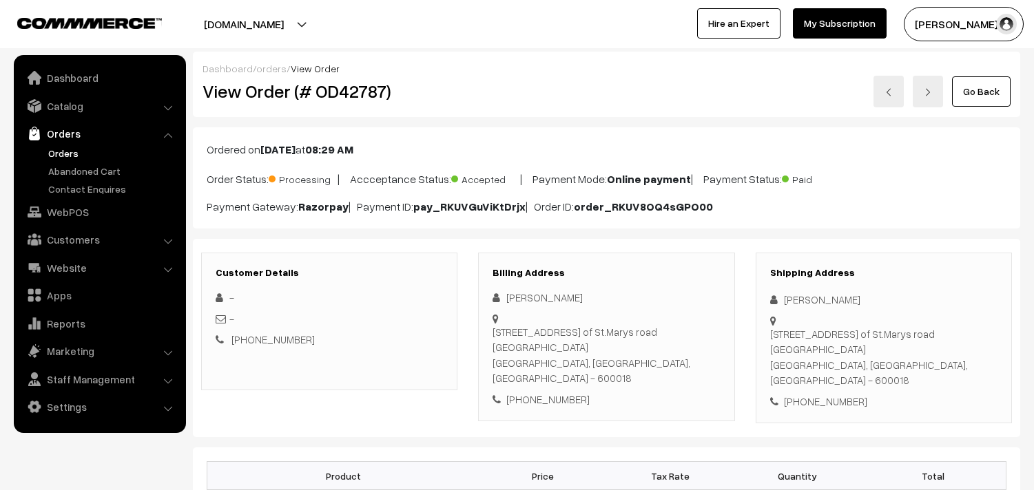
scroll to position [382, 0]
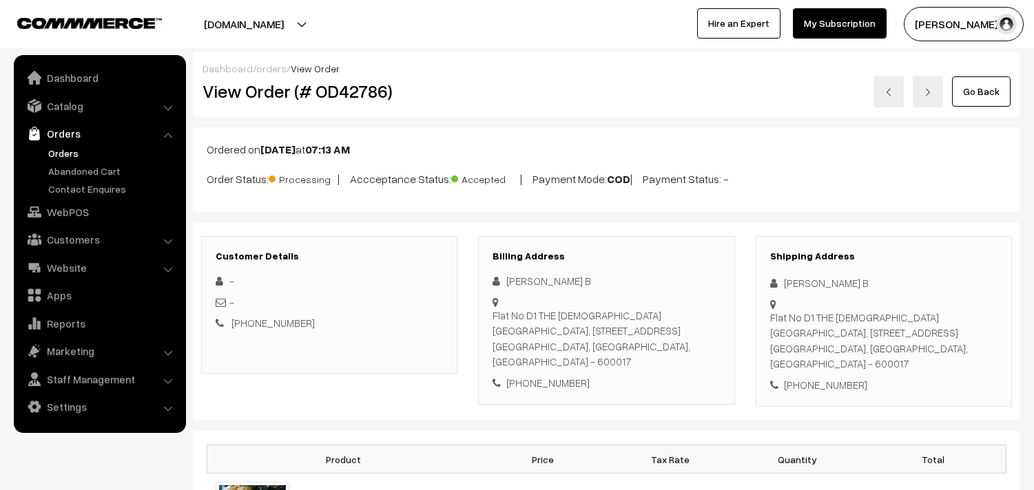
scroll to position [306, 0]
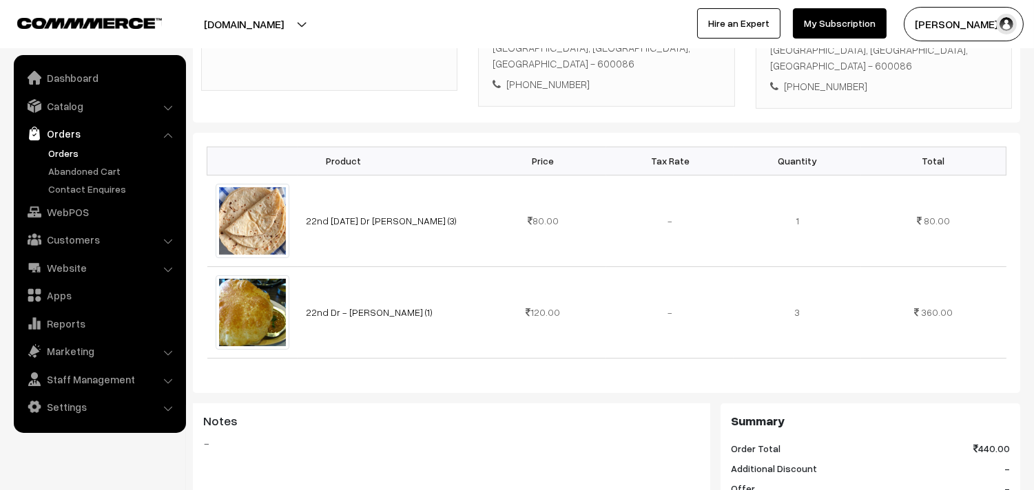
scroll to position [382, 0]
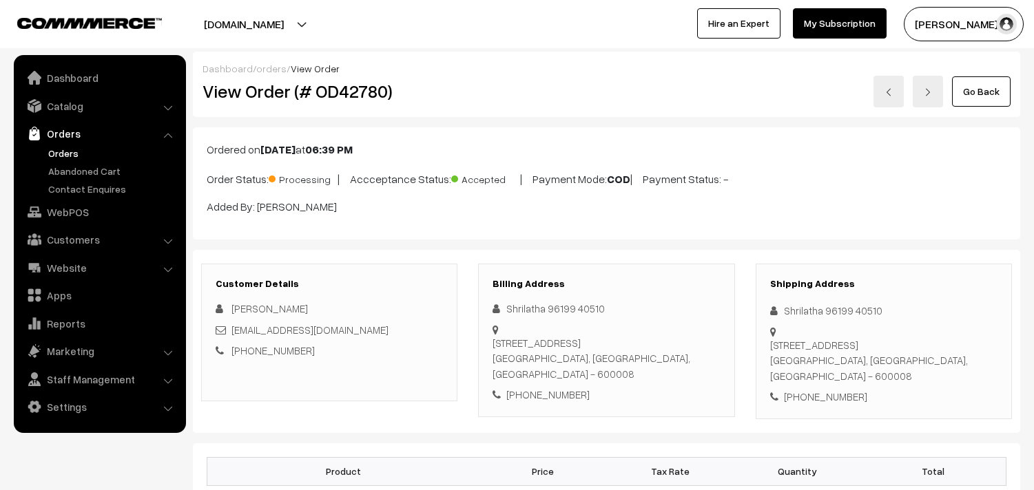
scroll to position [229, 0]
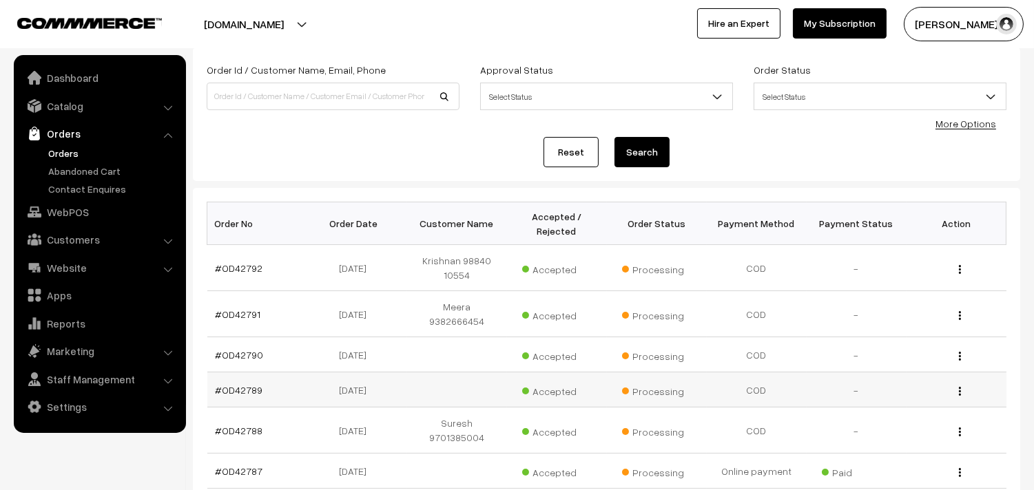
scroll to position [153, 0]
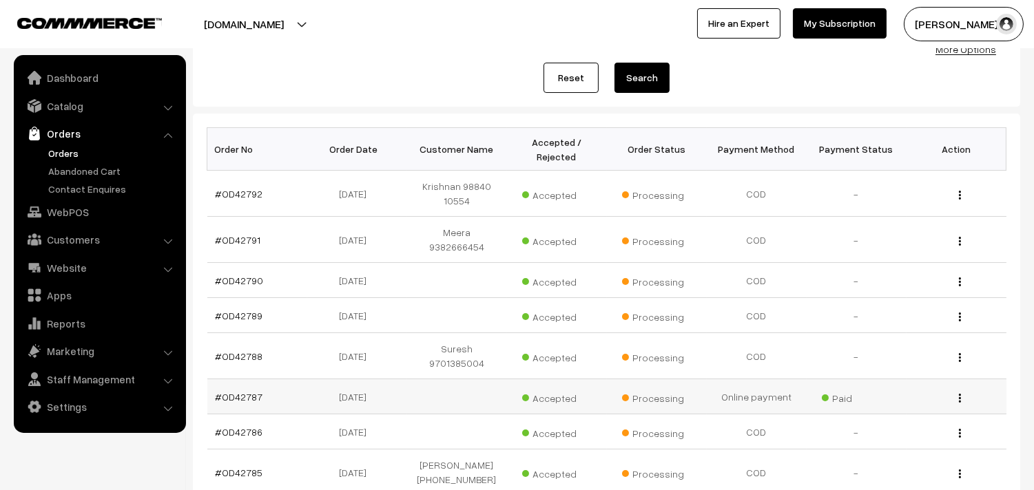
click at [247, 380] on td "#OD42787" at bounding box center [257, 397] width 100 height 35
click at [243, 391] on link "#OD42787" at bounding box center [240, 397] width 48 height 12
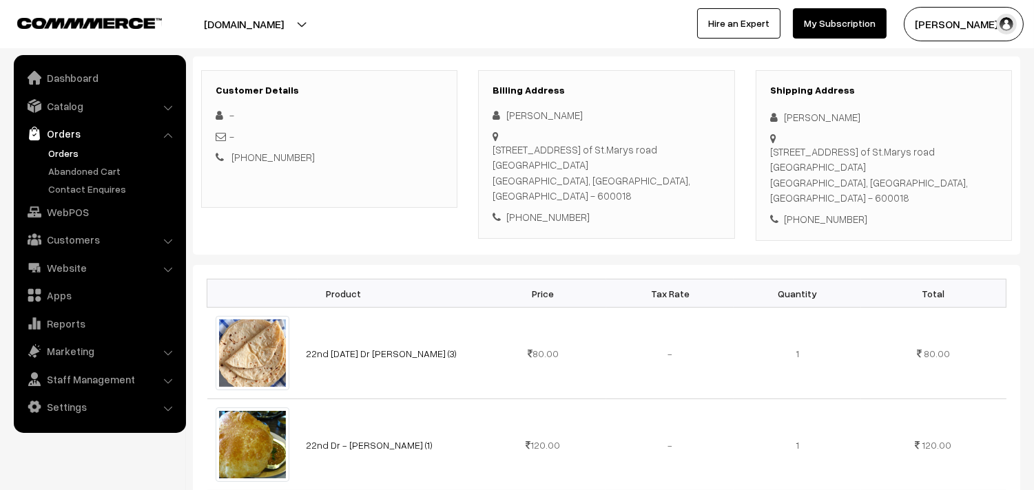
scroll to position [153, 0]
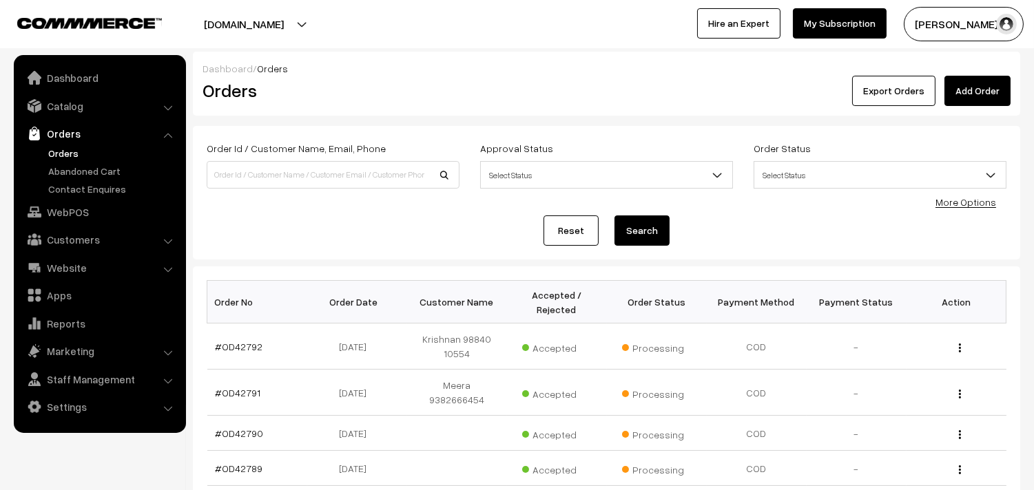
click at [59, 154] on link "Orders" at bounding box center [113, 153] width 136 height 14
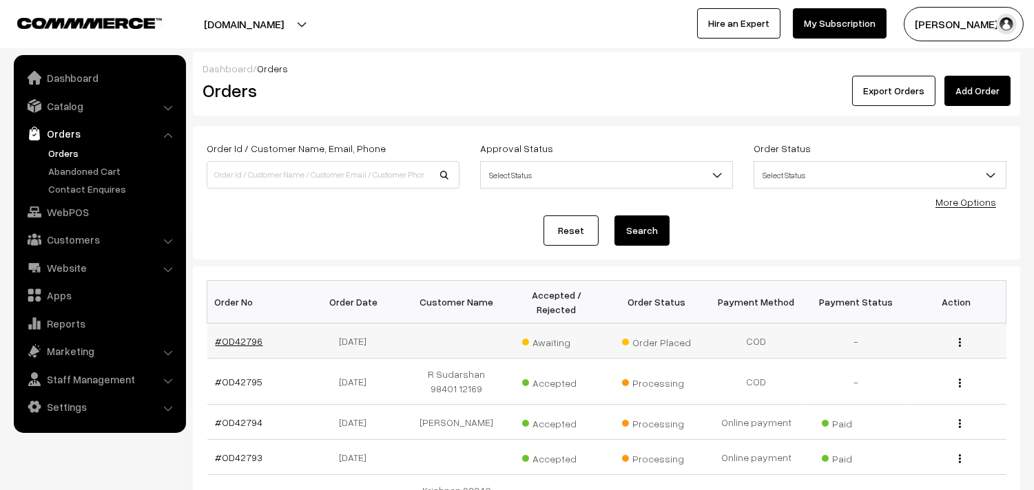
click at [249, 344] on link "#OD42796" at bounding box center [240, 341] width 48 height 12
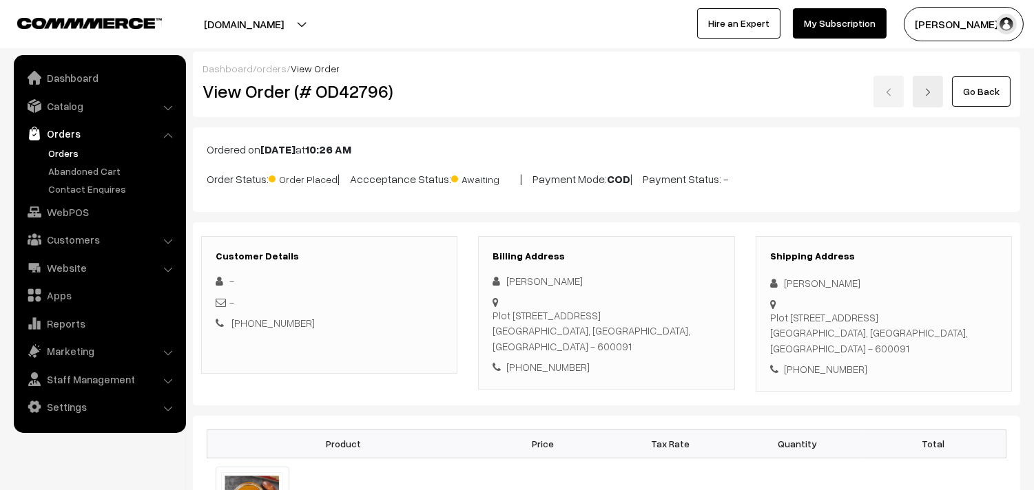
click at [59, 161] on ul "Orders" at bounding box center [99, 171] width 165 height 50
click at [69, 156] on link "Orders" at bounding box center [113, 153] width 136 height 14
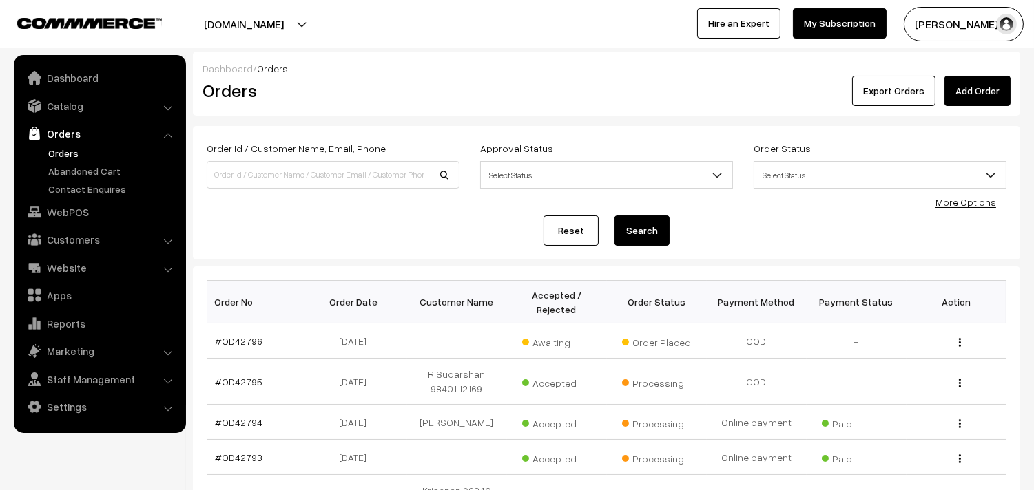
click at [63, 152] on link "Orders" at bounding box center [113, 153] width 136 height 14
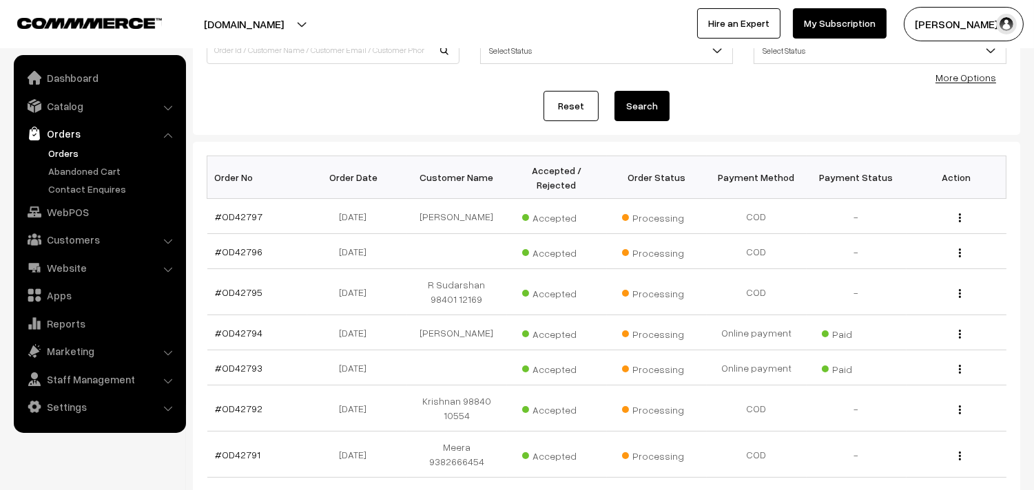
scroll to position [153, 0]
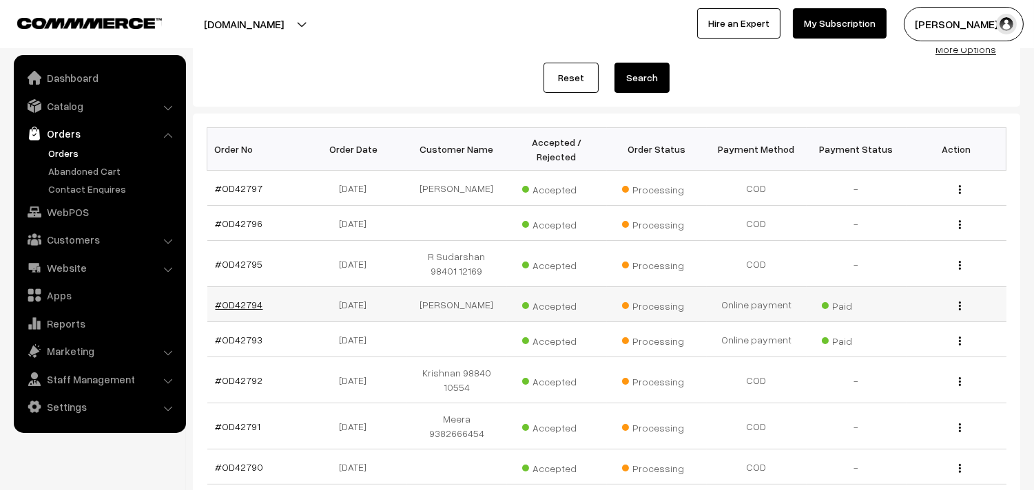
click at [227, 303] on link "#OD42794" at bounding box center [240, 305] width 48 height 12
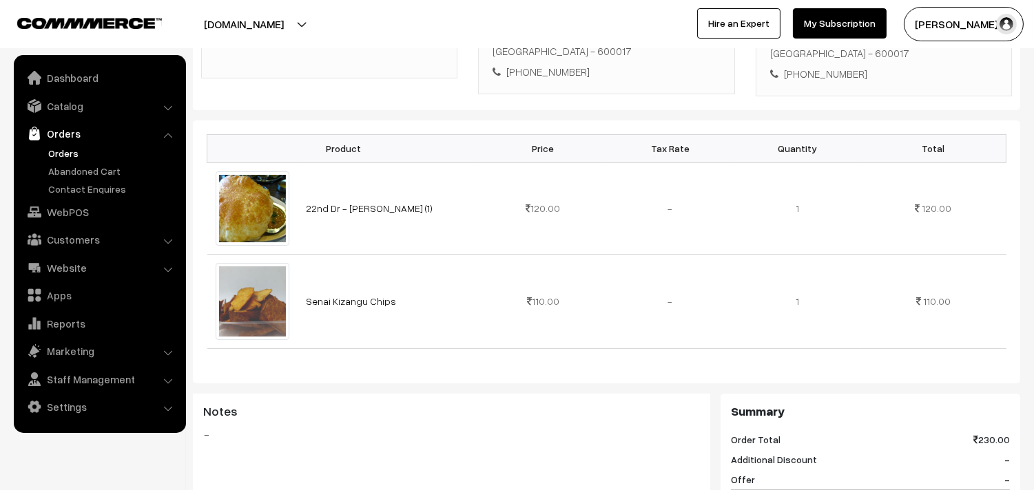
scroll to position [306, 0]
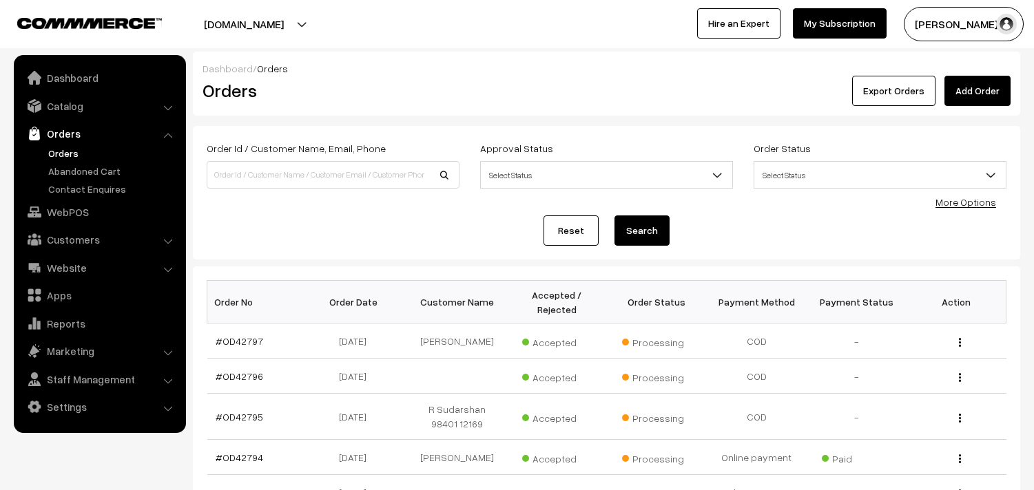
scroll to position [152, 0]
